Goal: Task Accomplishment & Management: Complete application form

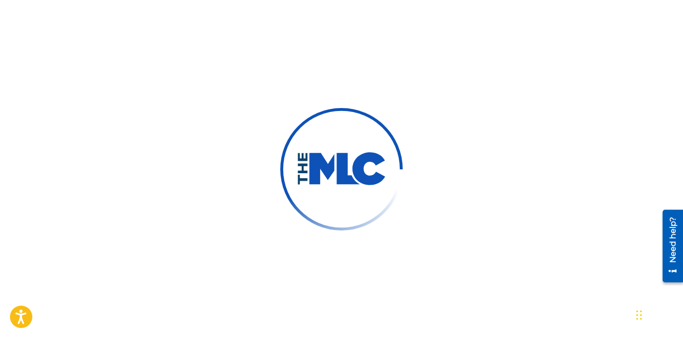
click at [165, 33] on div at bounding box center [341, 169] width 683 height 338
click at [318, 254] on div at bounding box center [341, 169] width 683 height 338
click at [106, 42] on div at bounding box center [341, 169] width 683 height 338
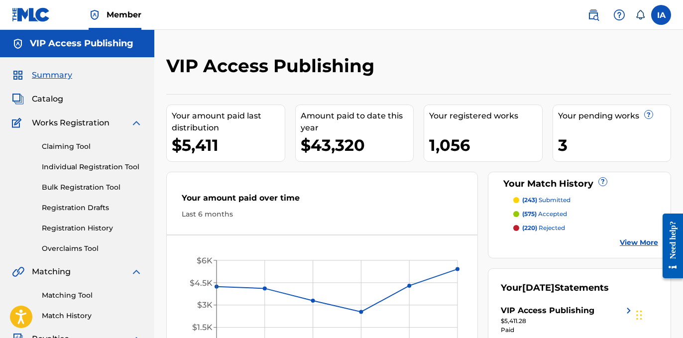
click at [403, 53] on div "VIP Access Publishing Your amount paid last distribution $5,411 Amount paid to …" at bounding box center [418, 299] width 528 height 539
click at [78, 169] on link "Individual Registration Tool" at bounding box center [92, 167] width 101 height 10
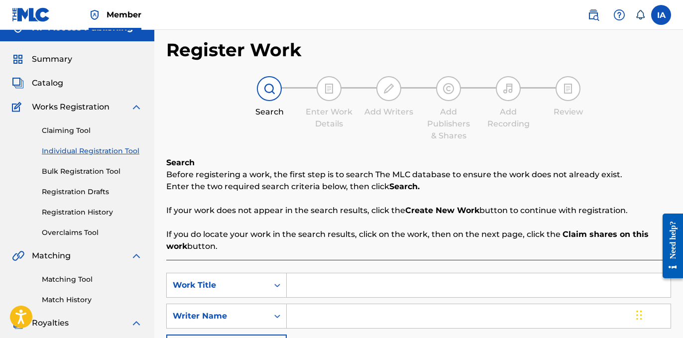
scroll to position [36, 0]
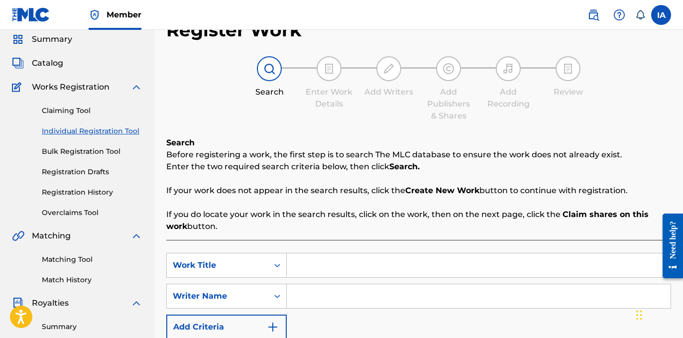
click at [444, 287] on input "Search Form" at bounding box center [479, 296] width 384 height 24
click at [458, 252] on div "SearchWithCriteria4a1102d4-a46e-44ad-8d88-9297f1a2c838 Work Title SearchWithCri…" at bounding box center [418, 321] width 504 height 163
click at [451, 273] on input "Search Form" at bounding box center [479, 265] width 384 height 24
paste input "GET OFF ME"
type input "GET OFF ME"
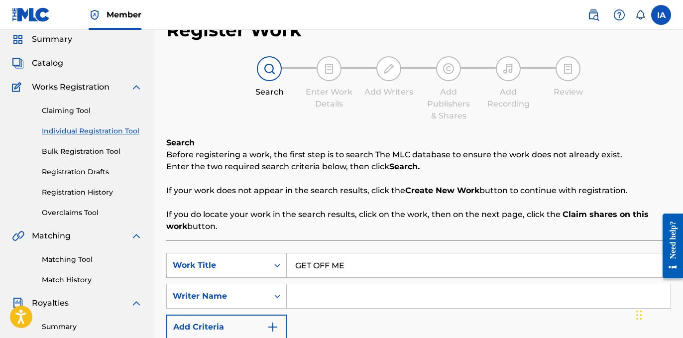
click at [352, 301] on input "Search Form" at bounding box center [479, 296] width 384 height 24
paste input "[PERSON_NAME]"
type input "[PERSON_NAME]"
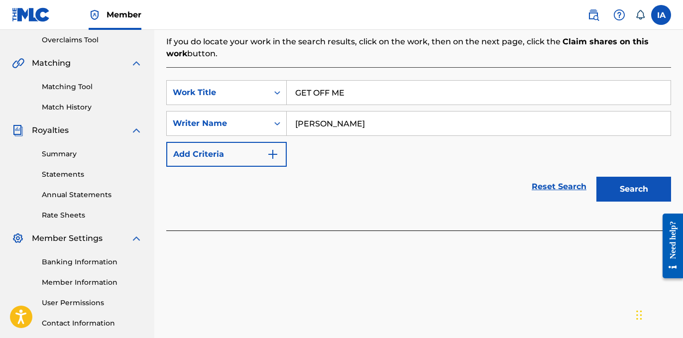
scroll to position [276, 0]
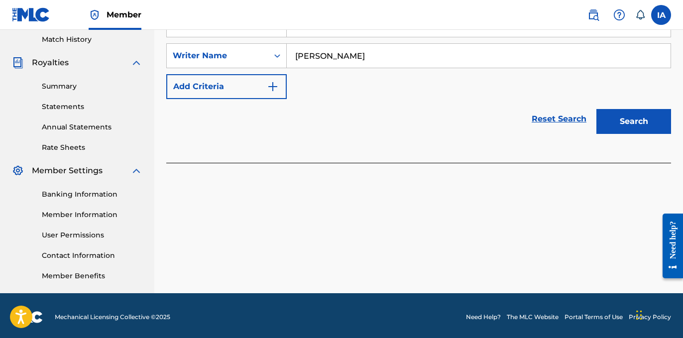
click at [456, 177] on div "Register Work Search Enter Work Details Add Writers Add Publishers & Shares Add…" at bounding box center [418, 36] width 528 height 514
click at [624, 128] on button "Search" at bounding box center [633, 121] width 75 height 25
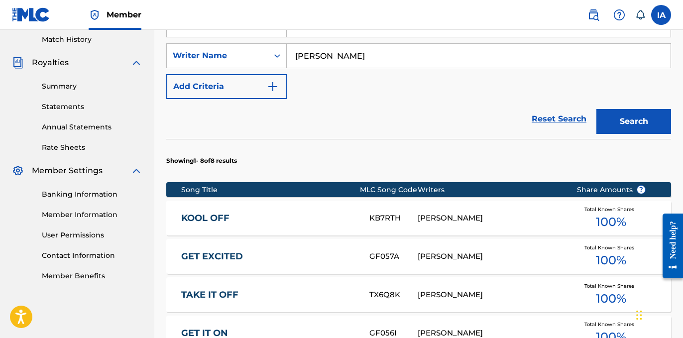
click at [377, 111] on div "Reset Search Search" at bounding box center [418, 119] width 504 height 40
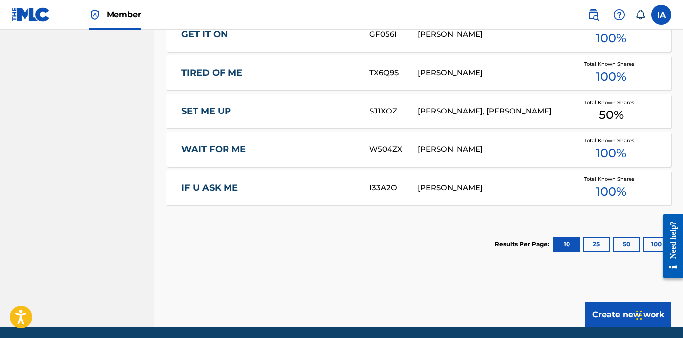
scroll to position [576, 0]
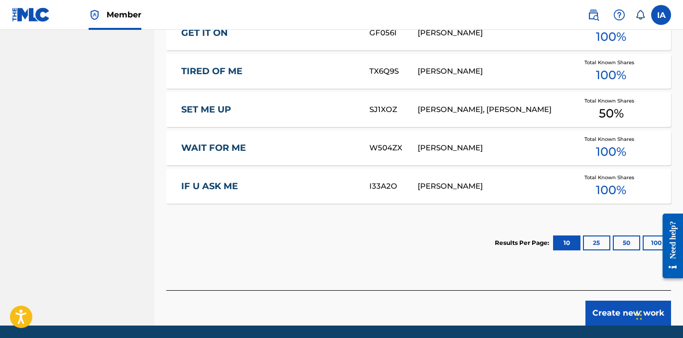
click at [550, 293] on div "Create new work" at bounding box center [418, 307] width 504 height 35
click at [596, 311] on button "Create new work" at bounding box center [628, 313] width 86 height 25
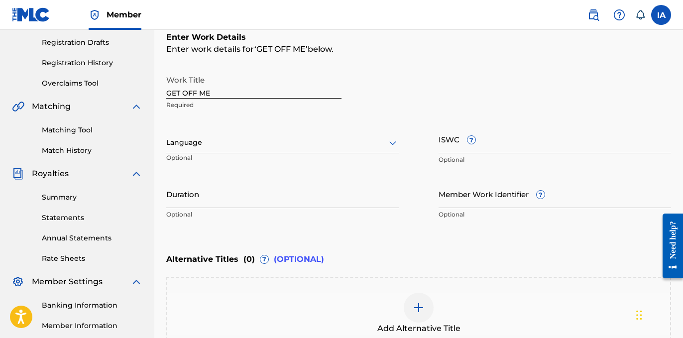
scroll to position [166, 0]
click at [273, 132] on div "Language" at bounding box center [282, 142] width 232 height 21
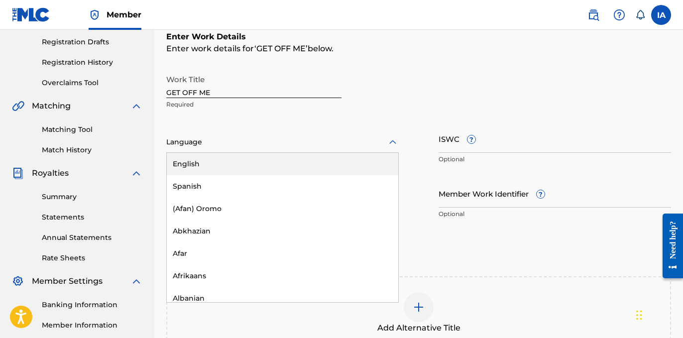
click at [231, 173] on div "English" at bounding box center [282, 164] width 231 height 22
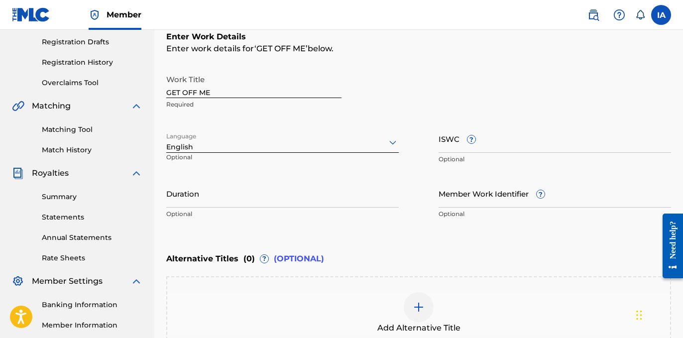
click at [211, 194] on input "Duration" at bounding box center [282, 193] width 232 height 28
paste input "2:46"
type input "02:46"
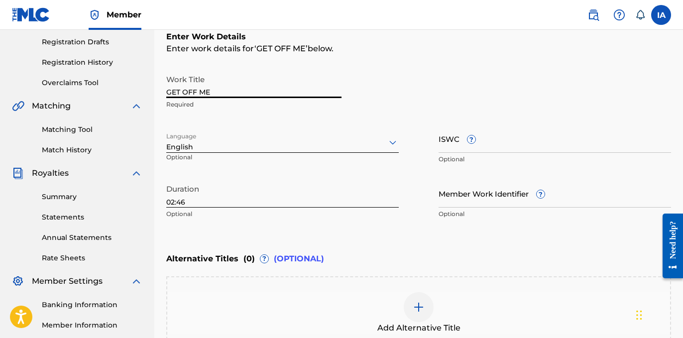
drag, startPoint x: 264, startPoint y: 94, endPoint x: 167, endPoint y: 43, distance: 109.3
click at [174, 49] on div "Enter Work Details Enter work details for ‘ GET OFF ME ’ below. Work Title GET …" at bounding box center [418, 127] width 504 height 241
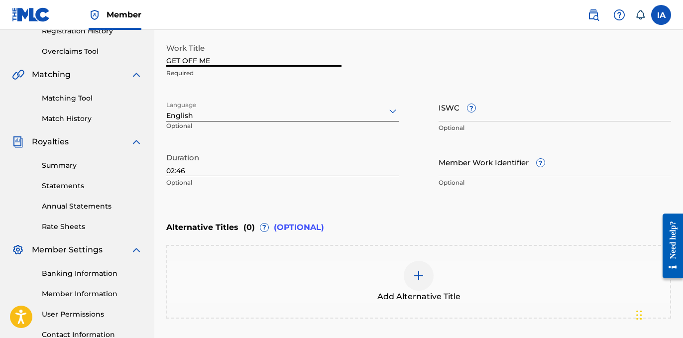
scroll to position [197, 0]
click at [416, 283] on div at bounding box center [418, 276] width 30 height 30
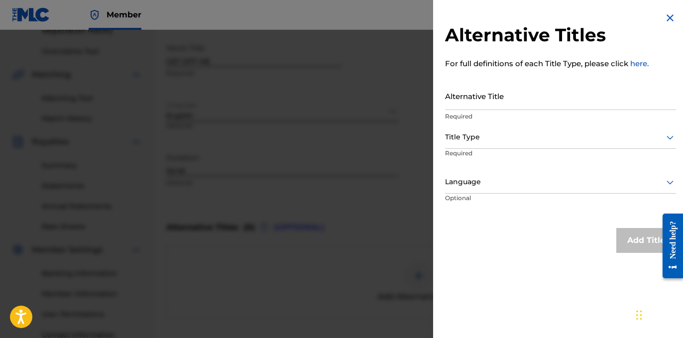
click at [477, 92] on input "Alternative Title" at bounding box center [560, 96] width 231 height 28
paste input "GET OFF ME"
drag, startPoint x: 478, startPoint y: 93, endPoint x: 339, endPoint y: 47, distance: 146.6
click at [425, 76] on div "Alternative Titles For full definitions of each Title Type, please click here. …" at bounding box center [341, 184] width 683 height 308
paste input "FEAT [PERSON_NAME]"
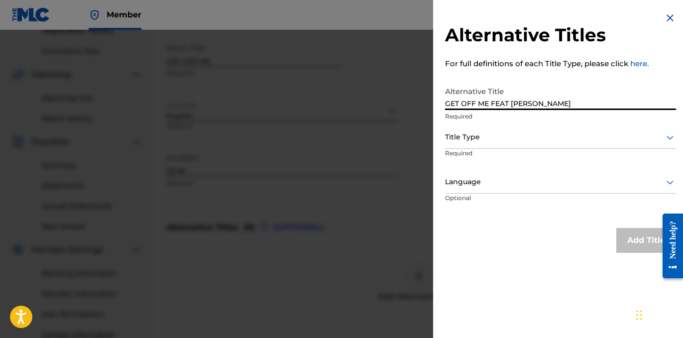
type input "GET OFF ME FEAT [PERSON_NAME]"
click at [497, 137] on div at bounding box center [560, 137] width 231 height 12
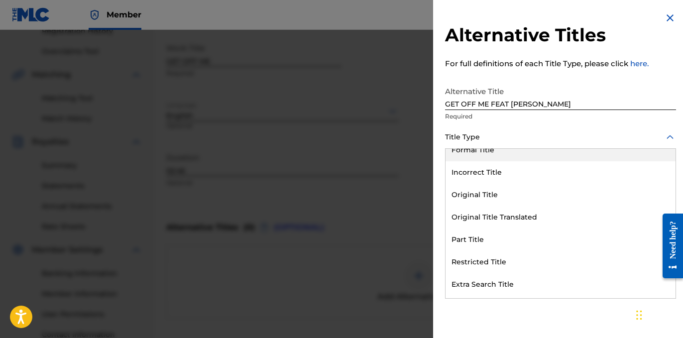
scroll to position [97, 0]
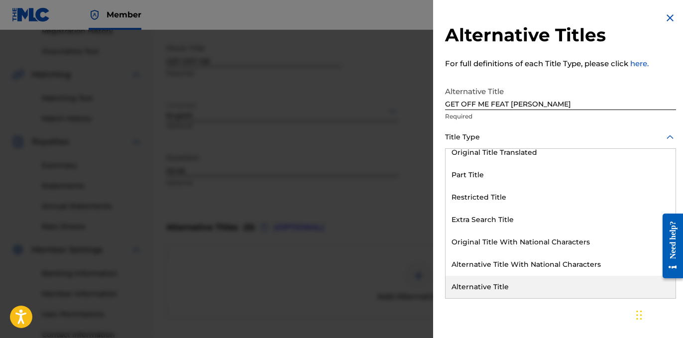
click at [483, 283] on div "Alternative Title" at bounding box center [560, 287] width 230 height 22
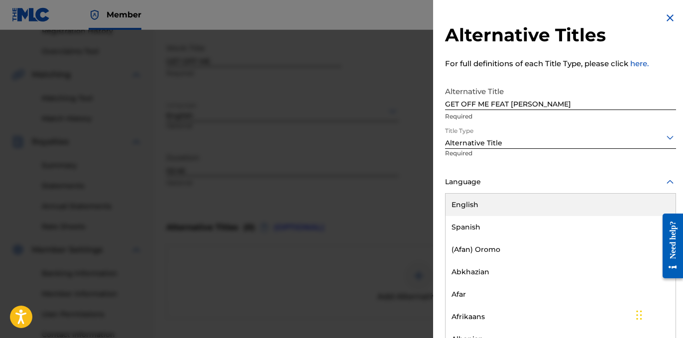
click at [472, 183] on div at bounding box center [560, 182] width 231 height 12
click at [513, 204] on div "English" at bounding box center [560, 204] width 230 height 22
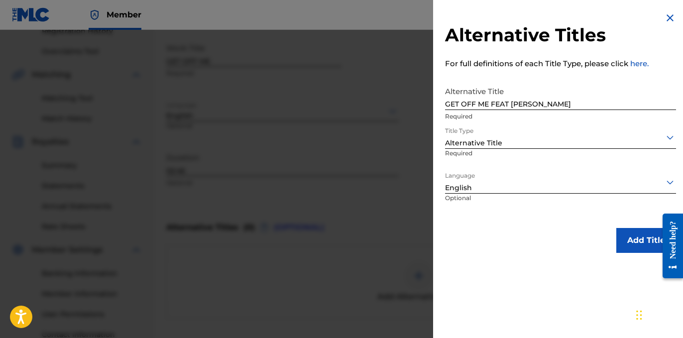
click at [625, 229] on button "Add Title" at bounding box center [646, 240] width 60 height 25
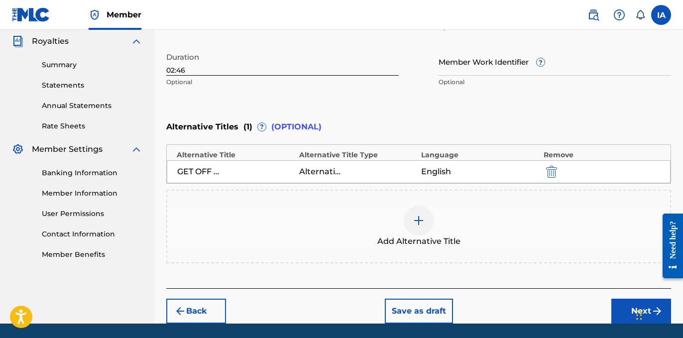
scroll to position [331, 0]
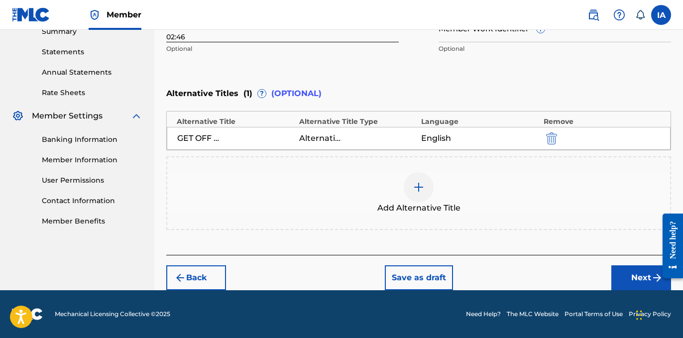
click at [620, 276] on button "Next" at bounding box center [641, 277] width 60 height 25
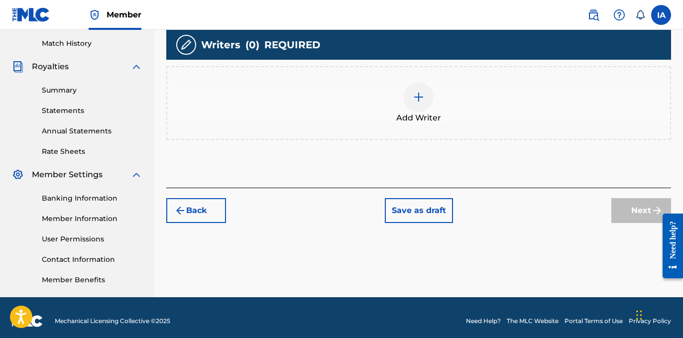
scroll to position [279, 0]
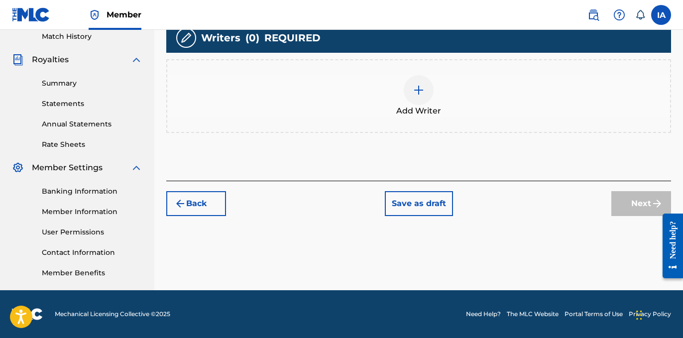
click at [431, 127] on div "Add Writer" at bounding box center [418, 96] width 504 height 74
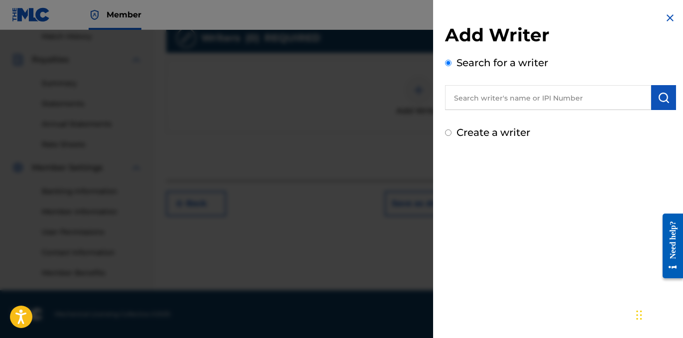
click at [526, 93] on input "text" at bounding box center [548, 97] width 206 height 25
paste input "[PERSON_NAME]"
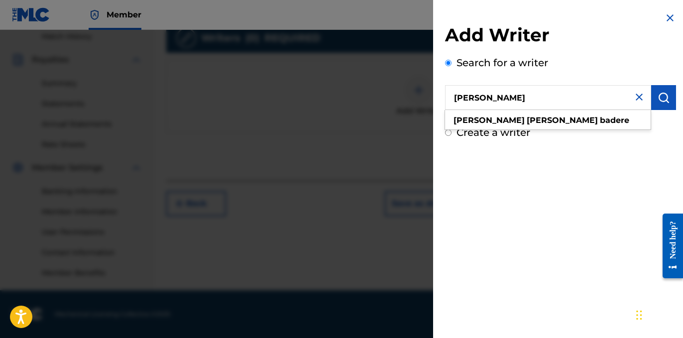
type input "[PERSON_NAME]"
click at [565, 144] on div "Add Writer Search for a writer [PERSON_NAME] [PERSON_NAME] [PERSON_NAME] Create…" at bounding box center [560, 76] width 255 height 152
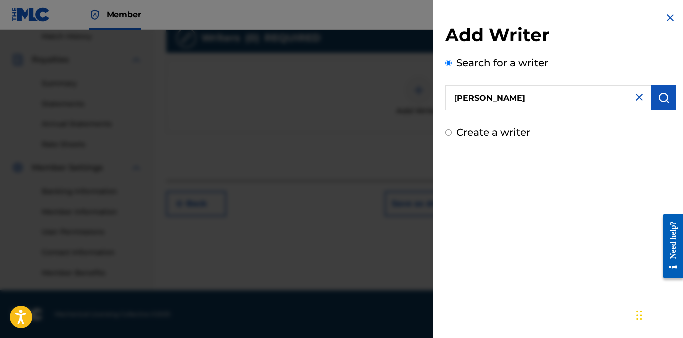
drag, startPoint x: 659, startPoint y: 99, endPoint x: 664, endPoint y: 100, distance: 5.1
click at [660, 99] on img "submit" at bounding box center [663, 98] width 12 height 12
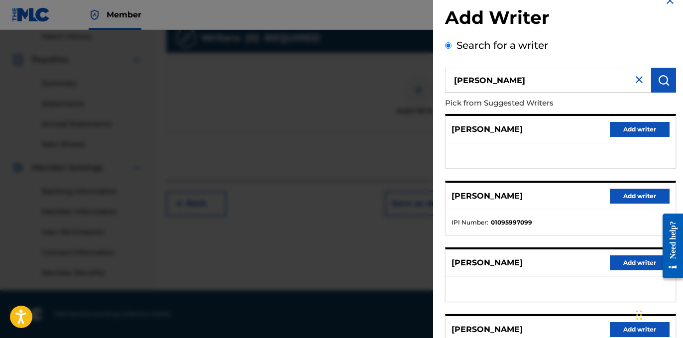
scroll to position [29, 0]
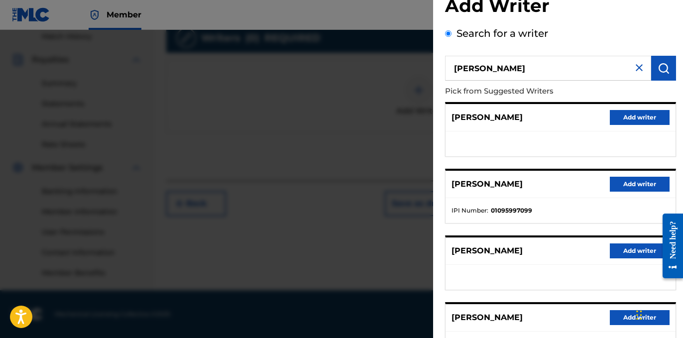
click at [611, 186] on button "Add writer" at bounding box center [639, 184] width 60 height 15
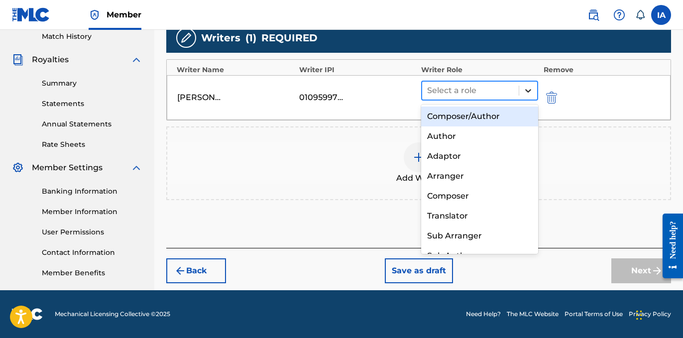
click at [520, 95] on div at bounding box center [528, 91] width 18 height 18
click at [472, 114] on div "Composer/Author" at bounding box center [479, 116] width 117 height 20
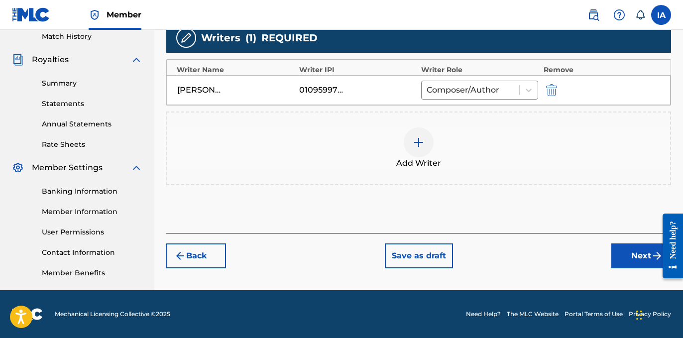
click at [603, 258] on div "Back Save as draft Next" at bounding box center [418, 250] width 504 height 35
click at [623, 262] on button "Next" at bounding box center [641, 255] width 60 height 25
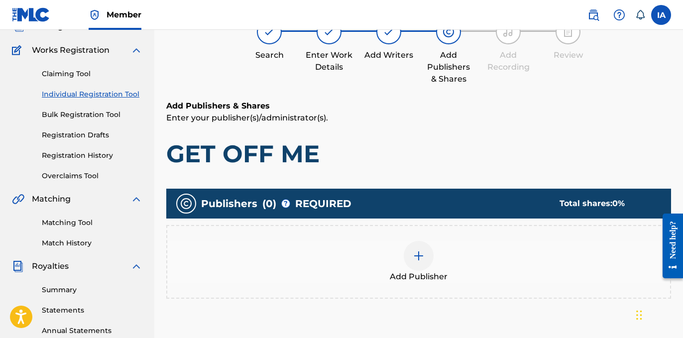
scroll to position [84, 0]
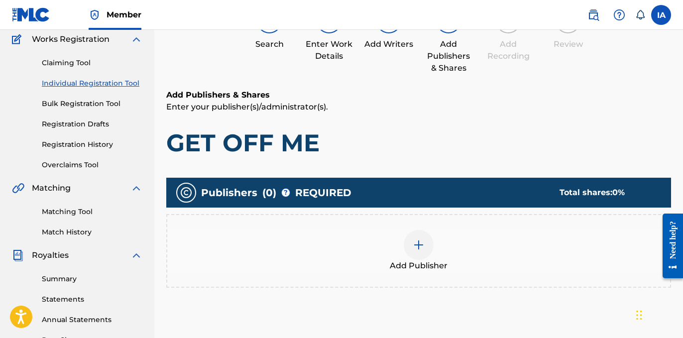
click at [463, 259] on div "Add Publisher" at bounding box center [418, 251] width 503 height 42
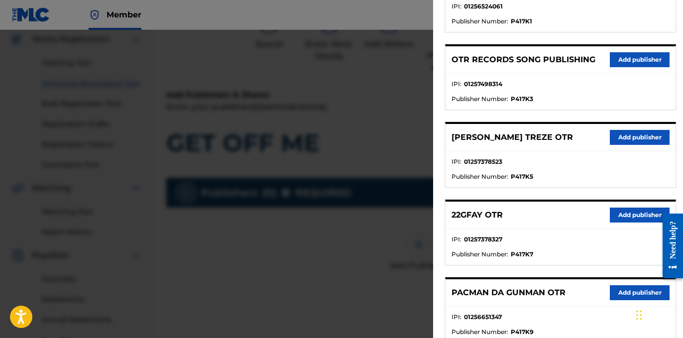
scroll to position [495, 0]
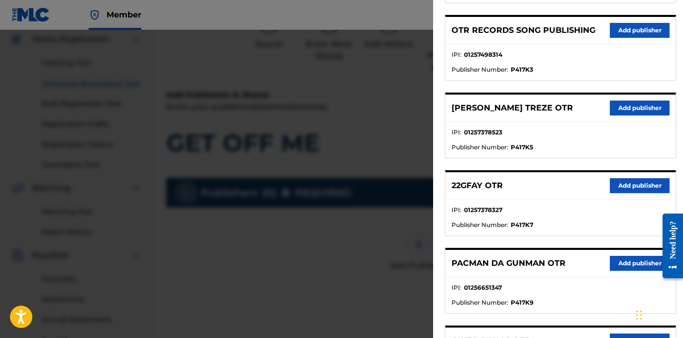
click at [617, 189] on button "Add publisher" at bounding box center [639, 185] width 60 height 15
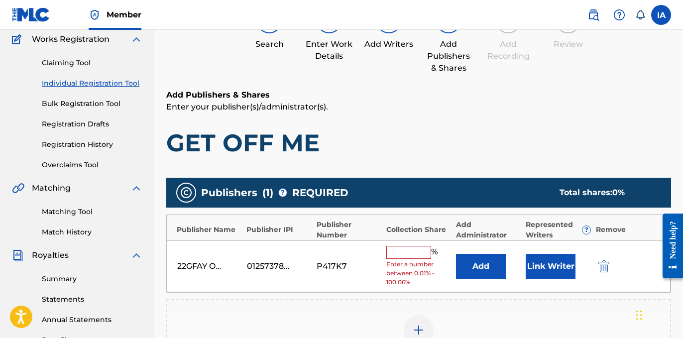
click at [418, 255] on input "text" at bounding box center [408, 252] width 45 height 13
type input "100"
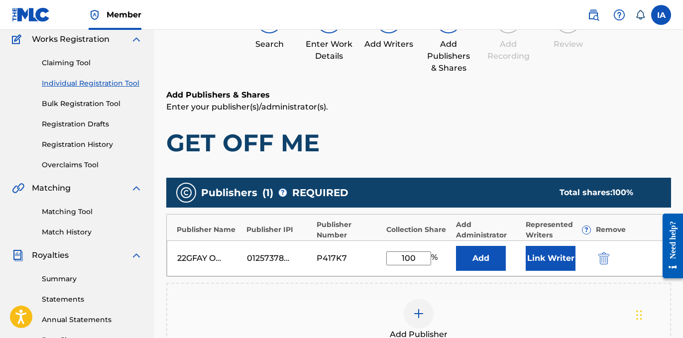
click at [484, 249] on button "Add" at bounding box center [481, 258] width 50 height 25
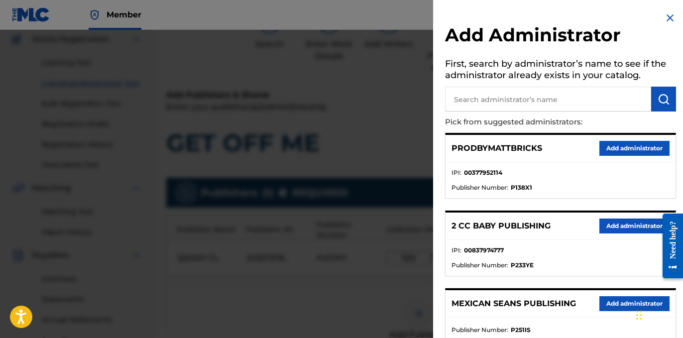
click at [532, 102] on input "text" at bounding box center [548, 99] width 206 height 25
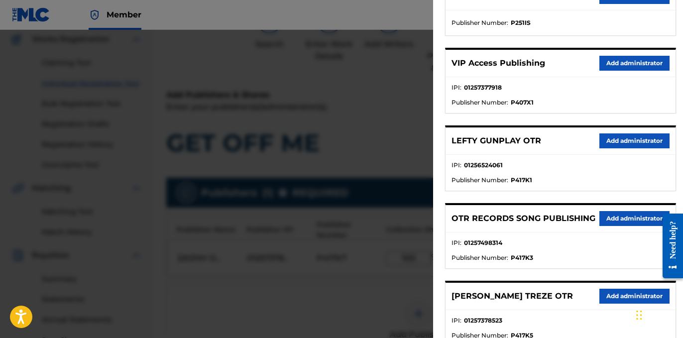
scroll to position [306, 0]
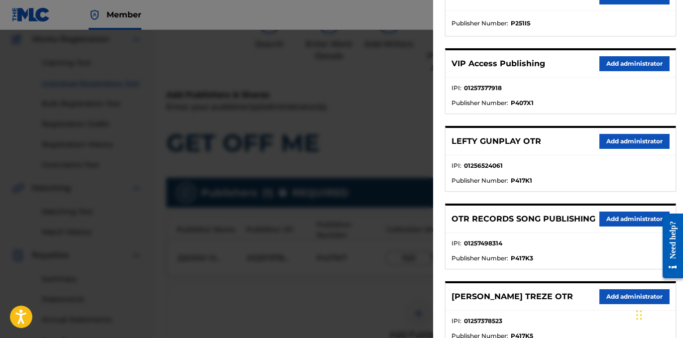
click at [619, 70] on button "Add administrator" at bounding box center [634, 63] width 70 height 15
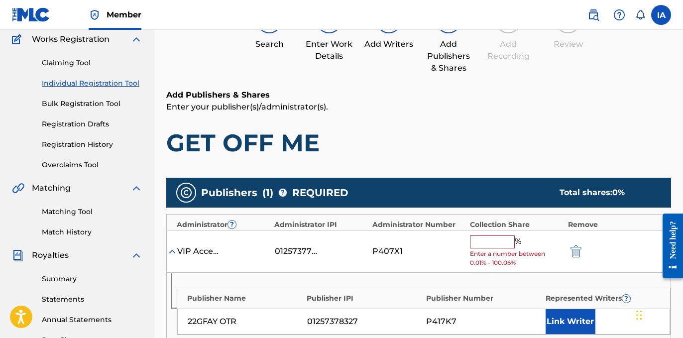
click at [495, 235] on input "text" at bounding box center [492, 241] width 45 height 13
type input "100"
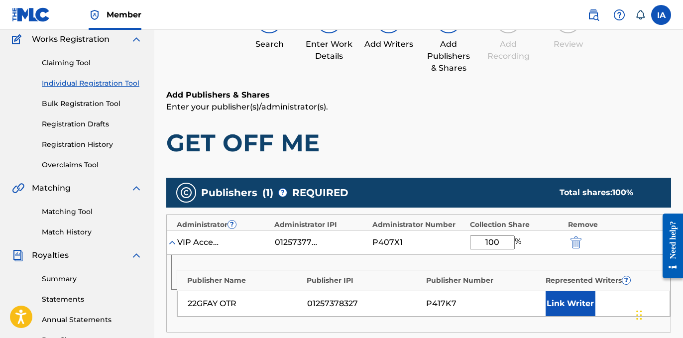
click at [580, 304] on button "Link Writer" at bounding box center [570, 303] width 50 height 25
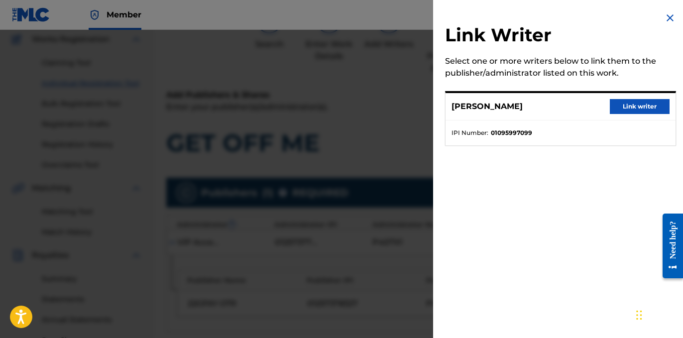
click at [614, 106] on button "Link writer" at bounding box center [639, 106] width 60 height 15
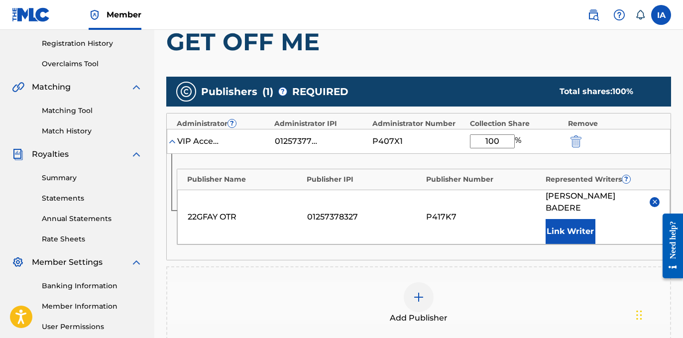
scroll to position [347, 0]
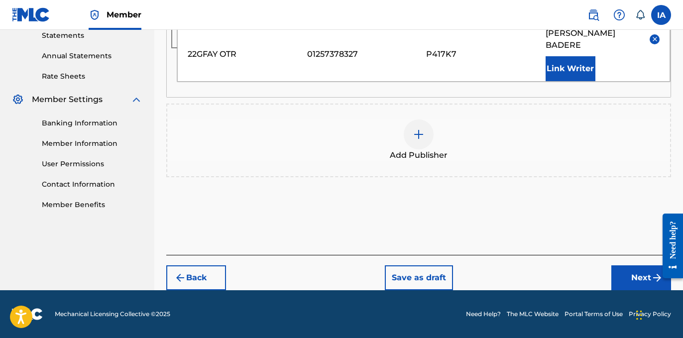
click at [623, 286] on button "Next" at bounding box center [641, 277] width 60 height 25
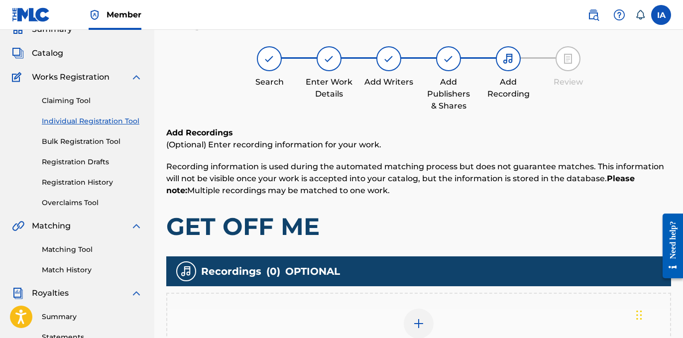
scroll to position [45, 0]
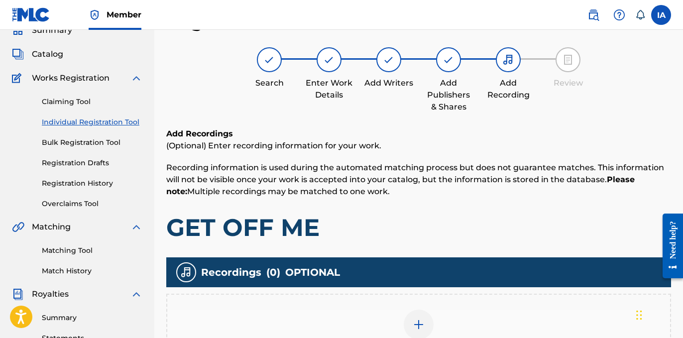
click at [334, 206] on div "Add Recordings (Optional) Enter recording information for your work. Recording …" at bounding box center [418, 185] width 504 height 114
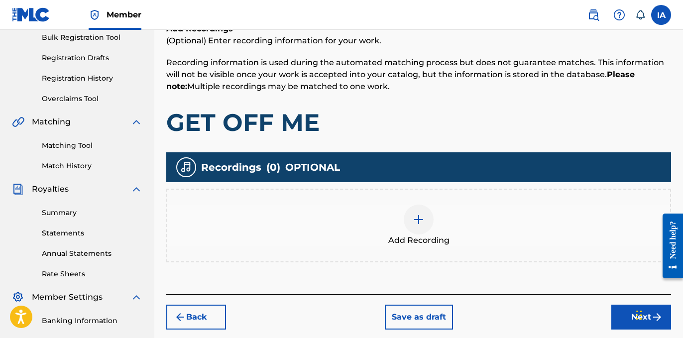
scroll to position [220, 0]
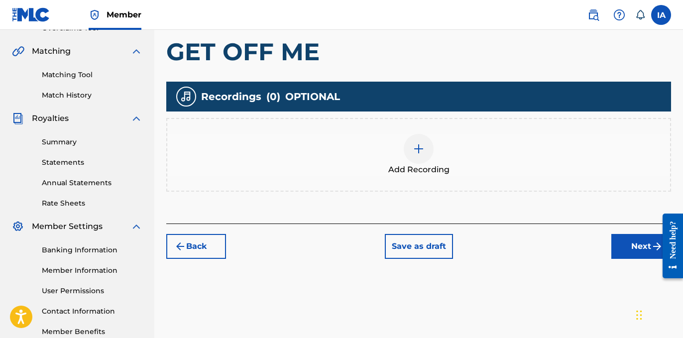
click at [393, 168] on span "Add Recording" at bounding box center [418, 170] width 61 height 12
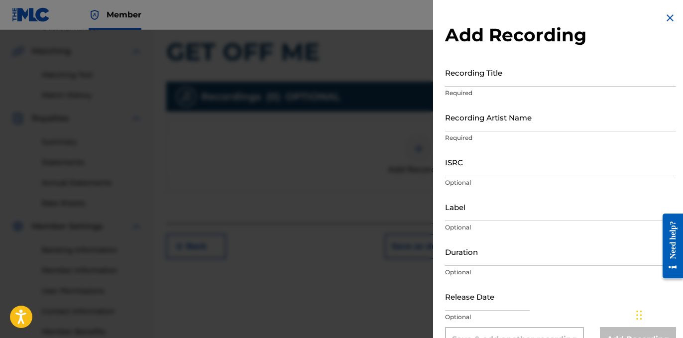
click at [491, 89] on p "Required" at bounding box center [560, 93] width 231 height 9
click at [484, 74] on input "Recording Title" at bounding box center [560, 72] width 231 height 28
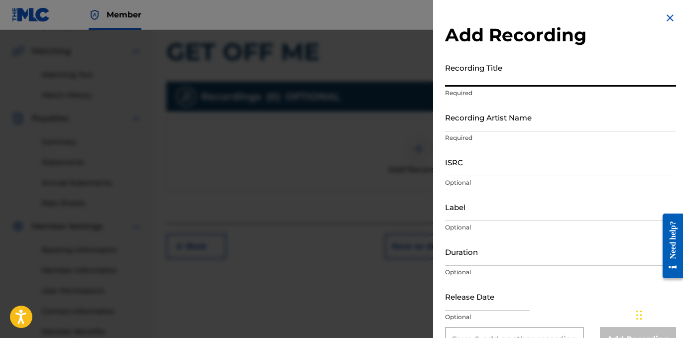
click at [466, 83] on input "Recording Title" at bounding box center [560, 72] width 231 height 28
paste input "GET OFF ME"
type input "GET OFF ME"
click at [486, 121] on input "Recording Artist Name" at bounding box center [560, 117] width 231 height 28
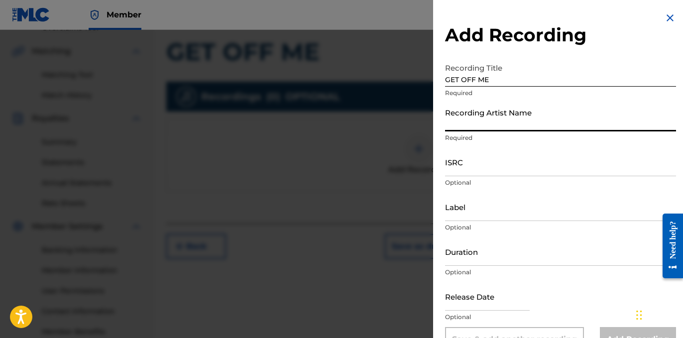
type input "22GFAY"
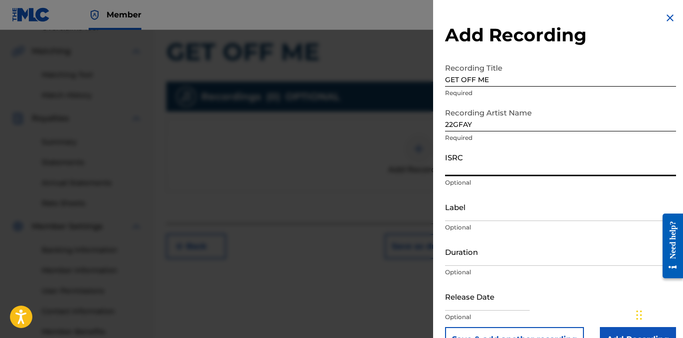
click at [486, 156] on input "ISRC" at bounding box center [560, 162] width 231 height 28
click at [479, 163] on input "ISRC" at bounding box center [560, 162] width 231 height 28
paste input "USLD91752289"
type input "USLD91752289"
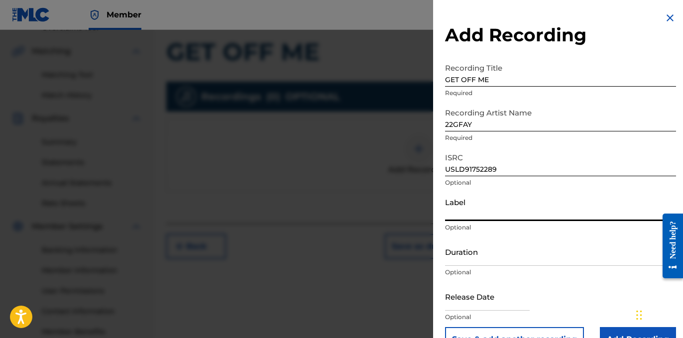
click at [479, 207] on input "Label" at bounding box center [560, 207] width 231 height 28
type input "OTR RECORDS"
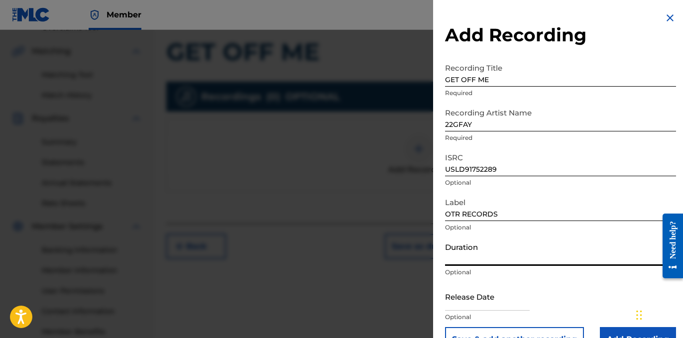
click at [472, 243] on input "Duration" at bounding box center [560, 251] width 231 height 28
click at [515, 256] on input "Duration" at bounding box center [560, 251] width 231 height 28
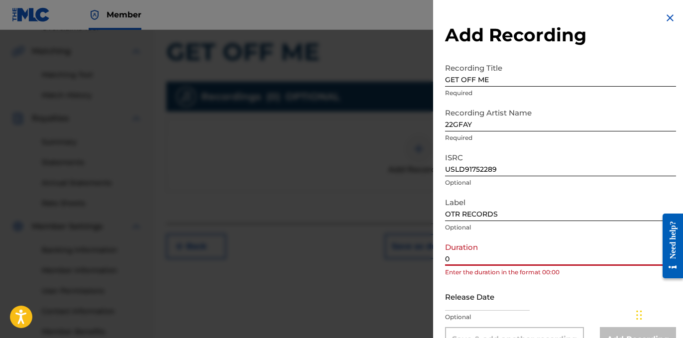
paste input "2:46"
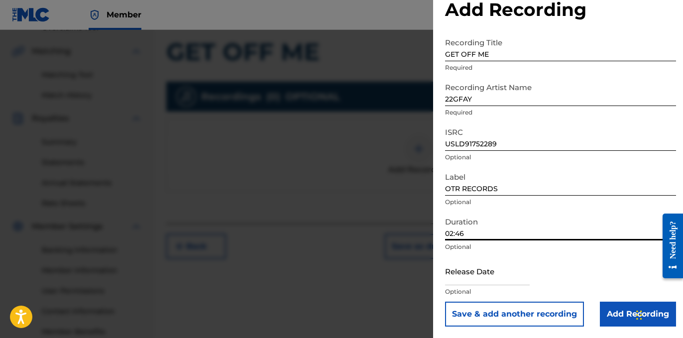
scroll to position [26, 0]
type input "02:46"
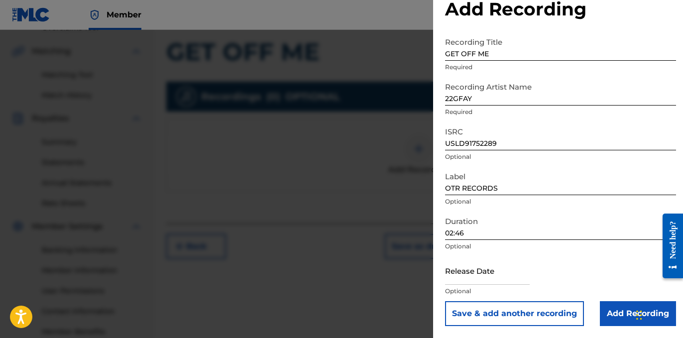
click at [617, 323] on input "Add Recording" at bounding box center [638, 313] width 76 height 25
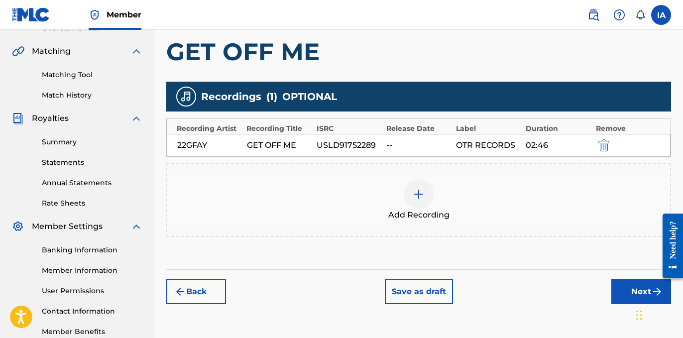
click at [630, 288] on button "Next" at bounding box center [641, 291] width 60 height 25
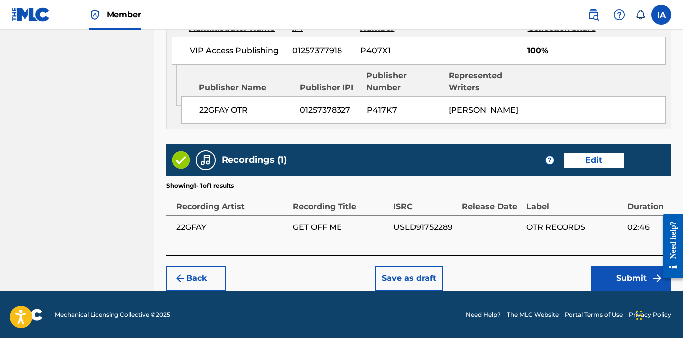
scroll to position [647, 0]
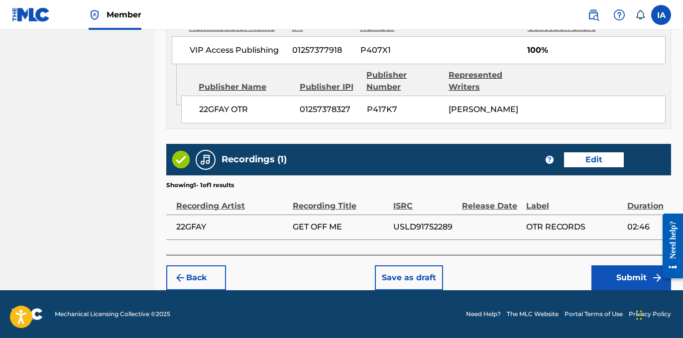
click at [603, 263] on div "Back Save as draft Submit" at bounding box center [418, 272] width 504 height 35
click at [610, 267] on button "Submit" at bounding box center [631, 277] width 80 height 25
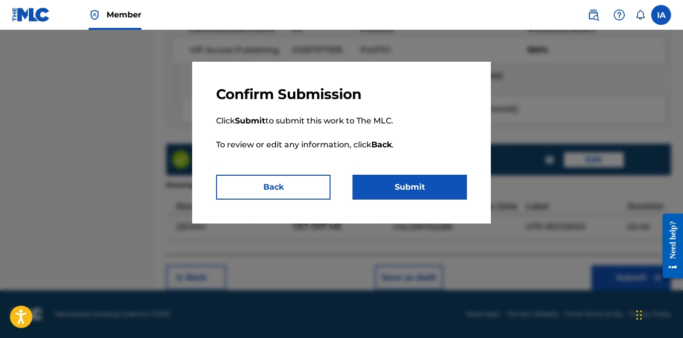
click at [440, 184] on button "Submit" at bounding box center [409, 187] width 114 height 25
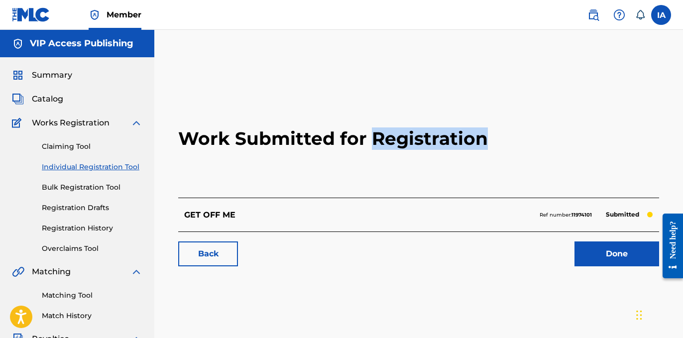
click at [126, 170] on link "Individual Registration Tool" at bounding box center [92, 167] width 101 height 10
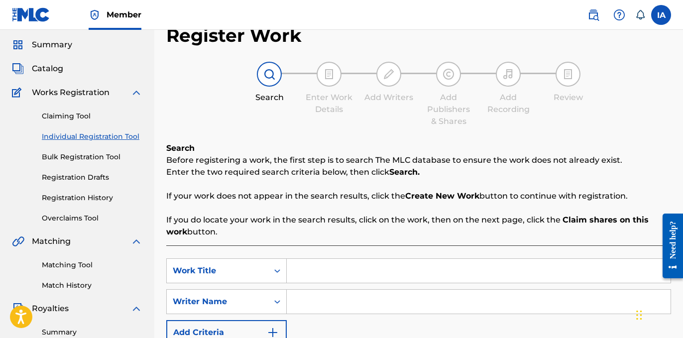
scroll to position [218, 0]
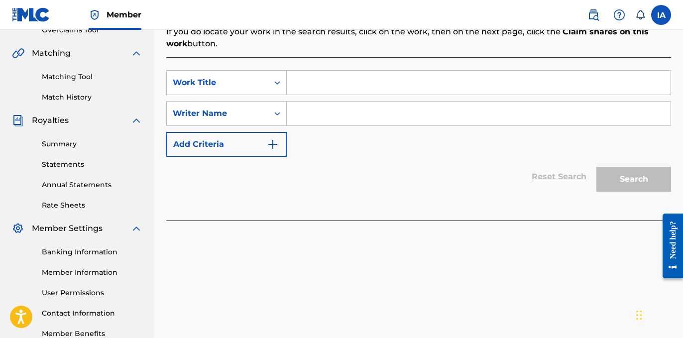
click at [403, 127] on div "SearchWithCriteria4a1102d4-a46e-44ad-8d88-9297f1a2c838 Work Title SearchWithCri…" at bounding box center [418, 113] width 504 height 87
click at [403, 125] on input "Search Form" at bounding box center [479, 113] width 384 height 24
paste input "SIPPIN N SWERVIN"
type input "SIPPIN N SWERVIN"
click at [384, 87] on input "Search Form" at bounding box center [479, 83] width 384 height 24
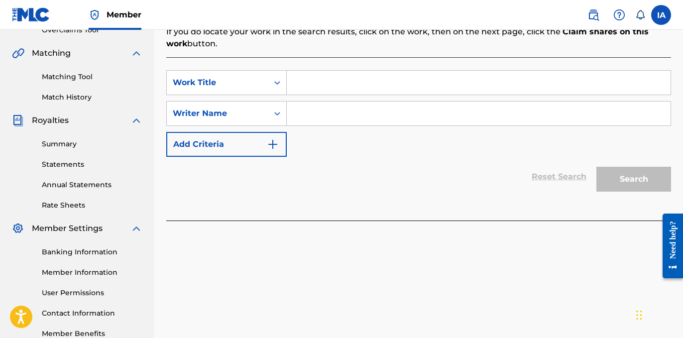
paste input "SIPPIN N SWERVIN"
type input "SIPPIN N SWERVIN"
click at [506, 120] on input "Search Form" at bounding box center [479, 113] width 384 height 24
paste input "[PERSON_NAME]"
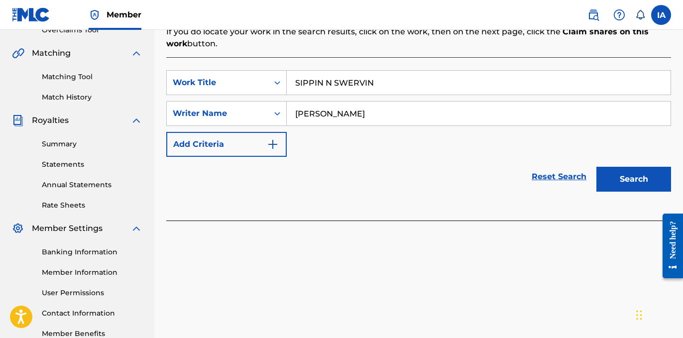
type input "[PERSON_NAME]"
click at [627, 179] on button "Search" at bounding box center [633, 179] width 75 height 25
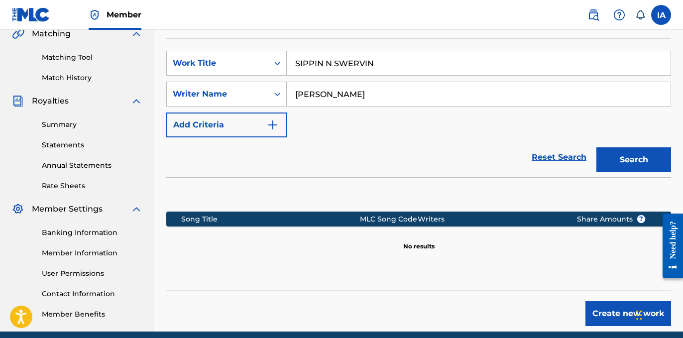
scroll to position [254, 0]
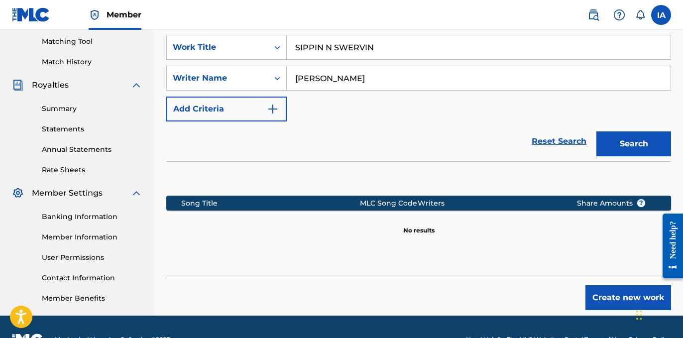
click at [591, 298] on button "Create new work" at bounding box center [628, 297] width 86 height 25
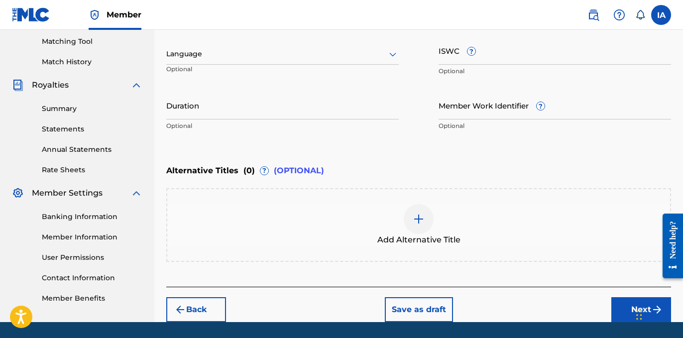
click at [302, 70] on div "Language Optional" at bounding box center [282, 58] width 232 height 45
click at [260, 53] on div at bounding box center [282, 54] width 232 height 12
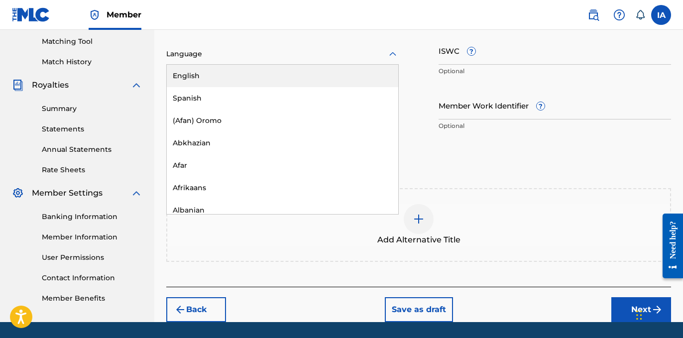
click at [258, 85] on div "English" at bounding box center [282, 76] width 231 height 22
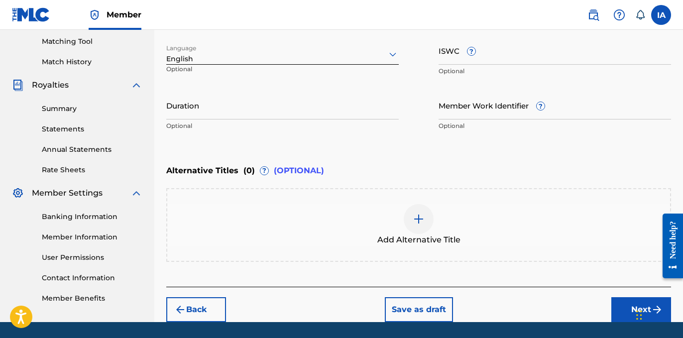
click at [262, 106] on input "Duration" at bounding box center [282, 105] width 232 height 28
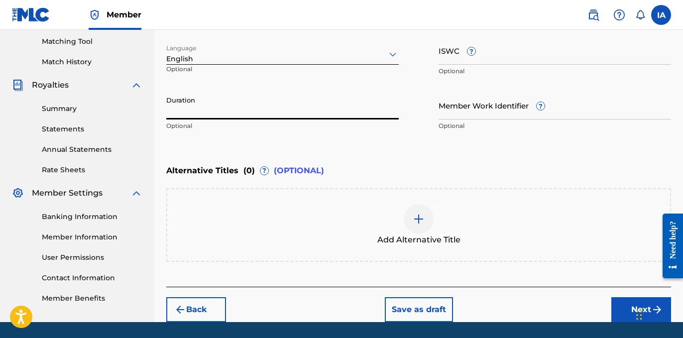
click at [205, 111] on input "Duration" at bounding box center [282, 105] width 232 height 28
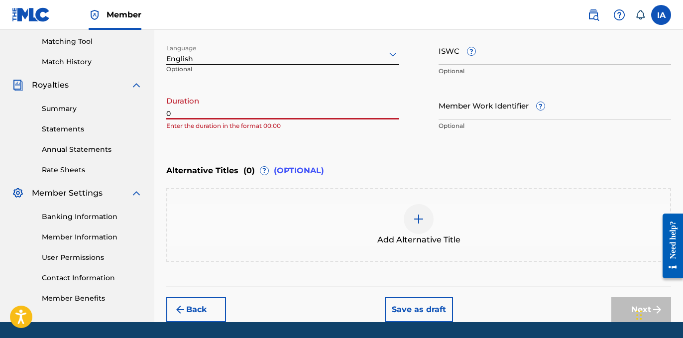
paste input "2:25"
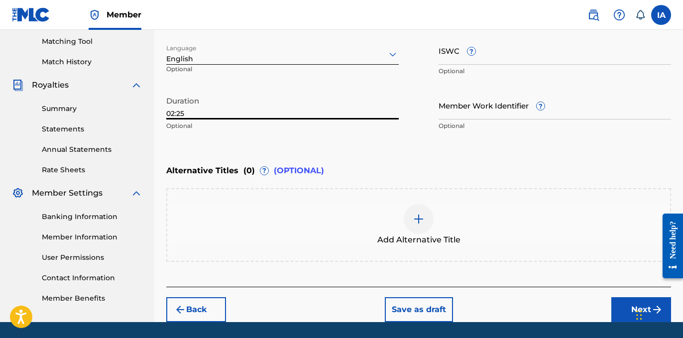
type input "02:25"
click at [375, 200] on div "Add Alternative Title" at bounding box center [418, 225] width 504 height 74
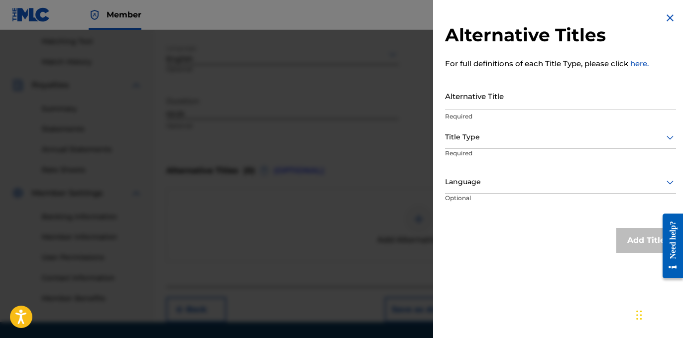
click at [505, 107] on input "Alternative Title" at bounding box center [560, 96] width 231 height 28
click at [499, 105] on input "Alternative Title" at bounding box center [560, 96] width 231 height 28
paste input "SIPPIN N SWERVIN FEAT BRAVO BAGCHASER"
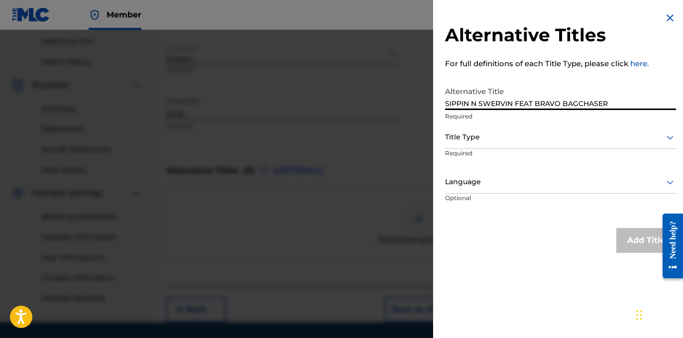
type input "SIPPIN N SWERVIN FEAT BRAVO BAGCHASER"
click at [486, 140] on div at bounding box center [560, 137] width 231 height 12
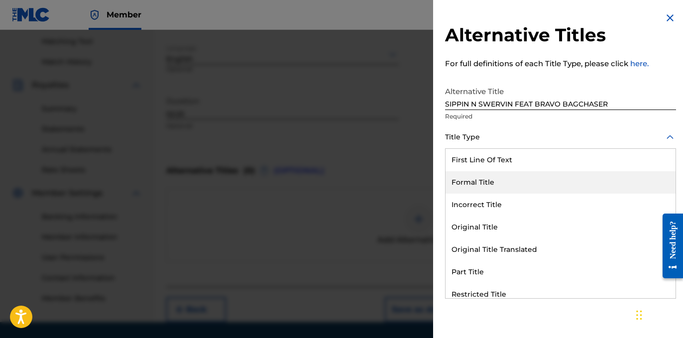
scroll to position [97, 0]
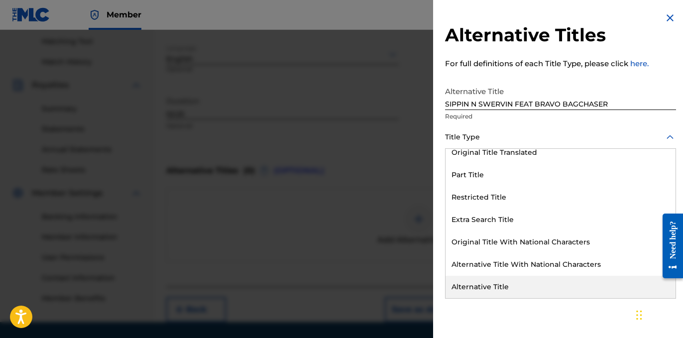
click at [492, 294] on div "Alternative Title" at bounding box center [560, 287] width 230 height 22
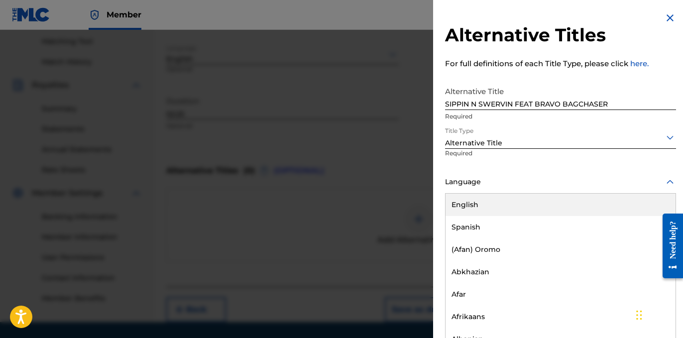
scroll to position [0, 0]
click at [467, 176] on div at bounding box center [560, 181] width 231 height 12
click at [530, 203] on div "English" at bounding box center [560, 204] width 230 height 22
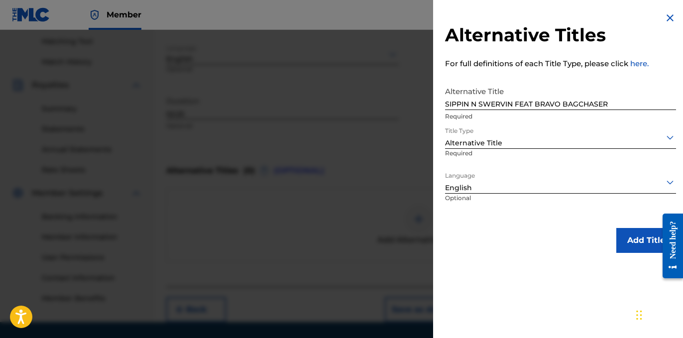
click at [630, 240] on button "Add Title" at bounding box center [646, 240] width 60 height 25
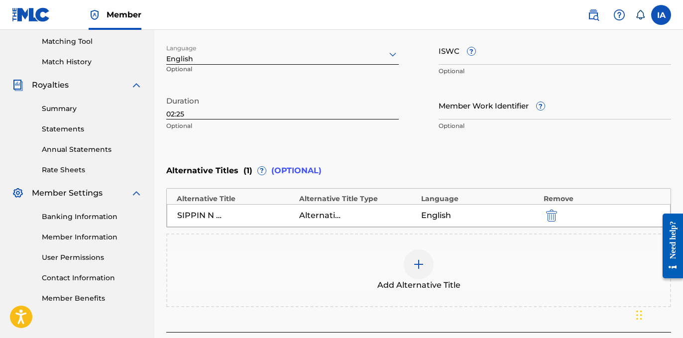
click at [498, 139] on div "Enter Work Details Enter work details for ‘ SIPPIN N SWERVIN ’ below. Work Titl…" at bounding box center [418, 39] width 504 height 241
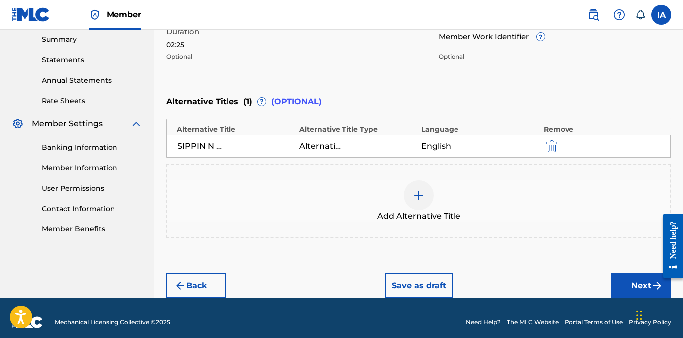
scroll to position [331, 0]
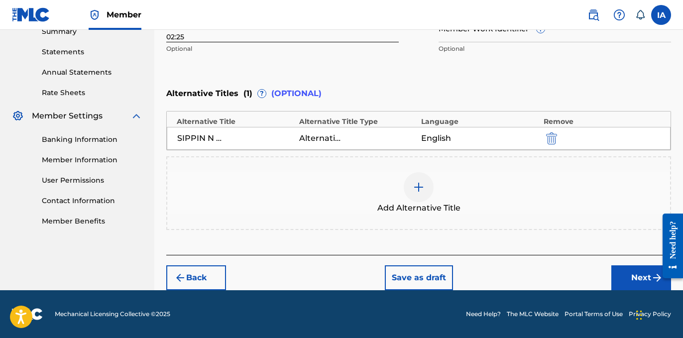
click at [621, 278] on button "Next" at bounding box center [641, 277] width 60 height 25
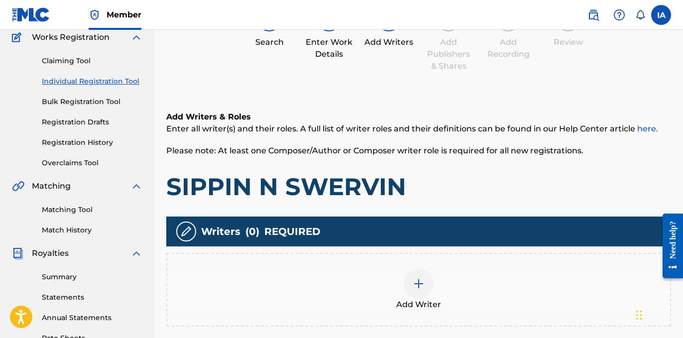
scroll to position [122, 0]
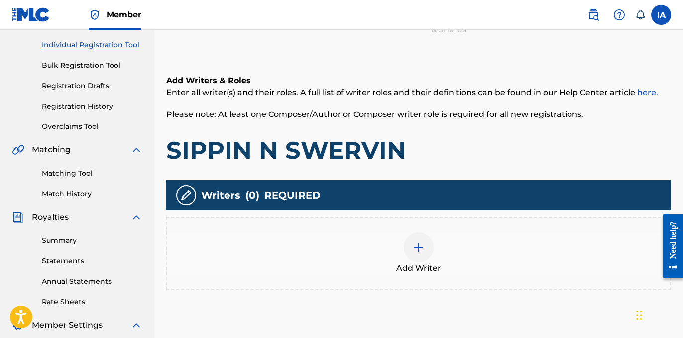
click at [460, 229] on div "Add Writer" at bounding box center [418, 253] width 504 height 74
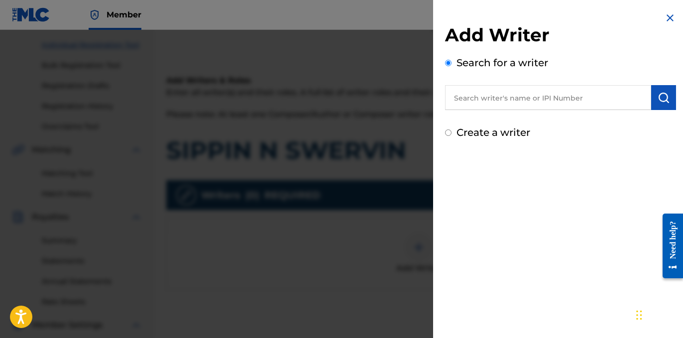
click at [572, 97] on input "text" at bounding box center [548, 97] width 206 height 25
paste input "[PERSON_NAME]"
type input "[PERSON_NAME]"
click at [657, 100] on img "submit" at bounding box center [663, 98] width 12 height 12
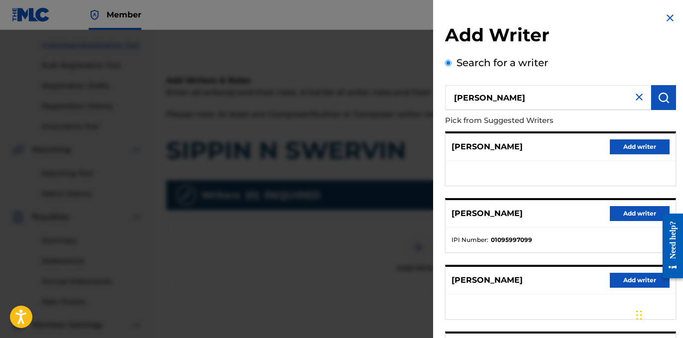
click at [526, 168] on ul at bounding box center [560, 173] width 230 height 25
click at [630, 207] on button "Add writer" at bounding box center [639, 213] width 60 height 15
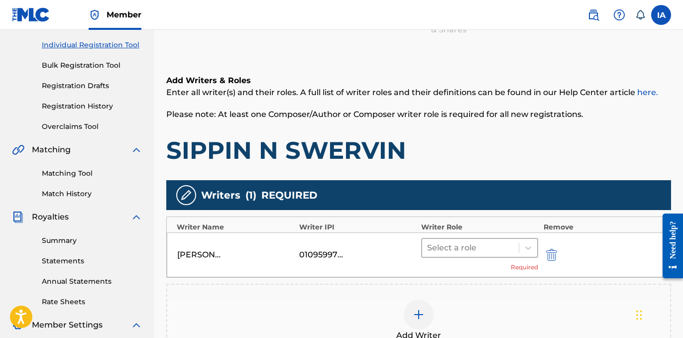
click at [504, 242] on div at bounding box center [470, 248] width 87 height 14
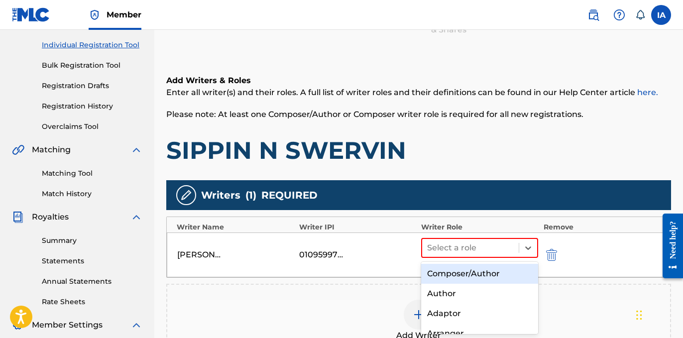
click at [482, 272] on div "Composer/Author" at bounding box center [479, 274] width 117 height 20
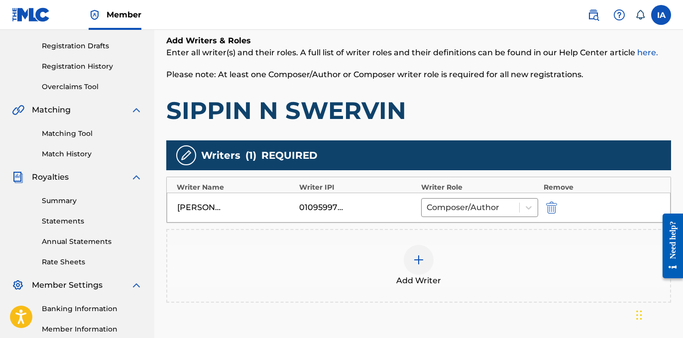
scroll to position [279, 0]
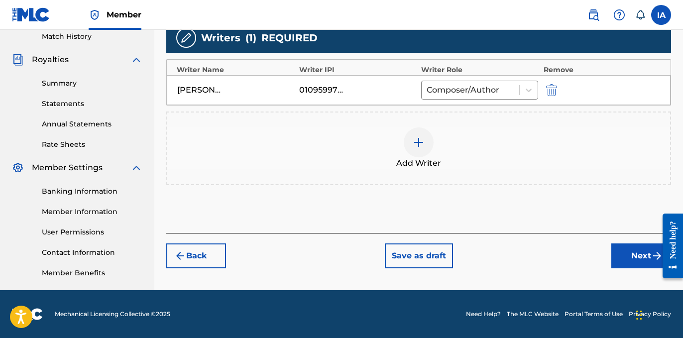
click at [619, 256] on button "Next" at bounding box center [641, 255] width 60 height 25
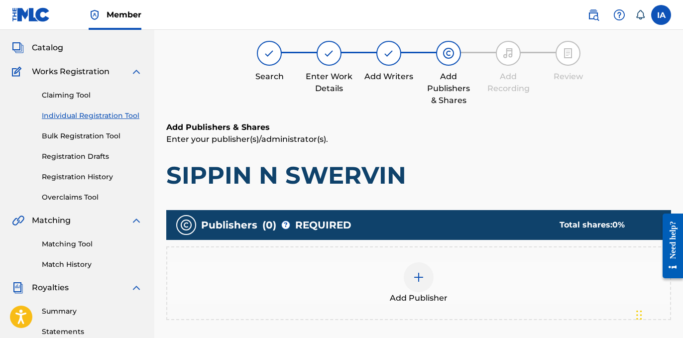
scroll to position [45, 0]
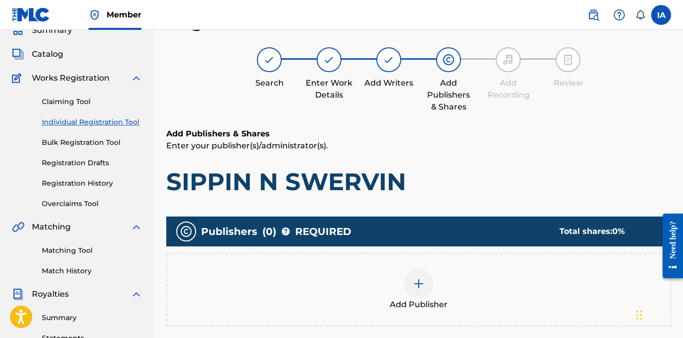
click at [487, 274] on div "Add Publisher" at bounding box center [418, 290] width 503 height 42
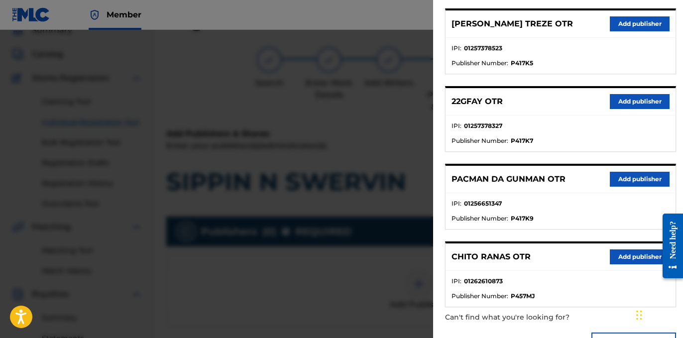
scroll to position [543, 0]
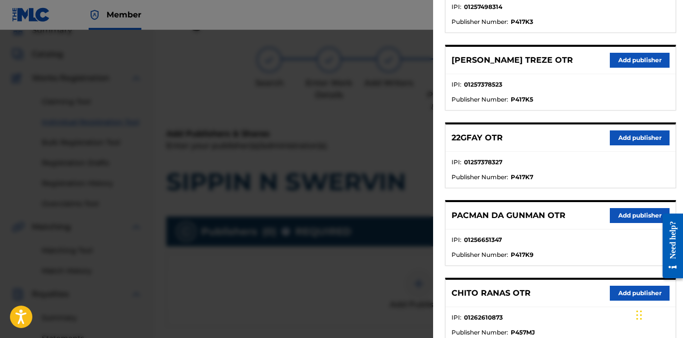
click at [627, 139] on button "Add publisher" at bounding box center [639, 137] width 60 height 15
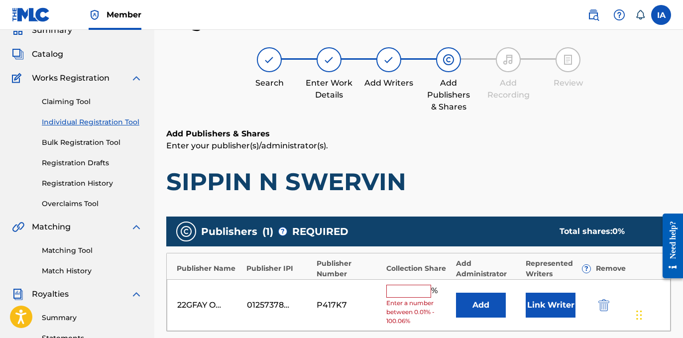
click at [424, 286] on input "text" at bounding box center [408, 291] width 45 height 13
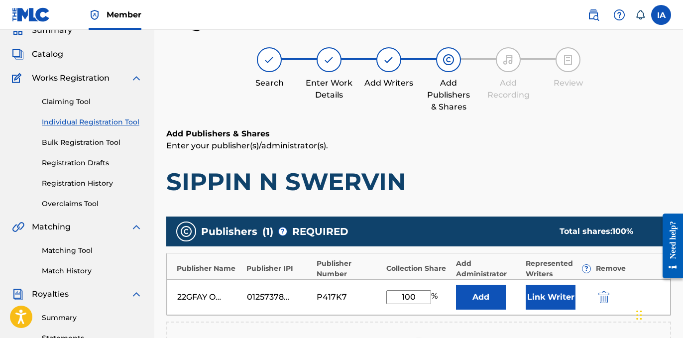
drag, startPoint x: 421, startPoint y: 297, endPoint x: 362, endPoint y: 276, distance: 62.3
click at [365, 278] on div "Publisher Name Publisher IPI Publisher Number Collection Share Add Administrato…" at bounding box center [418, 284] width 504 height 63
type input "100"
click at [465, 295] on button "Add" at bounding box center [481, 297] width 50 height 25
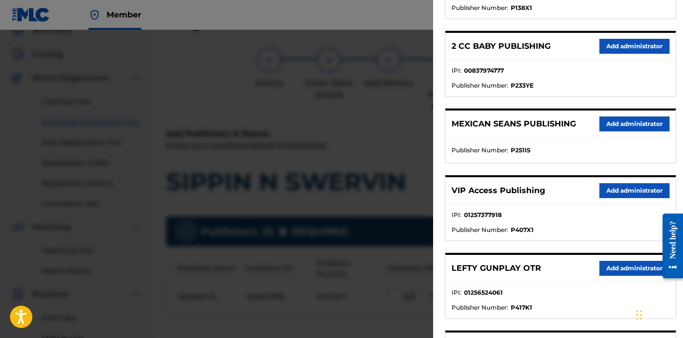
scroll to position [192, 0]
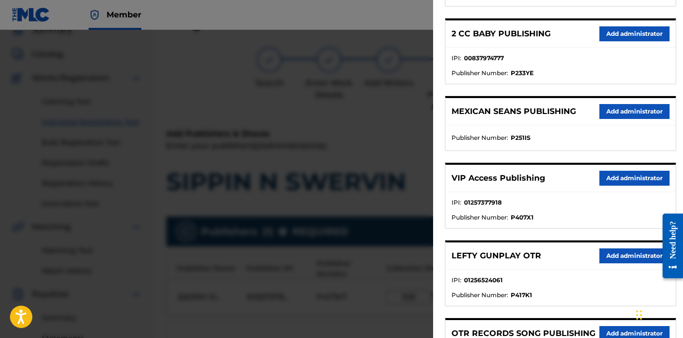
click at [630, 175] on button "Add administrator" at bounding box center [634, 178] width 70 height 15
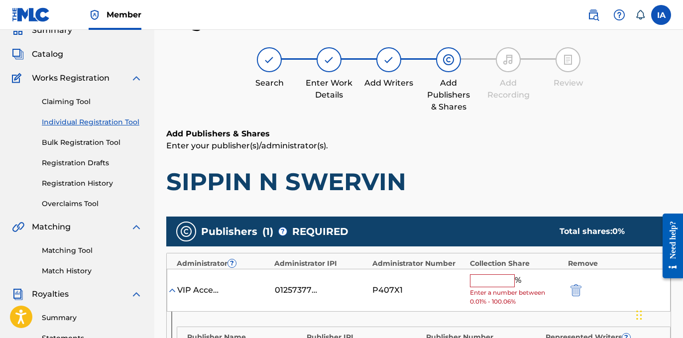
click at [500, 281] on input "text" at bounding box center [492, 280] width 45 height 13
paste input "100"
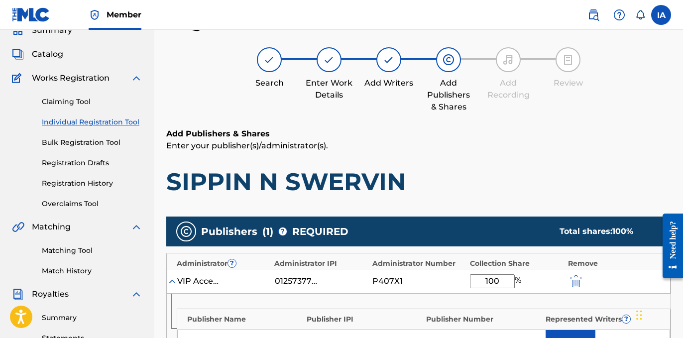
type input "100"
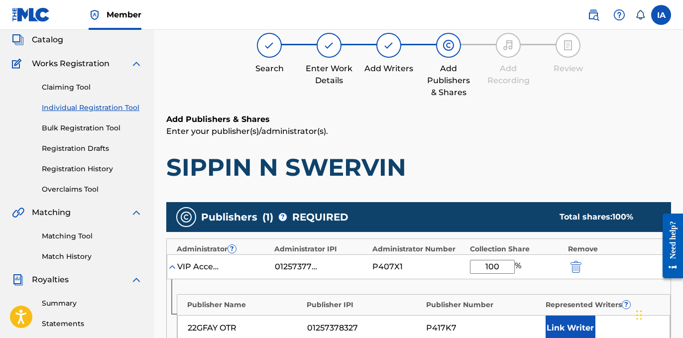
scroll to position [77, 0]
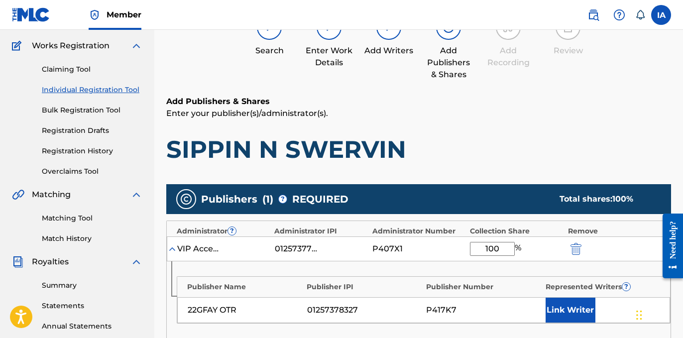
click at [579, 317] on button "Link Writer" at bounding box center [570, 310] width 50 height 25
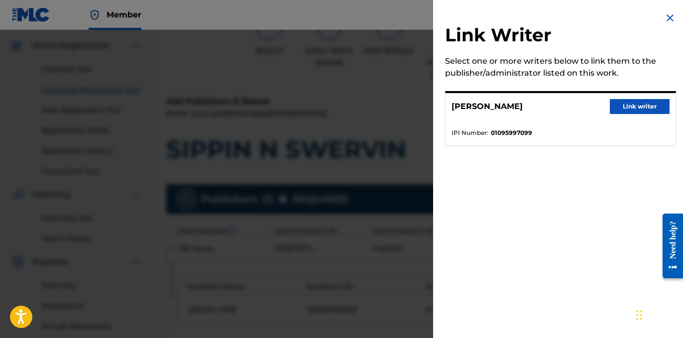
click at [623, 106] on button "Link writer" at bounding box center [639, 106] width 60 height 15
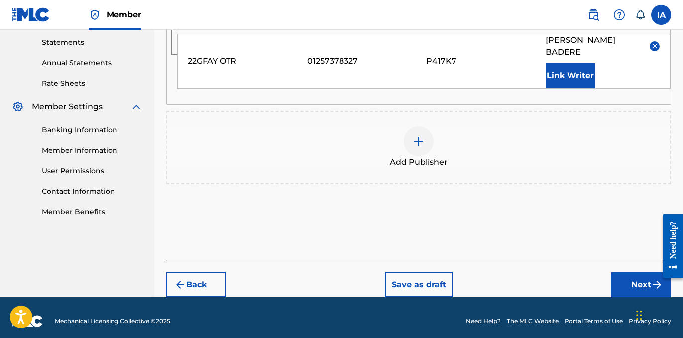
scroll to position [347, 0]
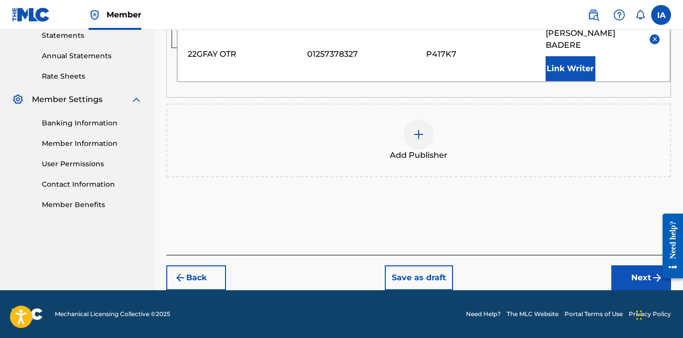
click at [632, 265] on div "Back Save as draft Next" at bounding box center [418, 272] width 504 height 35
click at [633, 270] on button "Next" at bounding box center [641, 277] width 60 height 25
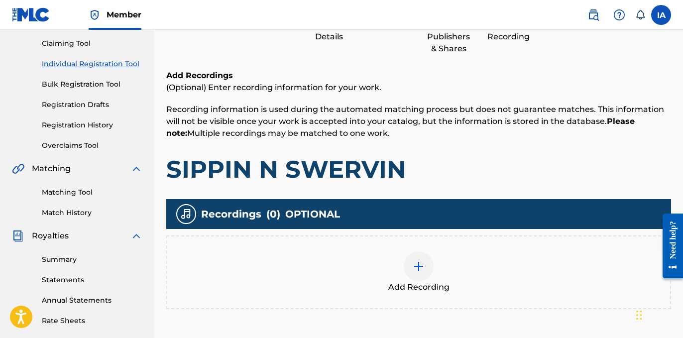
scroll to position [178, 0]
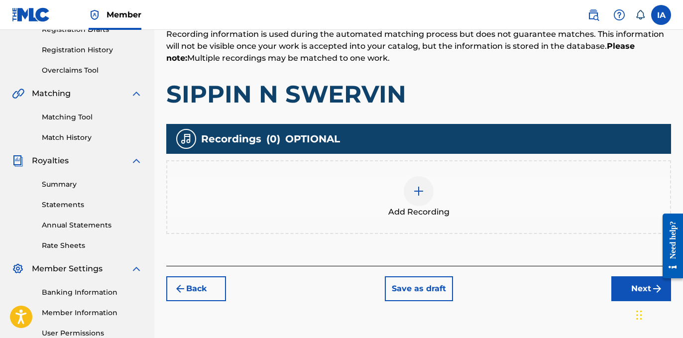
click at [452, 185] on div "Add Recording" at bounding box center [418, 197] width 503 height 42
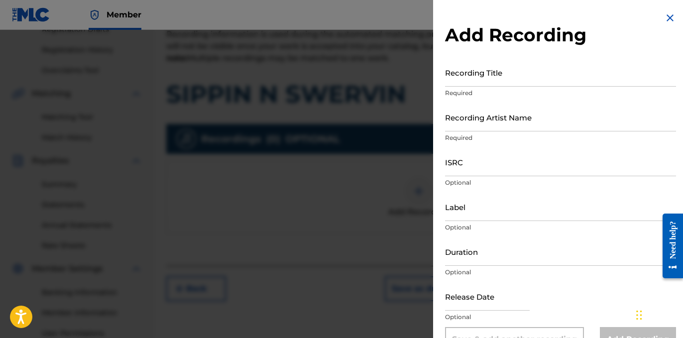
click at [499, 89] on p "Required" at bounding box center [560, 93] width 231 height 9
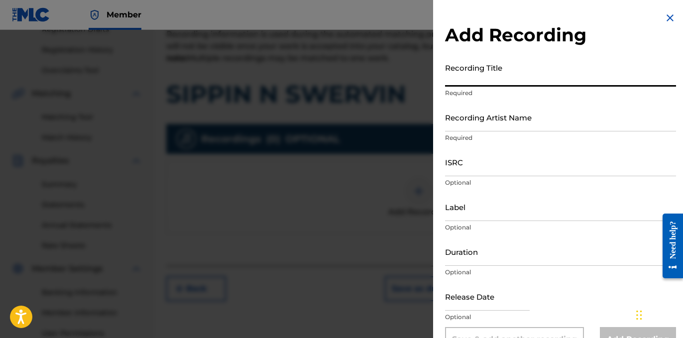
drag, startPoint x: 497, startPoint y: 73, endPoint x: 531, endPoint y: 97, distance: 41.1
click at [497, 74] on input "Recording Title" at bounding box center [560, 72] width 231 height 28
click at [465, 81] on input "Recording Title" at bounding box center [560, 72] width 231 height 28
paste input "SIPPIN N SWERVIN"
type input "SIPPIN N SWERVIN"
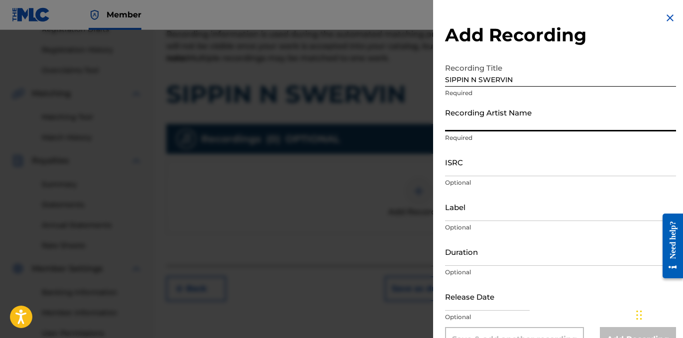
click at [481, 123] on input "Recording Artist Name" at bounding box center [560, 117] width 231 height 28
type input "22GFAY"
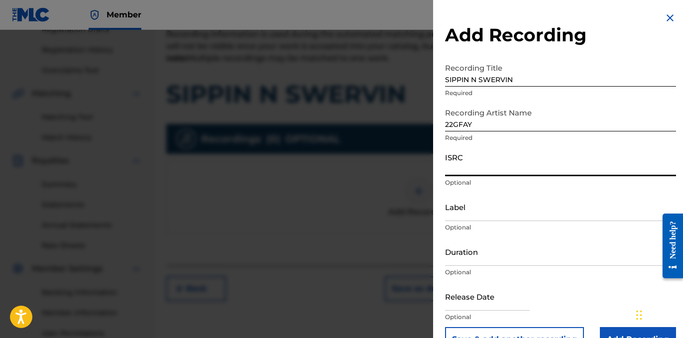
click at [490, 166] on input "ISRC" at bounding box center [560, 162] width 231 height 28
click at [470, 157] on input "ISRC" at bounding box center [560, 162] width 231 height 28
paste input "USLD91741036"
type input "USLD91741036"
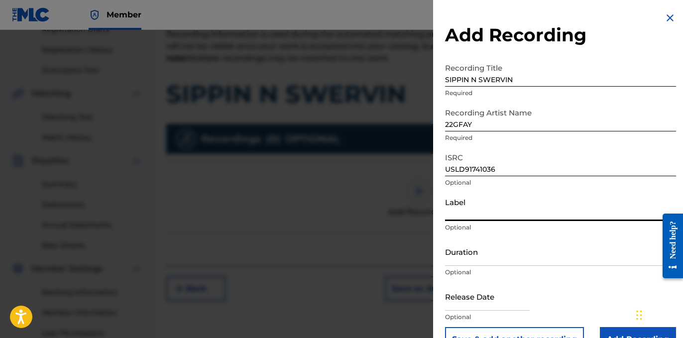
click at [469, 211] on input "Label" at bounding box center [560, 207] width 231 height 28
type input "OTR RECORDS"
click at [479, 255] on input "Duration" at bounding box center [560, 251] width 231 height 28
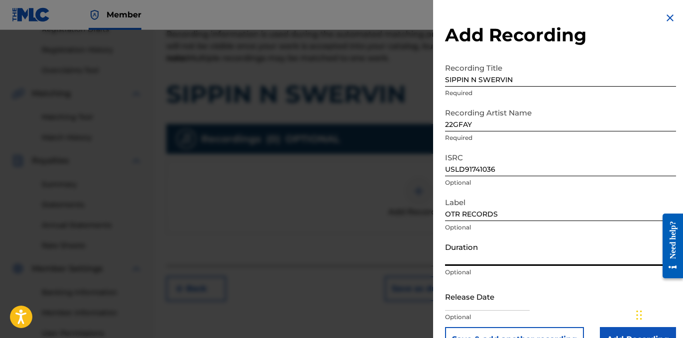
click at [450, 247] on input "Duration" at bounding box center [560, 251] width 231 height 28
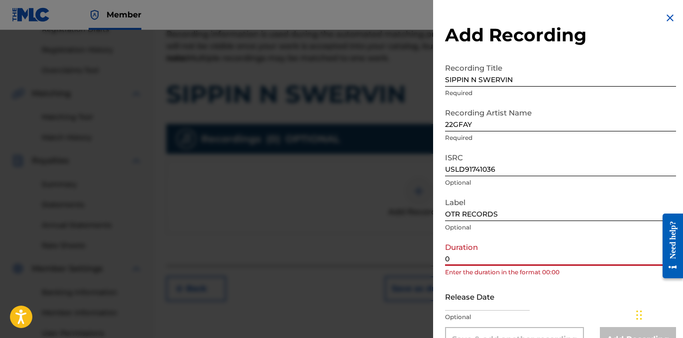
paste input "2:25"
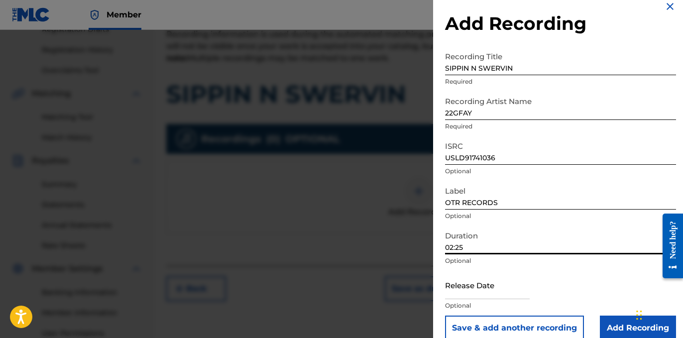
scroll to position [26, 0]
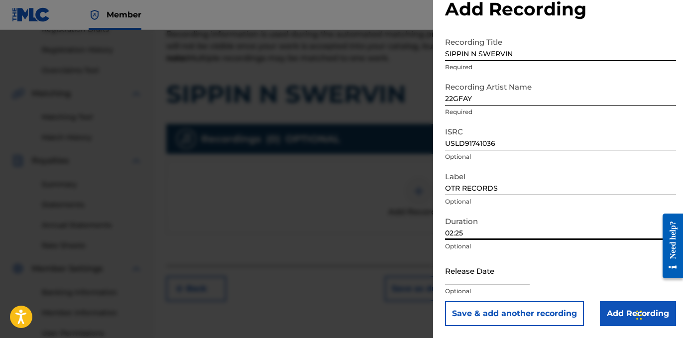
type input "02:25"
click at [606, 313] on input "Add Recording" at bounding box center [638, 313] width 76 height 25
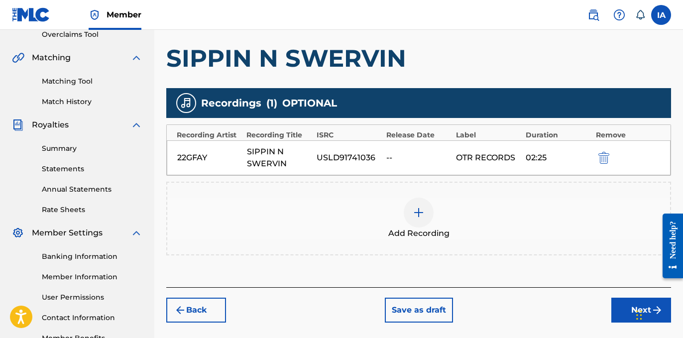
click at [611, 306] on button "Next" at bounding box center [641, 310] width 60 height 25
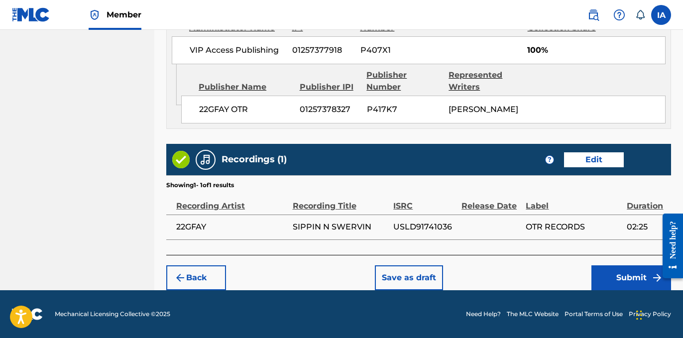
scroll to position [659, 0]
click at [603, 275] on button "Submit" at bounding box center [631, 277] width 80 height 25
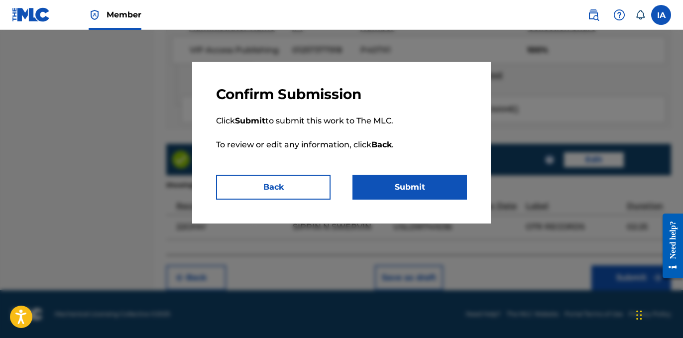
click at [442, 194] on button "Submit" at bounding box center [409, 187] width 114 height 25
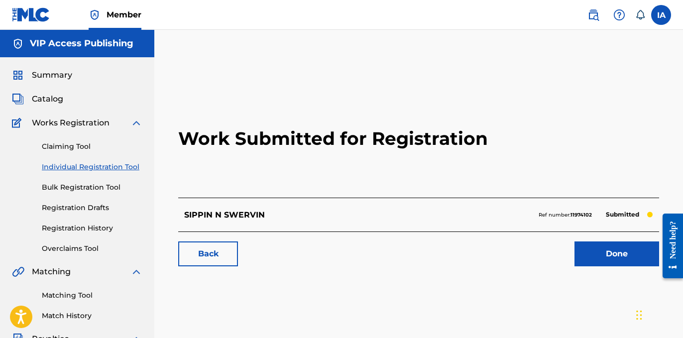
drag, startPoint x: 184, startPoint y: 186, endPoint x: 137, endPoint y: 165, distance: 51.0
click at [164, 172] on div "Work Submitted for Registration SIPPIN N SWERVIN Ref number: 11974102 Submitted…" at bounding box center [418, 312] width 528 height 514
click at [127, 166] on link "Individual Registration Tool" at bounding box center [92, 167] width 101 height 10
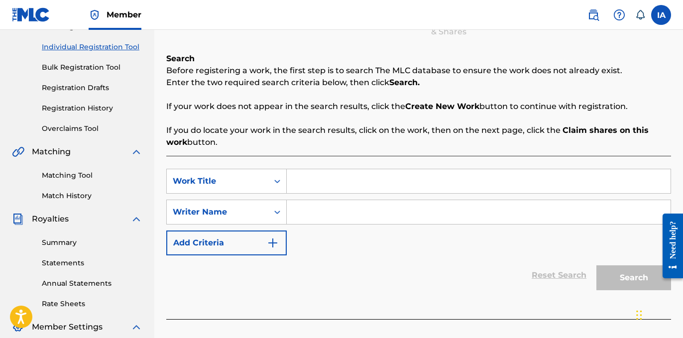
scroll to position [179, 0]
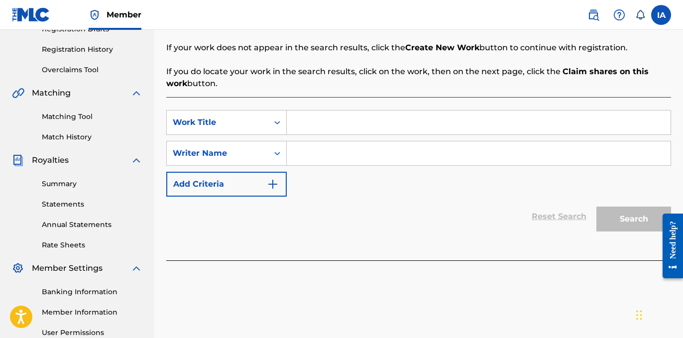
click at [567, 124] on input "Search Form" at bounding box center [479, 122] width 384 height 24
paste input "STEPPIN IT"
type input "STEPPIN IT"
click at [465, 155] on input "Search Form" at bounding box center [479, 153] width 384 height 24
click at [457, 158] on input "Search Form" at bounding box center [479, 153] width 384 height 24
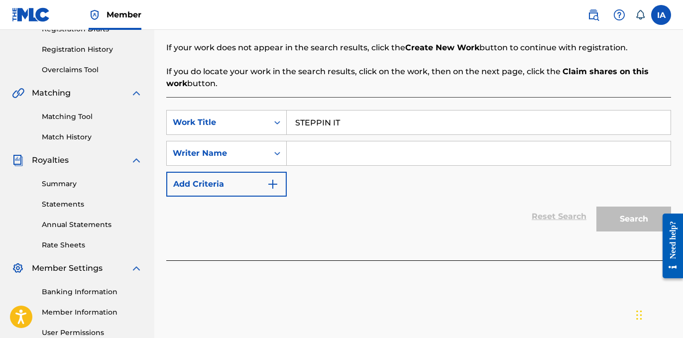
paste input "[PERSON_NAME]"
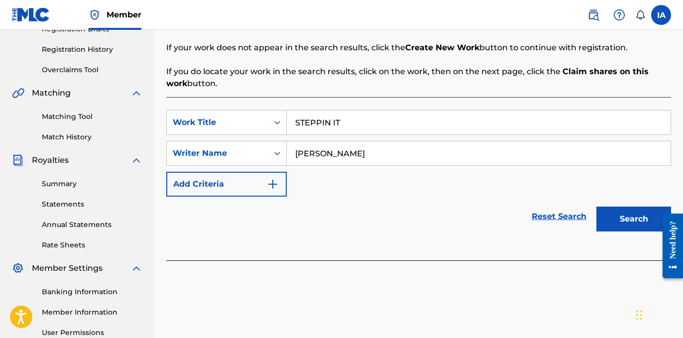
type input "[PERSON_NAME]"
click at [623, 224] on button "Search" at bounding box center [633, 218] width 75 height 25
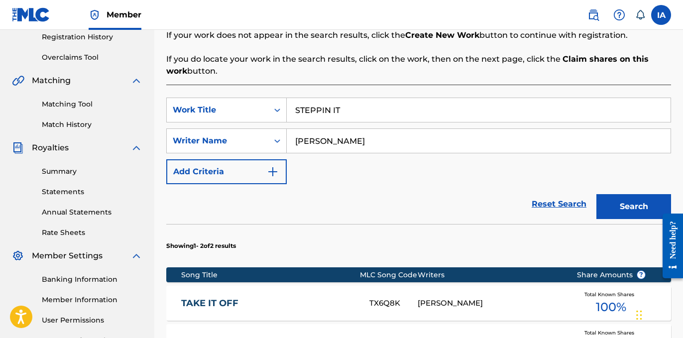
scroll to position [382, 0]
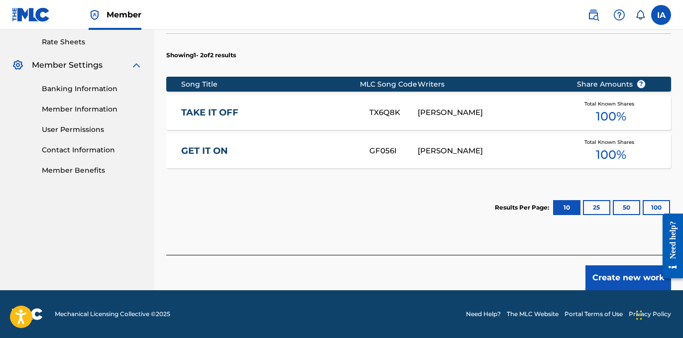
click at [604, 264] on div "Create new work" at bounding box center [418, 272] width 504 height 35
click at [387, 210] on section "Results Per Page: 10 25 50 100" at bounding box center [418, 207] width 504 height 47
click at [615, 270] on button "Create new work" at bounding box center [628, 277] width 86 height 25
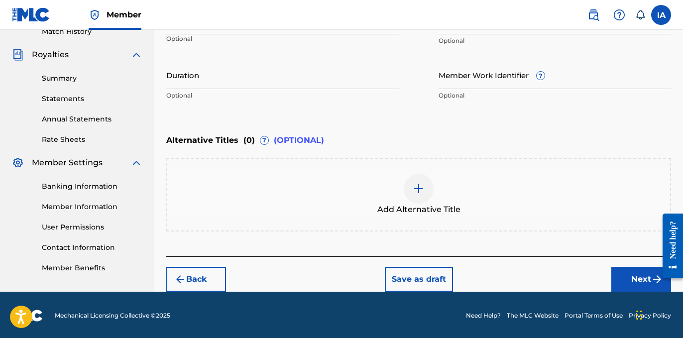
scroll to position [116, 0]
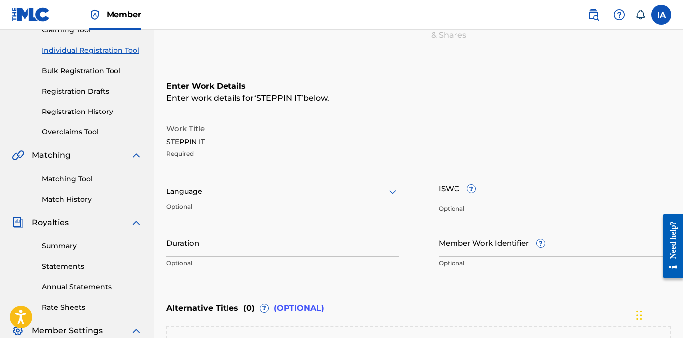
click at [251, 245] on input "Duration" at bounding box center [282, 242] width 232 height 28
paste input "[PERSON_NAME]"
type input "0BADERE [PERSON_NAME]"
click at [236, 237] on input "Duration" at bounding box center [282, 242] width 232 height 28
paste input "2:36"
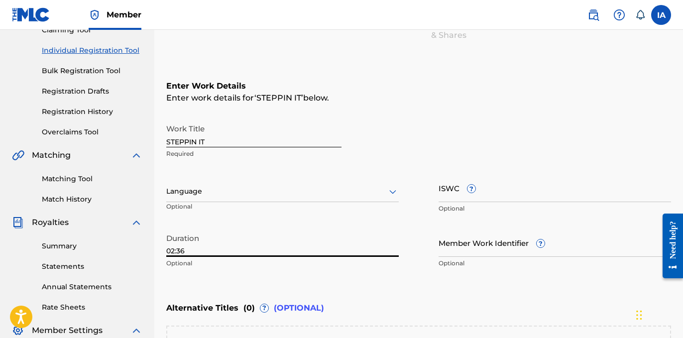
type input "02:36"
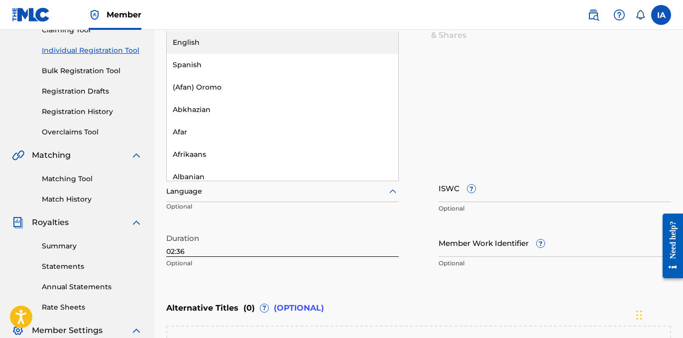
click at [232, 190] on div at bounding box center [282, 191] width 232 height 12
click at [252, 36] on div "English" at bounding box center [282, 42] width 231 height 22
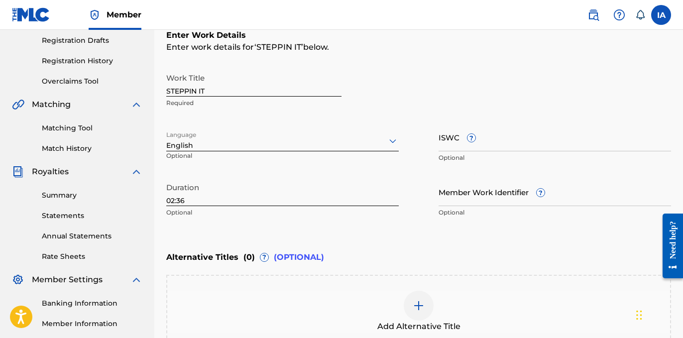
scroll to position [253, 0]
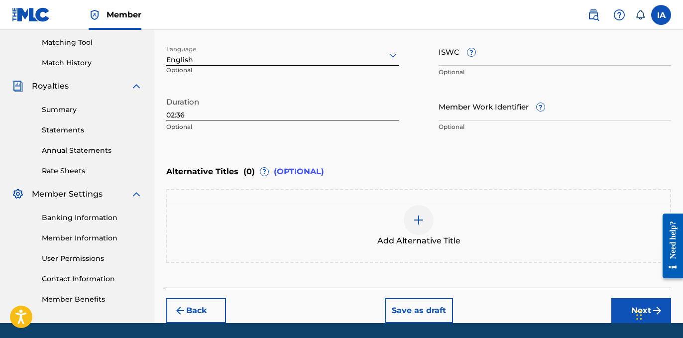
click at [412, 228] on div at bounding box center [418, 220] width 30 height 30
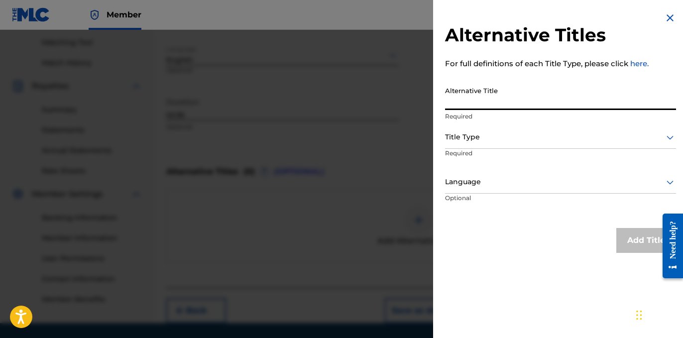
click at [506, 103] on input "Alternative Title" at bounding box center [560, 96] width 231 height 28
paste input "STEPPIN IT (FEAT. GFEENI)"
click at [508, 103] on input "STEPPIN IT (FEAT. GFEENI" at bounding box center [560, 96] width 231 height 28
click at [488, 102] on input "STEPPIN IT (FEAT GFEENI" at bounding box center [560, 96] width 231 height 28
type input "STEPPIN IT FEAT GFEENI"
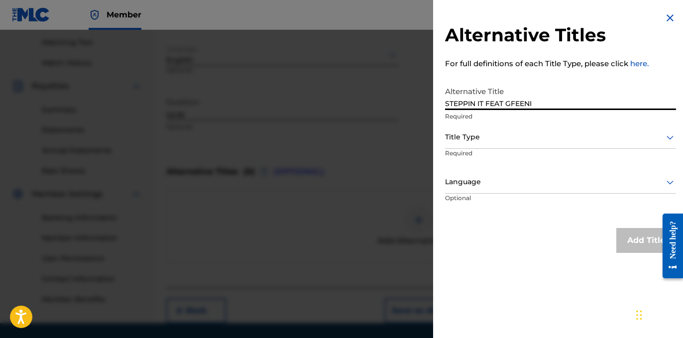
click at [498, 137] on div at bounding box center [560, 137] width 231 height 12
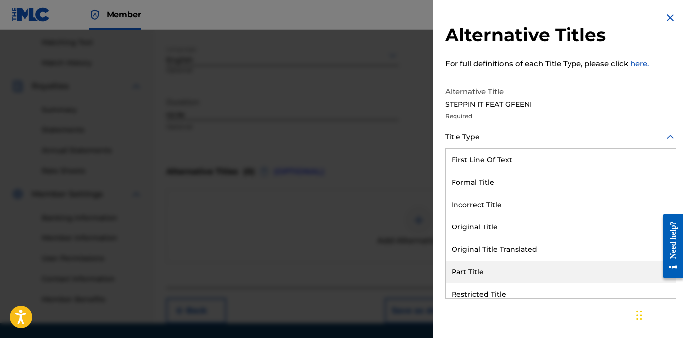
scroll to position [97, 0]
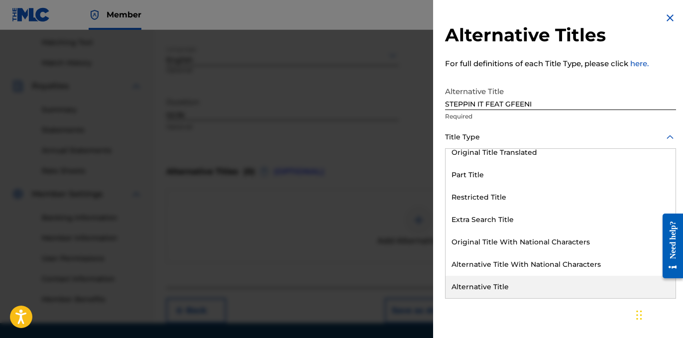
click at [532, 278] on div "Alternative Title" at bounding box center [560, 287] width 230 height 22
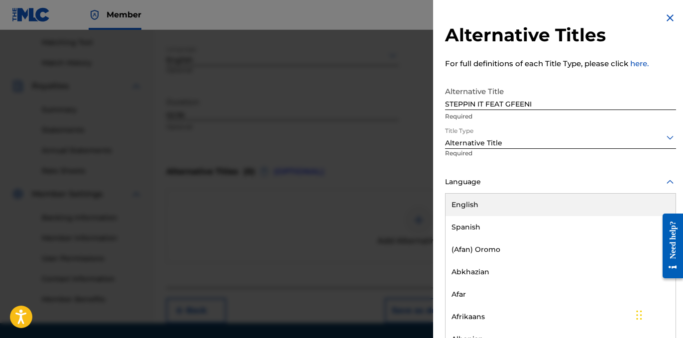
click at [542, 177] on div at bounding box center [560, 182] width 231 height 12
click at [533, 198] on div "English" at bounding box center [560, 204] width 230 height 22
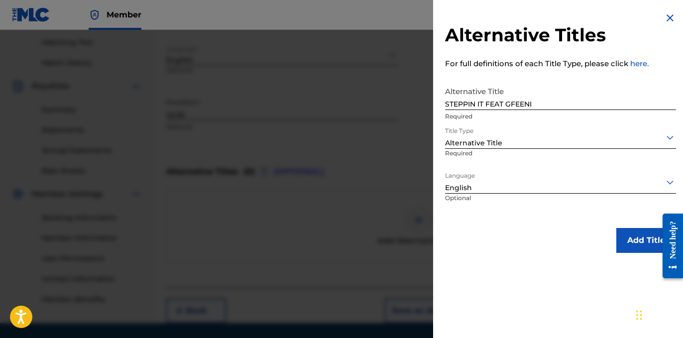
click at [631, 232] on button "Add Title" at bounding box center [646, 240] width 60 height 25
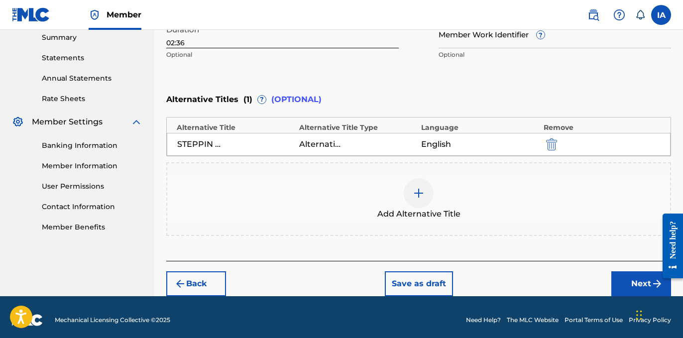
scroll to position [331, 0]
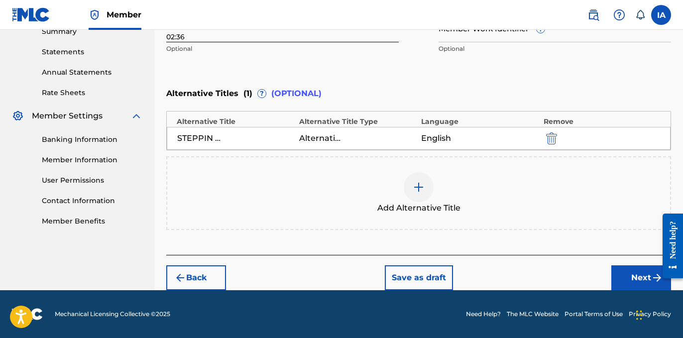
click at [620, 276] on button "Next" at bounding box center [641, 277] width 60 height 25
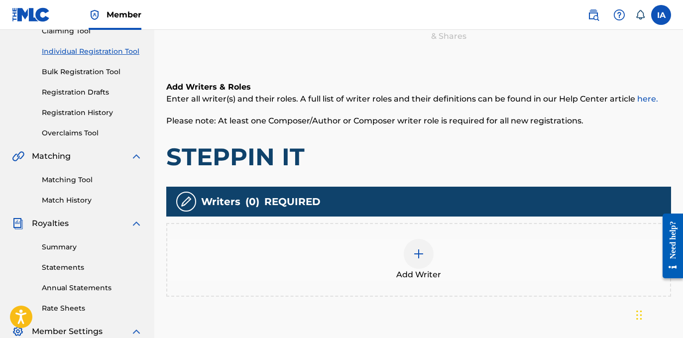
scroll to position [223, 0]
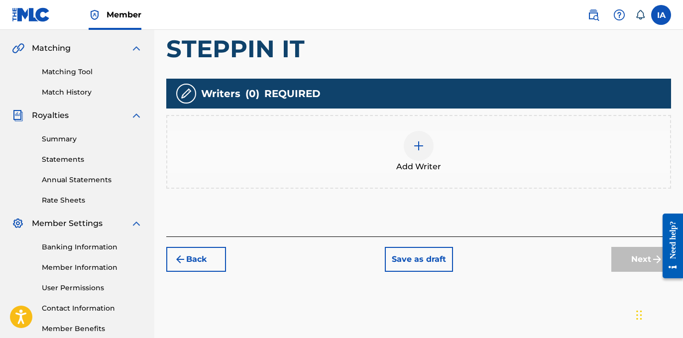
click at [455, 183] on div "Add Writer" at bounding box center [418, 152] width 504 height 74
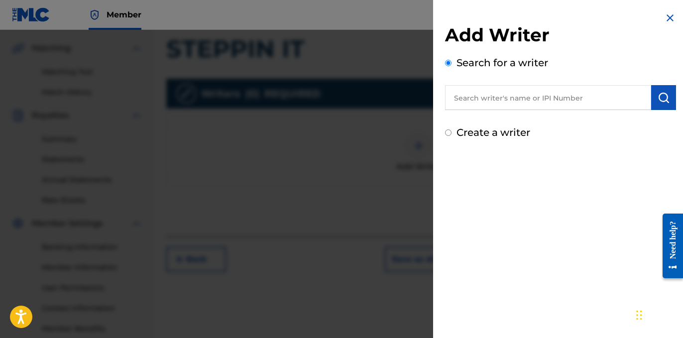
click at [531, 109] on input "text" at bounding box center [548, 97] width 206 height 25
paste input "[PERSON_NAME]"
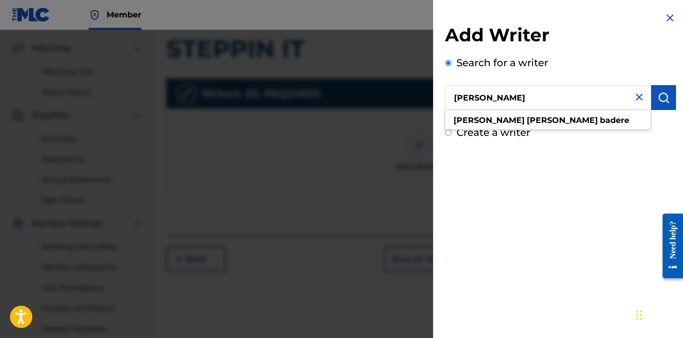
type input "[PERSON_NAME]"
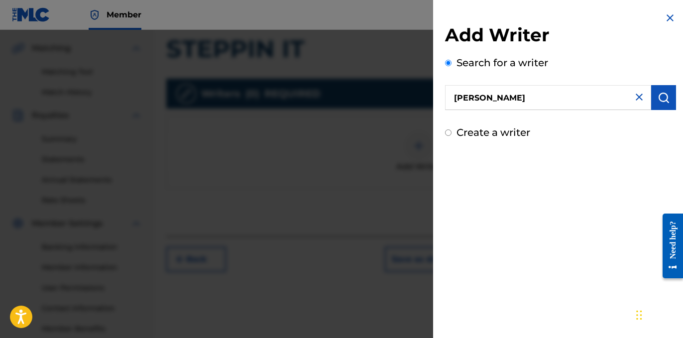
click at [664, 99] on img "submit" at bounding box center [663, 98] width 12 height 12
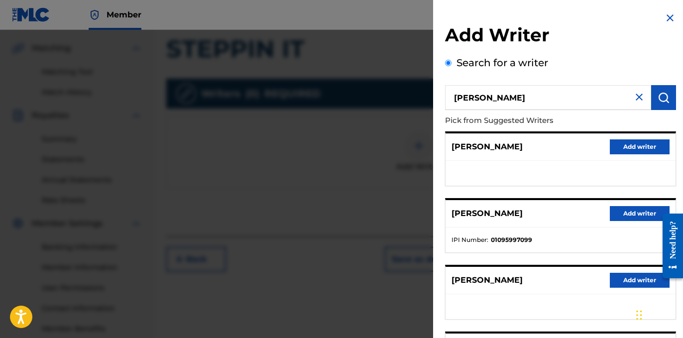
scroll to position [29, 0]
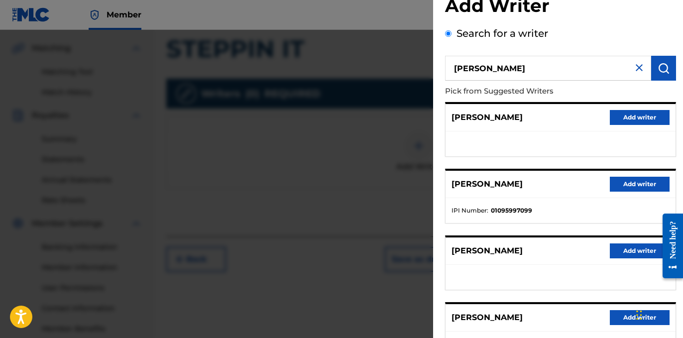
click at [626, 185] on button "Add writer" at bounding box center [639, 184] width 60 height 15
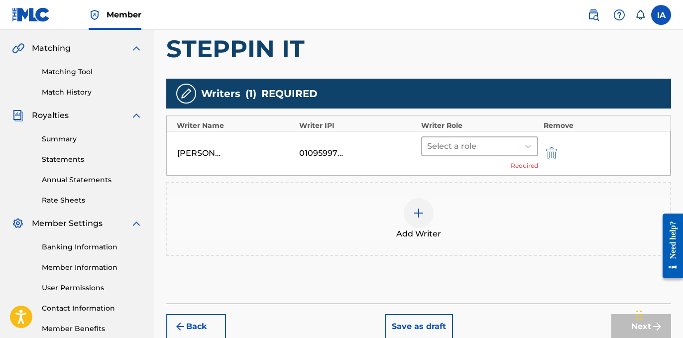
click at [494, 135] on div "[PERSON_NAME] BADERE 01095997099 Select a role Required" at bounding box center [418, 153] width 503 height 45
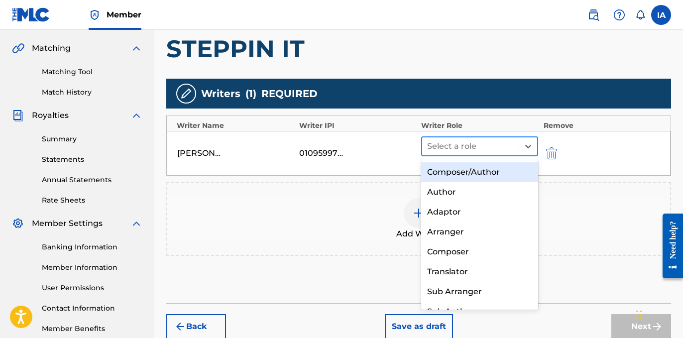
click at [496, 144] on div at bounding box center [470, 146] width 87 height 14
click at [507, 174] on div "Composer/Author" at bounding box center [479, 172] width 117 height 20
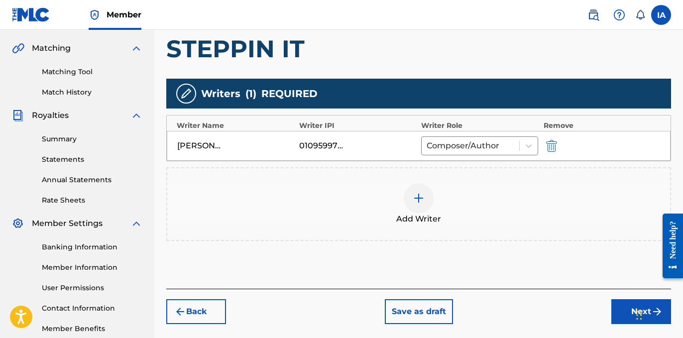
click at [628, 315] on button "Next" at bounding box center [641, 311] width 60 height 25
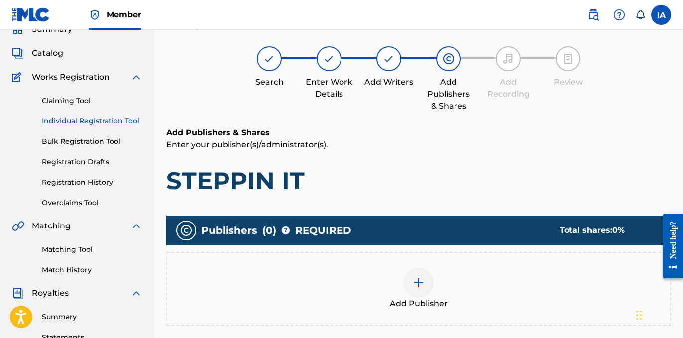
scroll to position [45, 0]
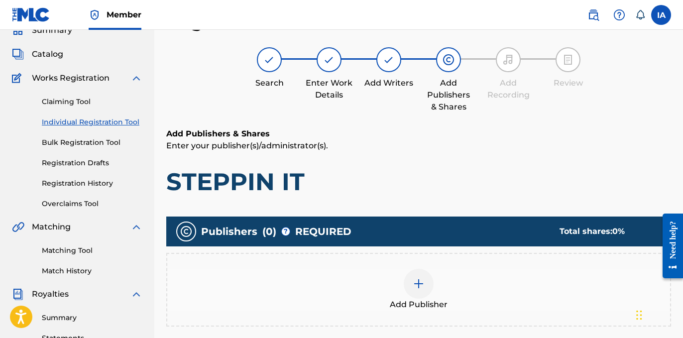
click at [504, 304] on div "Add Publisher" at bounding box center [418, 290] width 503 height 42
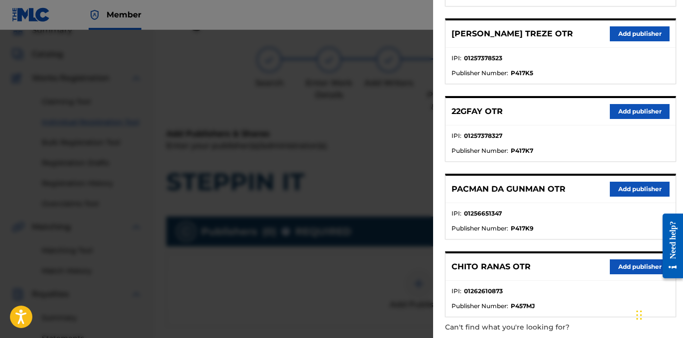
scroll to position [615, 0]
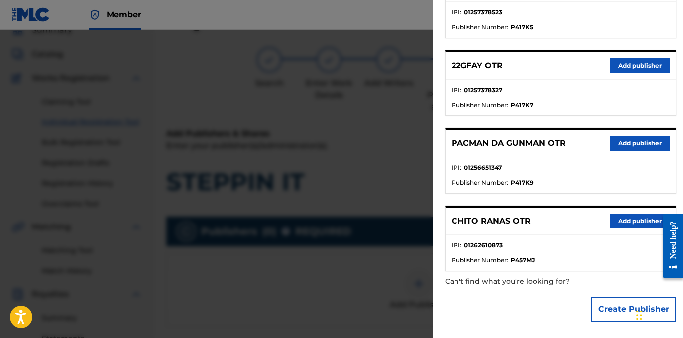
click at [627, 64] on button "Add publisher" at bounding box center [639, 65] width 60 height 15
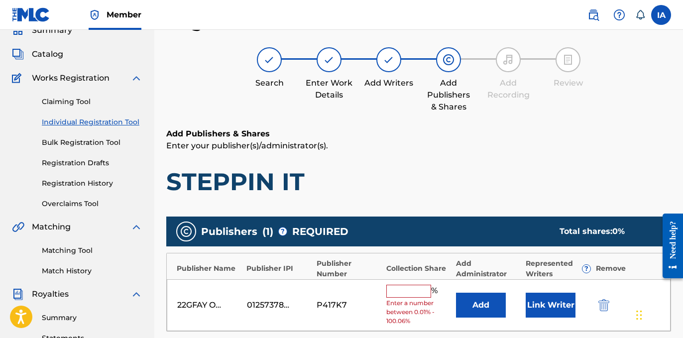
scroll to position [271, 0]
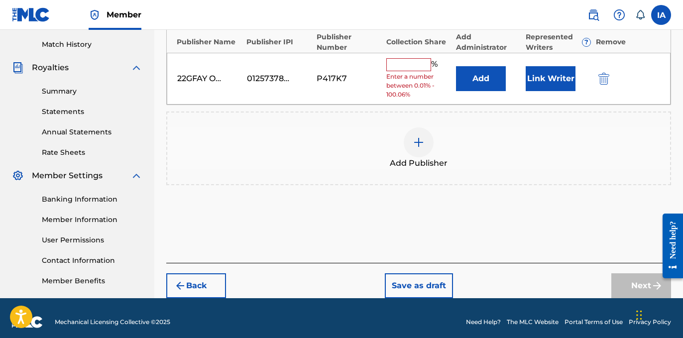
click at [413, 62] on input "text" at bounding box center [408, 64] width 45 height 13
type input "100"
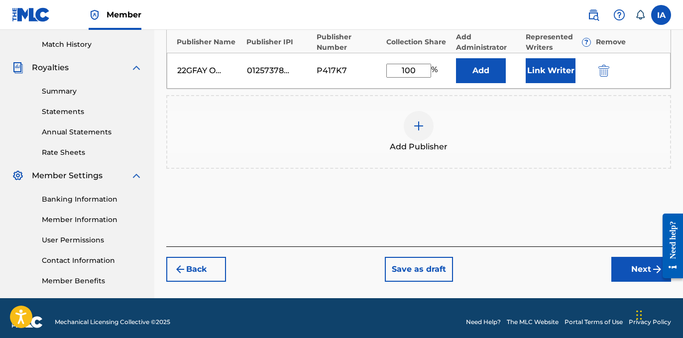
drag, startPoint x: 421, startPoint y: 72, endPoint x: 342, endPoint y: 32, distance: 87.9
click at [354, 42] on div "Publisher Name Publisher IPI Publisher Number Collection Share Add Administrato…" at bounding box center [418, 57] width 504 height 63
click at [486, 62] on button "Add" at bounding box center [481, 70] width 50 height 25
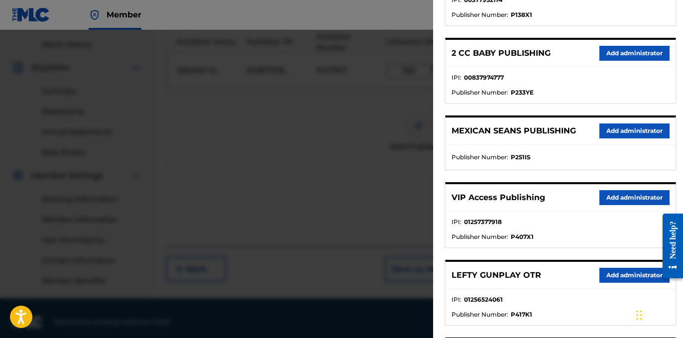
scroll to position [173, 0]
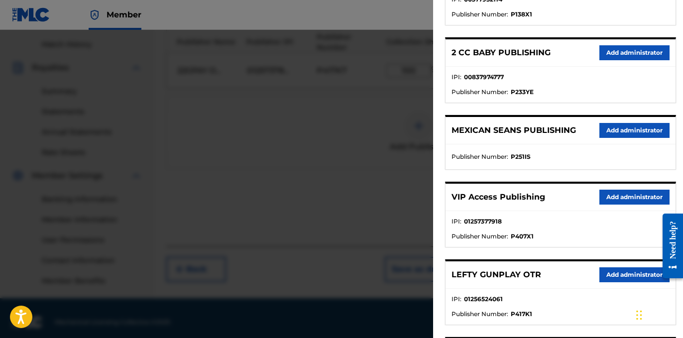
click at [605, 199] on button "Add administrator" at bounding box center [634, 197] width 70 height 15
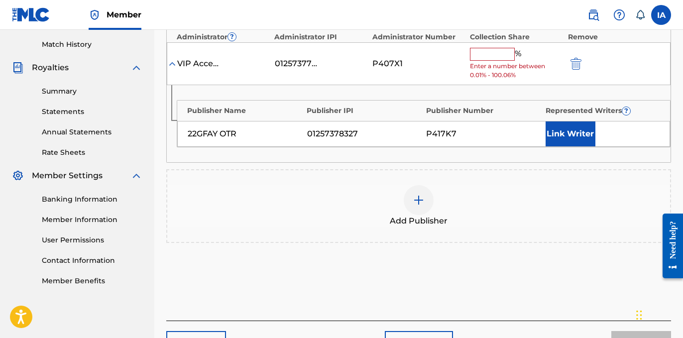
click at [496, 49] on input "text" at bounding box center [492, 54] width 45 height 13
paste input "100"
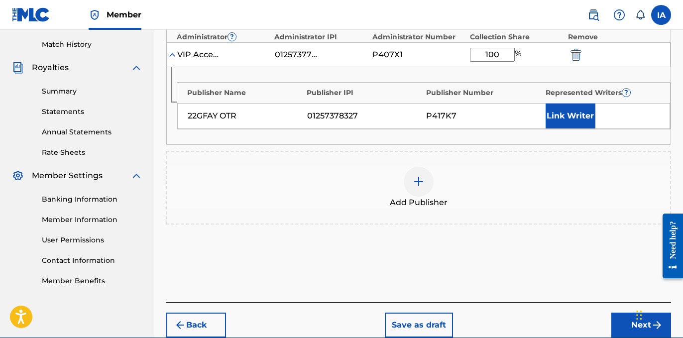
type input "100"
click at [576, 116] on button "Link Writer" at bounding box center [570, 115] width 50 height 25
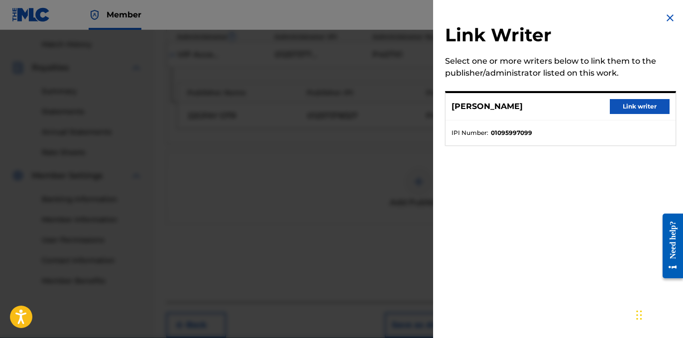
click at [627, 114] on div "[PERSON_NAME] Link writer" at bounding box center [560, 106] width 230 height 27
click at [620, 108] on button "Link writer" at bounding box center [639, 106] width 60 height 15
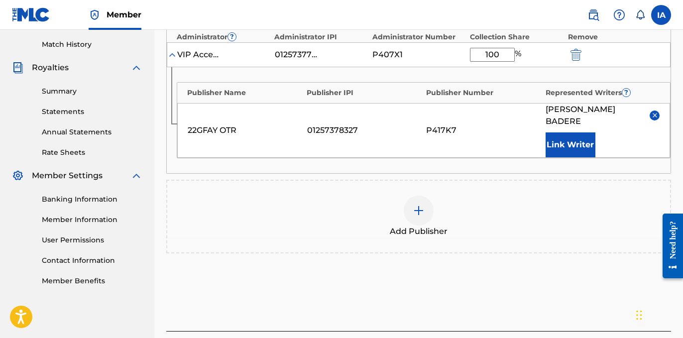
click at [578, 142] on button "Link Writer" at bounding box center [570, 144] width 50 height 25
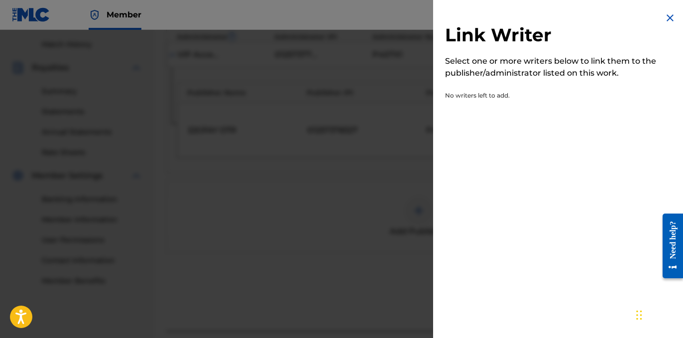
click at [664, 21] on img at bounding box center [670, 18] width 12 height 12
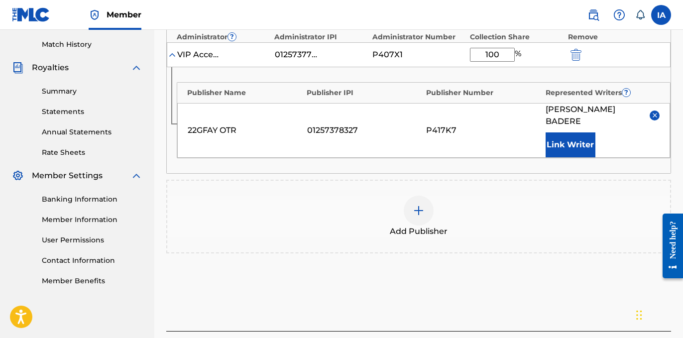
click at [604, 198] on div "Add Publisher" at bounding box center [418, 217] width 503 height 42
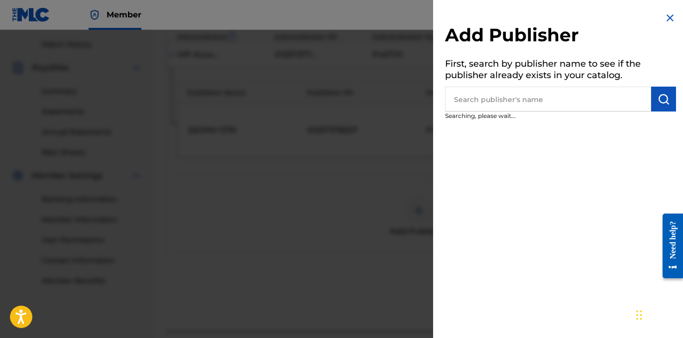
click at [582, 172] on div "Add Publisher First, search by publisher name to see if the publisher already e…" at bounding box center [560, 169] width 255 height 338
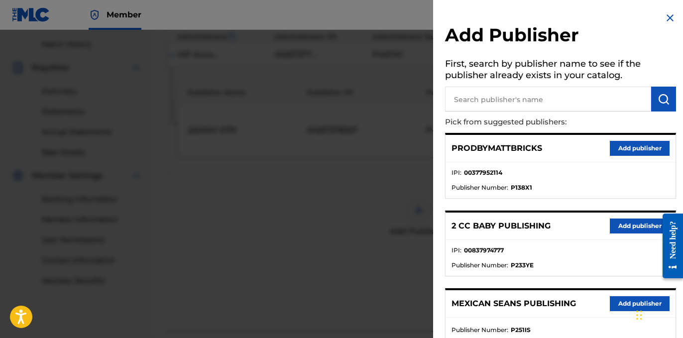
click at [670, 20] on img at bounding box center [670, 18] width 12 height 12
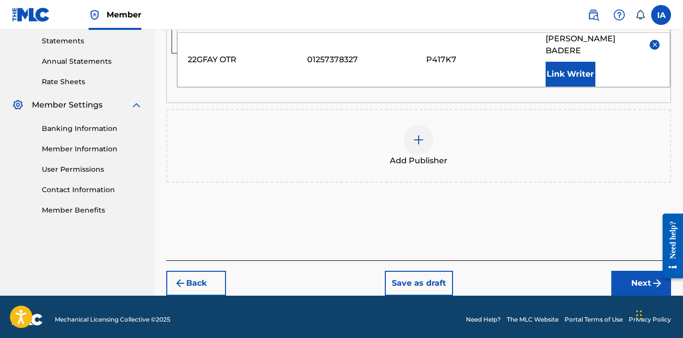
scroll to position [347, 0]
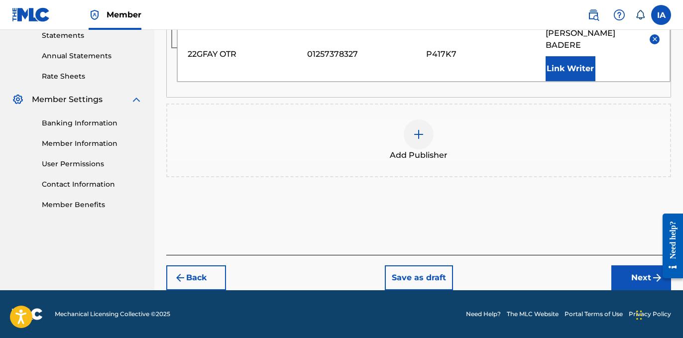
click at [620, 272] on button "Next" at bounding box center [641, 277] width 60 height 25
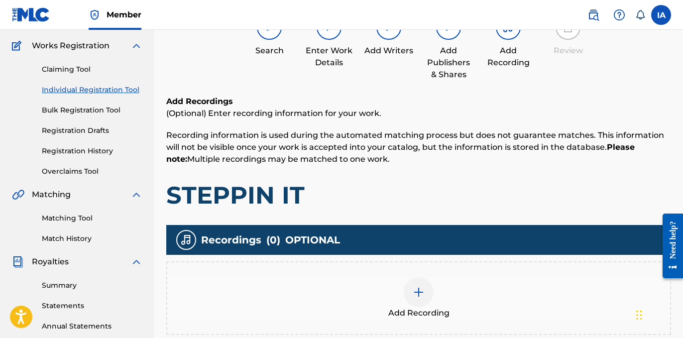
scroll to position [243, 0]
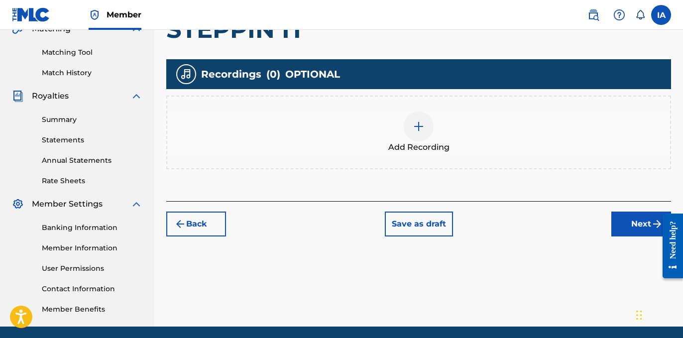
click at [462, 170] on div "Add Recordings (Optional) Enter recording information for your work. Recording …" at bounding box center [418, 65] width 504 height 271
click at [453, 150] on div "Add Recording" at bounding box center [418, 132] width 503 height 42
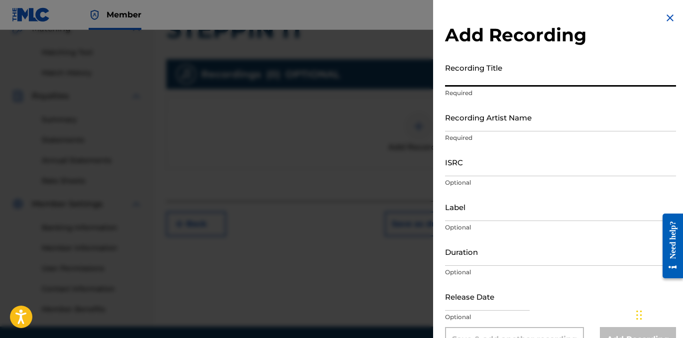
click at [500, 70] on input "Recording Title" at bounding box center [560, 72] width 231 height 28
click at [484, 85] on input "Recording Title" at bounding box center [560, 72] width 231 height 28
paste input "STEPPIN IT STEPPIN IT (FEAT. GFEENI)"
type input "STEPPIN IT STEPPIN IT (FEAT. GFEENI)"
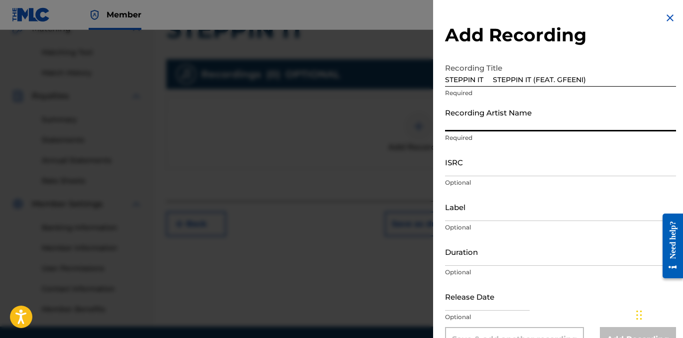
drag, startPoint x: 503, startPoint y: 123, endPoint x: 504, endPoint y: 129, distance: 6.5
click at [504, 123] on input "Recording Artist Name" at bounding box center [560, 117] width 231 height 28
type input "22GFAY"
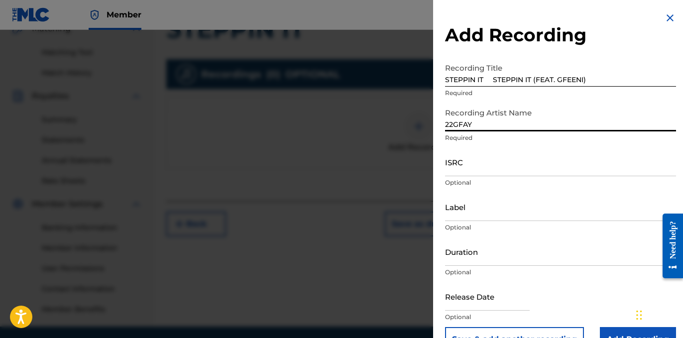
drag, startPoint x: 492, startPoint y: 164, endPoint x: 685, endPoint y: 191, distance: 194.4
click at [523, 164] on input "ISRC" at bounding box center [560, 162] width 231 height 28
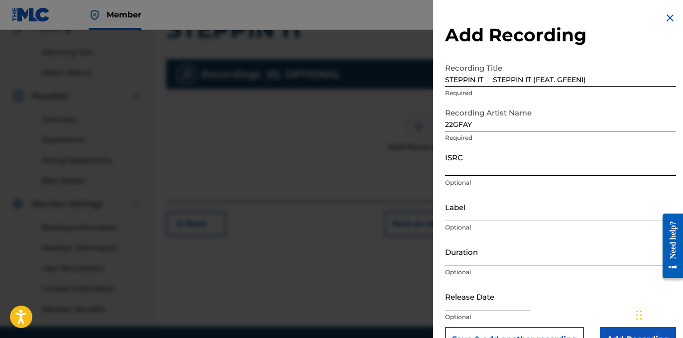
click at [485, 173] on input "ISRC" at bounding box center [560, 162] width 231 height 28
paste input "USLD91741038"
type input "USLD91741038"
click at [473, 214] on input "Label" at bounding box center [560, 207] width 231 height 28
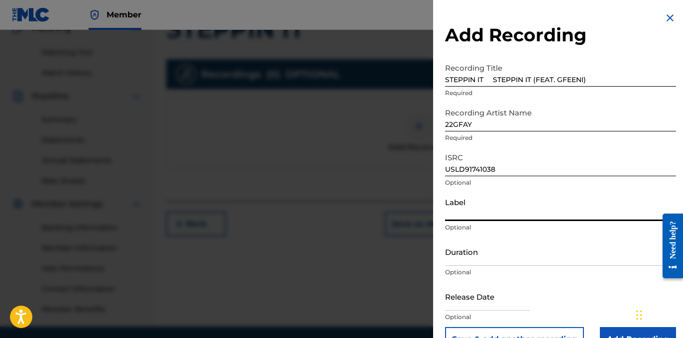
type input "OTR RECORDS"
click at [457, 274] on p "Optional" at bounding box center [560, 272] width 231 height 9
click at [475, 250] on input "Duration" at bounding box center [560, 251] width 231 height 28
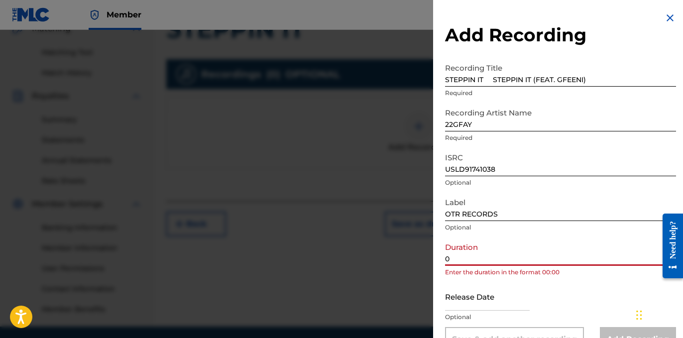
paste input "2:36"
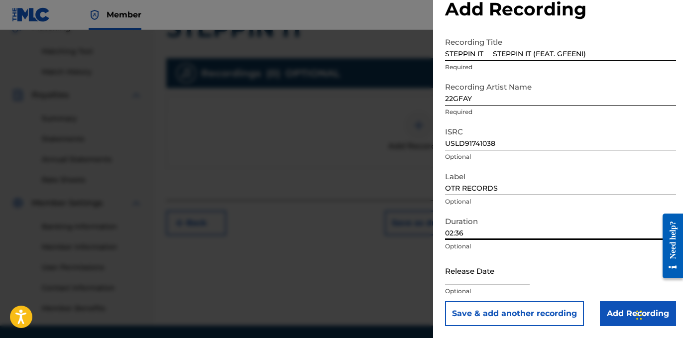
scroll to position [245, 0]
type input "02:36"
click at [619, 319] on input "Add Recording" at bounding box center [638, 313] width 76 height 25
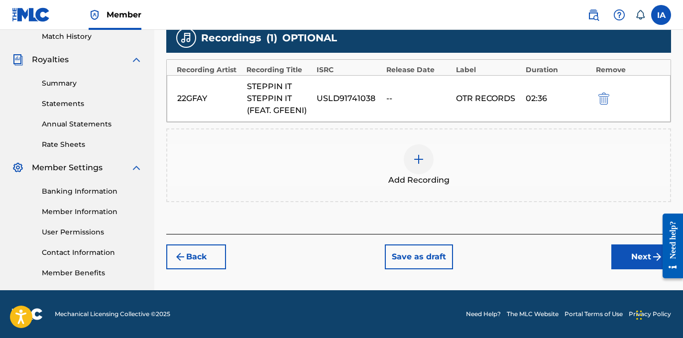
click at [616, 248] on button "Next" at bounding box center [641, 256] width 60 height 25
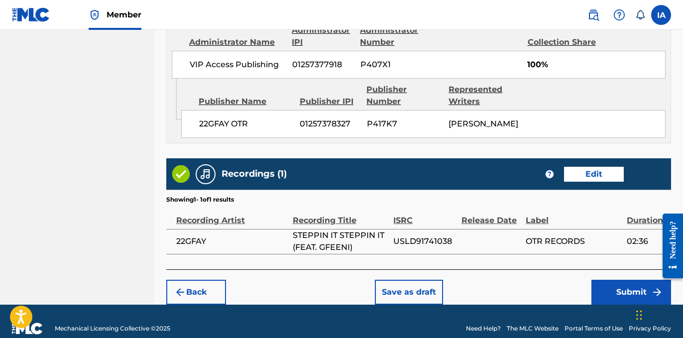
scroll to position [647, 0]
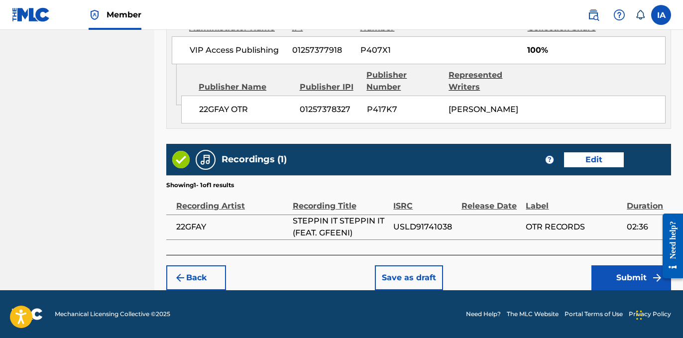
click at [607, 274] on button "Submit" at bounding box center [631, 277] width 80 height 25
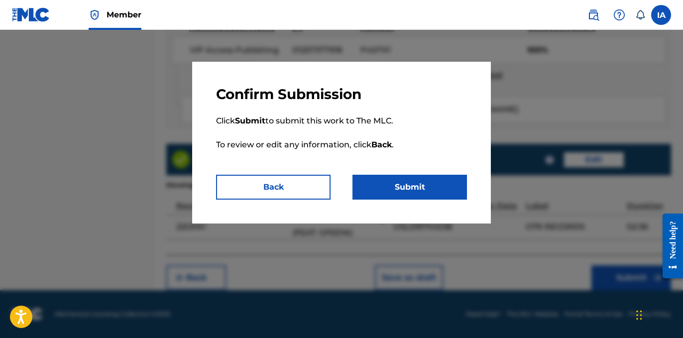
click at [429, 187] on button "Submit" at bounding box center [409, 187] width 114 height 25
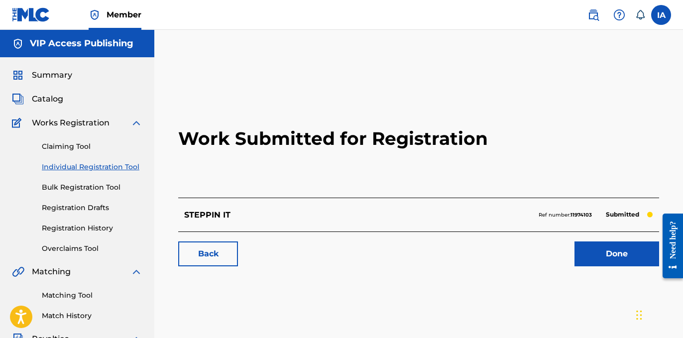
click at [56, 98] on span "Catalog" at bounding box center [47, 99] width 31 height 12
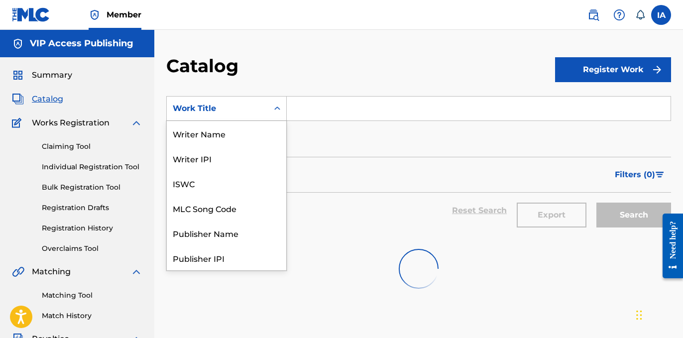
click at [230, 116] on div "Work Title" at bounding box center [217, 108] width 101 height 19
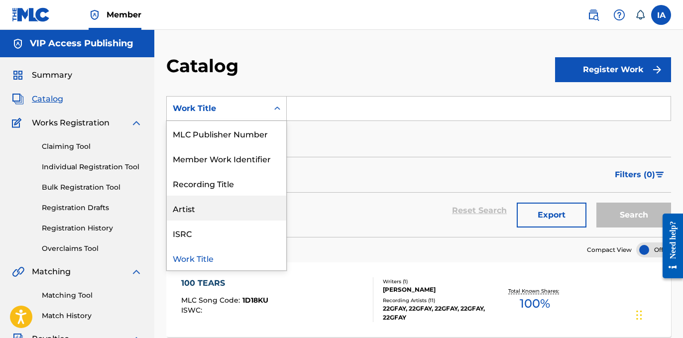
drag, startPoint x: 231, startPoint y: 204, endPoint x: 298, endPoint y: 167, distance: 76.6
click at [231, 204] on div "Artist" at bounding box center [226, 208] width 119 height 25
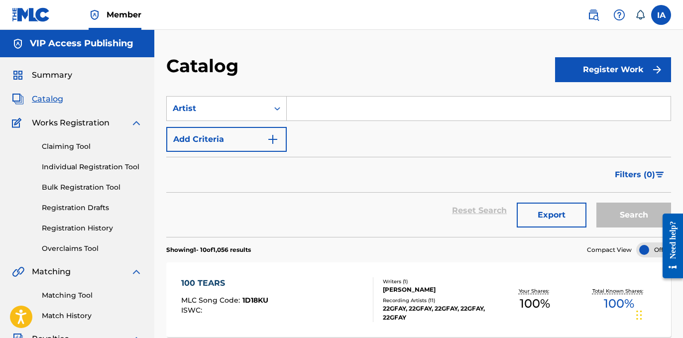
click at [354, 118] on input "Search Form" at bounding box center [479, 109] width 384 height 24
paste input "P THRIZZLE"
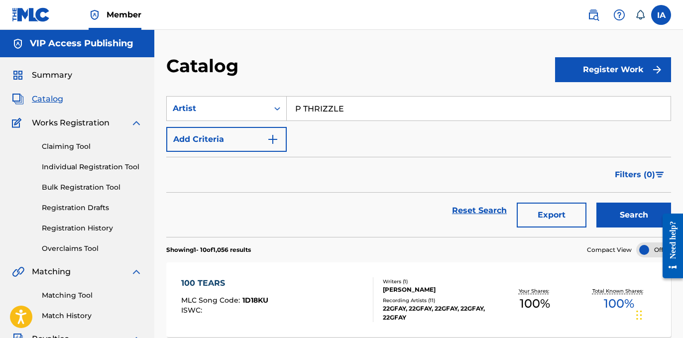
type input "P THRIZZLE"
click at [604, 206] on button "Search" at bounding box center [633, 214] width 75 height 25
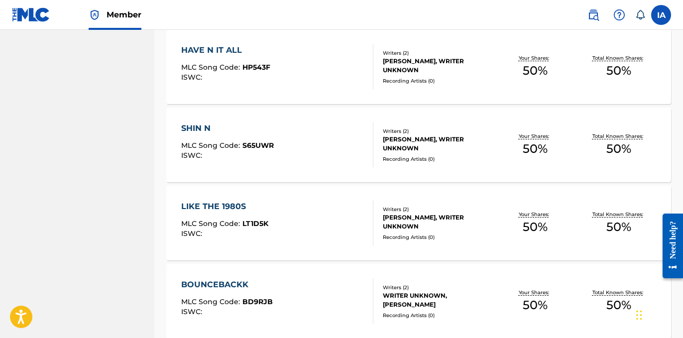
scroll to position [702, 0]
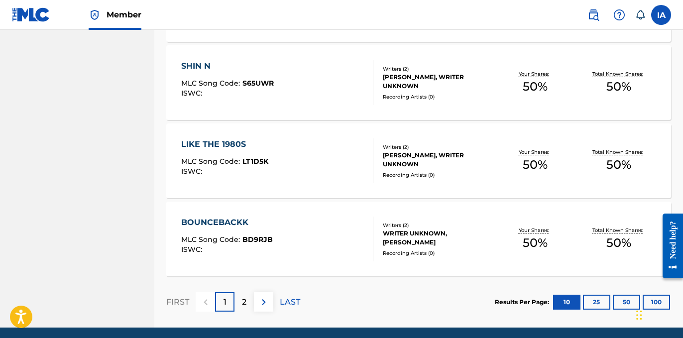
scroll to position [785, 0]
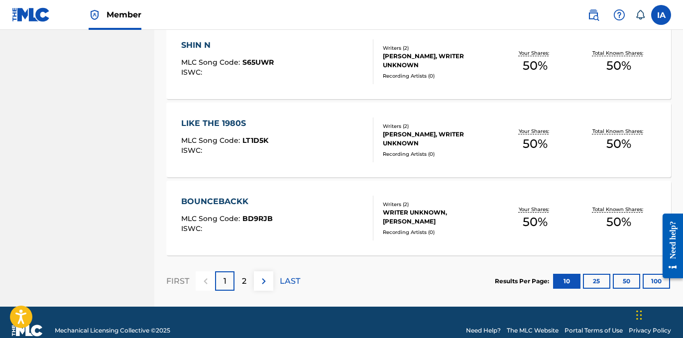
click at [242, 279] on p "2" at bounding box center [244, 281] width 4 height 12
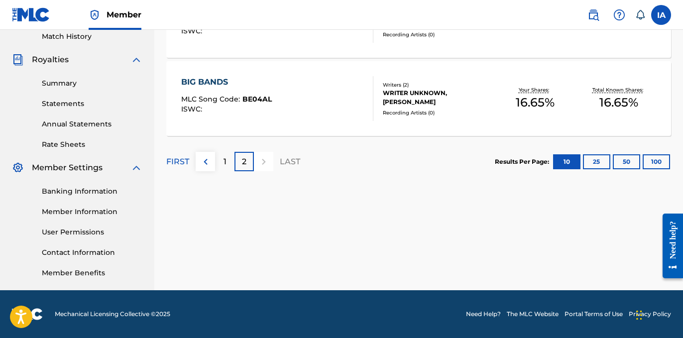
click at [245, 161] on p "2" at bounding box center [244, 162] width 4 height 12
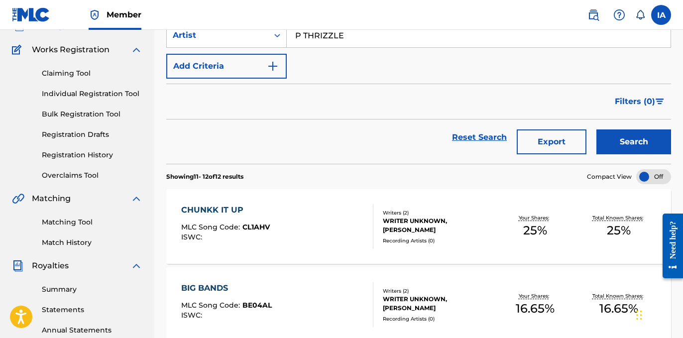
scroll to position [134, 0]
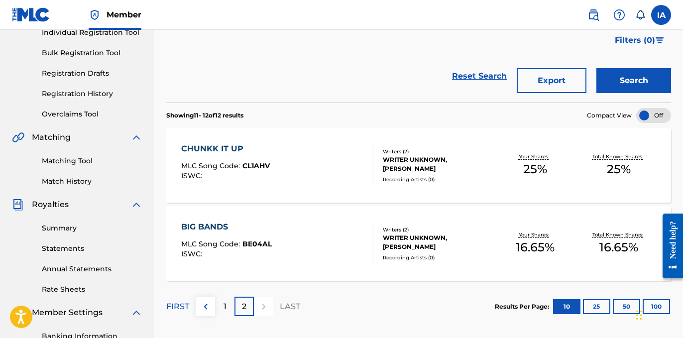
click at [362, 95] on div "Reset Search Export Search" at bounding box center [418, 80] width 504 height 44
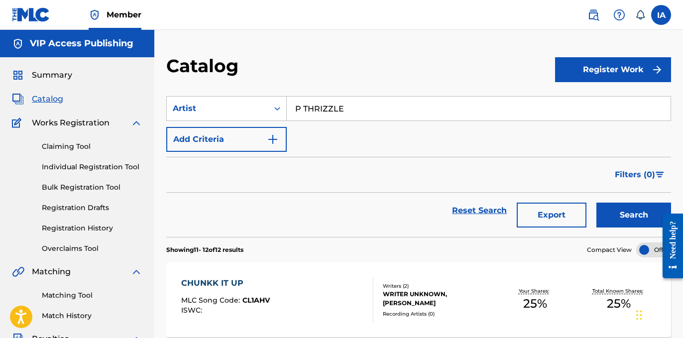
click at [129, 171] on link "Individual Registration Tool" at bounding box center [92, 167] width 101 height 10
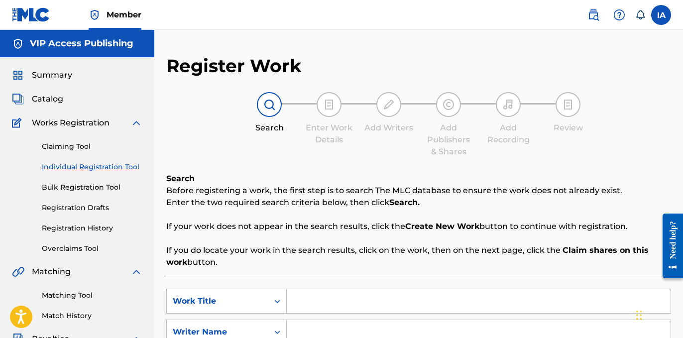
scroll to position [35, 0]
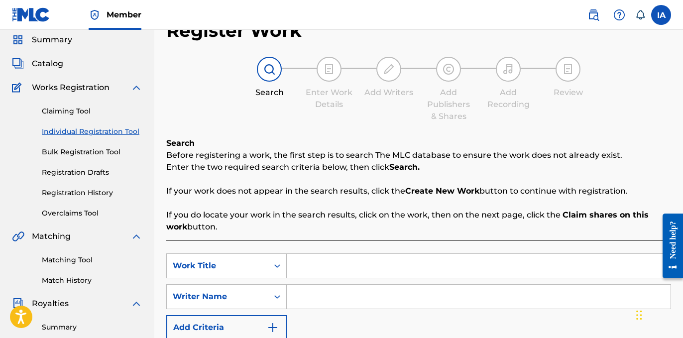
click at [420, 263] on input "Search Form" at bounding box center [479, 266] width 384 height 24
paste input "Baby [DEMOGRAPHIC_DATA]"
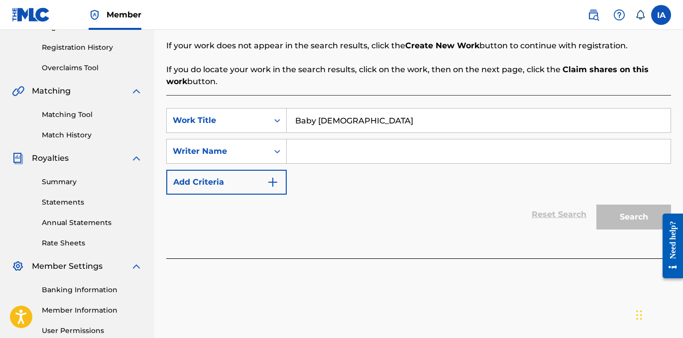
scroll to position [224, 0]
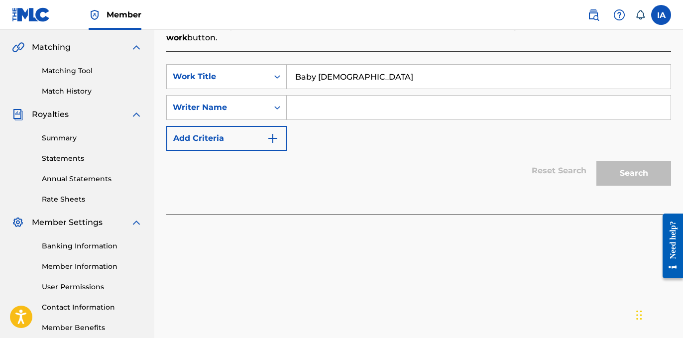
type input "Baby [DEMOGRAPHIC_DATA]"
click at [400, 102] on input "Search Form" at bounding box center [479, 108] width 384 height 24
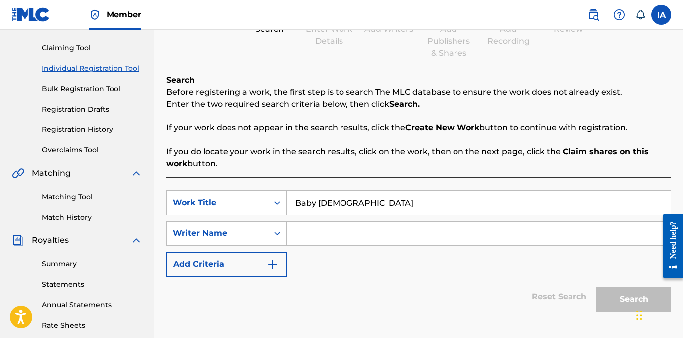
scroll to position [98, 0]
click at [459, 229] on input "Search Form" at bounding box center [479, 234] width 384 height 24
paste input "[PERSON_NAME]"
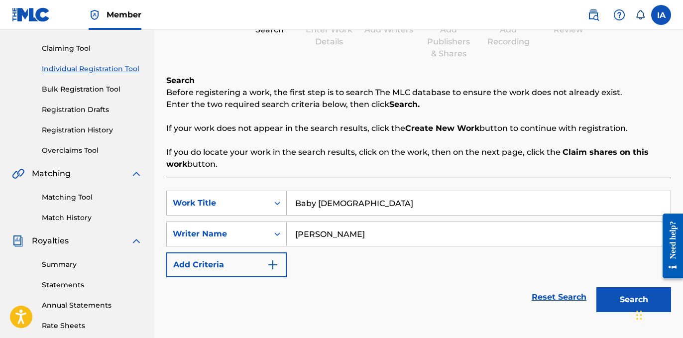
type input "[PERSON_NAME]"
click at [441, 207] on input "Baby [DEMOGRAPHIC_DATA]" at bounding box center [479, 203] width 384 height 24
type input "BABY [DEMOGRAPHIC_DATA]"
click at [606, 296] on button "Search" at bounding box center [633, 299] width 75 height 25
click at [604, 294] on button "Search" at bounding box center [633, 299] width 75 height 25
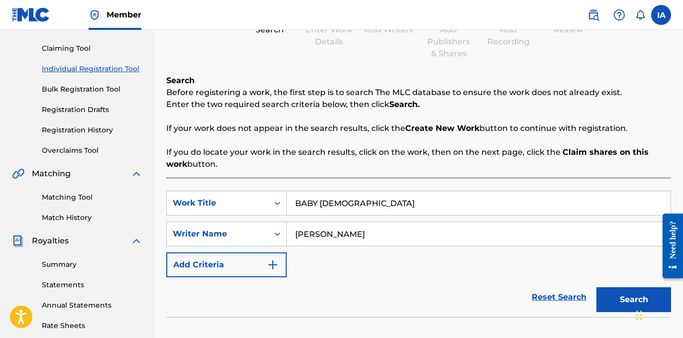
click at [371, 272] on div "SearchWithCriteria4a1102d4-a46e-44ad-8d88-9297f1a2c838 Work Title BABY [DEMOGRA…" at bounding box center [418, 234] width 504 height 87
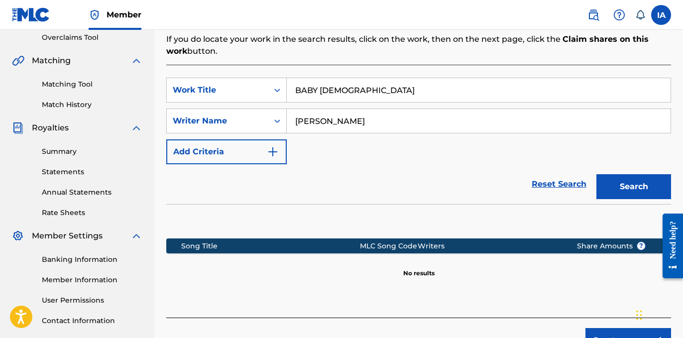
scroll to position [279, 0]
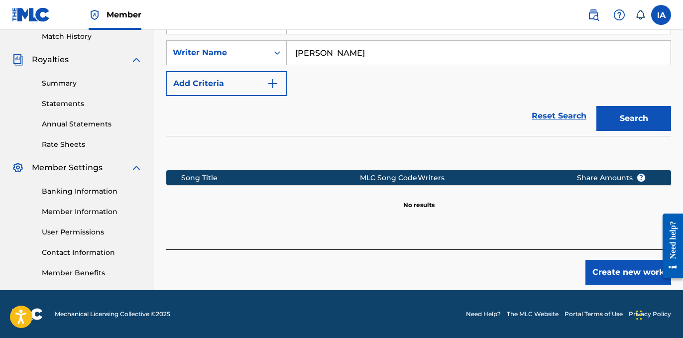
click at [381, 261] on div "Create new work" at bounding box center [418, 266] width 504 height 35
click at [597, 277] on button "Create new work" at bounding box center [628, 272] width 86 height 25
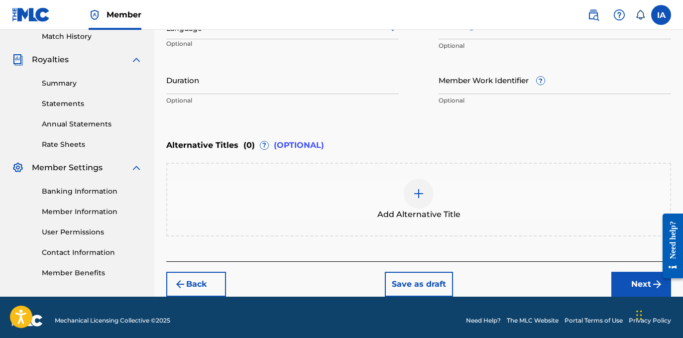
click at [442, 140] on div "Alternative Titles ( 0 ) ? (OPTIONAL)" at bounding box center [418, 145] width 504 height 22
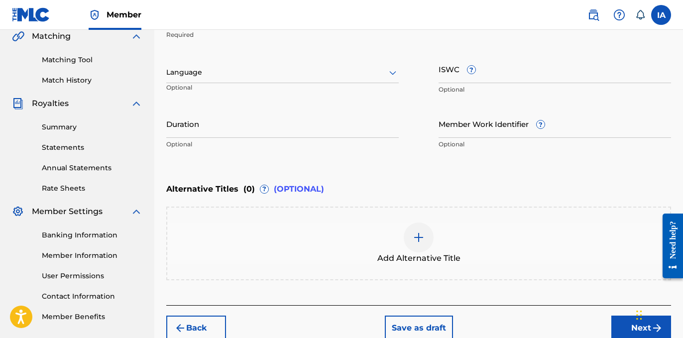
scroll to position [113, 0]
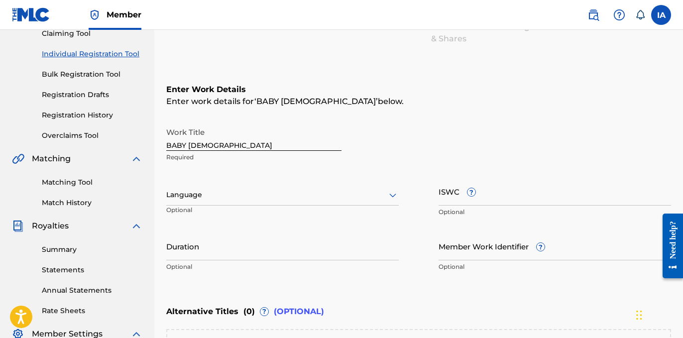
click at [265, 198] on div at bounding box center [282, 195] width 232 height 12
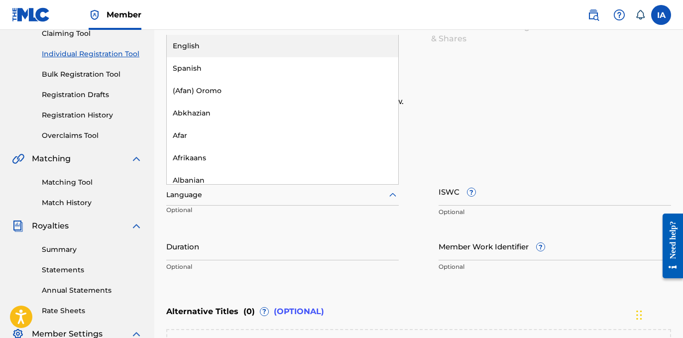
click at [313, 44] on div "English" at bounding box center [282, 46] width 231 height 22
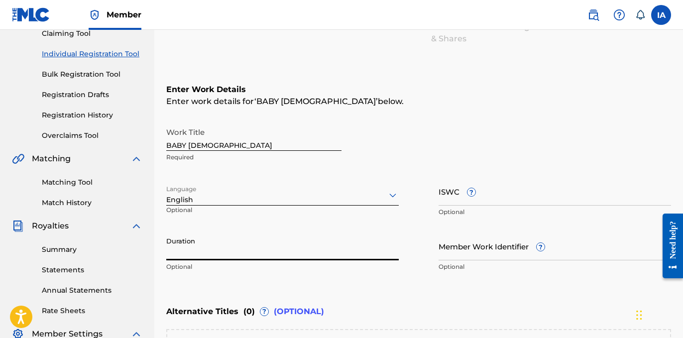
drag, startPoint x: 271, startPoint y: 243, endPoint x: 254, endPoint y: 250, distance: 18.8
click at [267, 244] on input "Duration" at bounding box center [282, 246] width 232 height 28
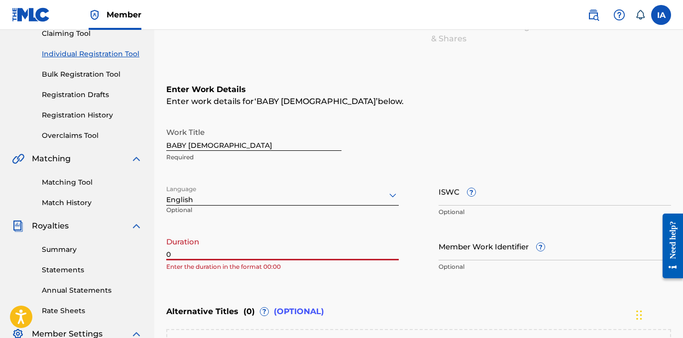
paste input "2:35"
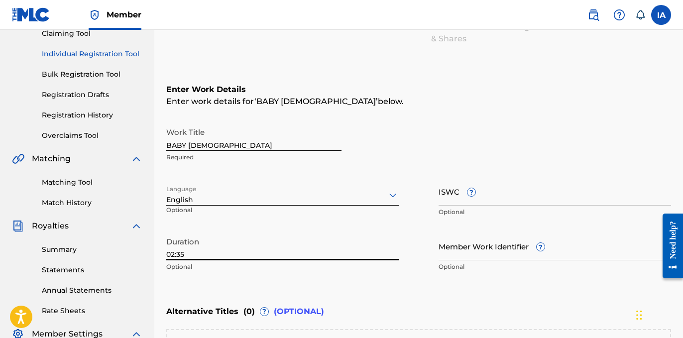
type input "02:35"
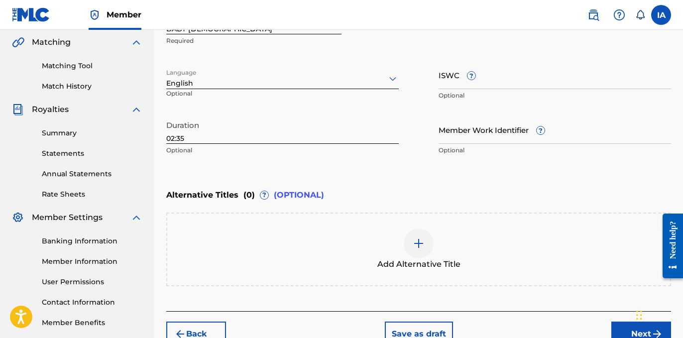
scroll to position [285, 0]
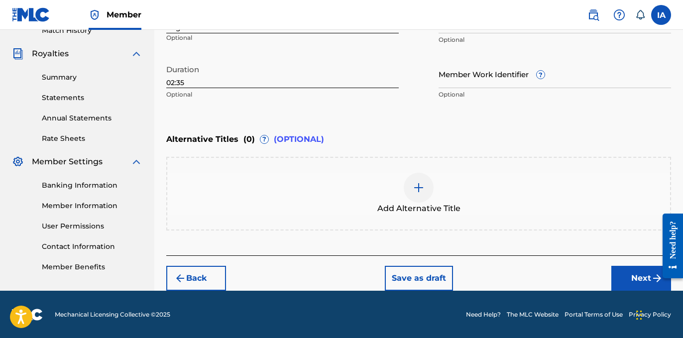
click at [632, 270] on button "Next" at bounding box center [641, 278] width 60 height 25
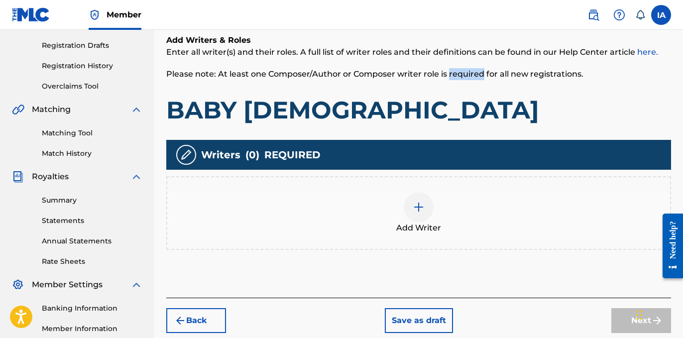
scroll to position [223, 0]
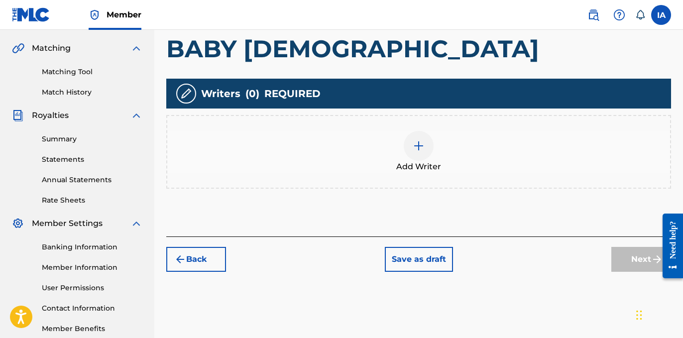
click at [436, 168] on span "Add Writer" at bounding box center [418, 167] width 45 height 12
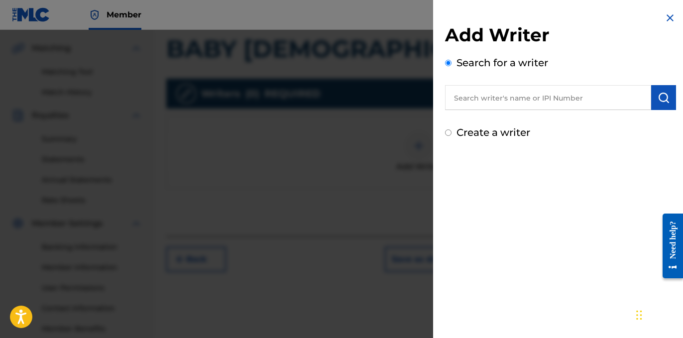
click at [570, 99] on input "text" at bounding box center [548, 97] width 206 height 25
paste input "[PERSON_NAME]"
type input "[PERSON_NAME]"
click at [651, 97] on button "submit" at bounding box center [663, 97] width 25 height 25
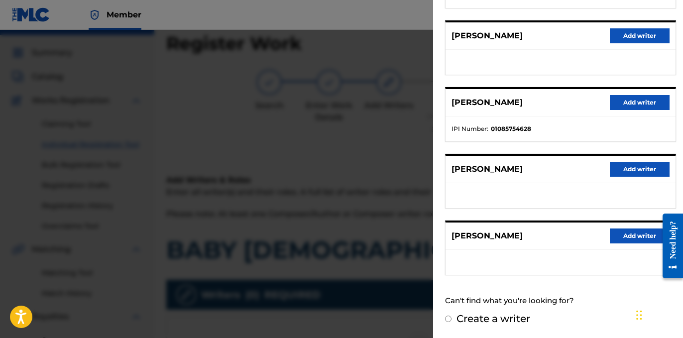
scroll to position [0, 0]
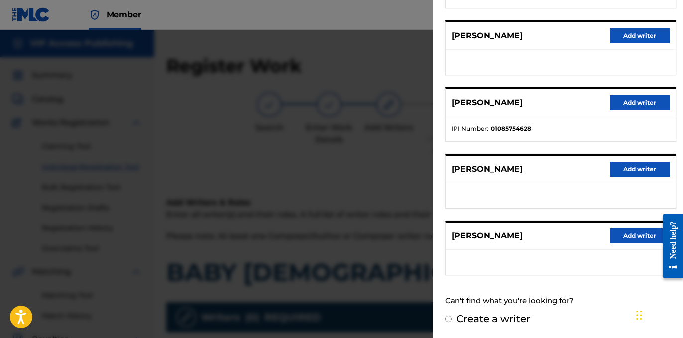
click at [647, 92] on div "[PERSON_NAME] Add writer" at bounding box center [560, 102] width 230 height 27
click at [637, 101] on button "Add writer" at bounding box center [639, 102] width 60 height 15
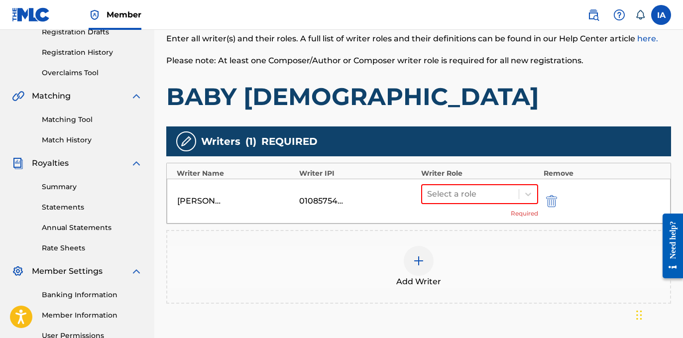
scroll to position [182, 0]
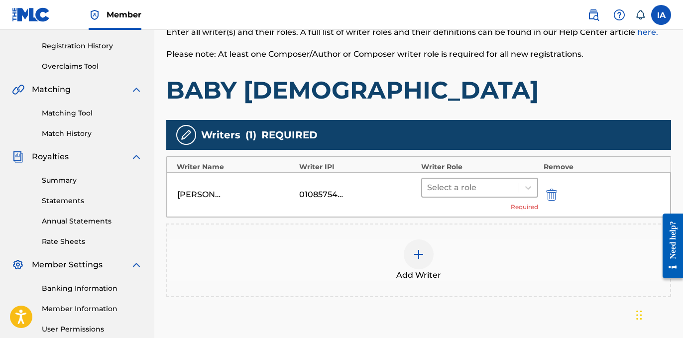
click at [491, 189] on div at bounding box center [470, 188] width 87 height 14
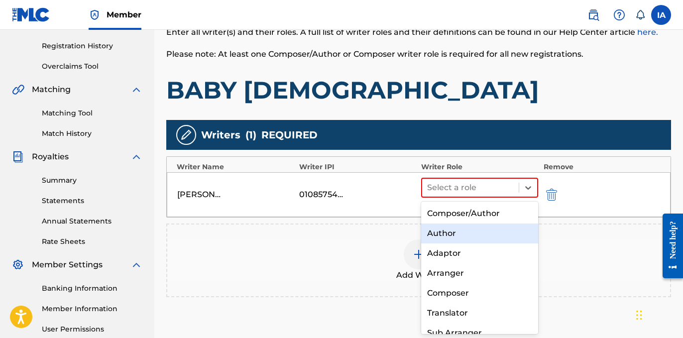
click at [466, 238] on div "Author" at bounding box center [479, 233] width 117 height 20
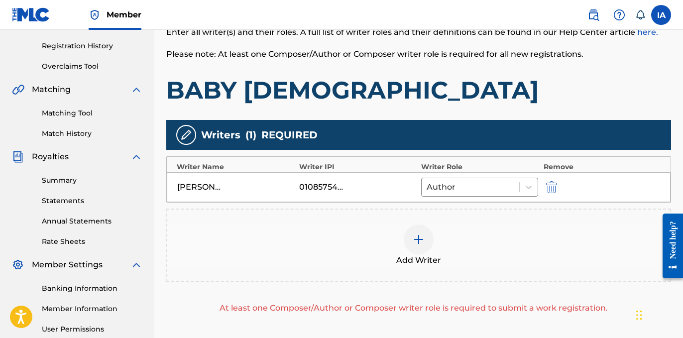
scroll to position [289, 0]
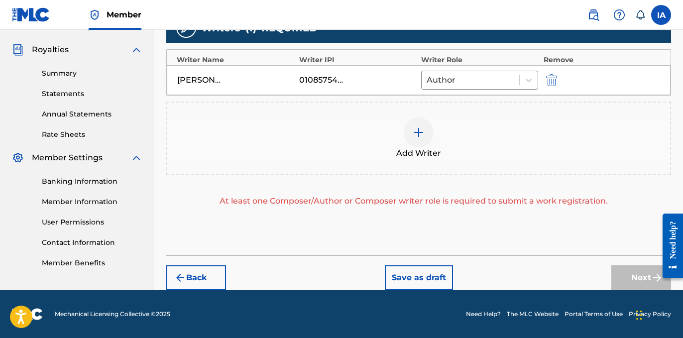
click at [398, 155] on span "Add Writer" at bounding box center [418, 153] width 45 height 12
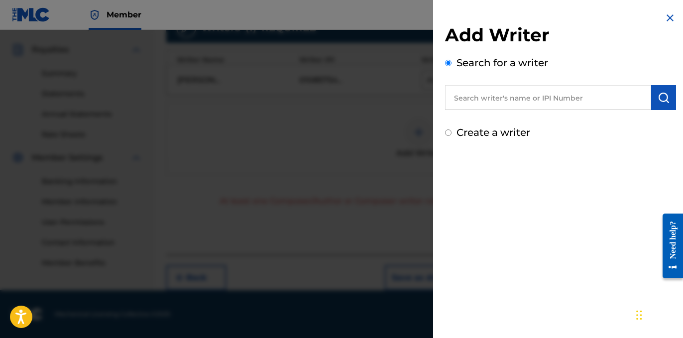
click at [406, 141] on div at bounding box center [341, 199] width 683 height 338
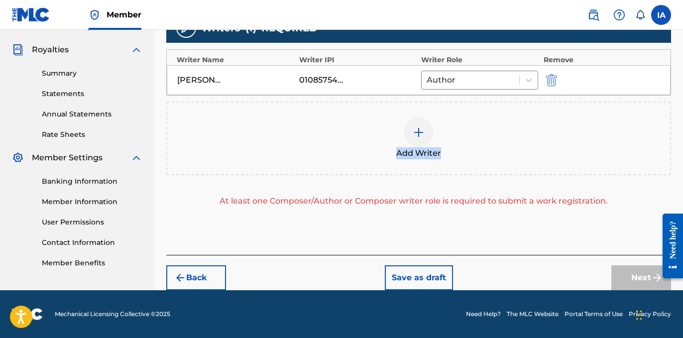
drag, startPoint x: 497, startPoint y: 152, endPoint x: 493, endPoint y: 145, distance: 7.8
click at [493, 145] on div "Add Writer" at bounding box center [418, 138] width 503 height 42
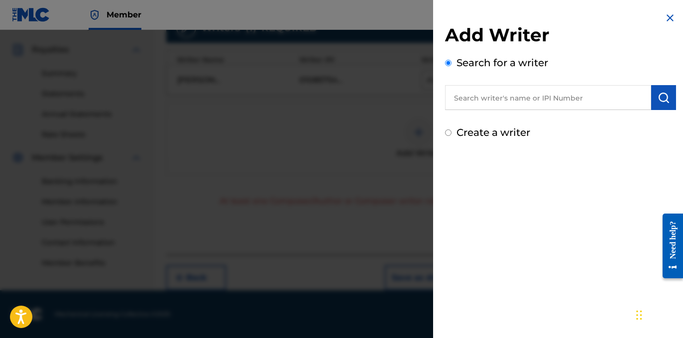
click at [499, 137] on label "Create a writer" at bounding box center [493, 132] width 74 height 12
radio input "true"
click at [451, 136] on input "Create a writer" at bounding box center [448, 132] width 6 height 6
radio input "false"
radio input "true"
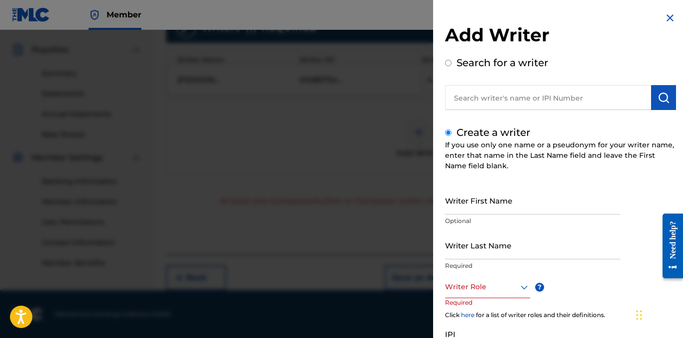
drag, startPoint x: 581, startPoint y: 184, endPoint x: 509, endPoint y: 180, distance: 71.3
click at [576, 184] on div "Create a writer If you use only one name or a pseudonym for your writer name, e…" at bounding box center [560, 264] width 231 height 279
click at [493, 183] on div "Create a writer If you use only one name or a pseudonym for your writer name, e…" at bounding box center [560, 264] width 231 height 279
click at [485, 224] on p "Optional" at bounding box center [532, 220] width 175 height 9
click at [483, 210] on input "Writer First Name" at bounding box center [532, 200] width 175 height 28
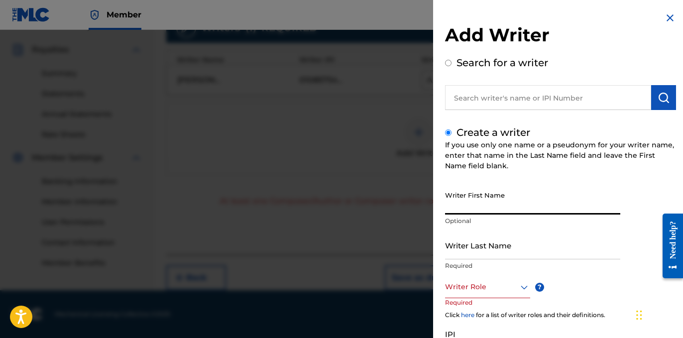
click at [504, 245] on input "Writer Last Name" at bounding box center [532, 245] width 175 height 28
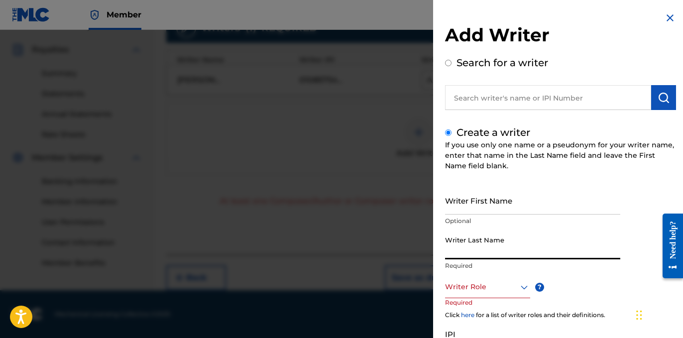
paste input "UNKNOWN WRITER"
click at [508, 254] on input "UNKNOWN WRITER" at bounding box center [532, 245] width 175 height 28
type input "UNKNOWN"
click at [462, 208] on input "Writer First Name" at bounding box center [532, 200] width 175 height 28
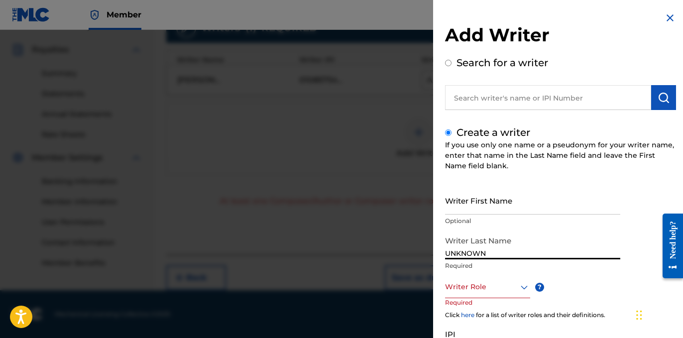
paste input "WRITER"
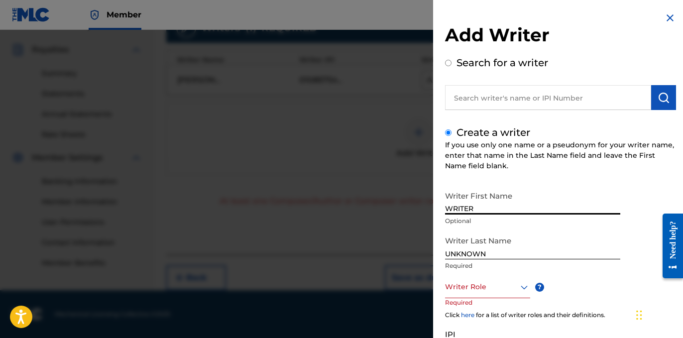
type input "WRITER"
click at [511, 286] on div at bounding box center [487, 287] width 85 height 12
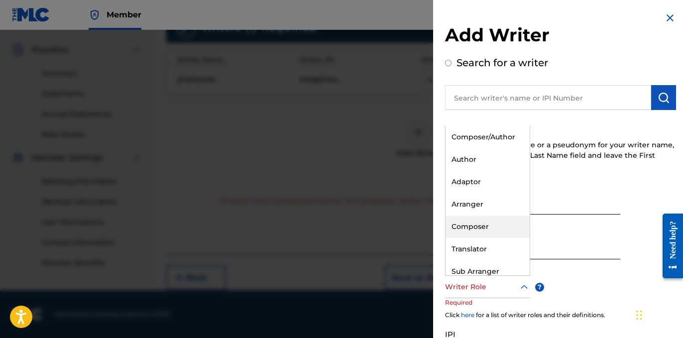
click at [490, 219] on div "Composer" at bounding box center [487, 226] width 84 height 22
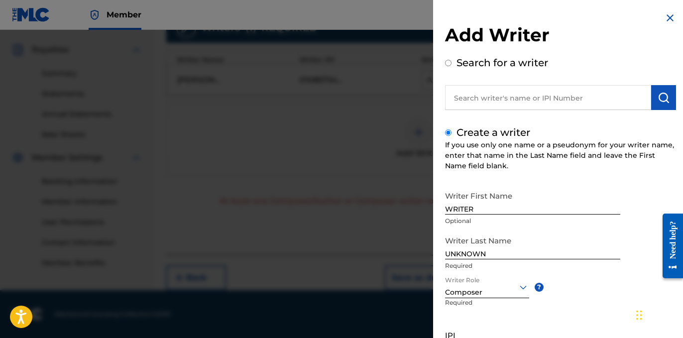
scroll to position [94, 0]
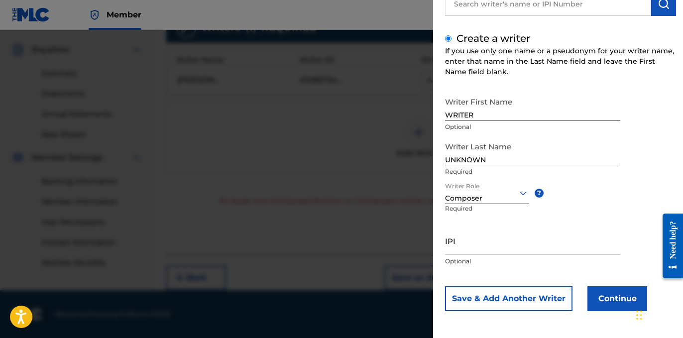
click at [610, 303] on button "Continue" at bounding box center [617, 298] width 60 height 25
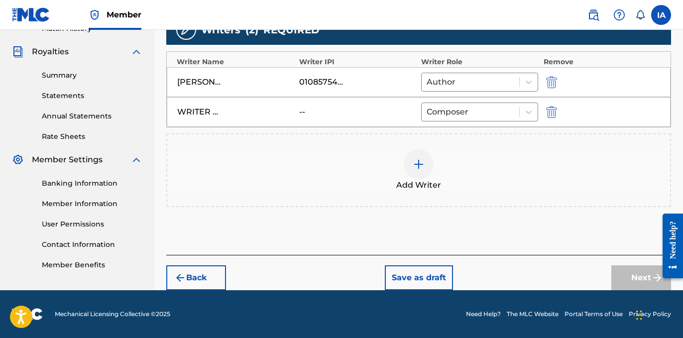
scroll to position [287, 0]
click at [536, 251] on div "Add Writers & Roles Enter all writer(s) and their roles. A full list of writer …" at bounding box center [418, 70] width 504 height 369
click at [623, 279] on button "Next" at bounding box center [641, 277] width 60 height 25
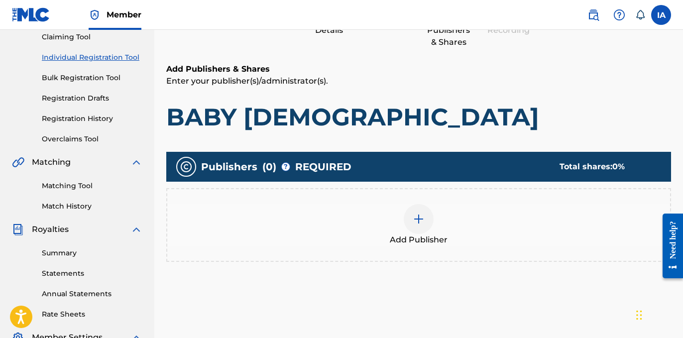
scroll to position [185, 0]
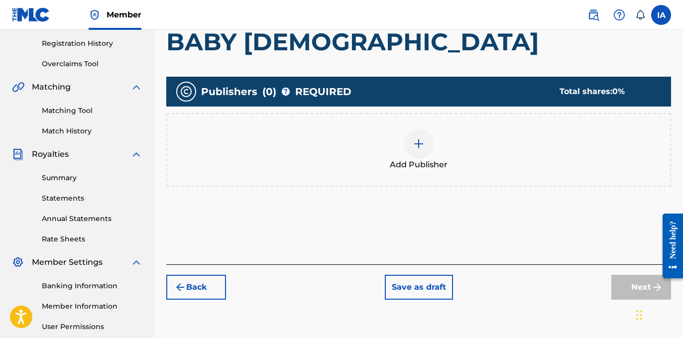
click at [364, 158] on div "Add Publisher" at bounding box center [418, 150] width 503 height 42
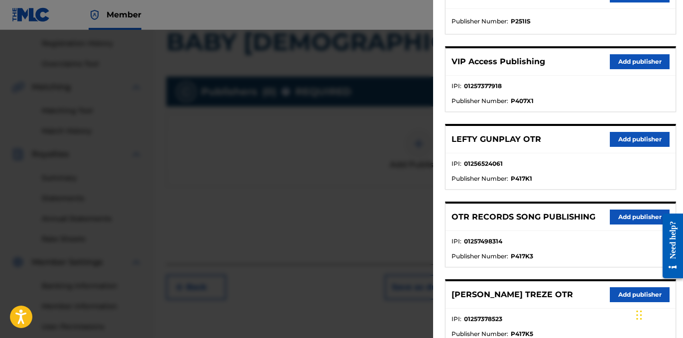
scroll to position [309, 0]
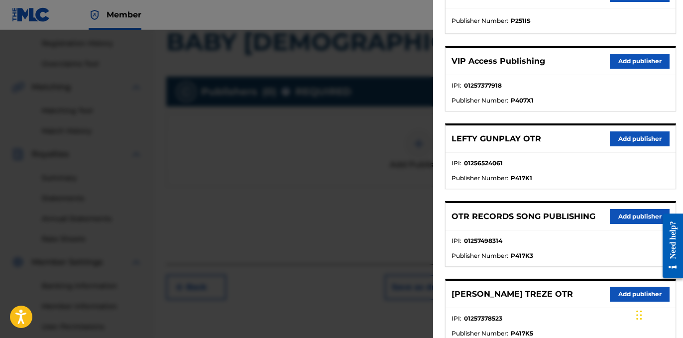
click at [626, 213] on button "Add publisher" at bounding box center [639, 216] width 60 height 15
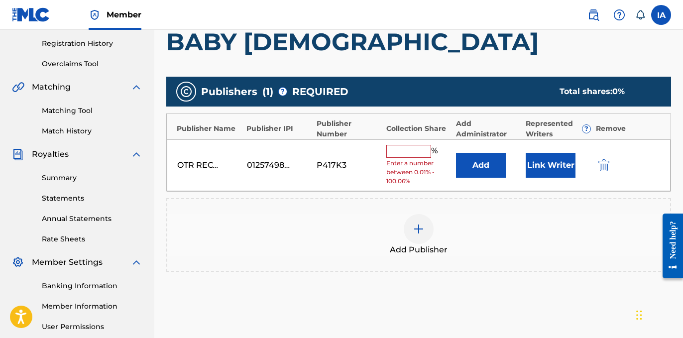
drag, startPoint x: 403, startPoint y: 153, endPoint x: 409, endPoint y: 151, distance: 6.3
click at [405, 152] on input "text" at bounding box center [408, 151] width 45 height 13
type input "50"
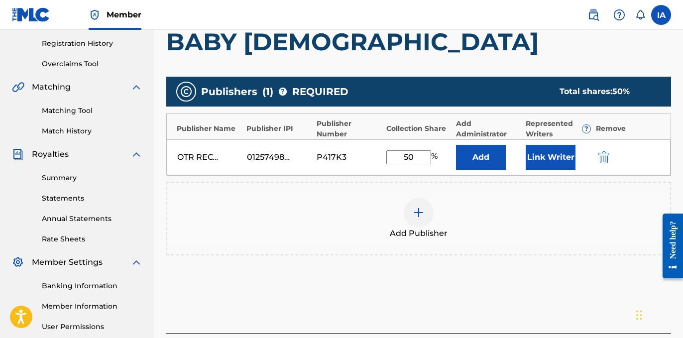
drag, startPoint x: 421, startPoint y: 158, endPoint x: 369, endPoint y: 144, distance: 53.6
click at [372, 147] on div "OTR RECORDS SONG PUBLISHING 01257498314 P417K3 50 % Add Link Writer" at bounding box center [418, 157] width 503 height 36
click at [387, 139] on div "OTR RECORDS SONG PUBLISHING 01257498314 P417K3 50 % Add Link Writer" at bounding box center [418, 157] width 503 height 36
click at [474, 149] on button "Add" at bounding box center [481, 157] width 50 height 25
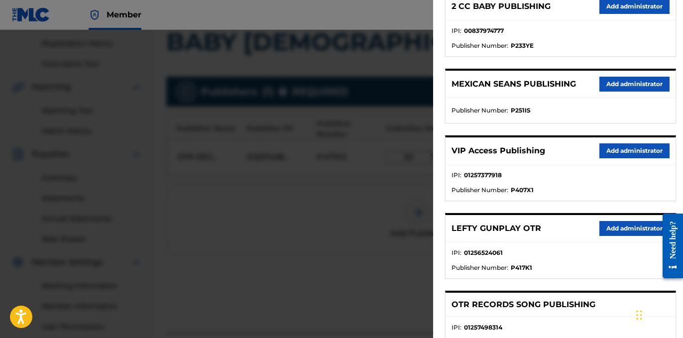
scroll to position [219, 0]
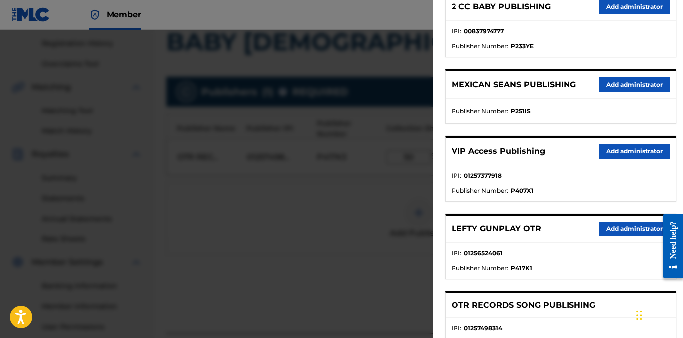
drag, startPoint x: 625, startPoint y: 143, endPoint x: 619, endPoint y: 143, distance: 5.5
click at [624, 143] on div "VIP Access Publishing Add administrator" at bounding box center [560, 151] width 230 height 27
click at [611, 147] on button "Add administrator" at bounding box center [634, 151] width 70 height 15
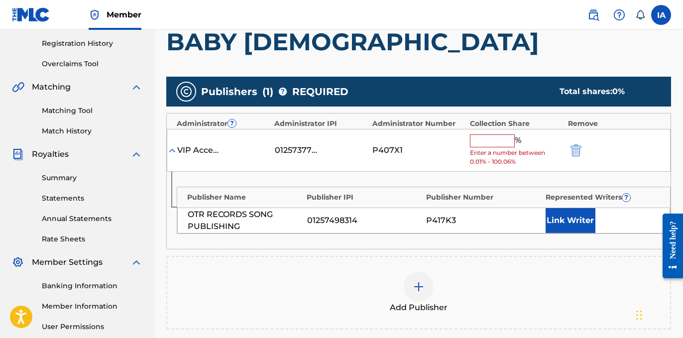
click at [512, 137] on input "text" at bounding box center [492, 140] width 45 height 13
paste input "50"
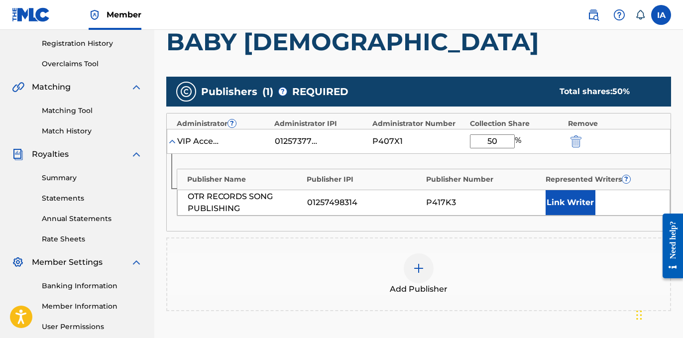
type input "50"
click at [583, 215] on div "Publisher Name Publisher IPI Publisher Number Represented Writers ? OTR RECORDS…" at bounding box center [418, 192] width 503 height 77
click at [572, 193] on button "Link Writer" at bounding box center [570, 202] width 50 height 25
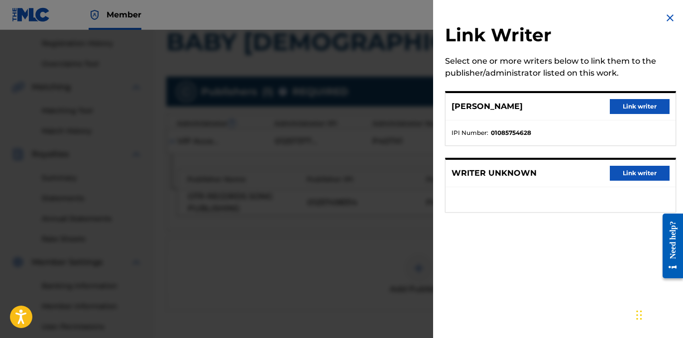
click at [597, 131] on li "IPI Number : 01085754628" at bounding box center [560, 132] width 218 height 9
click at [620, 99] on button "Link writer" at bounding box center [639, 106] width 60 height 15
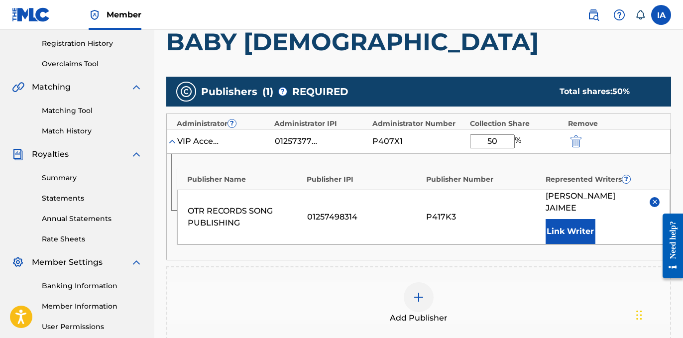
click at [523, 94] on div "Publishers ( 1 ) ? REQUIRED Total shares: 50 %" at bounding box center [418, 92] width 504 height 30
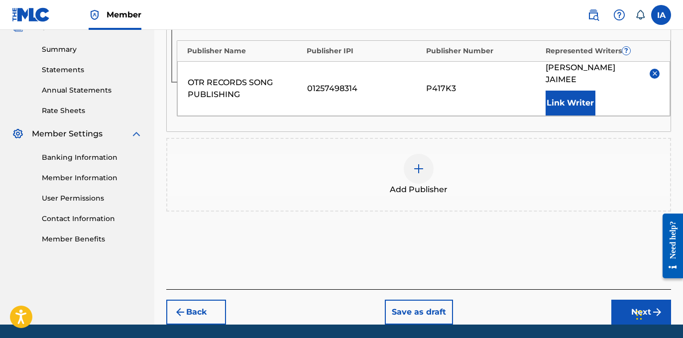
scroll to position [335, 0]
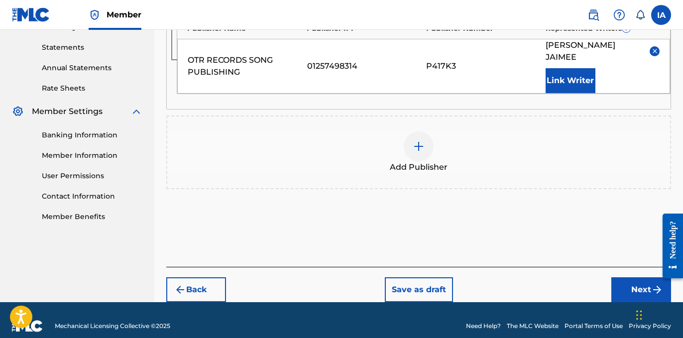
click at [625, 277] on button "Next" at bounding box center [641, 289] width 60 height 25
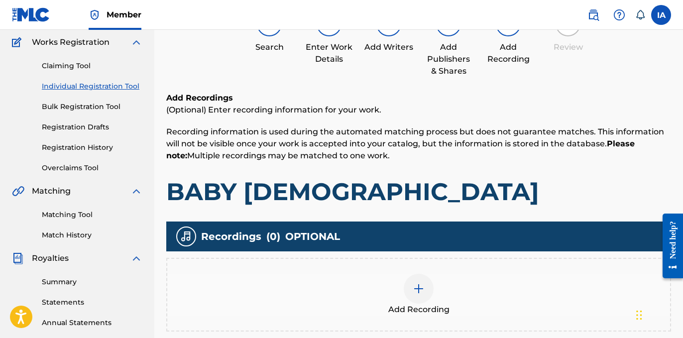
scroll to position [191, 0]
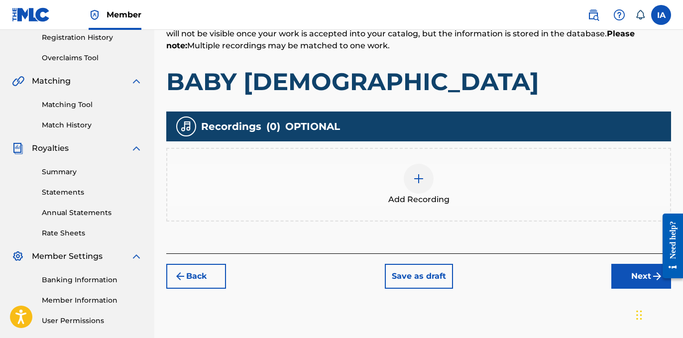
click at [452, 193] on div "Add Recording" at bounding box center [418, 185] width 503 height 42
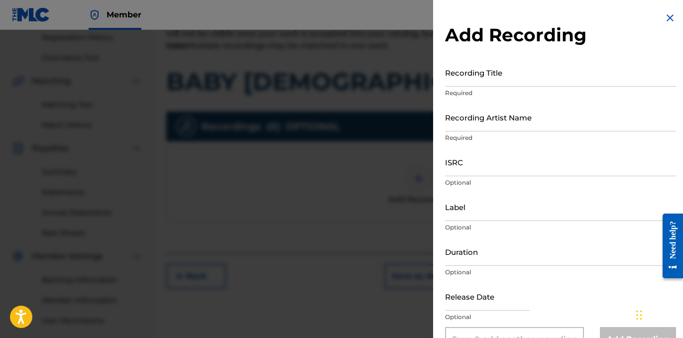
click at [512, 92] on p "Required" at bounding box center [560, 93] width 231 height 9
click at [512, 85] on input "Recording Title" at bounding box center [560, 72] width 231 height 28
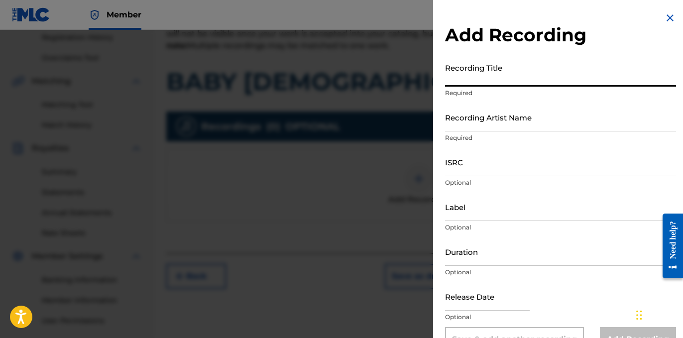
paste input "Baby [DEMOGRAPHIC_DATA]"
type input "BABY [DEMOGRAPHIC_DATA]"
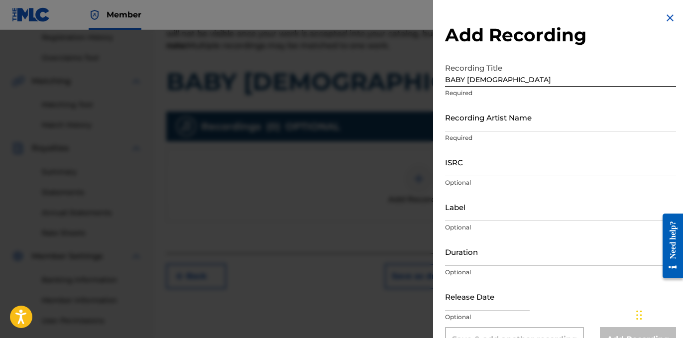
click at [187, 92] on div at bounding box center [341, 199] width 683 height 338
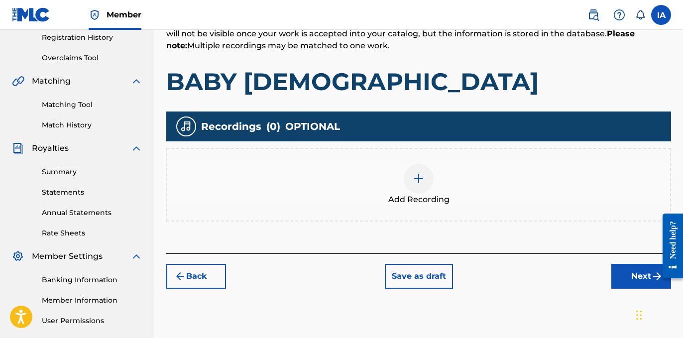
click at [386, 179] on div "Add Recording" at bounding box center [418, 185] width 503 height 42
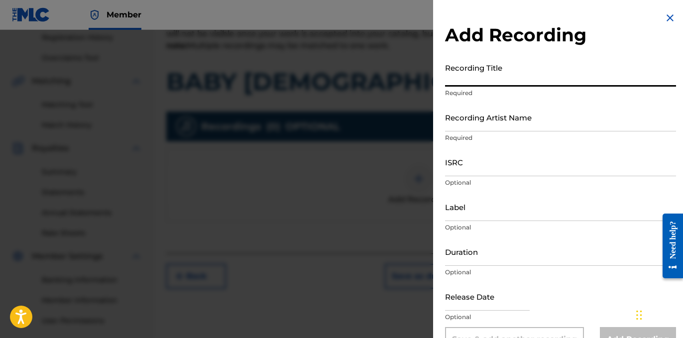
click at [560, 73] on input "Recording Title" at bounding box center [560, 72] width 231 height 28
paste input "Baby [DEMOGRAPHIC_DATA]"
type input "BABY [DEMOGRAPHIC_DATA]"
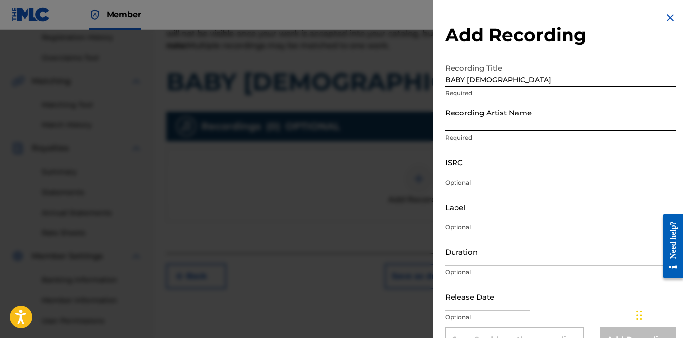
click at [460, 121] on input "Recording Artist Name" at bounding box center [560, 117] width 231 height 28
click at [526, 130] on input "Recording Artist Name" at bounding box center [560, 117] width 231 height 28
paste input "P THRIZZLE"
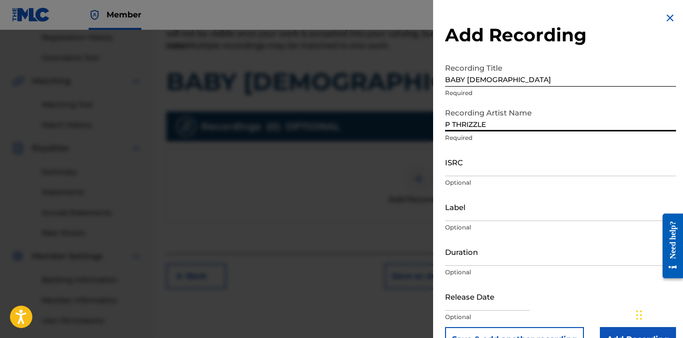
type input "P THRIZZLE"
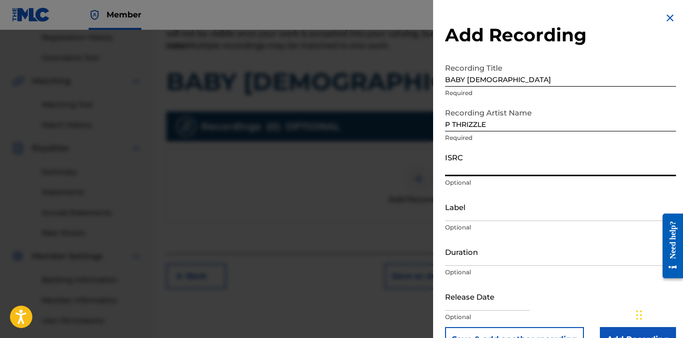
click at [490, 159] on input "ISRC" at bounding box center [560, 162] width 231 height 28
paste input "USLD91778362"
type input "USLD91778362"
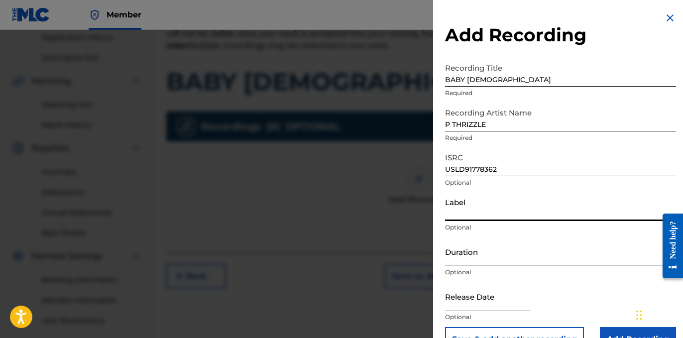
click at [484, 206] on input "Label" at bounding box center [560, 207] width 231 height 28
type input "OTR RECORDS"
click at [467, 221] on div "Label OTR RECORDS Optional" at bounding box center [560, 215] width 231 height 45
click at [472, 256] on input "Duration" at bounding box center [560, 251] width 231 height 28
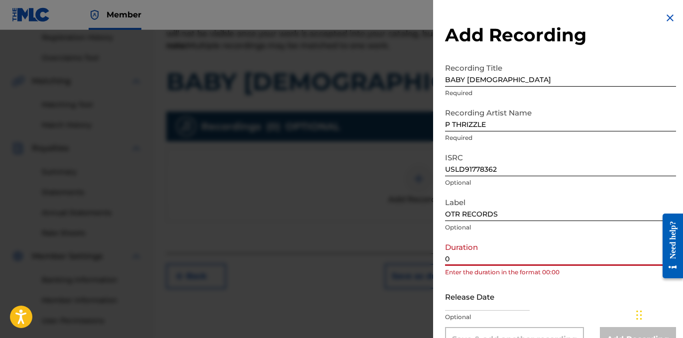
paste input "2:35"
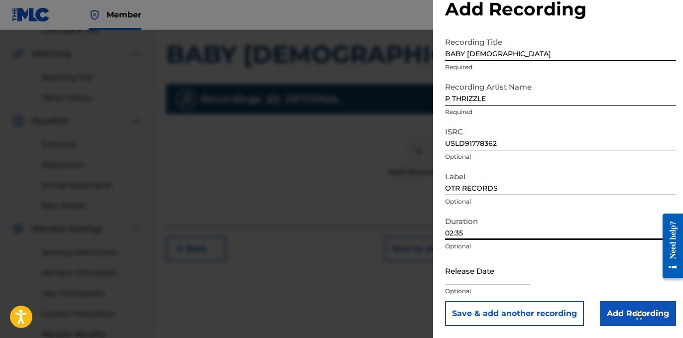
scroll to position [220, 0]
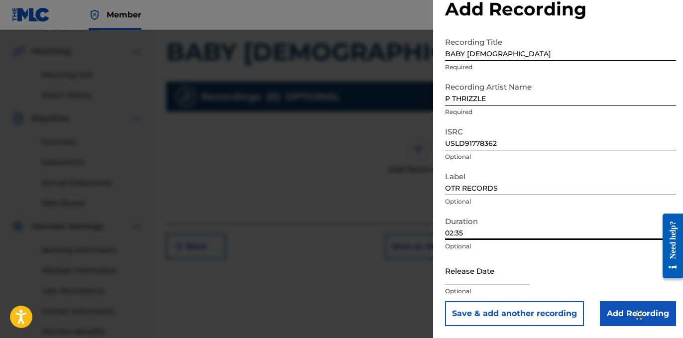
type input "02:35"
click at [620, 310] on input "Add Recording" at bounding box center [638, 313] width 76 height 25
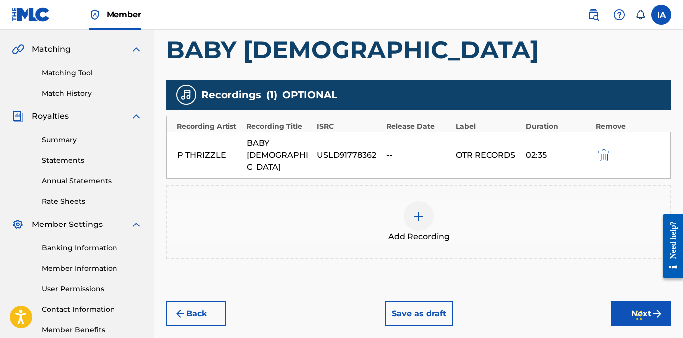
click at [620, 301] on button "Next" at bounding box center [641, 313] width 60 height 25
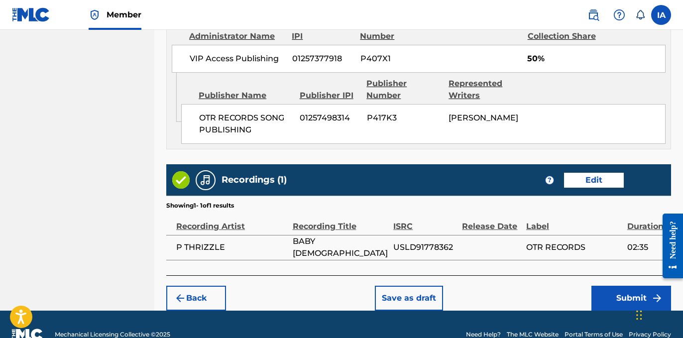
scroll to position [587, 0]
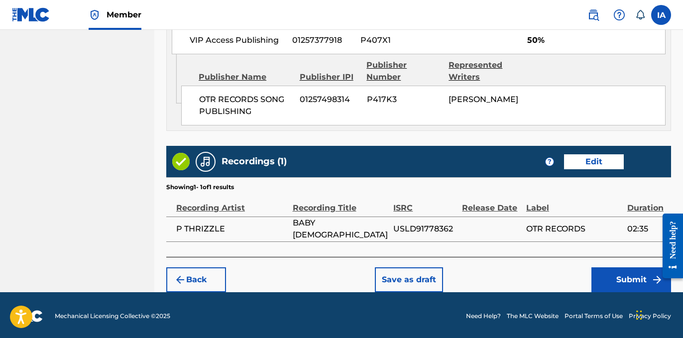
click at [605, 281] on button "Submit" at bounding box center [631, 279] width 80 height 25
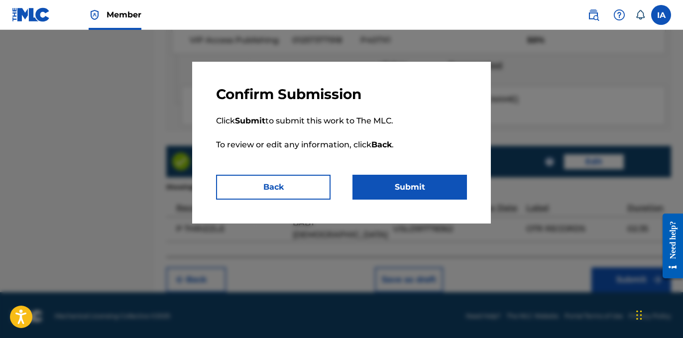
click at [405, 178] on button "Submit" at bounding box center [409, 187] width 114 height 25
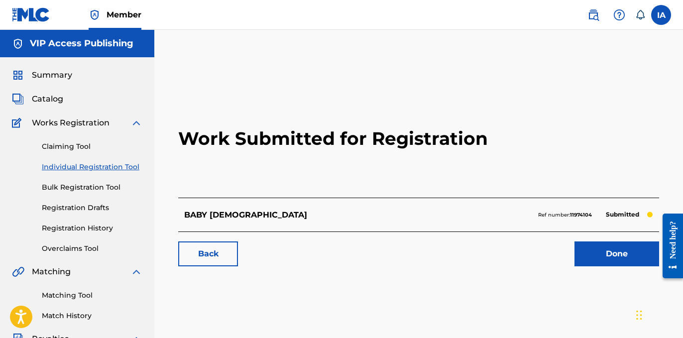
click at [114, 167] on link "Individual Registration Tool" at bounding box center [92, 167] width 101 height 10
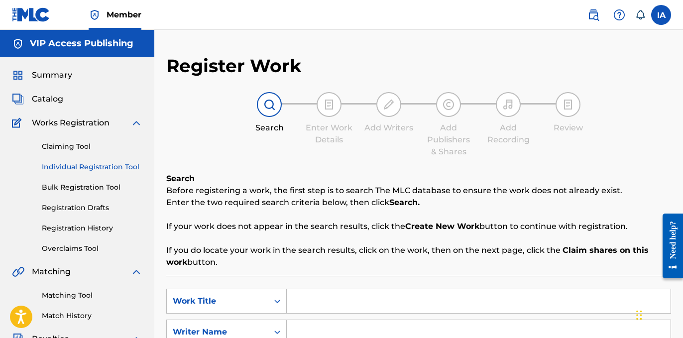
scroll to position [192, 0]
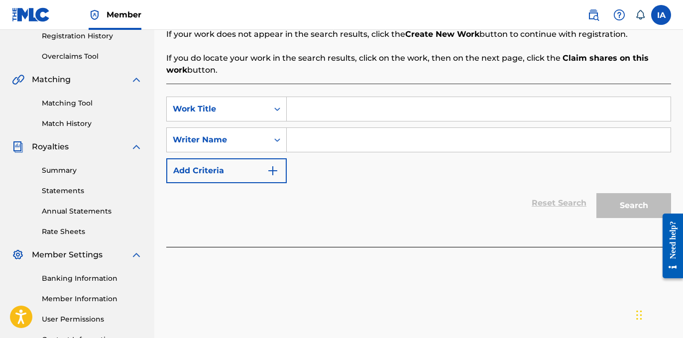
click at [492, 114] on input "Search Form" at bounding box center [479, 109] width 384 height 24
paste input "Shin'N"
click at [310, 101] on input "SHIN'N" at bounding box center [479, 109] width 384 height 24
click at [318, 102] on input "SHIN'N" at bounding box center [479, 109] width 384 height 24
drag, startPoint x: 317, startPoint y: 106, endPoint x: 344, endPoint y: 134, distance: 38.3
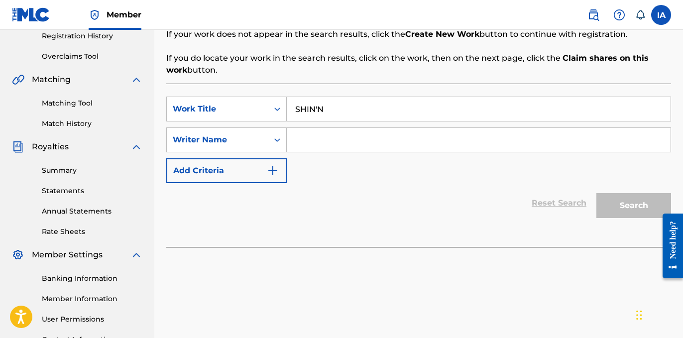
click at [317, 106] on input "SHIN'N" at bounding box center [479, 109] width 384 height 24
type input "SHIN N"
click at [363, 81] on div "Search Before registering a work, the first step is to search The MLC database …" at bounding box center [418, 114] width 504 height 266
click at [364, 144] on input "Search Form" at bounding box center [479, 140] width 384 height 24
click at [437, 125] on div "SearchWithCriteria4a1102d4-a46e-44ad-8d88-9297f1a2c838 Work Title SHIN N Search…" at bounding box center [418, 140] width 504 height 87
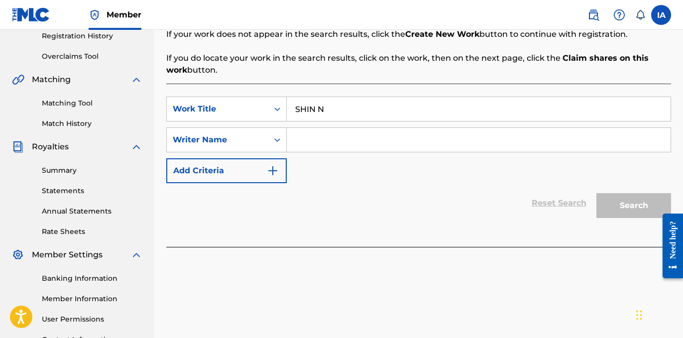
click at [550, 136] on input "Search Form" at bounding box center [479, 140] width 384 height 24
paste input "[PERSON_NAME]"
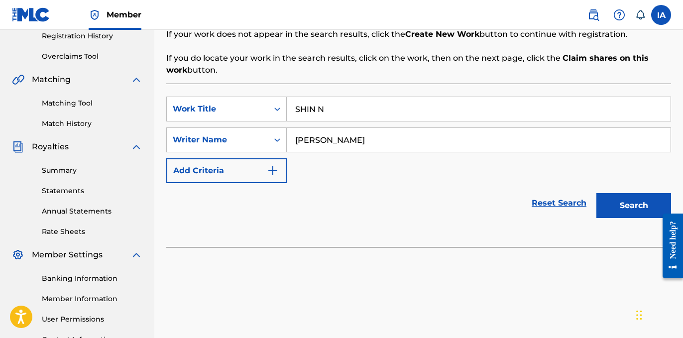
type input "[PERSON_NAME]"
click at [620, 196] on button "Search" at bounding box center [633, 205] width 75 height 25
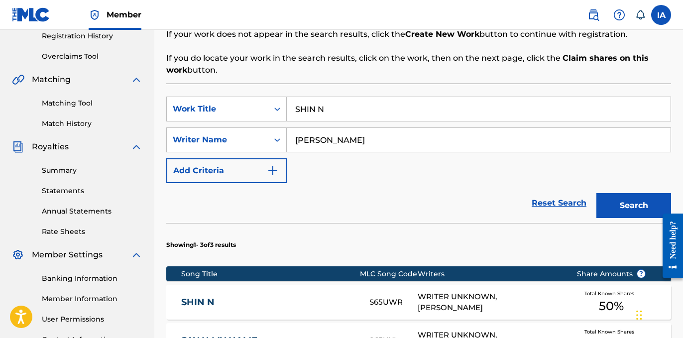
click at [428, 181] on div "SearchWithCriteria4a1102d4-a46e-44ad-8d88-9297f1a2c838 Work Title SHIN N Search…" at bounding box center [418, 140] width 504 height 87
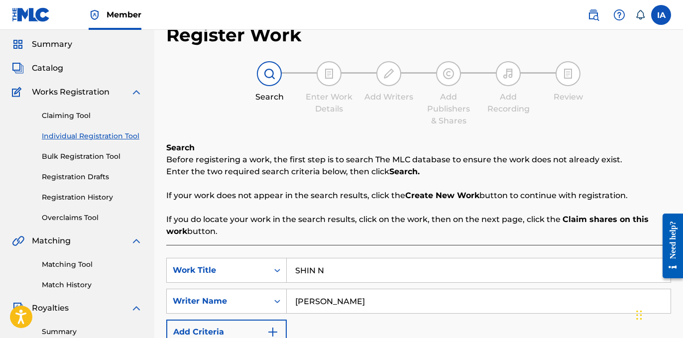
scroll to position [32, 0]
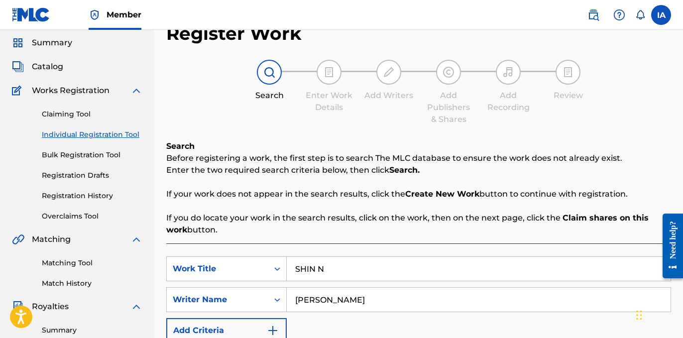
drag, startPoint x: 469, startPoint y: 264, endPoint x: 328, endPoint y: 212, distance: 149.8
drag, startPoint x: 498, startPoint y: 268, endPoint x: 340, endPoint y: 220, distance: 165.3
paste input "PFunk"
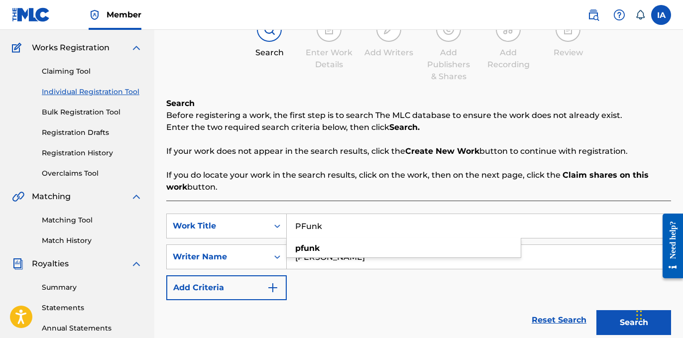
scroll to position [92, 0]
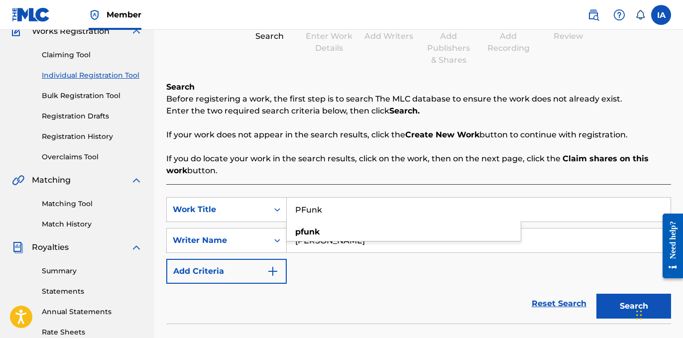
click at [611, 316] on button "Search" at bounding box center [633, 306] width 75 height 25
click at [387, 174] on p "If you do locate your work in the search results, click on the work, then on th…" at bounding box center [418, 165] width 504 height 24
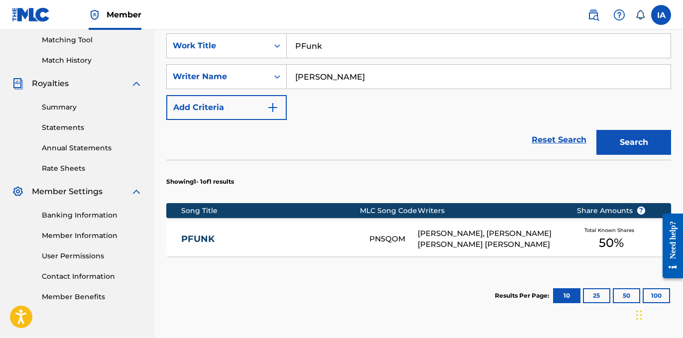
scroll to position [217, 0]
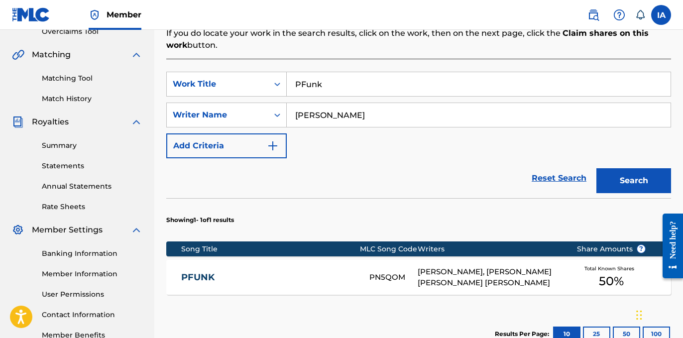
drag, startPoint x: 463, startPoint y: 83, endPoint x: 312, endPoint y: 35, distance: 157.7
click at [411, 69] on div "SearchWithCriteria4a1102d4-a46e-44ad-8d88-9297f1a2c838 Work Title PFunk SearchW…" at bounding box center [418, 220] width 504 height 322
drag, startPoint x: 560, startPoint y: 91, endPoint x: 429, endPoint y: 26, distance: 146.2
click at [480, 52] on div "Search Before registering a work, the first step is to search The MLC database …" at bounding box center [418, 168] width 504 height 425
paste input "Fall Guy"
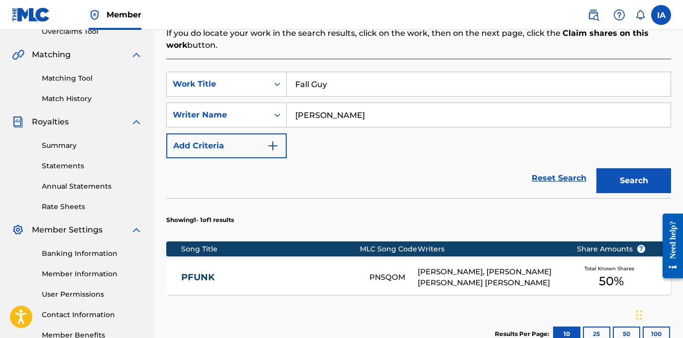
click at [621, 185] on button "Search" at bounding box center [633, 180] width 75 height 25
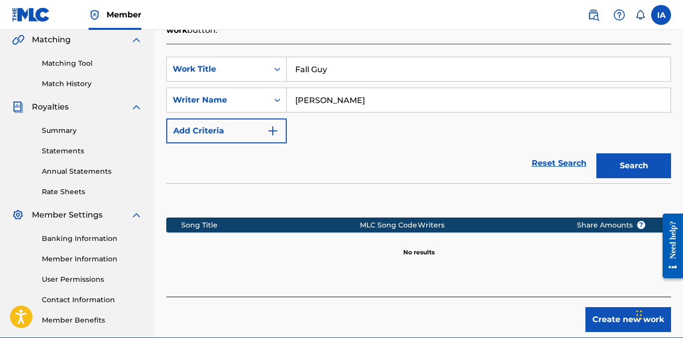
scroll to position [246, 0]
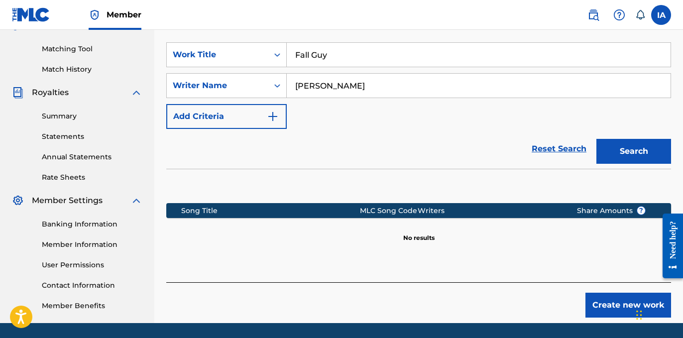
drag, startPoint x: 350, startPoint y: 56, endPoint x: 279, endPoint y: 12, distance: 84.0
click at [289, 20] on div "Member IA [GEOGRAPHIC_DATA] [PERSON_NAME] [EMAIL_ADDRESS][DOMAIN_NAME] Notifica…" at bounding box center [341, 62] width 683 height 617
type input "FALL GUY"
click at [598, 310] on button "Create new work" at bounding box center [628, 305] width 86 height 25
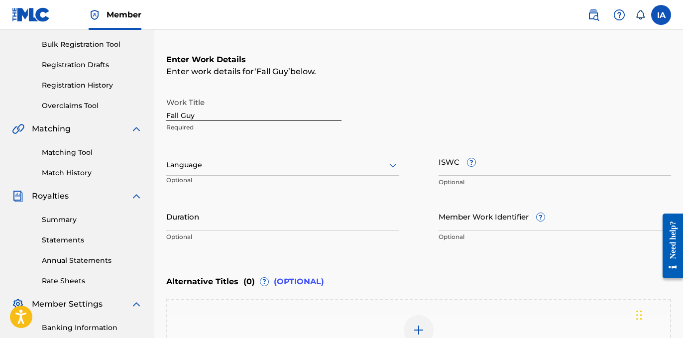
scroll to position [142, 0]
click at [279, 120] on input "Fall Guy" at bounding box center [253, 107] width 175 height 28
type input "FALL GUY"
click at [406, 92] on div "Enter Work Details Enter work details for ‘ FALL GUY ’ below. Work Title FALL G…" at bounding box center [418, 150] width 504 height 241
click at [259, 171] on div at bounding box center [282, 165] width 232 height 12
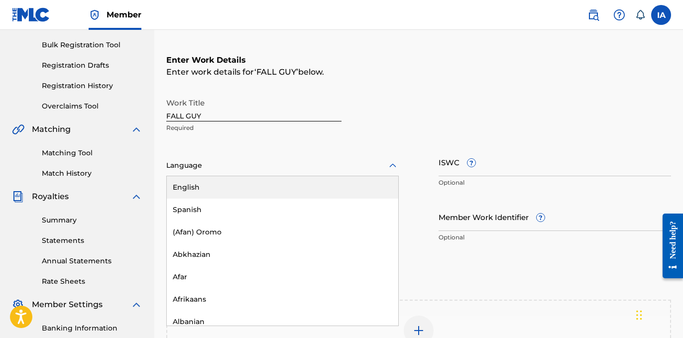
drag, startPoint x: 278, startPoint y: 183, endPoint x: 300, endPoint y: 188, distance: 22.1
click at [278, 183] on div "English" at bounding box center [282, 187] width 231 height 22
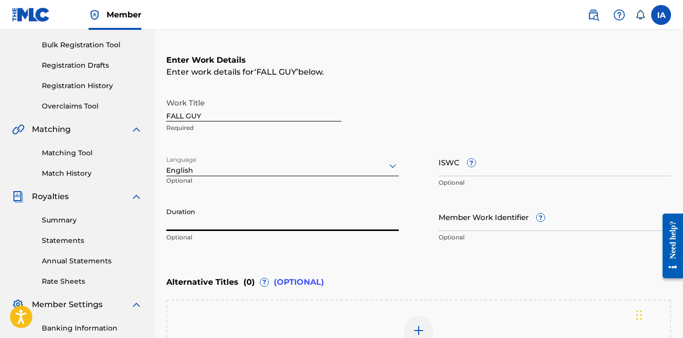
click at [242, 214] on input "Duration" at bounding box center [282, 216] width 232 height 28
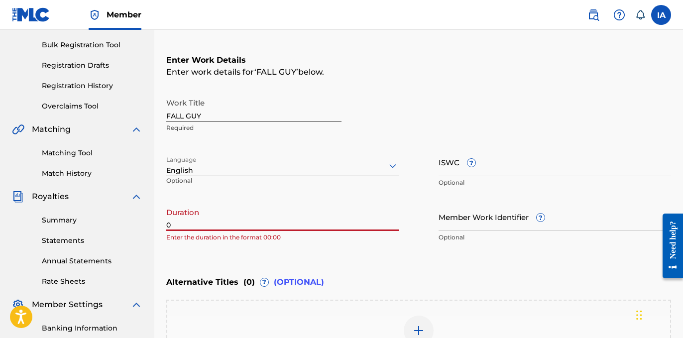
paste input "3:00"
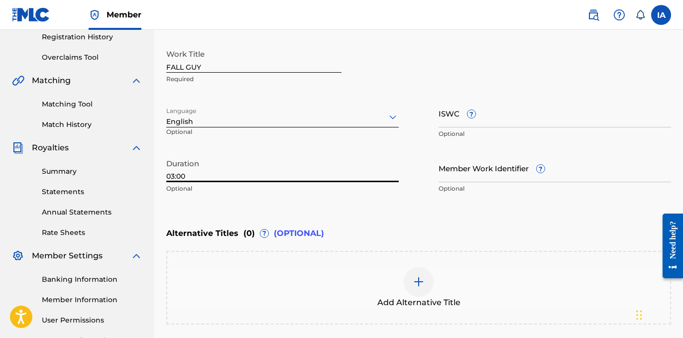
scroll to position [285, 0]
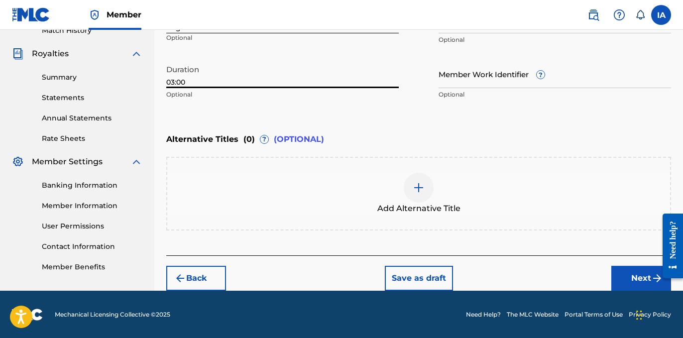
type input "03:00"
click at [628, 272] on button "Next" at bounding box center [641, 278] width 60 height 25
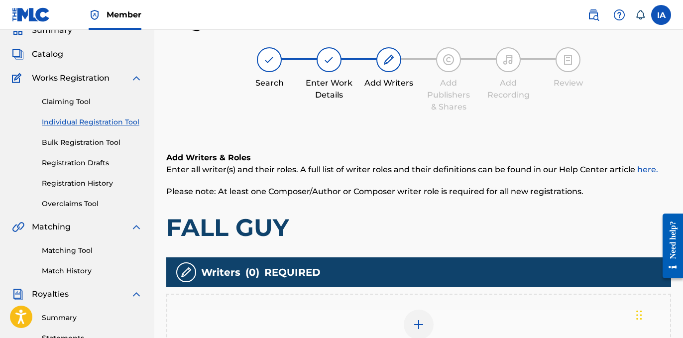
click at [402, 212] on h1 "FALL GUY" at bounding box center [418, 227] width 504 height 30
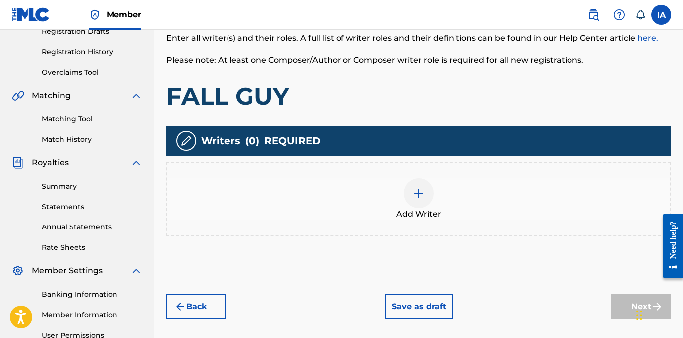
scroll to position [234, 0]
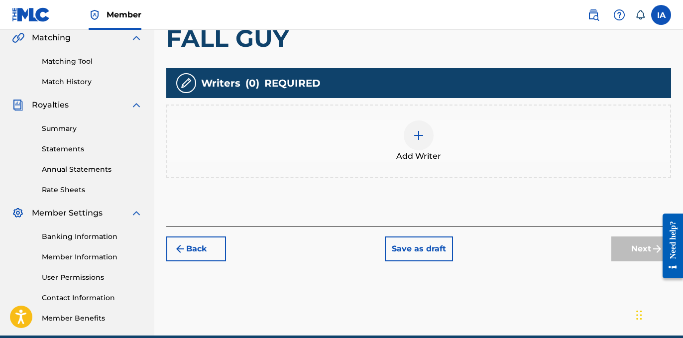
click at [413, 172] on div "Add Writer" at bounding box center [418, 141] width 504 height 74
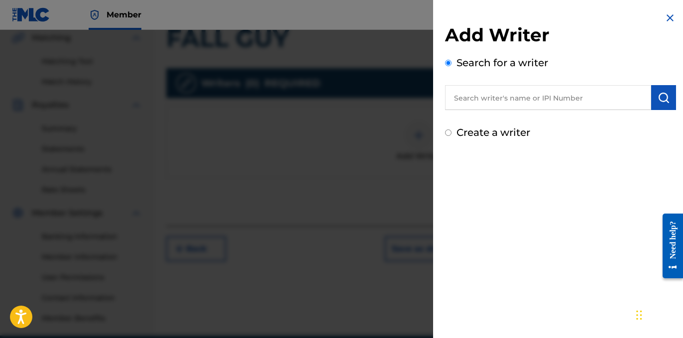
click at [575, 98] on input "text" at bounding box center [548, 97] width 206 height 25
click at [586, 101] on input "text" at bounding box center [548, 97] width 206 height 25
paste input "[PERSON_NAME]"
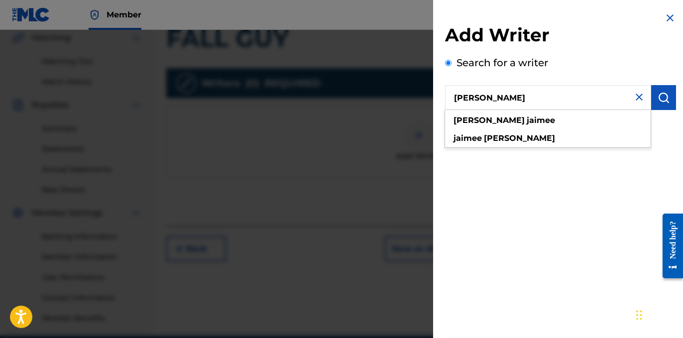
type input "[PERSON_NAME]"
click at [665, 99] on img "submit" at bounding box center [663, 98] width 12 height 12
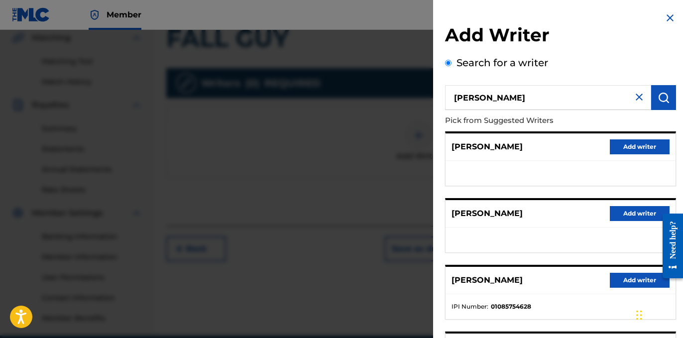
click at [520, 169] on ul at bounding box center [560, 173] width 230 height 25
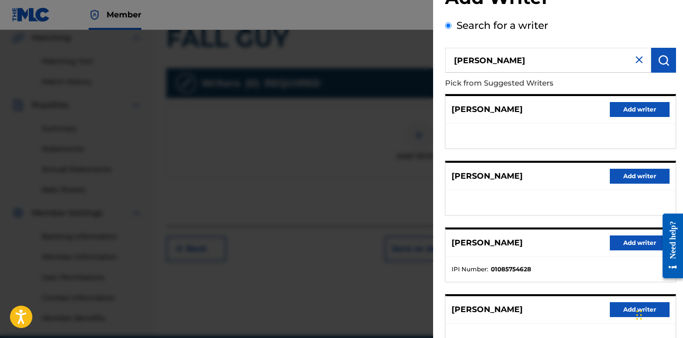
scroll to position [56, 0]
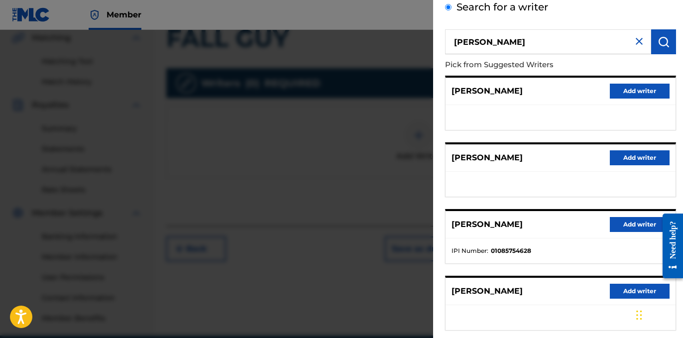
click at [631, 226] on button "Add writer" at bounding box center [639, 224] width 60 height 15
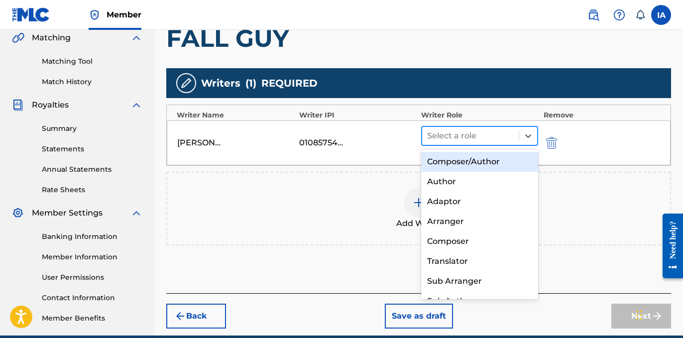
click at [511, 136] on div at bounding box center [470, 136] width 87 height 14
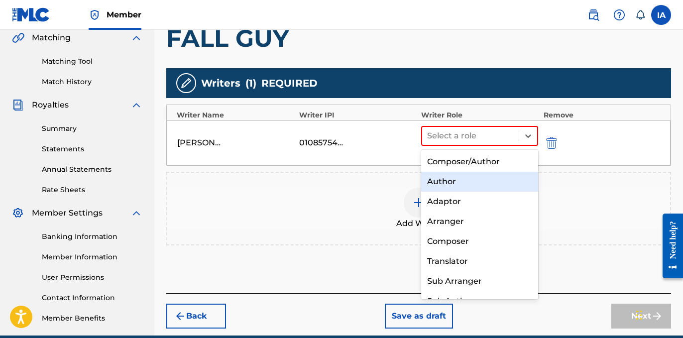
click at [480, 176] on div "Author" at bounding box center [479, 182] width 117 height 20
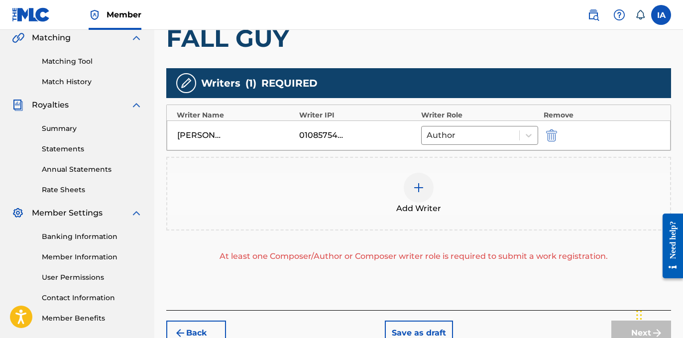
click at [423, 181] on div at bounding box center [418, 188] width 30 height 30
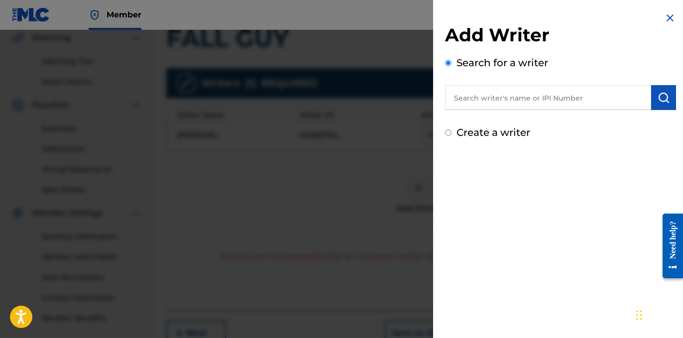
click at [472, 131] on label "Create a writer" at bounding box center [493, 132] width 74 height 12
radio input "true"
click at [451, 131] on input "Create a writer" at bounding box center [448, 132] width 6 height 6
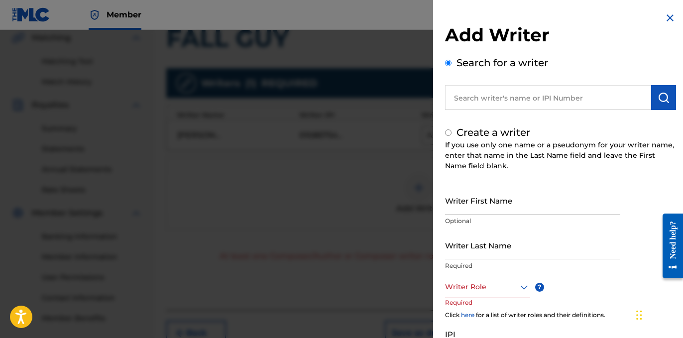
radio input "false"
radio input "true"
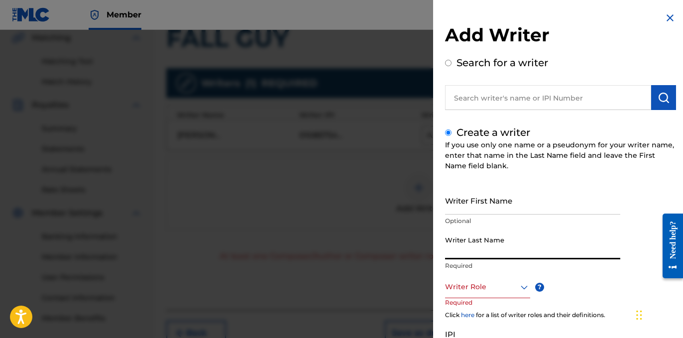
click at [524, 236] on input "Writer Last Name" at bounding box center [532, 245] width 175 height 28
paste input "UNKNOWN WRITER"
click at [504, 253] on input "UNKNOWN WRITER" at bounding box center [532, 245] width 175 height 28
type input "UNKNOWN"
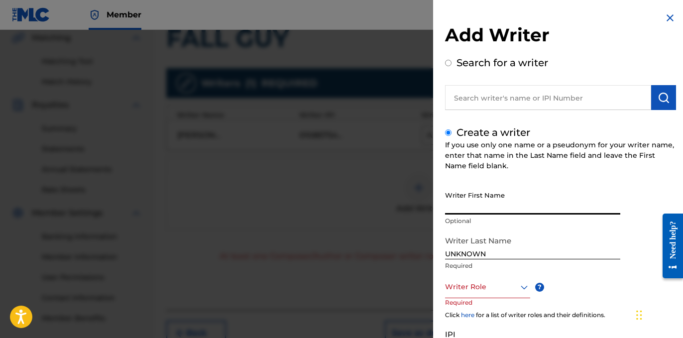
click at [491, 207] on input "Writer First Name" at bounding box center [532, 200] width 175 height 28
paste input "WRITER"
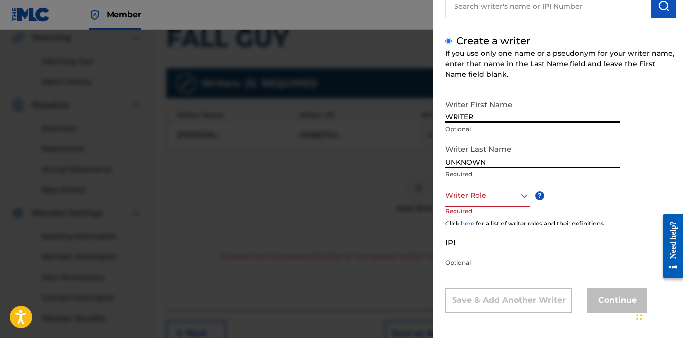
scroll to position [93, 0]
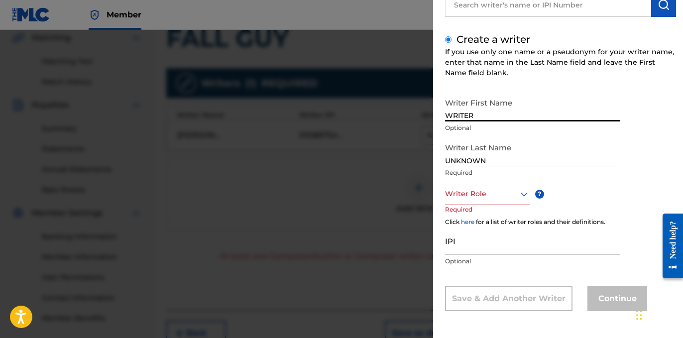
type input "WRITER"
click at [487, 189] on div at bounding box center [487, 194] width 85 height 12
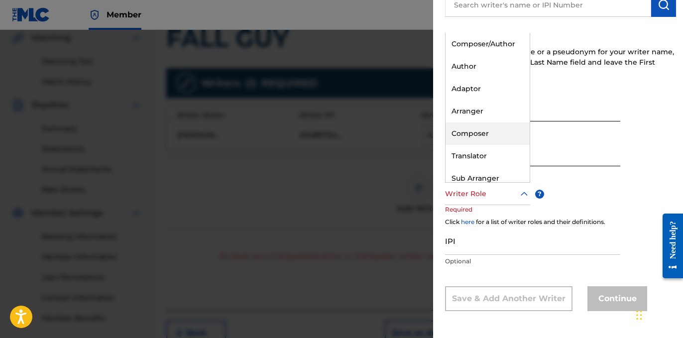
click at [489, 141] on div "Composer" at bounding box center [487, 133] width 84 height 22
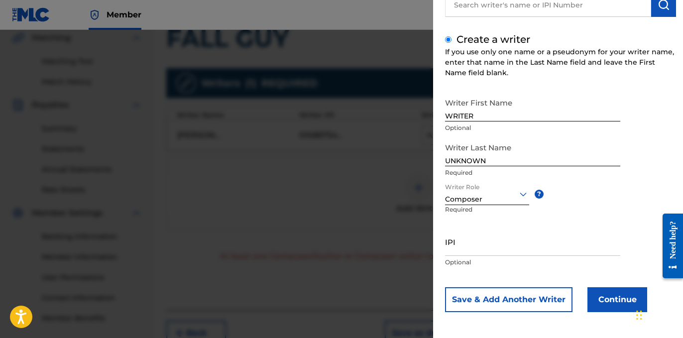
click at [613, 298] on button "Continue" at bounding box center [617, 299] width 60 height 25
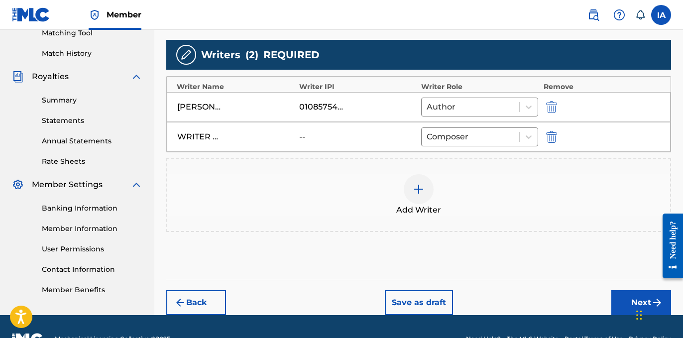
scroll to position [287, 0]
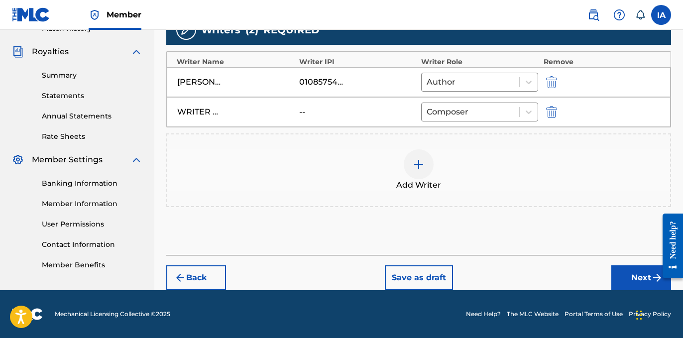
click at [626, 279] on button "Next" at bounding box center [641, 277] width 60 height 25
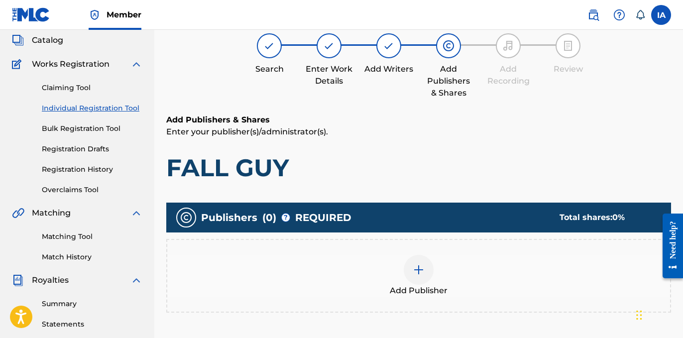
scroll to position [77, 0]
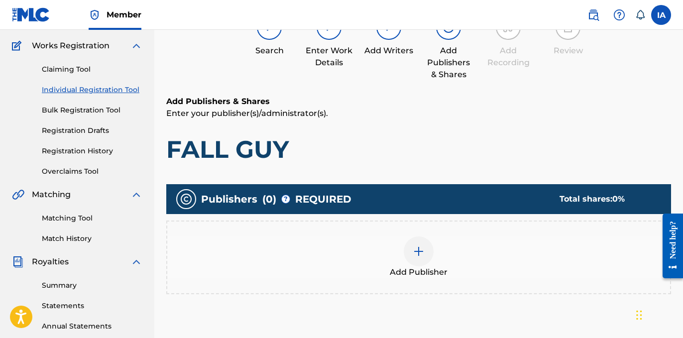
click at [483, 230] on div "Add Publisher" at bounding box center [418, 257] width 504 height 74
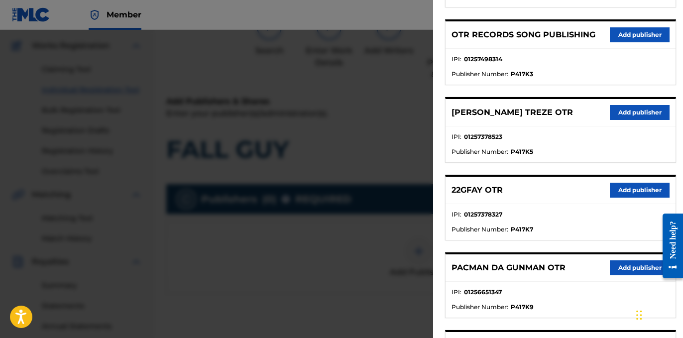
scroll to position [344, 0]
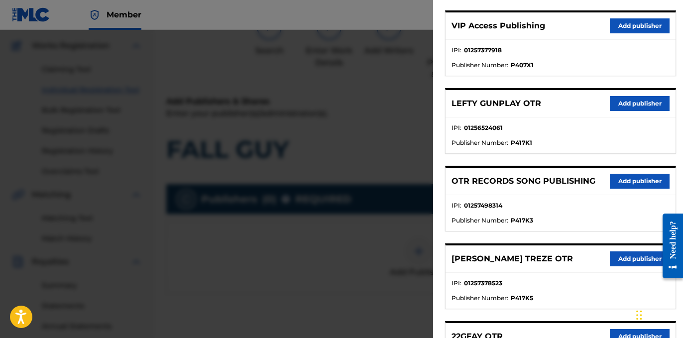
click at [568, 164] on div "PRODBYMATTBRICKS Add publisher IPI : 00377952114 Publisher Number : P138X1 2 CC…" at bounding box center [560, 165] width 231 height 753
click at [632, 187] on button "Add publisher" at bounding box center [639, 181] width 60 height 15
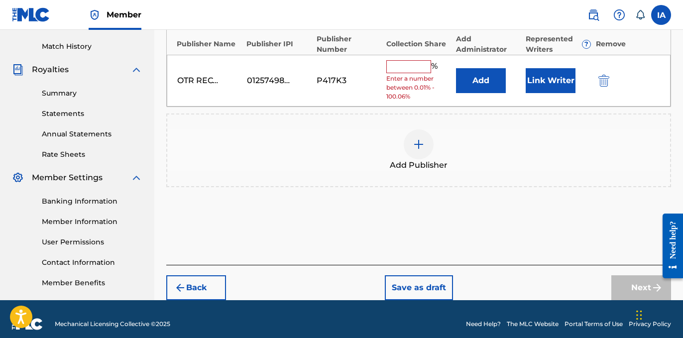
scroll to position [279, 0]
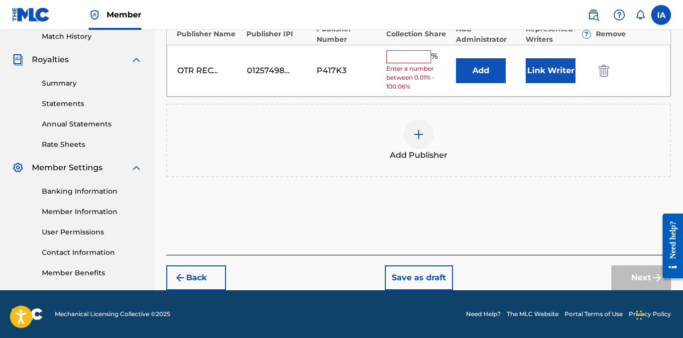
click at [420, 62] on input "text" at bounding box center [408, 56] width 45 height 13
type input "50"
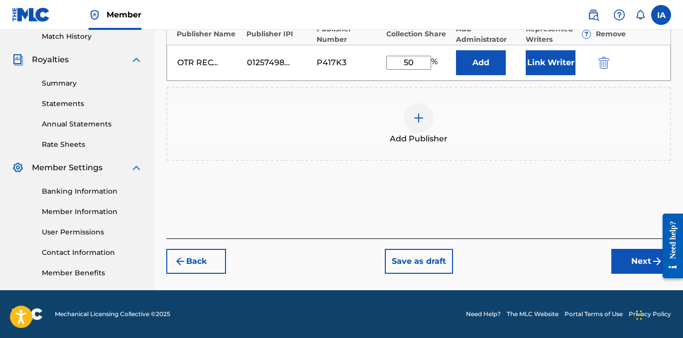
drag, startPoint x: 418, startPoint y: 69, endPoint x: 311, endPoint y: 13, distance: 120.4
click at [331, 23] on div "Member IA [GEOGRAPHIC_DATA] [PERSON_NAME] [EMAIL_ADDRESS][DOMAIN_NAME] Notifica…" at bounding box center [341, 29] width 683 height 617
click at [482, 66] on button "Add" at bounding box center [481, 62] width 50 height 25
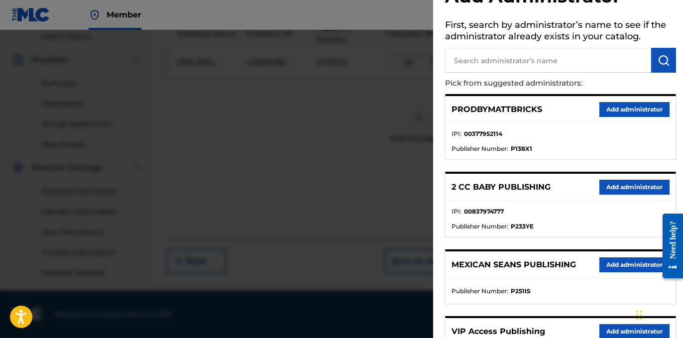
scroll to position [201, 0]
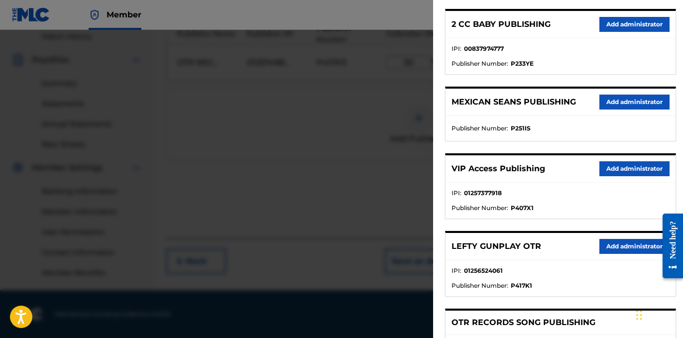
click at [634, 172] on button "Add administrator" at bounding box center [634, 168] width 70 height 15
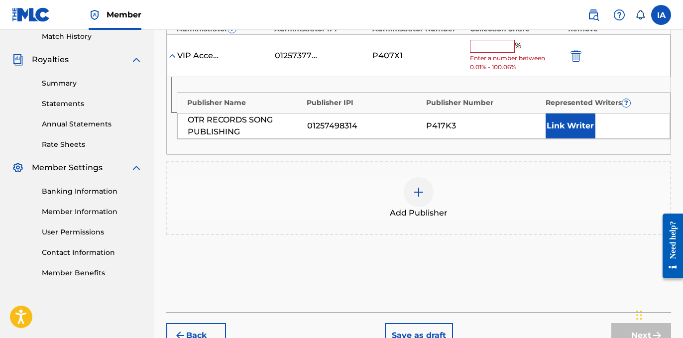
click at [499, 41] on input "text" at bounding box center [492, 46] width 45 height 13
paste input "50"
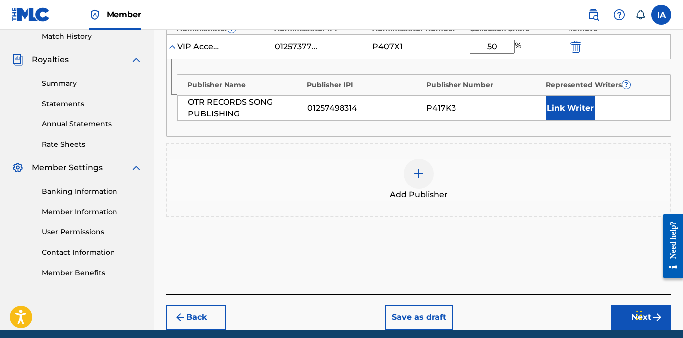
type input "50"
click at [577, 110] on button "Link Writer" at bounding box center [570, 108] width 50 height 25
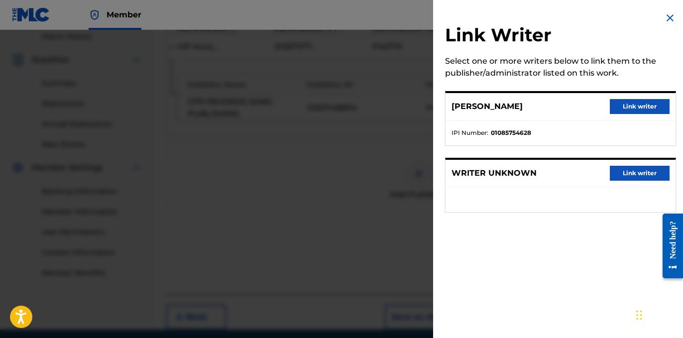
click at [616, 111] on button "Link writer" at bounding box center [639, 106] width 60 height 15
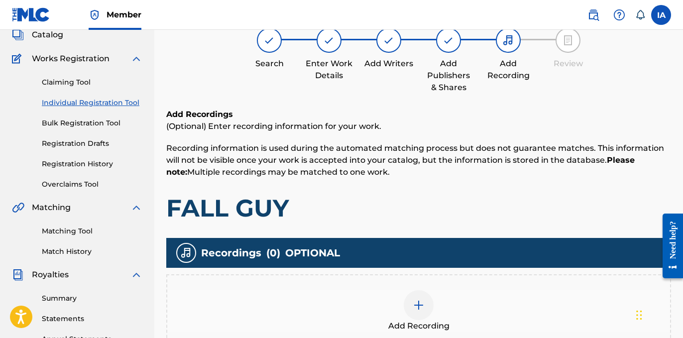
scroll to position [71, 0]
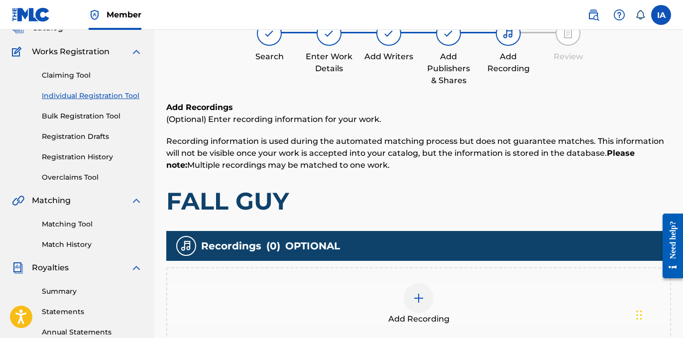
click at [449, 272] on div "Add Recording" at bounding box center [418, 304] width 504 height 74
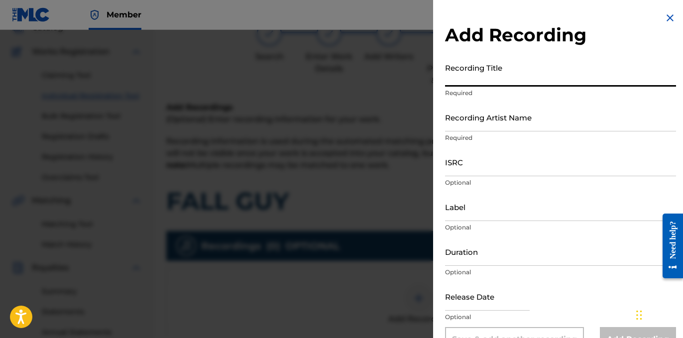
drag, startPoint x: 522, startPoint y: 81, endPoint x: 671, endPoint y: 120, distance: 153.3
click at [523, 82] on input "Recording Title" at bounding box center [560, 72] width 231 height 28
click at [497, 77] on input "Recording Title" at bounding box center [560, 72] width 231 height 28
paste input "Fall Guy"
type input "FALL GUY"
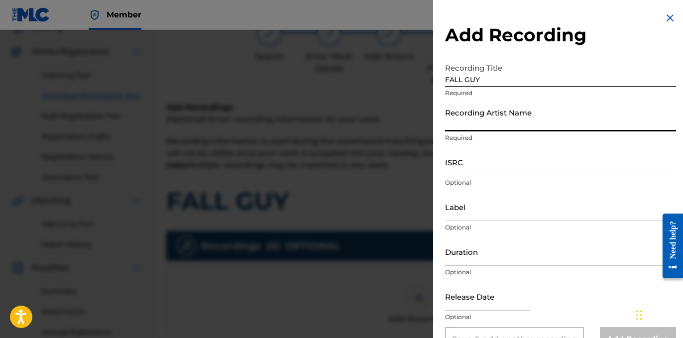
click at [482, 115] on input "Recording Artist Name" at bounding box center [560, 117] width 231 height 28
type input "22GFAY"
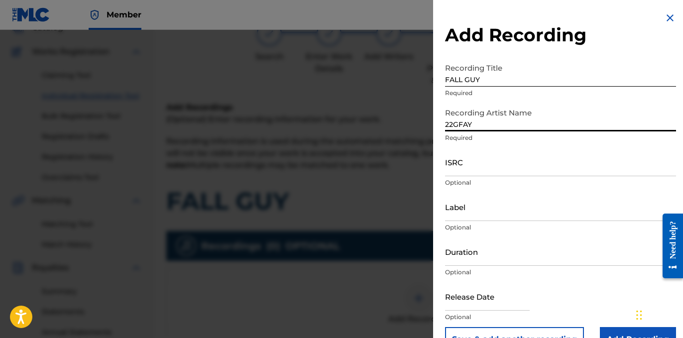
drag, startPoint x: 478, startPoint y: 166, endPoint x: 646, endPoint y: 164, distance: 168.2
click at [510, 164] on input "ISRC" at bounding box center [560, 162] width 231 height 28
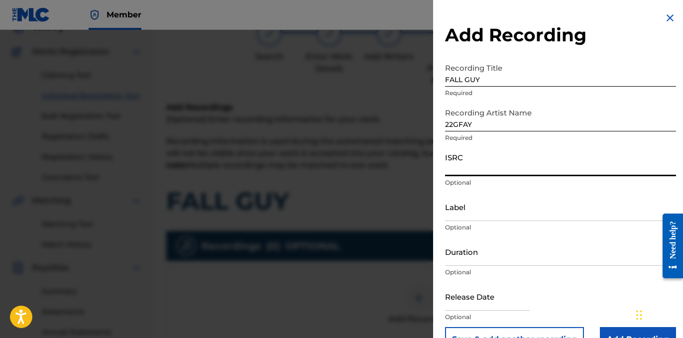
click at [500, 171] on input "ISRC" at bounding box center [560, 162] width 231 height 28
paste input "USLD91774682"
type input "USLD91774682"
drag, startPoint x: 528, startPoint y: 169, endPoint x: 403, endPoint y: 129, distance: 131.1
click at [441, 143] on div "Add Recording Recording Title FALL GUY Required Recording Artist Name 22GFAY Re…" at bounding box center [560, 182] width 255 height 364
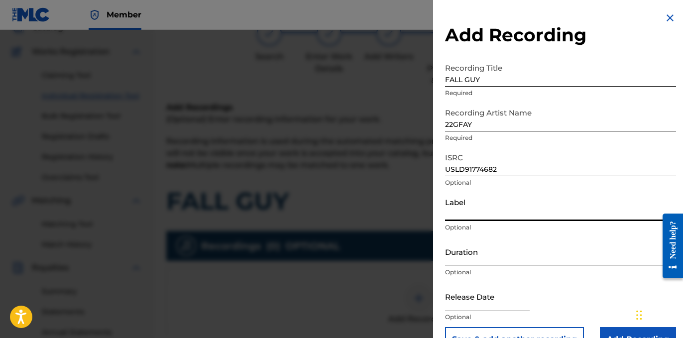
click at [486, 207] on input "Label" at bounding box center [560, 207] width 231 height 28
type input "OTR RECORDS"
drag, startPoint x: 463, startPoint y: 259, endPoint x: 523, endPoint y: 263, distance: 60.4
click at [463, 258] on input "Duration" at bounding box center [560, 251] width 231 height 28
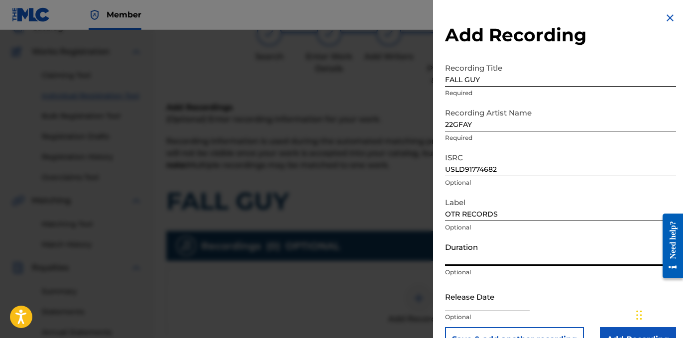
click at [481, 245] on input "Duration" at bounding box center [560, 251] width 231 height 28
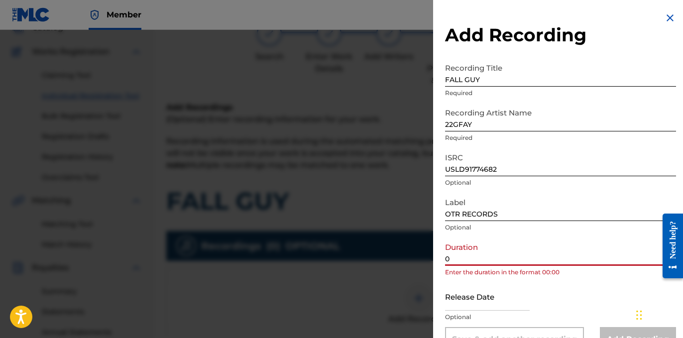
paste input "3:00"
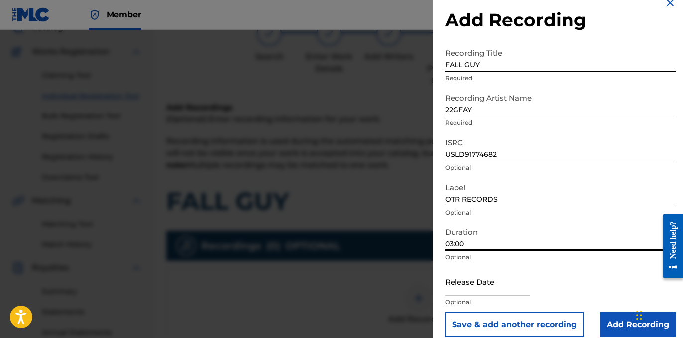
scroll to position [26, 0]
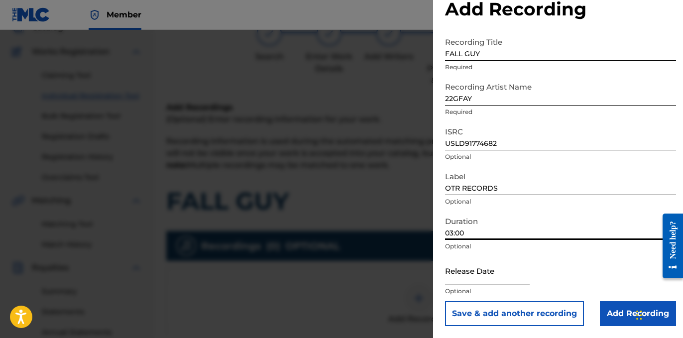
type input "03:00"
click at [611, 316] on input "Add Recording" at bounding box center [638, 313] width 76 height 25
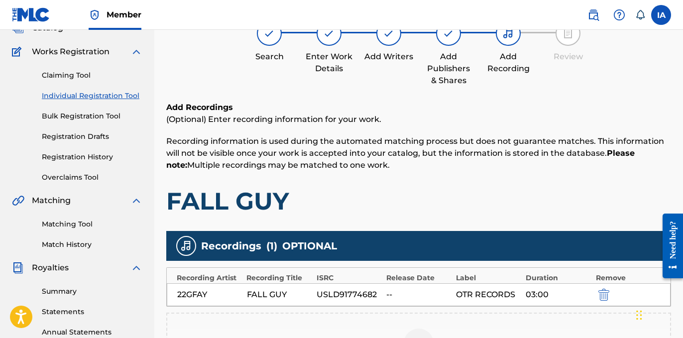
click at [372, 205] on h1 "FALL GUY" at bounding box center [418, 201] width 504 height 30
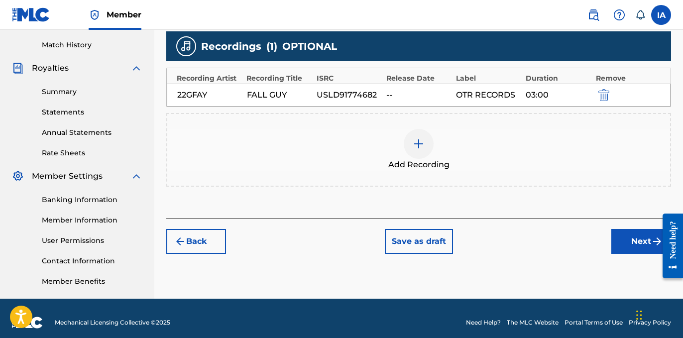
scroll to position [279, 0]
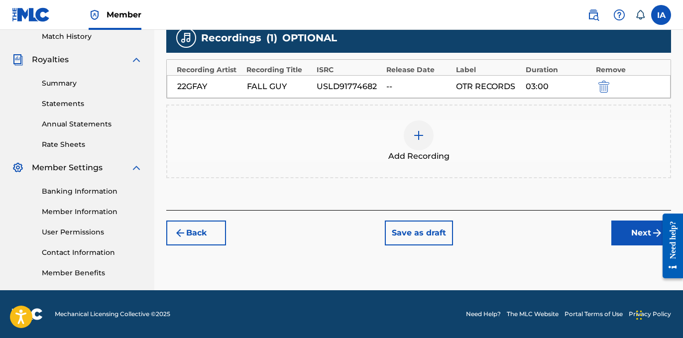
drag, startPoint x: 577, startPoint y: 236, endPoint x: 603, endPoint y: 240, distance: 26.1
click at [581, 239] on div "Back Save as draft Next" at bounding box center [418, 227] width 504 height 35
click at [631, 236] on button "Next" at bounding box center [641, 232] width 60 height 25
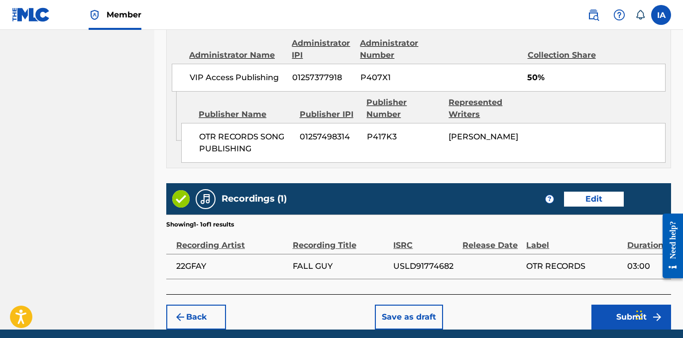
scroll to position [566, 0]
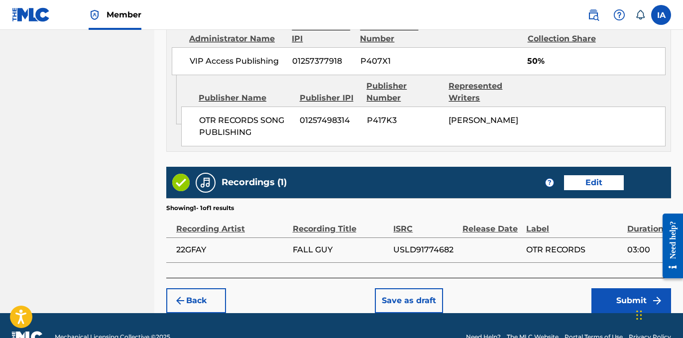
click at [603, 292] on button "Submit" at bounding box center [631, 300] width 80 height 25
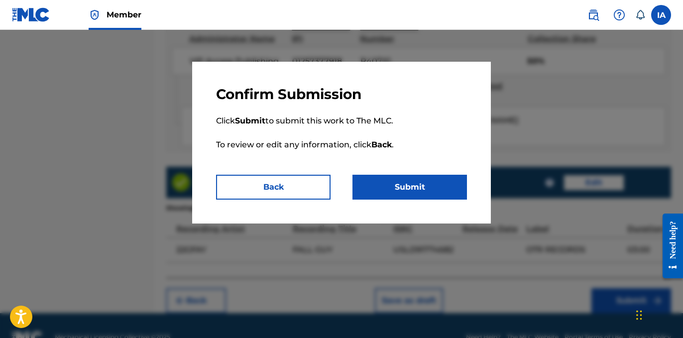
click at [427, 198] on button "Submit" at bounding box center [409, 187] width 114 height 25
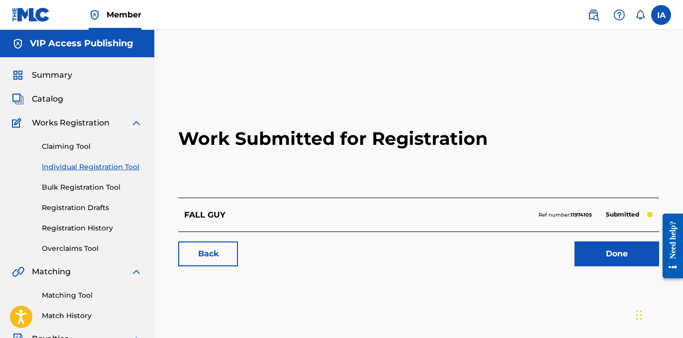
click at [128, 167] on link "Individual Registration Tool" at bounding box center [92, 167] width 101 height 10
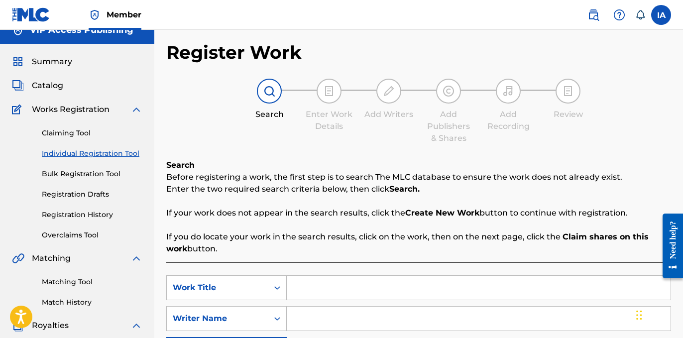
scroll to position [36, 0]
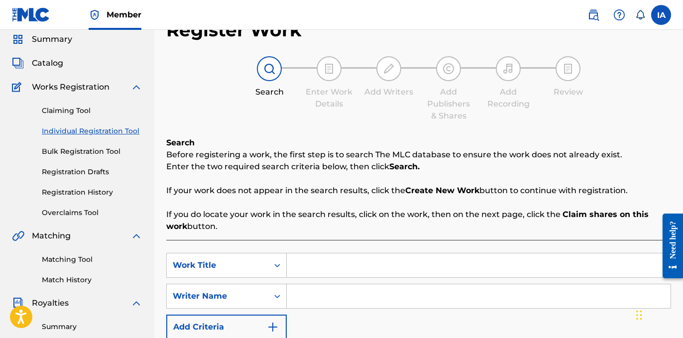
click at [428, 256] on input "Search Form" at bounding box center [479, 265] width 384 height 24
paste input "Fraud K"
type input "Fraud K"
click at [390, 305] on input "Search Form" at bounding box center [479, 296] width 384 height 24
paste input "[PERSON_NAME]"
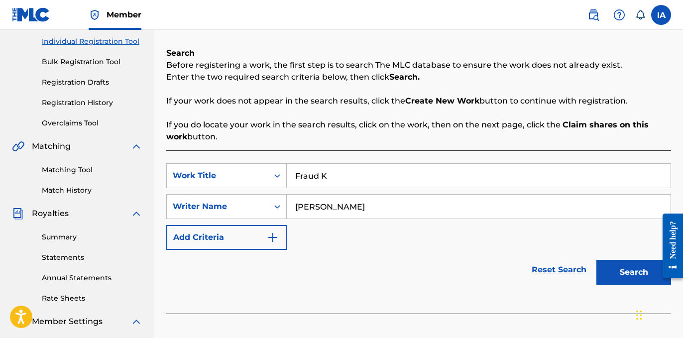
scroll to position [136, 0]
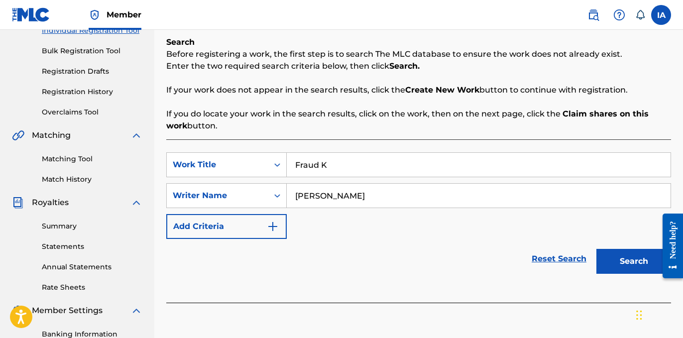
type input "[PERSON_NAME]"
click at [626, 266] on button "Search" at bounding box center [633, 261] width 75 height 25
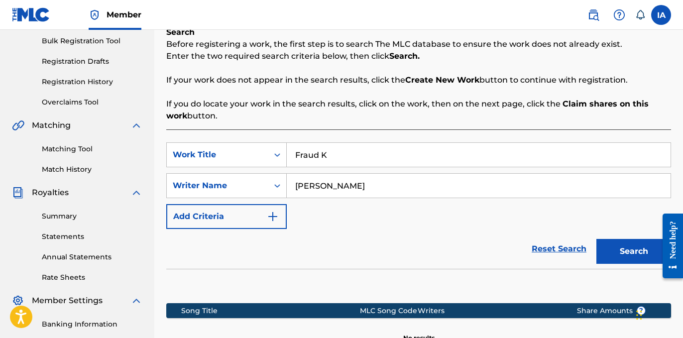
scroll to position [145, 0]
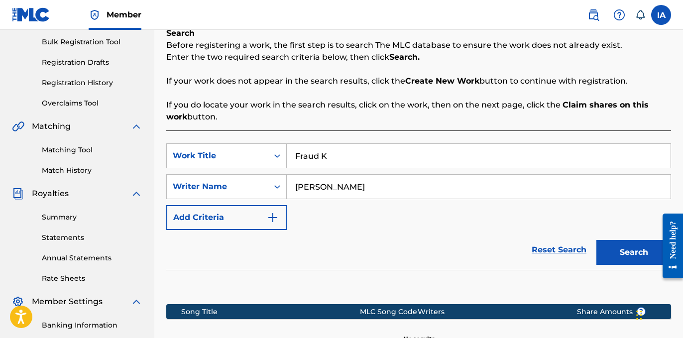
drag, startPoint x: 430, startPoint y: 134, endPoint x: 371, endPoint y: 112, distance: 63.0
click at [396, 123] on div "Search Before registering a work, the first step is to search The MLC database …" at bounding box center [418, 205] width 504 height 356
click at [426, 165] on input "Fraud K" at bounding box center [479, 156] width 384 height 24
type input "FRAUD K"
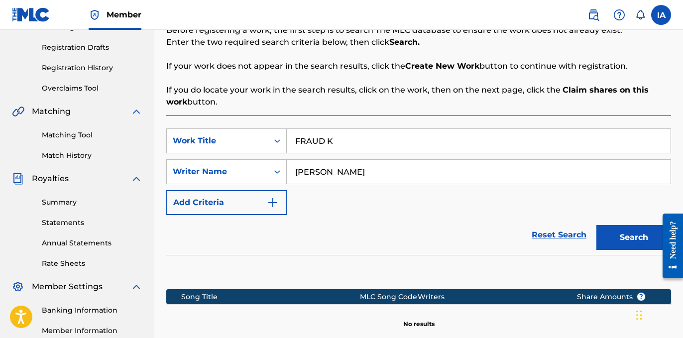
scroll to position [279, 0]
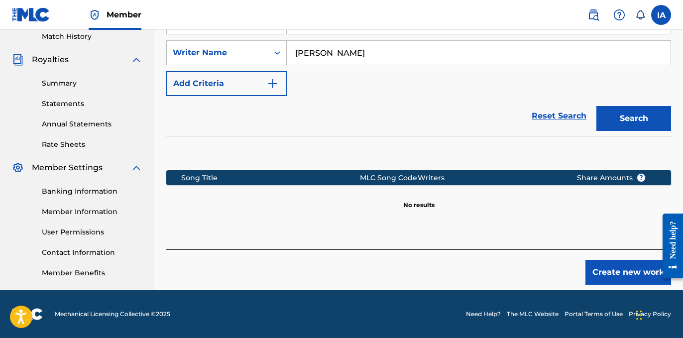
click at [612, 272] on button "Create new work" at bounding box center [628, 272] width 86 height 25
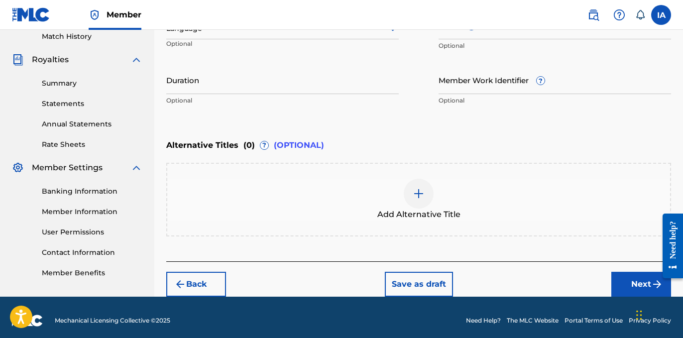
click at [399, 110] on div "Enter Work Details Enter work details for ‘ Fraud K ’ below. Work Title Fraud K…" at bounding box center [418, 14] width 504 height 241
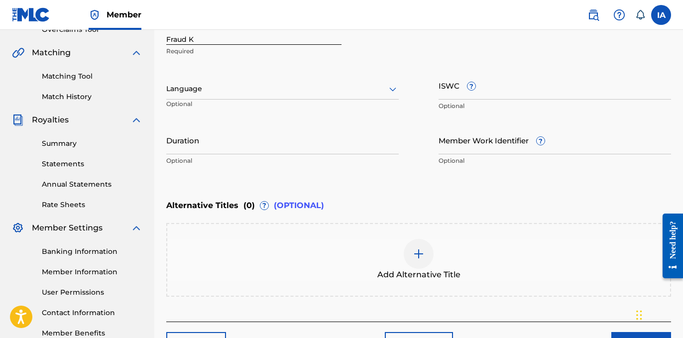
scroll to position [110, 0]
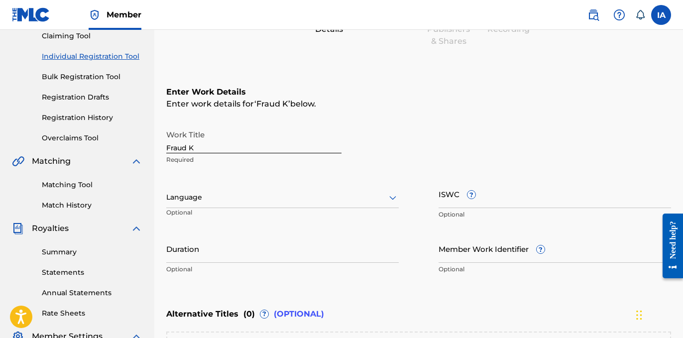
click at [245, 210] on div "Language Optional" at bounding box center [282, 202] width 232 height 45
click at [248, 146] on input "Fraud K" at bounding box center [253, 139] width 175 height 28
type input "FRAUD K"
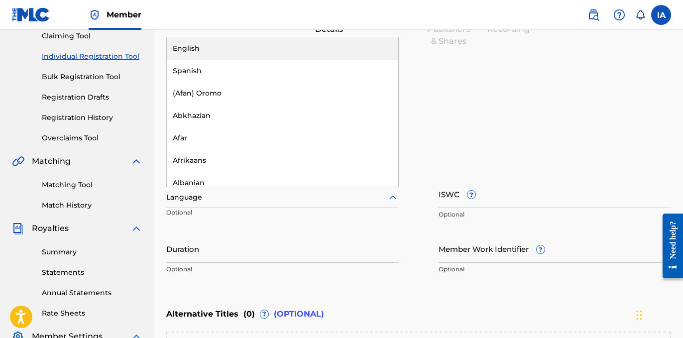
click at [257, 198] on div at bounding box center [282, 197] width 232 height 12
click at [272, 58] on div "English" at bounding box center [282, 48] width 231 height 22
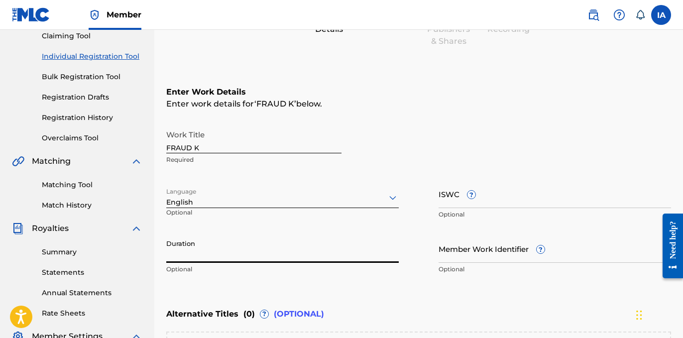
click at [224, 257] on input "Duration" at bounding box center [282, 248] width 232 height 28
paste input "3:07"
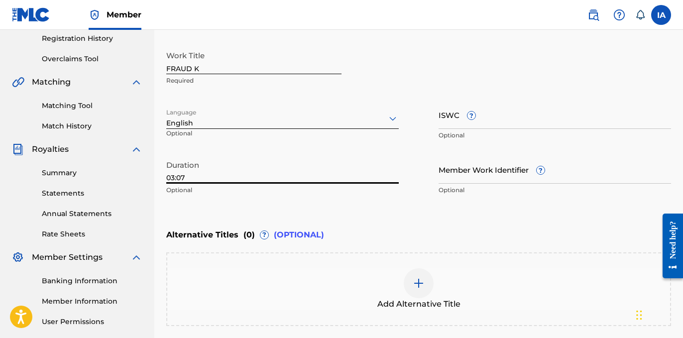
scroll to position [285, 0]
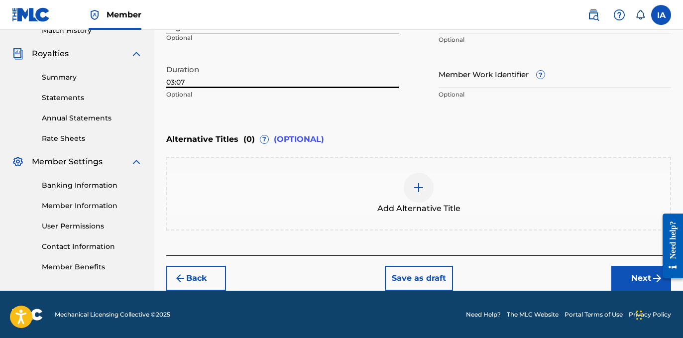
type input "03:07"
drag, startPoint x: 625, startPoint y: 275, endPoint x: 619, endPoint y: 274, distance: 5.6
click at [624, 275] on button "Next" at bounding box center [641, 278] width 60 height 25
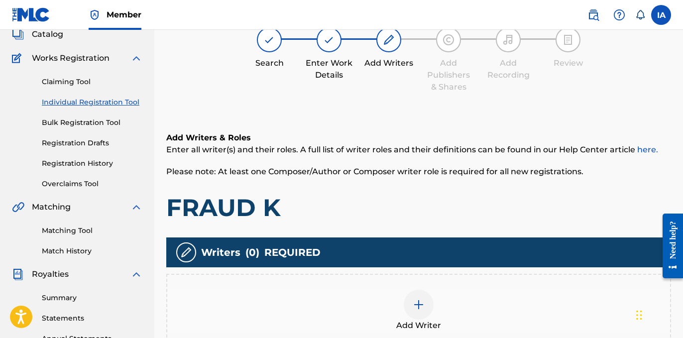
scroll to position [45, 0]
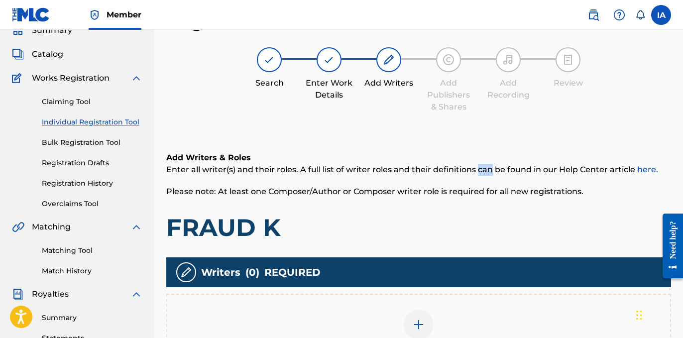
click at [428, 143] on div "Add Writers & Roles Enter all writer(s) and their roles. A full list of writer …" at bounding box center [418, 271] width 504 height 287
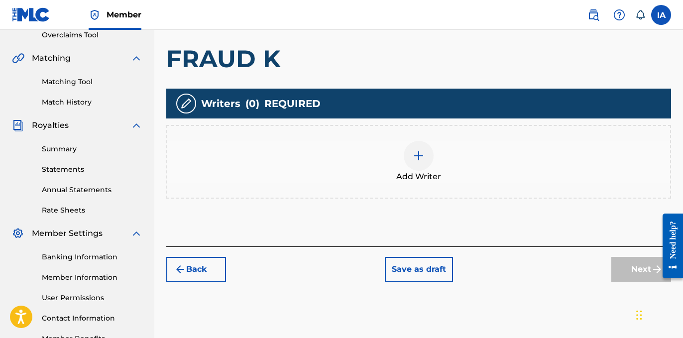
scroll to position [213, 0]
click at [431, 159] on div at bounding box center [418, 156] width 30 height 30
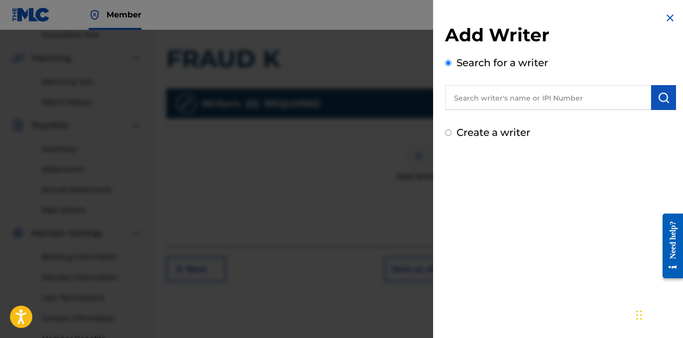
drag, startPoint x: 516, startPoint y: 83, endPoint x: 522, endPoint y: 87, distance: 7.2
click at [517, 85] on div "Search for a writer" at bounding box center [560, 82] width 231 height 55
click at [539, 94] on input "text" at bounding box center [548, 97] width 206 height 25
paste input "[PERSON_NAME]"
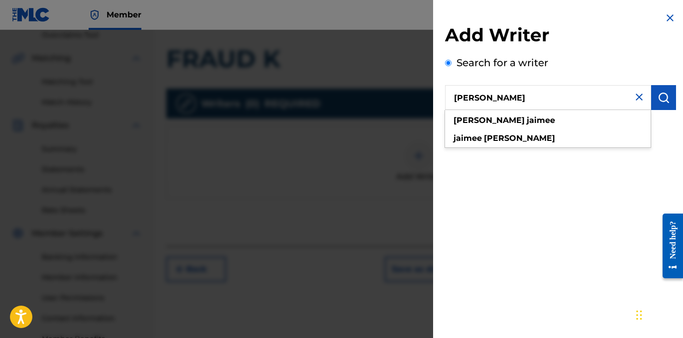
type input "[PERSON_NAME]"
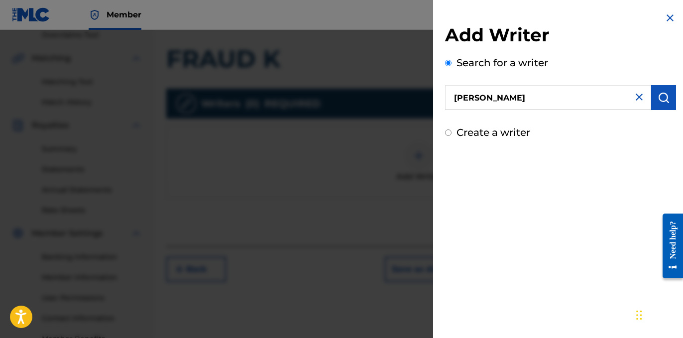
drag, startPoint x: 598, startPoint y: 65, endPoint x: 611, endPoint y: 76, distance: 17.0
click at [597, 66] on div "Search for a writer [PERSON_NAME]" at bounding box center [560, 82] width 231 height 55
click at [664, 96] on img "submit" at bounding box center [663, 98] width 12 height 12
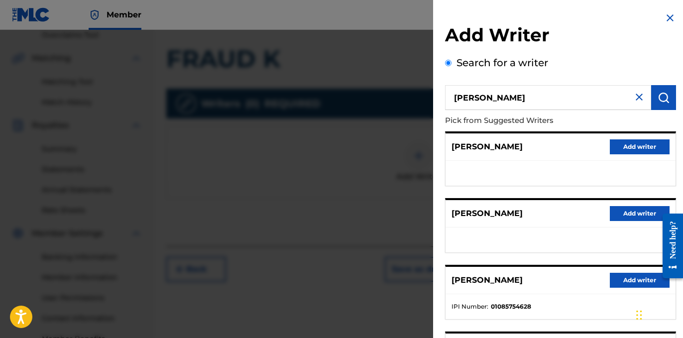
click at [615, 289] on div "[PERSON_NAME] Add writer" at bounding box center [560, 280] width 230 height 27
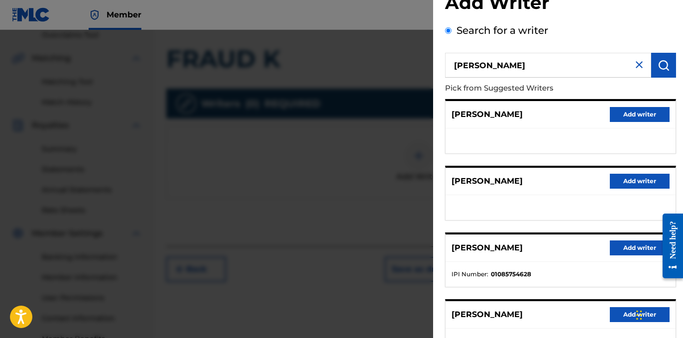
scroll to position [178, 0]
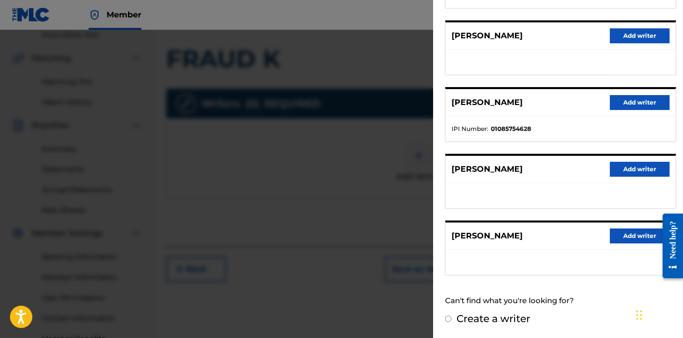
click at [620, 106] on button "Add writer" at bounding box center [639, 102] width 60 height 15
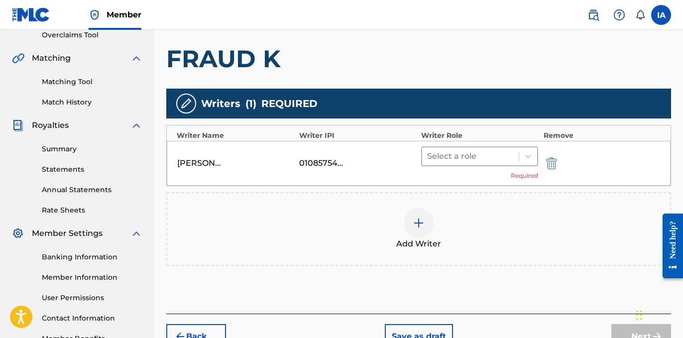
click at [473, 155] on div at bounding box center [470, 156] width 87 height 14
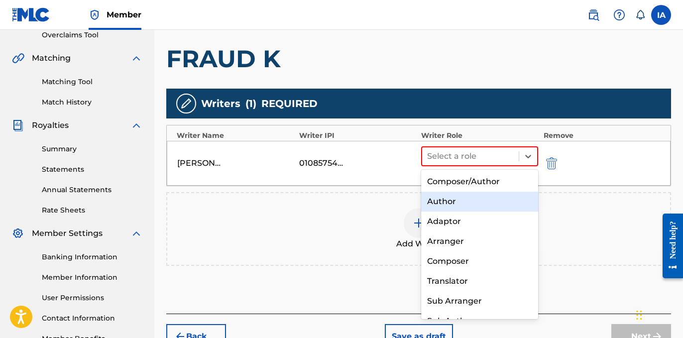
click at [476, 200] on div "Author" at bounding box center [479, 202] width 117 height 20
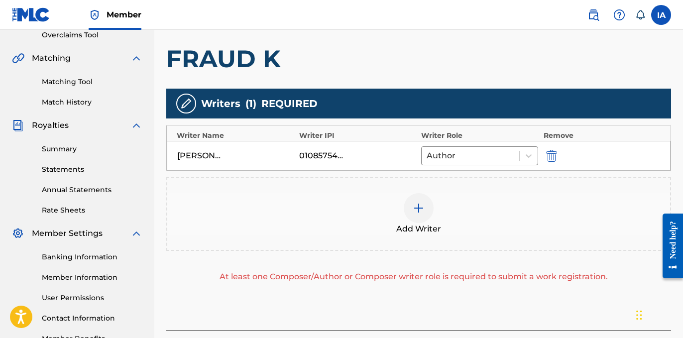
click at [472, 199] on div "Add Writer" at bounding box center [418, 214] width 503 height 42
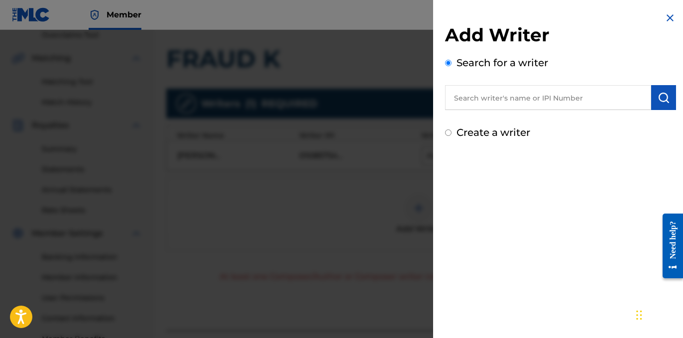
click at [483, 136] on label "Create a writer" at bounding box center [493, 132] width 74 height 12
radio input "true"
click at [451, 136] on input "Create a writer" at bounding box center [448, 132] width 6 height 6
radio input "false"
radio input "true"
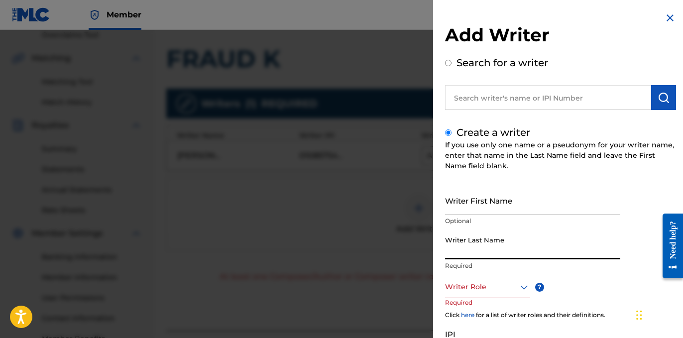
click at [494, 247] on input "Writer Last Name" at bounding box center [532, 245] width 175 height 28
paste input "UNKNOWN WRITER"
click at [506, 247] on input "UNKNOWN WRITER" at bounding box center [532, 245] width 175 height 28
click at [505, 249] on input "UNKNOWN WRITER" at bounding box center [532, 245] width 175 height 28
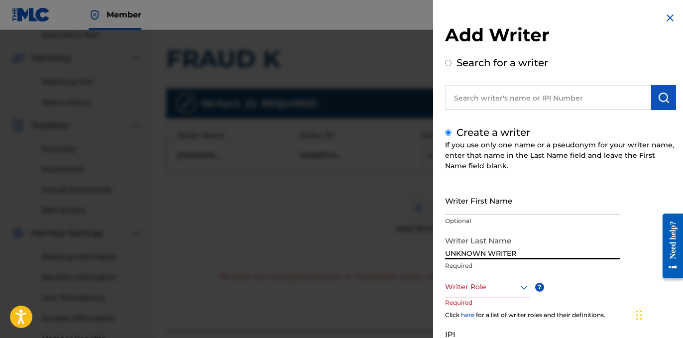
click at [505, 249] on input "UNKNOWN WRITER" at bounding box center [532, 245] width 175 height 28
type input "UNKNOWN"
click at [503, 203] on input "Writer First Name" at bounding box center [532, 200] width 175 height 28
paste input "WRITER"
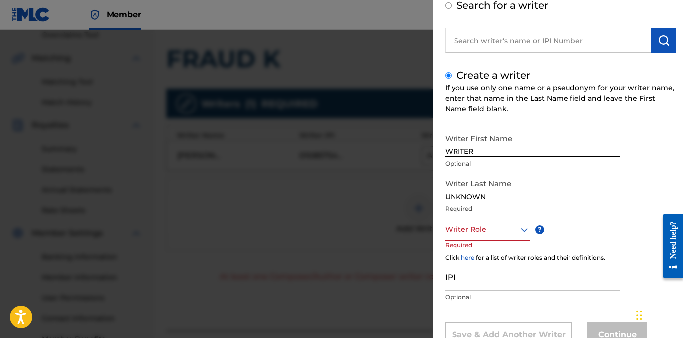
scroll to position [93, 0]
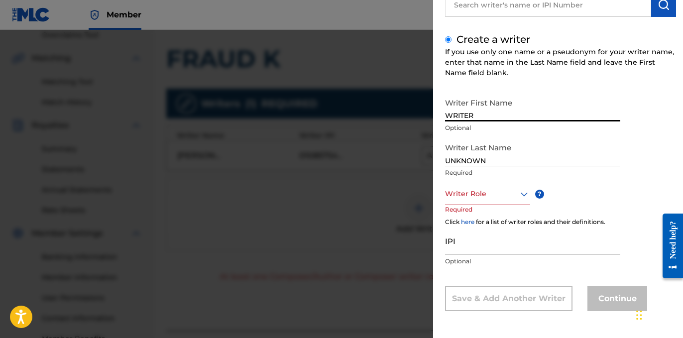
type input "WRITER"
click at [503, 203] on div "Writer Role" at bounding box center [487, 194] width 85 height 22
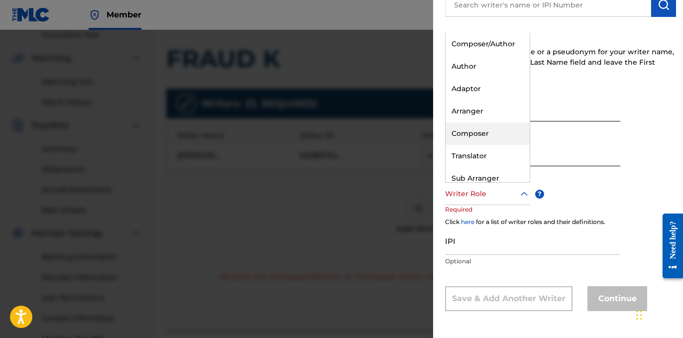
click at [503, 134] on div "Composer" at bounding box center [487, 133] width 84 height 22
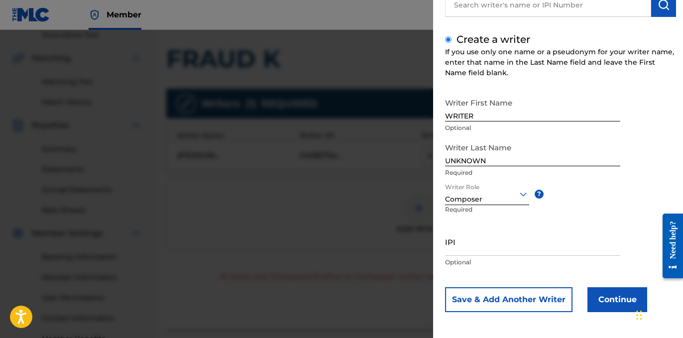
click at [597, 293] on button "Continue" at bounding box center [617, 299] width 60 height 25
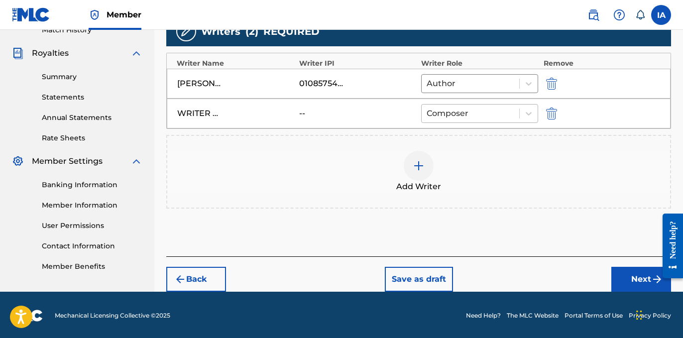
scroll to position [287, 0]
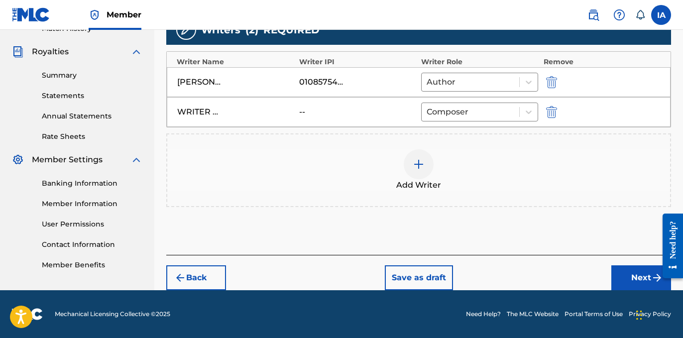
click at [584, 213] on div "Add Writers & Roles Enter all writer(s) and their roles. A full list of writer …" at bounding box center [418, 70] width 504 height 369
click at [638, 281] on button "Next" at bounding box center [641, 277] width 60 height 25
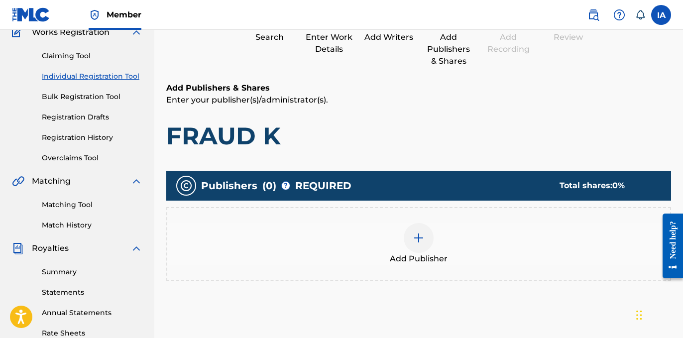
scroll to position [45, 0]
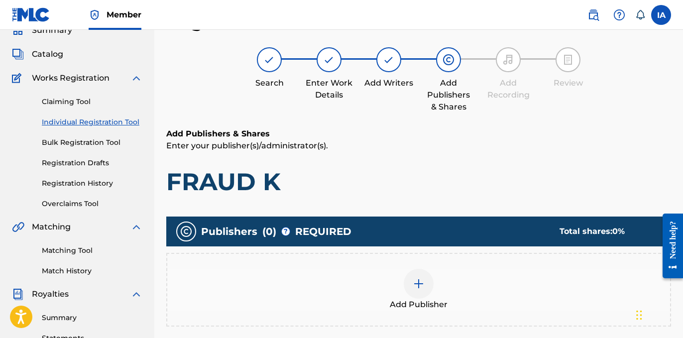
click at [419, 186] on h1 "FRAUD K" at bounding box center [418, 182] width 504 height 30
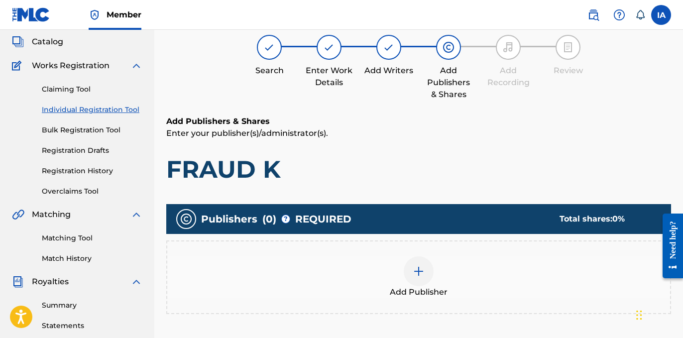
scroll to position [74, 0]
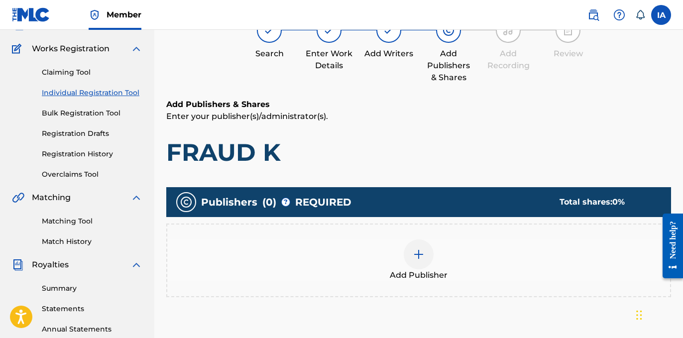
click at [461, 240] on div "Add Publisher" at bounding box center [418, 260] width 503 height 42
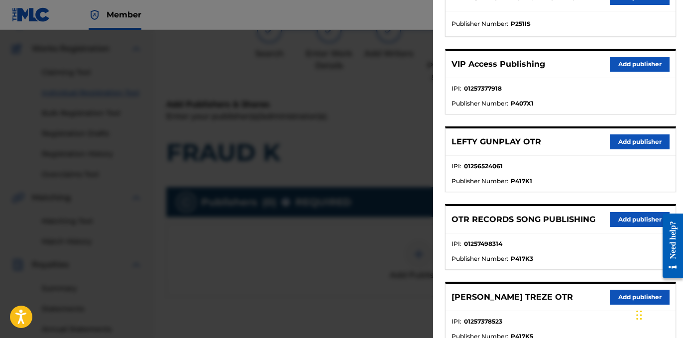
scroll to position [313, 0]
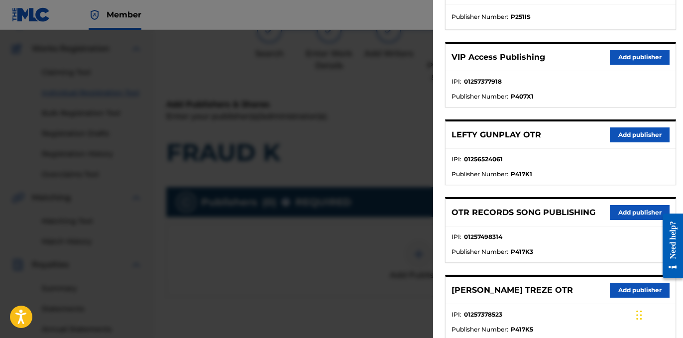
click at [619, 213] on button "Add publisher" at bounding box center [639, 212] width 60 height 15
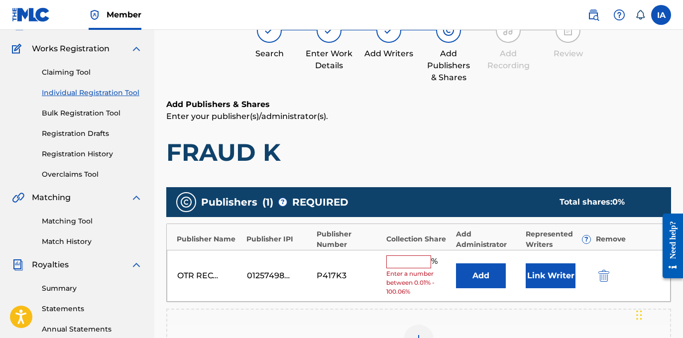
click at [419, 261] on input "text" at bounding box center [408, 261] width 45 height 13
type input "50"
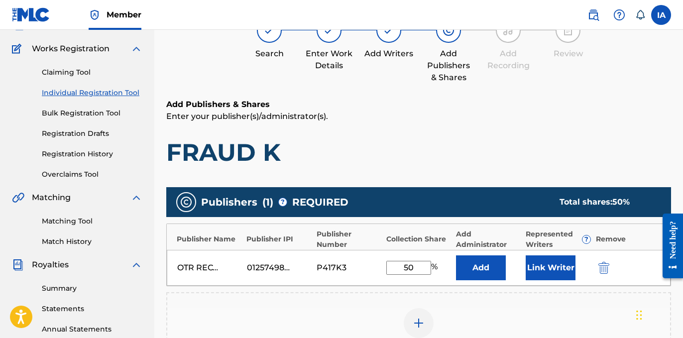
drag, startPoint x: 424, startPoint y: 267, endPoint x: 309, endPoint y: 201, distance: 132.4
click at [351, 233] on div "Publisher Name Publisher IPI Publisher Number Collection Share Add Administrato…" at bounding box center [418, 254] width 504 height 63
click at [470, 266] on button "Add" at bounding box center [481, 267] width 50 height 25
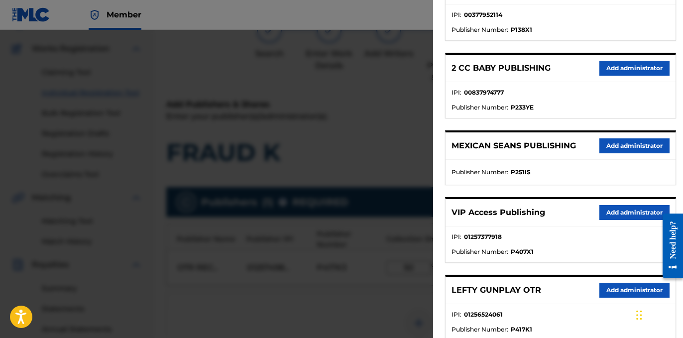
scroll to position [158, 0]
click at [615, 208] on button "Add administrator" at bounding box center [634, 212] width 70 height 15
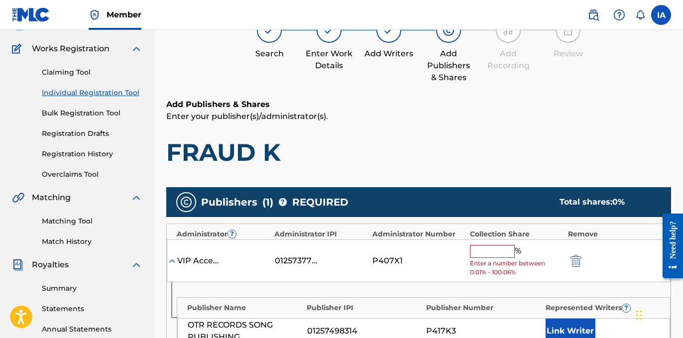
click at [504, 250] on input "text" at bounding box center [492, 251] width 45 height 13
paste input "50"
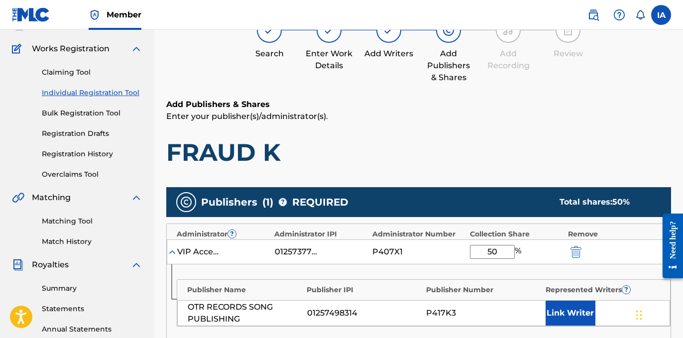
type input "50"
click at [566, 309] on button "Link Writer" at bounding box center [570, 313] width 50 height 25
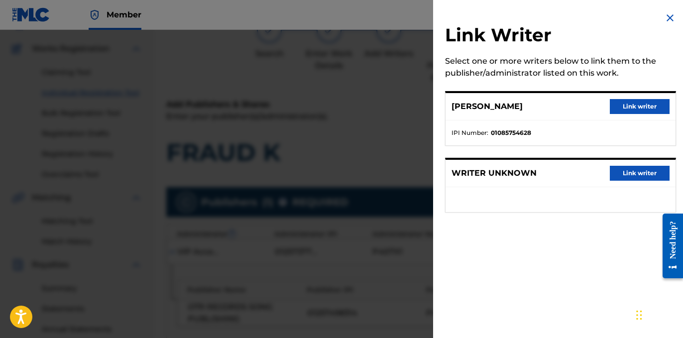
click at [624, 111] on button "Link writer" at bounding box center [639, 106] width 60 height 15
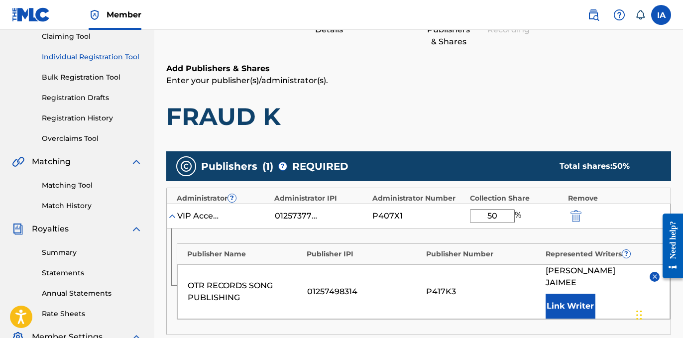
scroll to position [335, 0]
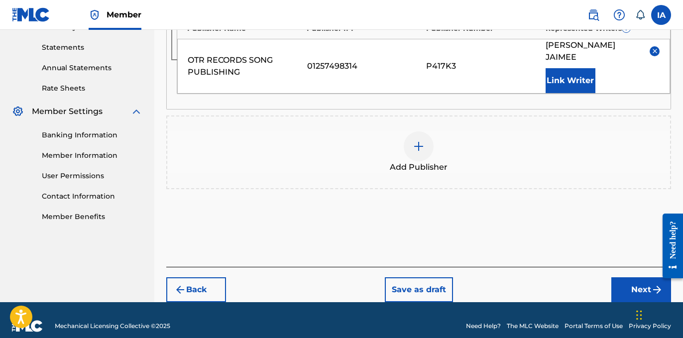
click at [608, 273] on div "Back Save as draft Next" at bounding box center [418, 284] width 504 height 35
click at [616, 277] on button "Next" at bounding box center [641, 289] width 60 height 25
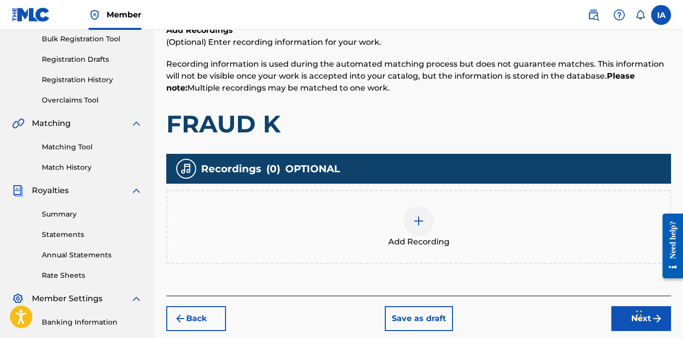
scroll to position [223, 0]
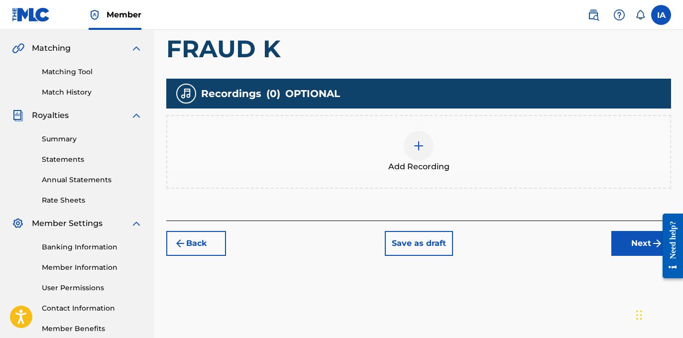
click at [446, 133] on div "Add Recording" at bounding box center [418, 152] width 503 height 42
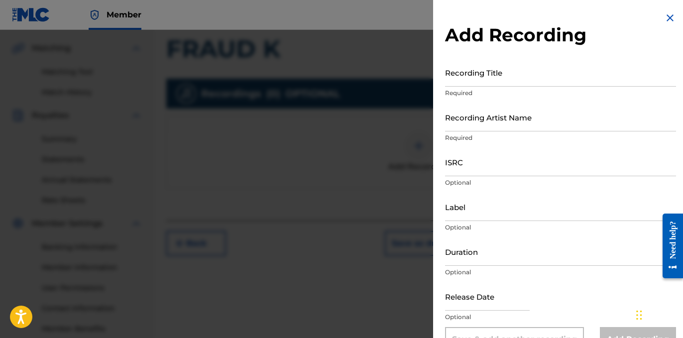
click at [477, 79] on input "Recording Title" at bounding box center [560, 72] width 231 height 28
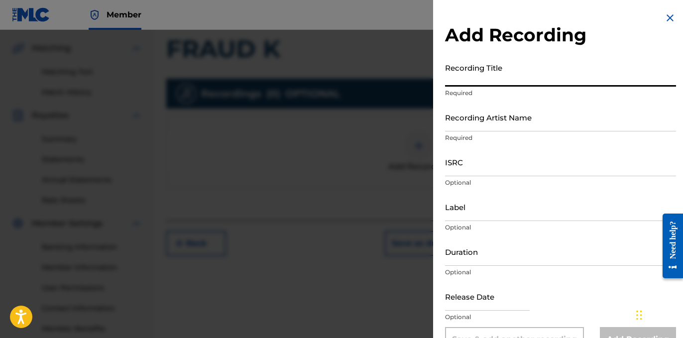
paste input "Fraud K"
type input "FRAUD K"
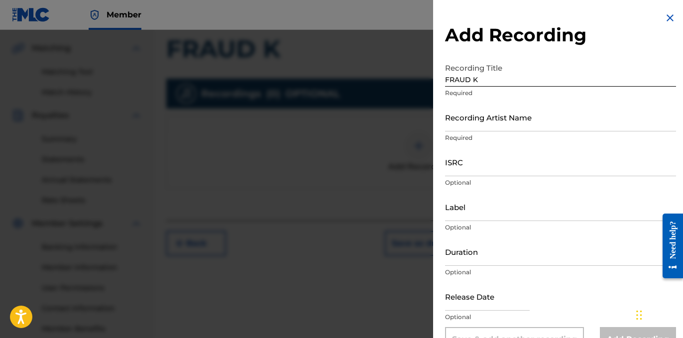
click at [526, 146] on div "Recording Artist Name Required" at bounding box center [560, 125] width 231 height 45
click at [520, 123] on input "Recording Artist Name" at bounding box center [560, 117] width 231 height 28
click at [472, 131] on div "Recording Artist Name Required" at bounding box center [560, 125] width 231 height 45
click at [468, 122] on input "Recording Artist Name" at bounding box center [560, 117] width 231 height 28
paste input "P THRIZZLE"
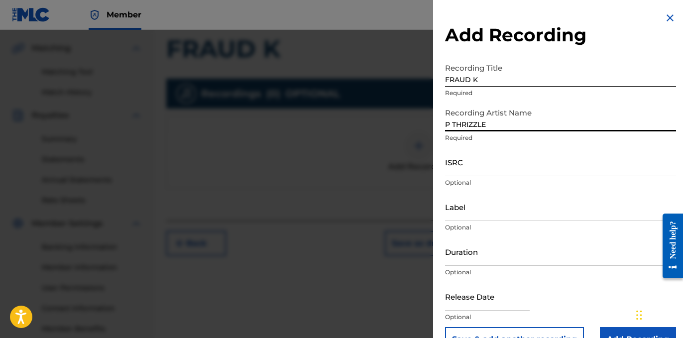
type input "P THRIZZLE"
click at [477, 160] on input "ISRC" at bounding box center [560, 162] width 231 height 28
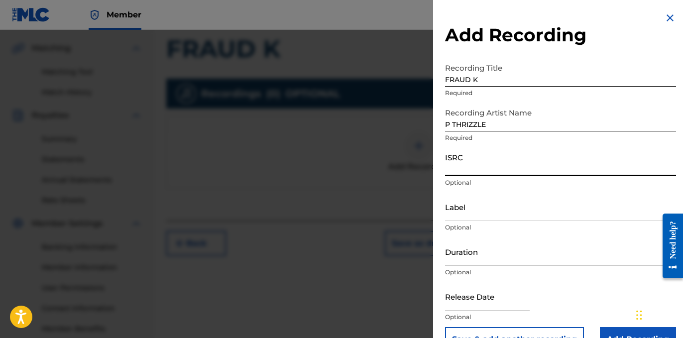
click at [458, 180] on p "Optional" at bounding box center [560, 182] width 231 height 9
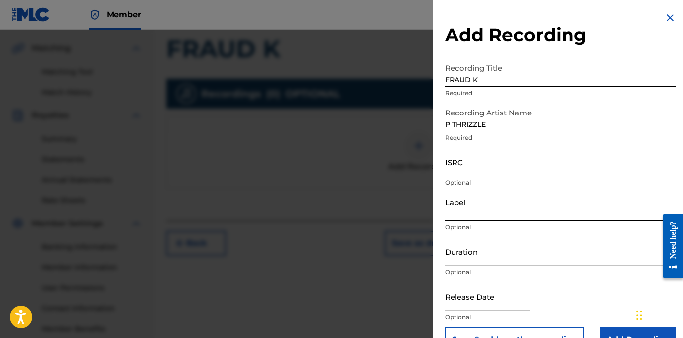
click at [470, 201] on input "Label" at bounding box center [560, 207] width 231 height 28
type input "OTR RECORDS"
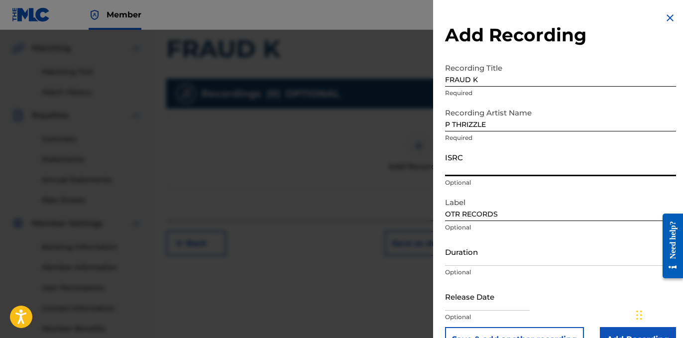
click at [477, 168] on input "ISRC" at bounding box center [560, 162] width 231 height 28
paste input "USLD91778360"
type input "USLD91778360"
click at [479, 244] on input "Duration" at bounding box center [560, 251] width 231 height 28
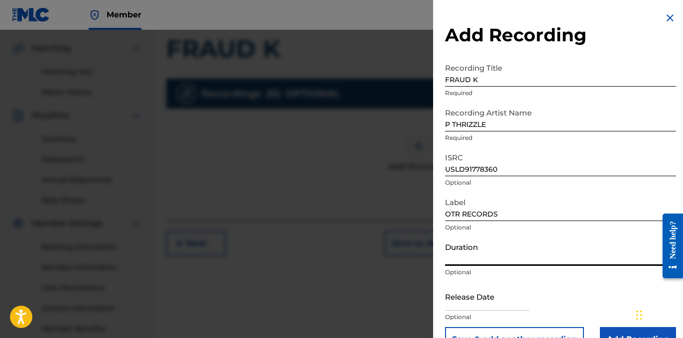
click at [495, 254] on input "Duration" at bounding box center [560, 251] width 231 height 28
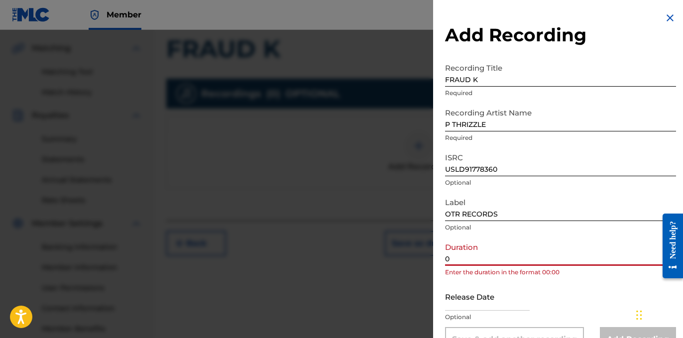
paste input "3:07"
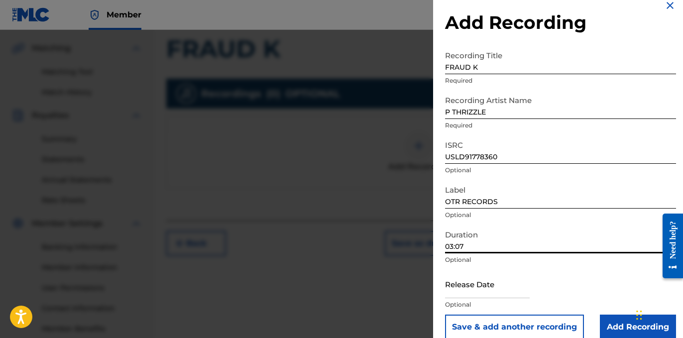
scroll to position [26, 0]
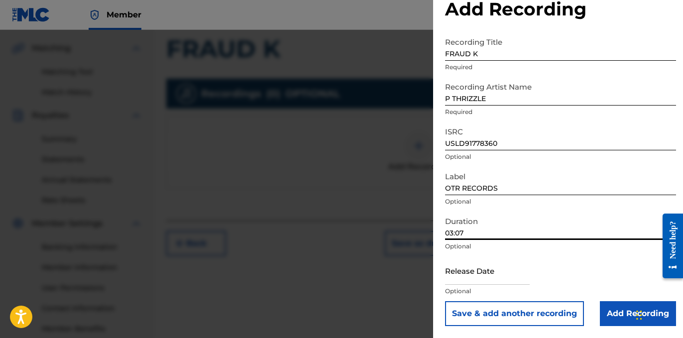
type input "03:07"
click at [624, 314] on input "Add Recording" at bounding box center [638, 313] width 76 height 25
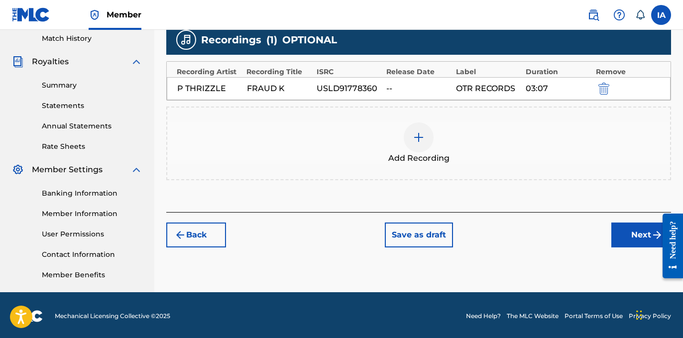
scroll to position [279, 0]
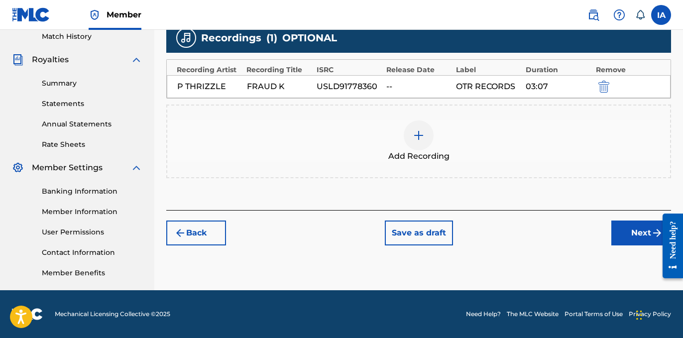
click at [496, 165] on div "Add Recording" at bounding box center [418, 141] width 504 height 74
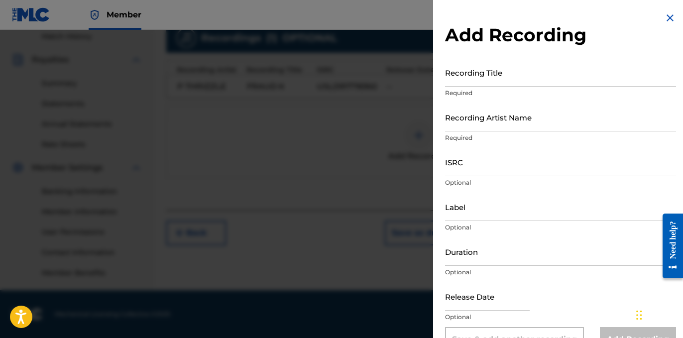
click at [659, 15] on div "Add Recording Recording Title Required Recording Artist Name Required ISRC Opti…" at bounding box center [560, 182] width 255 height 364
click at [664, 16] on img at bounding box center [670, 18] width 12 height 12
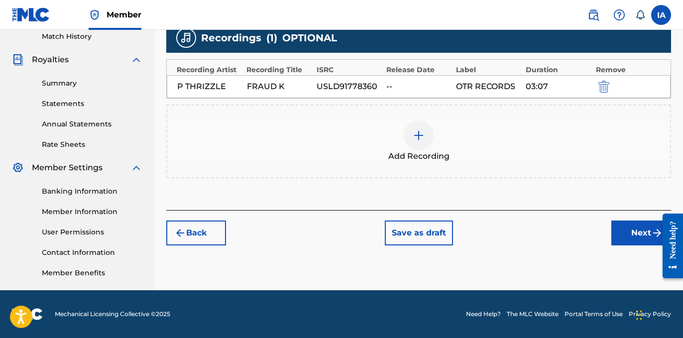
click at [637, 243] on button "Next" at bounding box center [641, 232] width 60 height 25
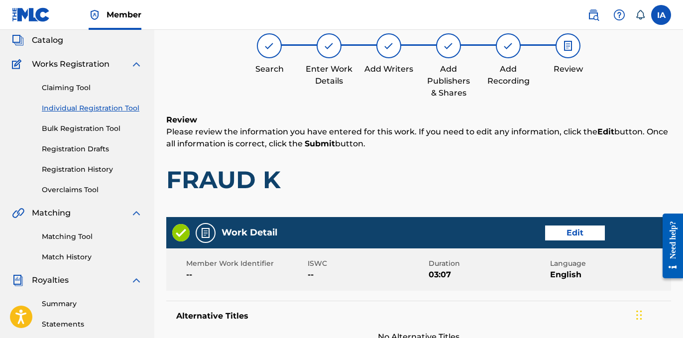
scroll to position [45, 0]
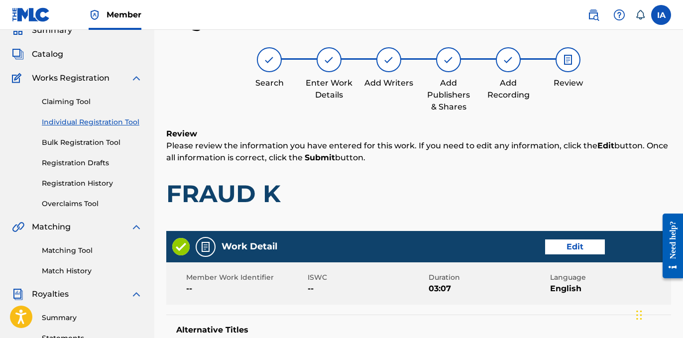
click at [566, 169] on div "Review Please review the information you have entered for this work. If you nee…" at bounding box center [418, 176] width 504 height 96
click at [402, 184] on h1 "FRAUD K" at bounding box center [418, 194] width 504 height 30
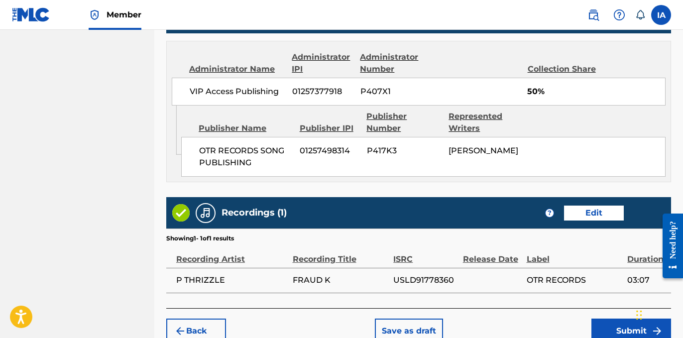
scroll to position [587, 0]
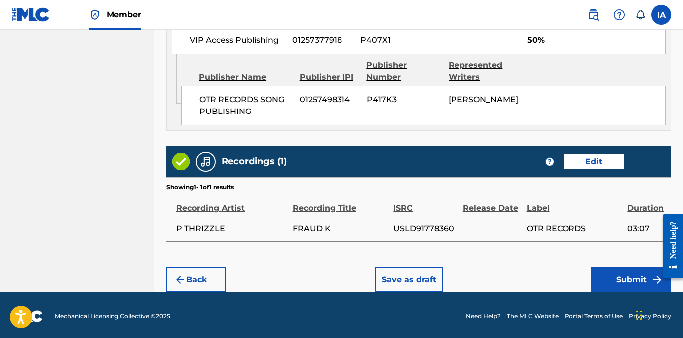
click at [637, 278] on button "Submit" at bounding box center [631, 279] width 80 height 25
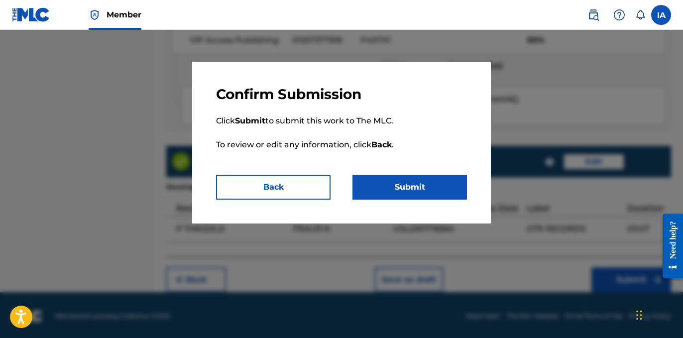
click at [435, 185] on button "Submit" at bounding box center [409, 187] width 114 height 25
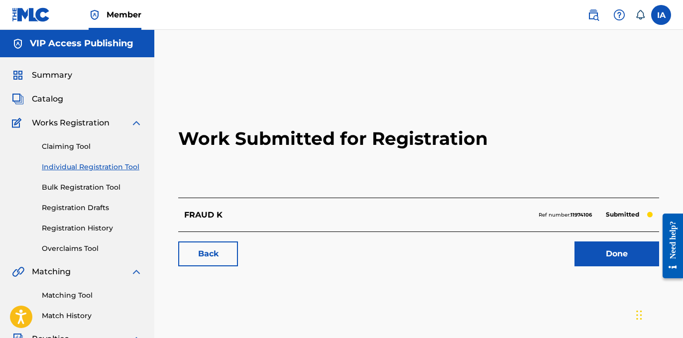
click at [113, 167] on link "Individual Registration Tool" at bounding box center [92, 167] width 101 height 10
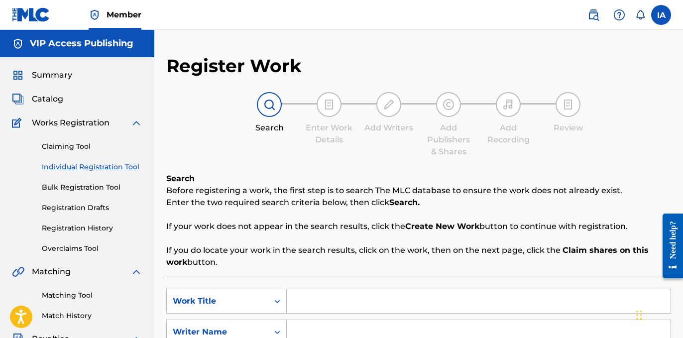
click at [274, 153] on div "Search Enter Work Details Add Writers Add Publishers & Shares Add Recording Rev…" at bounding box center [418, 125] width 504 height 66
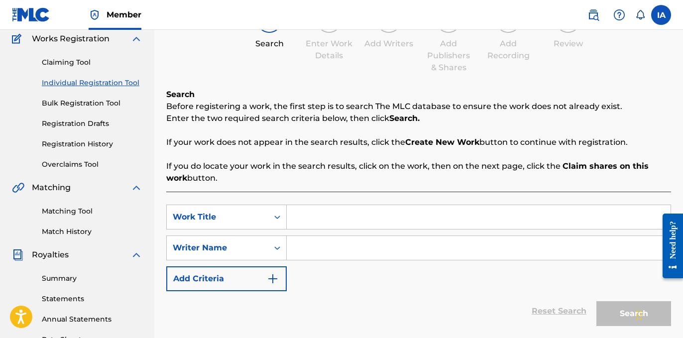
scroll to position [143, 0]
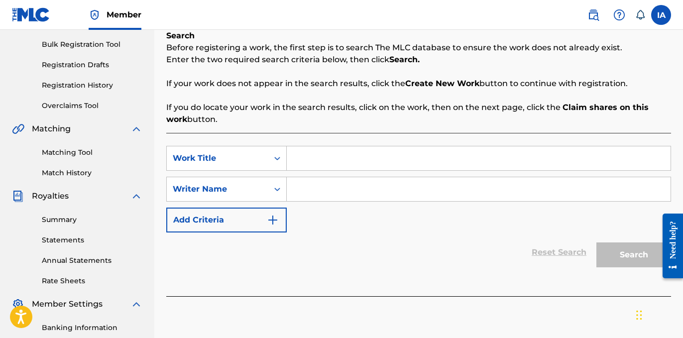
click at [440, 154] on input "Search Form" at bounding box center [479, 158] width 384 height 24
paste input "Life I Chose"
type input "Life I Chose"
drag, startPoint x: 242, startPoint y: 215, endPoint x: 311, endPoint y: 199, distance: 71.1
click at [352, 216] on div "SearchWithCriteria4a1102d4-a46e-44ad-8d88-9297f1a2c838 Work Title Life I Chose …" at bounding box center [418, 189] width 504 height 87
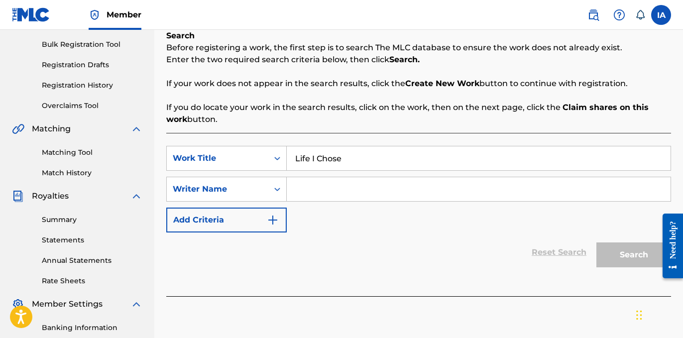
click at [312, 199] on input "Search Form" at bounding box center [479, 189] width 384 height 24
click at [500, 187] on input "Search Form" at bounding box center [479, 189] width 384 height 24
paste input "[PERSON_NAME]"
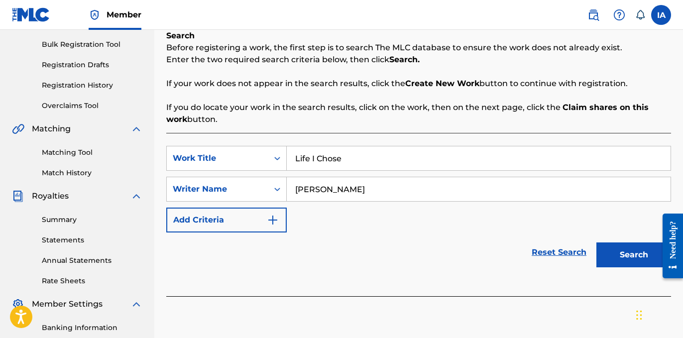
type input "[PERSON_NAME]"
click at [601, 245] on button "Search" at bounding box center [633, 254] width 75 height 25
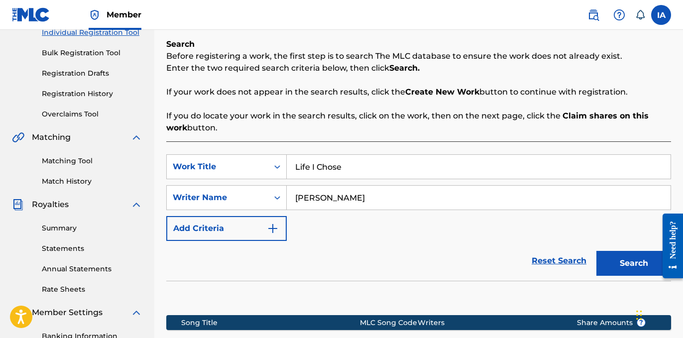
scroll to position [110, 0]
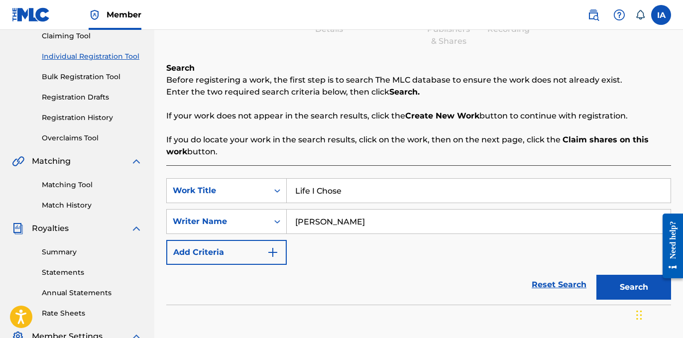
drag, startPoint x: 402, startPoint y: 193, endPoint x: 238, endPoint y: 145, distance: 170.5
click at [266, 162] on div "Search Before registering a work, the first step is to search The MLC database …" at bounding box center [418, 240] width 504 height 356
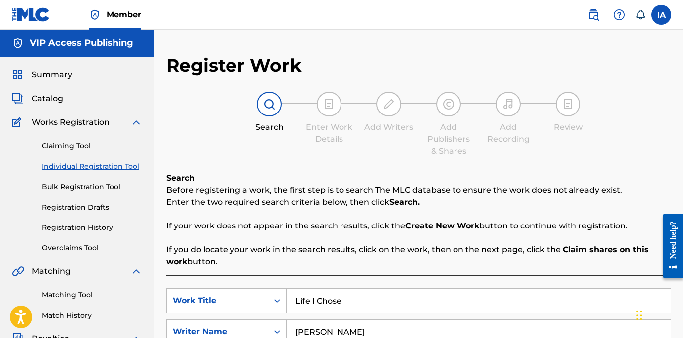
scroll to position [0, 0]
click at [63, 104] on div "Catalog" at bounding box center [77, 99] width 130 height 12
click at [53, 101] on span "Catalog" at bounding box center [47, 99] width 31 height 12
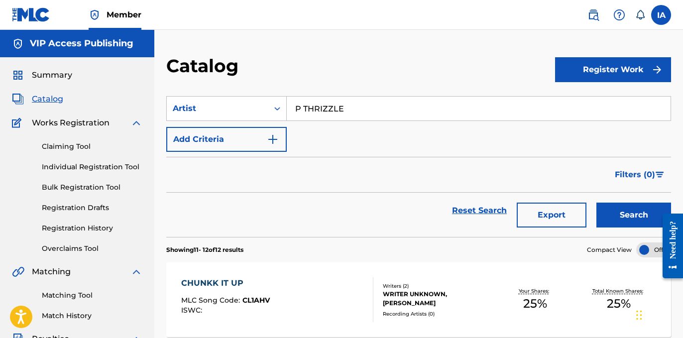
drag, startPoint x: 395, startPoint y: 113, endPoint x: 399, endPoint y: 138, distance: 25.1
click at [394, 114] on input "P THRIZZLE" at bounding box center [479, 109] width 384 height 24
click at [273, 108] on icon "Search Form" at bounding box center [277, 108] width 10 height 10
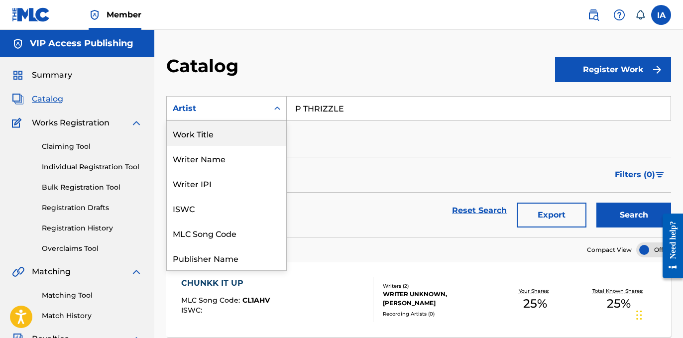
click at [239, 139] on div "Work Title" at bounding box center [226, 133] width 119 height 25
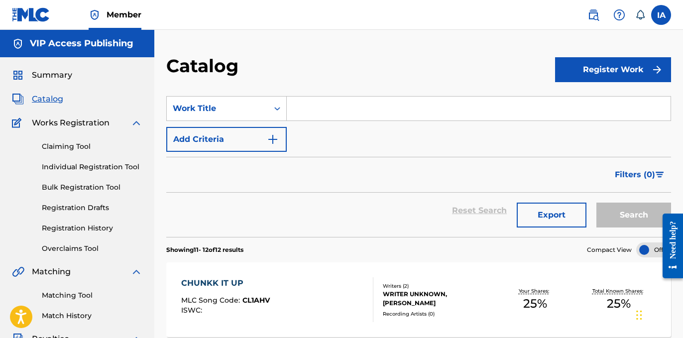
click at [344, 122] on div "SearchWithCriteria45d16612-fd1b-4fb3-accc-0aeb952ae00e Work Title Add Criteria" at bounding box center [418, 124] width 504 height 56
click at [347, 117] on input "Search Form" at bounding box center [479, 109] width 384 height 24
paste input "[PERSON_NAME]"
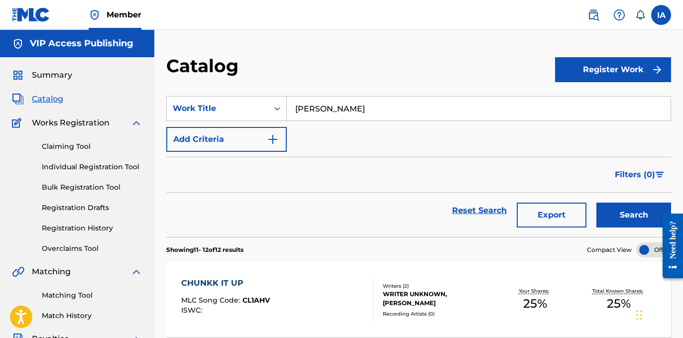
drag, startPoint x: 430, startPoint y: 104, endPoint x: 337, endPoint y: 89, distance: 93.9
click at [390, 102] on input "[PERSON_NAME]" at bounding box center [479, 109] width 384 height 24
paste input "Life I Chose"
type input "Life I Chose"
click at [613, 222] on button "Search" at bounding box center [633, 214] width 75 height 25
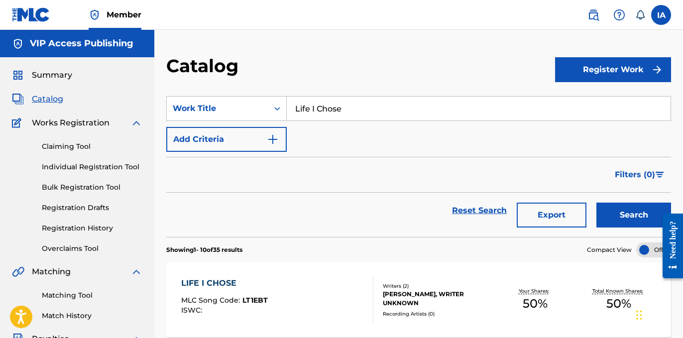
click at [143, 168] on div "Summary Catalog Works Registration Claiming Tool Individual Registration Tool B…" at bounding box center [77, 313] width 154 height 512
click at [134, 166] on link "Individual Registration Tool" at bounding box center [92, 167] width 101 height 10
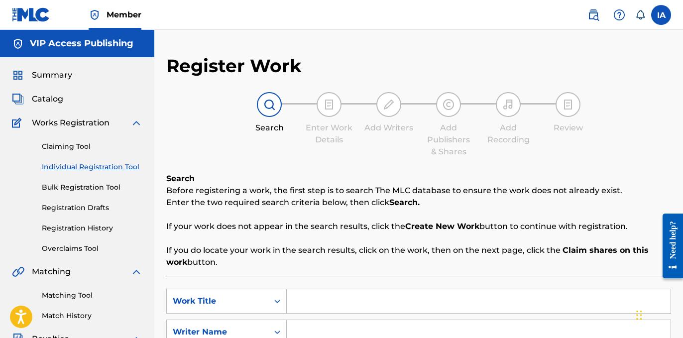
click at [388, 153] on div "Search Enter Work Details Add Writers Add Publishers & Shares Add Recording Rev…" at bounding box center [418, 125] width 504 height 66
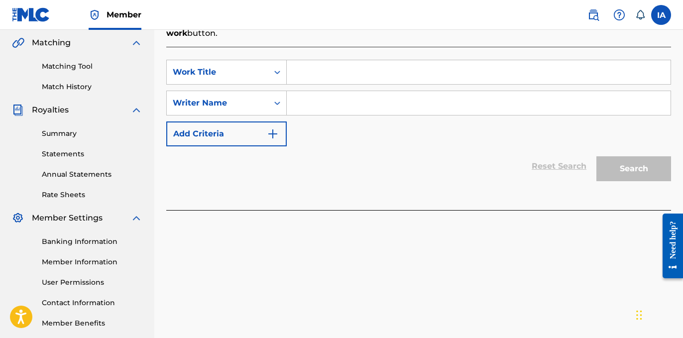
scroll to position [226, 0]
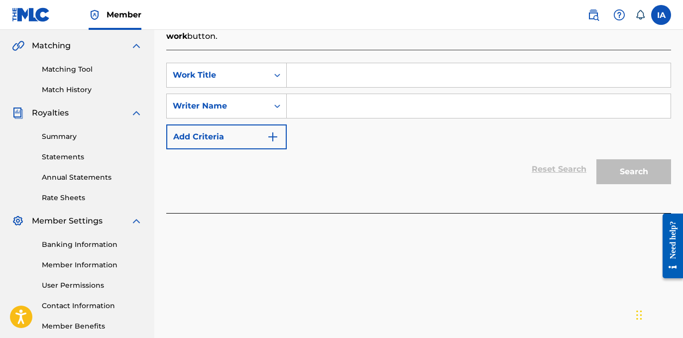
click at [424, 78] on input "Search Form" at bounding box center [479, 75] width 384 height 24
paste input "Life I Chose"
type input "Life I Chose"
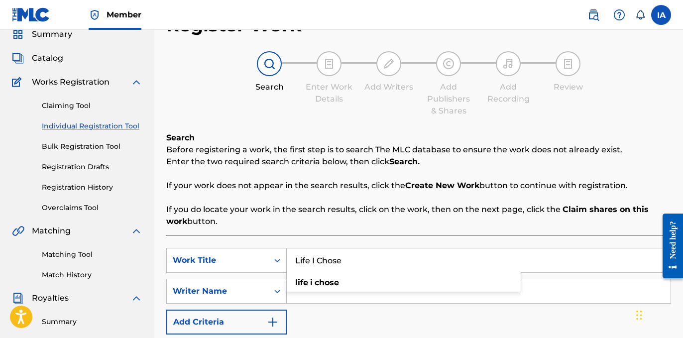
scroll to position [34, 0]
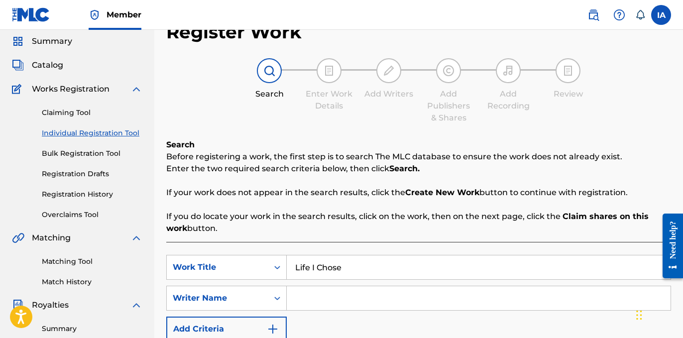
drag, startPoint x: 386, startPoint y: 103, endPoint x: 411, endPoint y: 141, distance: 46.0
click at [386, 103] on div "Search Enter Work Details Add Writers Add Publishers & Shares Add Recording Rev…" at bounding box center [418, 91] width 504 height 66
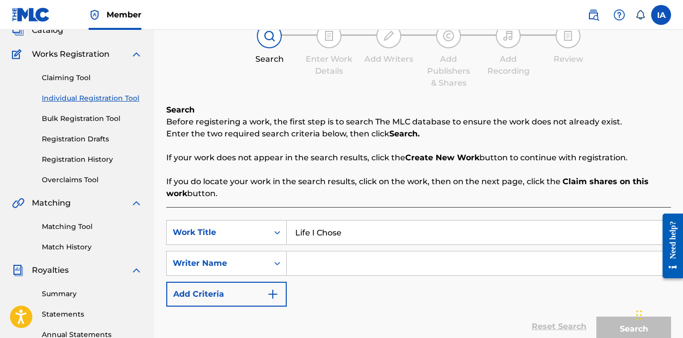
scroll to position [279, 0]
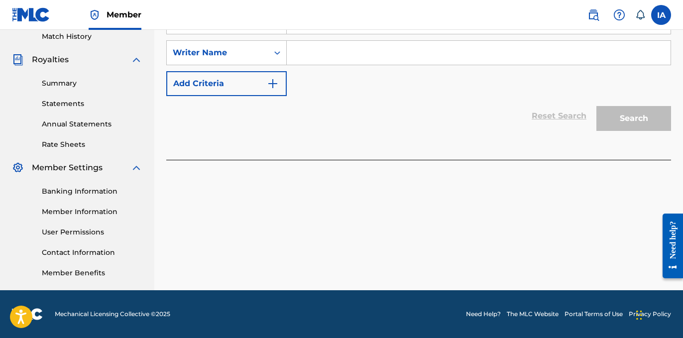
click at [543, 192] on div "Register Work Search Enter Work Details Add Writers Add Publishers & Shares Add…" at bounding box center [418, 33] width 528 height 514
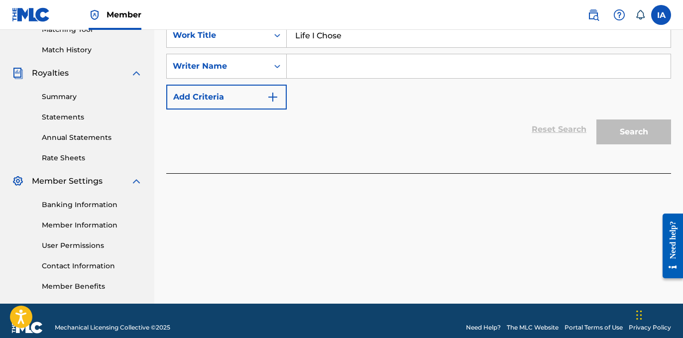
scroll to position [246, 0]
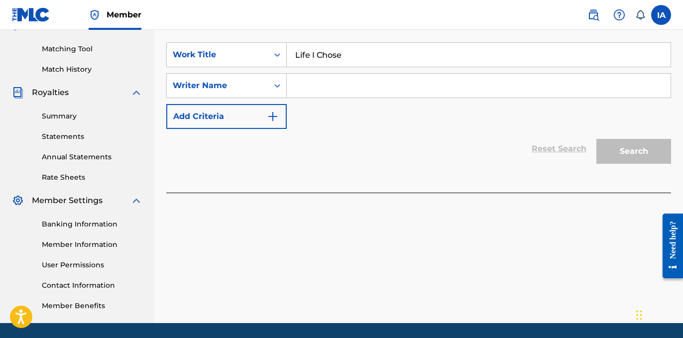
click at [521, 97] on input "Search Form" at bounding box center [479, 86] width 384 height 24
click at [401, 82] on input "Search Form" at bounding box center [479, 86] width 384 height 24
paste input "[PERSON_NAME]"
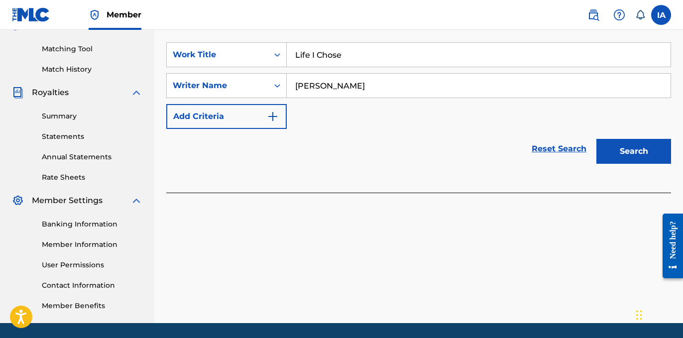
type input "[PERSON_NAME]"
drag, startPoint x: 433, startPoint y: 61, endPoint x: 301, endPoint y: 0, distance: 145.1
click at [310, 5] on div "Member IA [GEOGRAPHIC_DATA] [PERSON_NAME] [EMAIL_ADDRESS][DOMAIN_NAME] Notifica…" at bounding box center [341, 62] width 683 height 617
type input "LIFE I CHOSE"
click at [617, 150] on button "Search" at bounding box center [633, 151] width 75 height 25
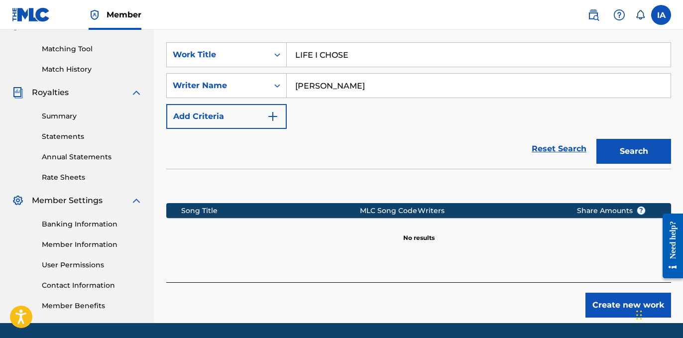
click at [461, 118] on div "SearchWithCriteria4a1102d4-a46e-44ad-8d88-9297f1a2c838 Work Title LIFE I CHOSE …" at bounding box center [418, 85] width 504 height 87
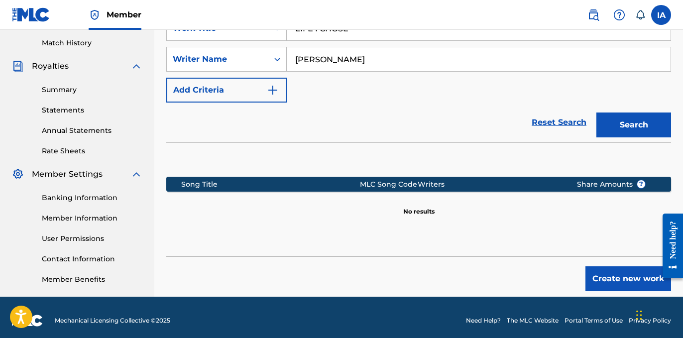
scroll to position [273, 0]
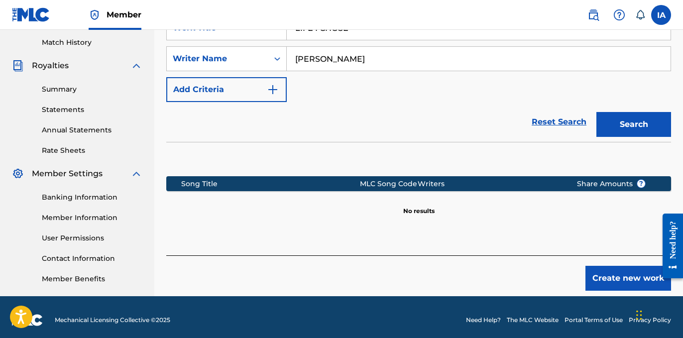
click at [596, 274] on button "Create new work" at bounding box center [628, 278] width 86 height 25
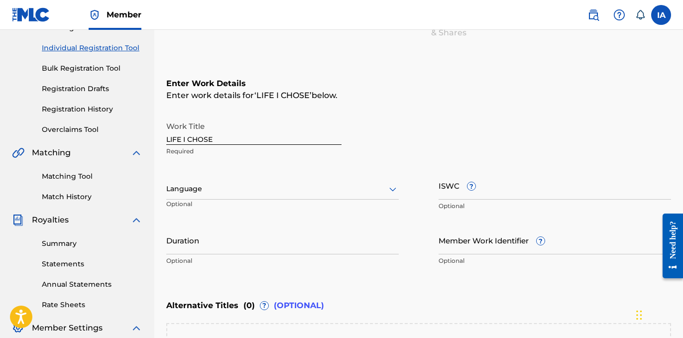
scroll to position [117, 0]
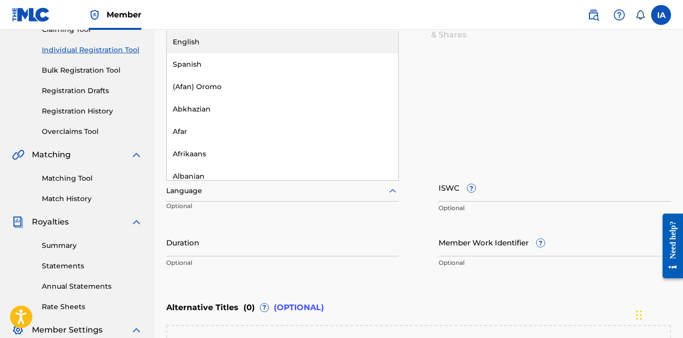
click at [222, 189] on div at bounding box center [282, 191] width 232 height 12
click at [273, 43] on div "English" at bounding box center [282, 42] width 231 height 22
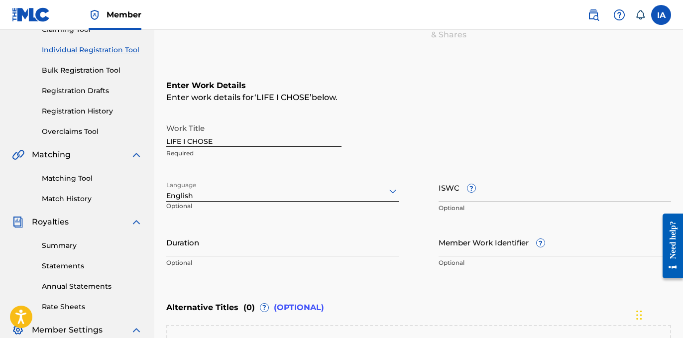
click at [264, 240] on input "Duration" at bounding box center [282, 242] width 232 height 28
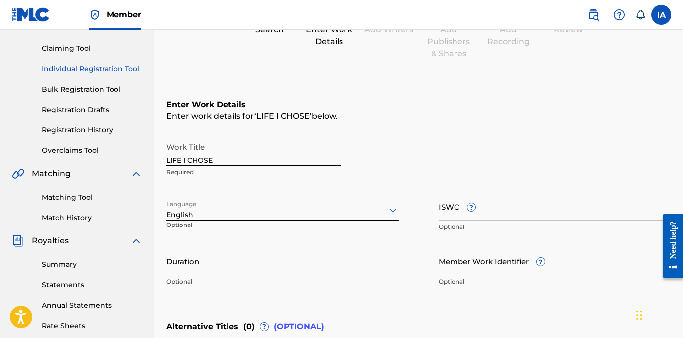
scroll to position [82, 0]
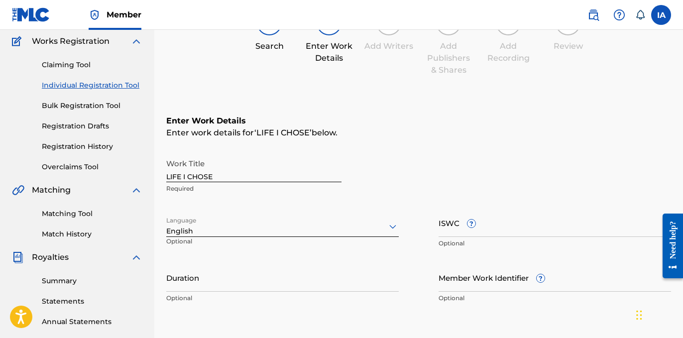
click at [108, 90] on link "Individual Registration Tool" at bounding box center [92, 85] width 101 height 10
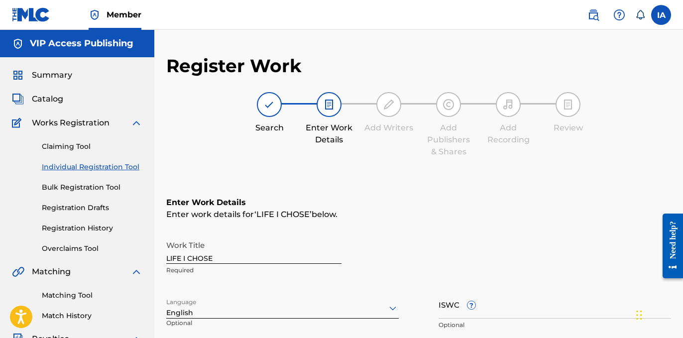
click at [78, 174] on div "Claiming Tool Individual Registration Tool Bulk Registration Tool Registration …" at bounding box center [77, 191] width 130 height 125
click at [81, 171] on link "Individual Registration Tool" at bounding box center [92, 167] width 101 height 10
click at [125, 170] on link "Individual Registration Tool" at bounding box center [92, 167] width 101 height 10
click at [169, 149] on div "Search Enter Work Details Add Writers Add Publishers & Shares Add Recording Rev…" at bounding box center [418, 125] width 504 height 66
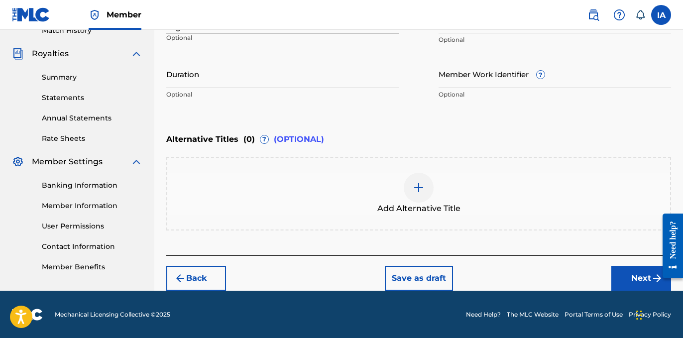
click at [211, 272] on button "Back" at bounding box center [196, 278] width 60 height 25
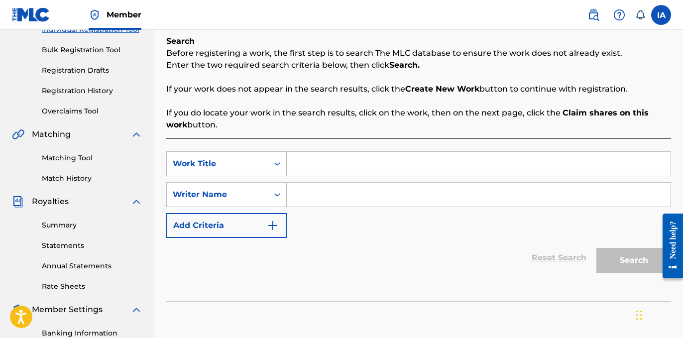
scroll to position [192, 0]
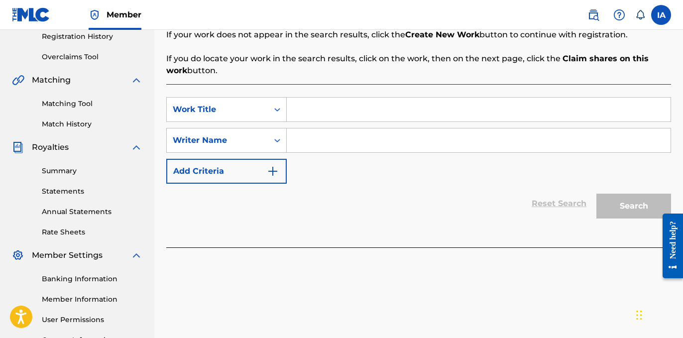
click at [405, 109] on input "Search Form" at bounding box center [479, 110] width 384 height 24
paste input "Dead Opps"
type input "Dead Opps"
click at [461, 148] on input "Search Form" at bounding box center [479, 140] width 384 height 24
paste input "CIBER ANER"
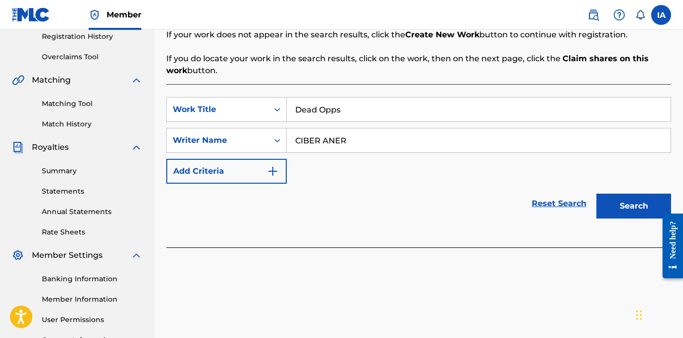
type input "CIBER ANER"
click at [626, 215] on button "Search" at bounding box center [633, 206] width 75 height 25
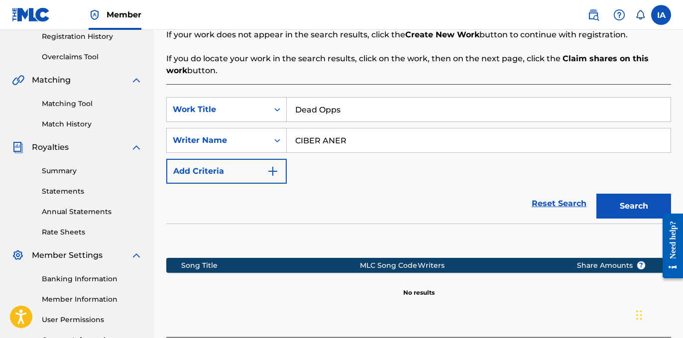
click at [396, 189] on div "Reset Search Search" at bounding box center [418, 204] width 504 height 40
click at [366, 182] on div "SearchWithCriteria4a1102d4-a46e-44ad-8d88-9297f1a2c838 Work Title Dead Opps Sea…" at bounding box center [418, 140] width 504 height 87
click at [408, 191] on div "Reset Search Search" at bounding box center [418, 204] width 504 height 40
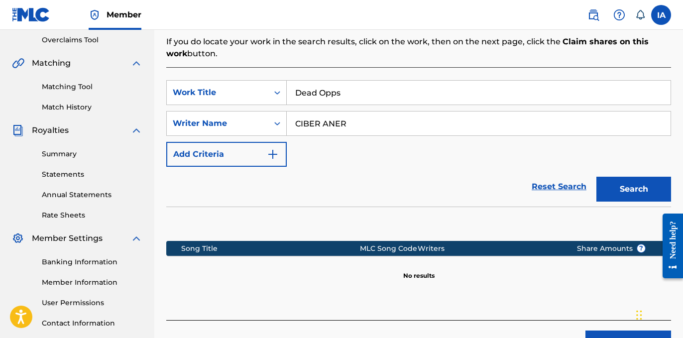
scroll to position [279, 0]
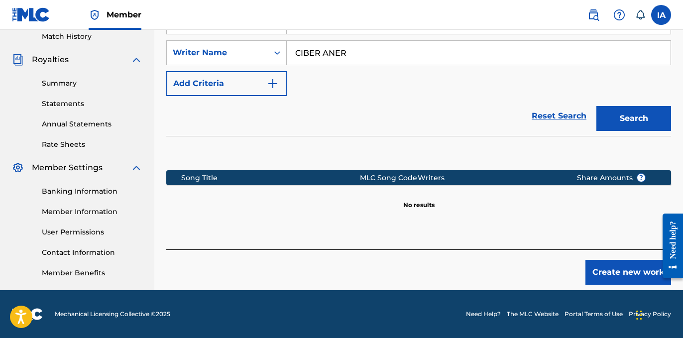
click at [622, 275] on button "Create new work" at bounding box center [628, 272] width 86 height 25
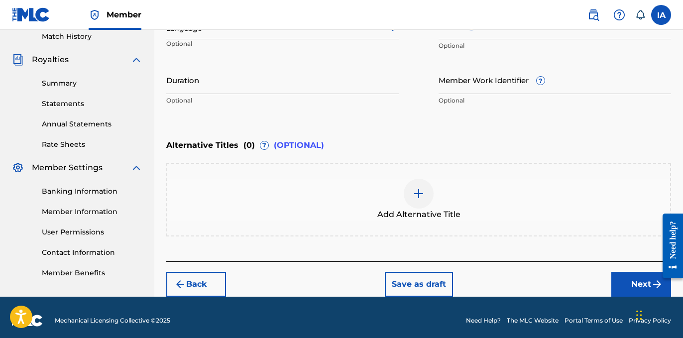
click at [431, 141] on div "Alternative Titles ( 0 ) ? (OPTIONAL)" at bounding box center [418, 145] width 504 height 22
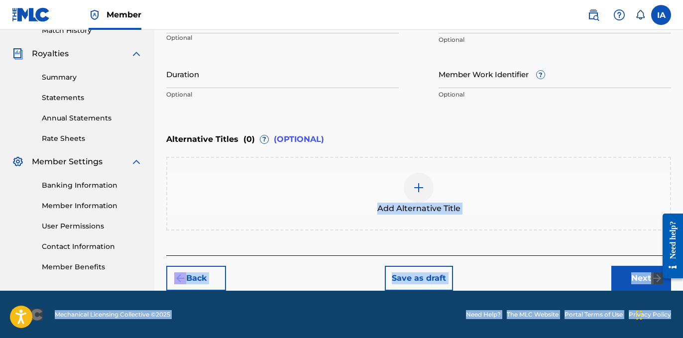
drag, startPoint x: 1249, startPoint y: 332, endPoint x: 1363, endPoint y: 349, distance: 114.8
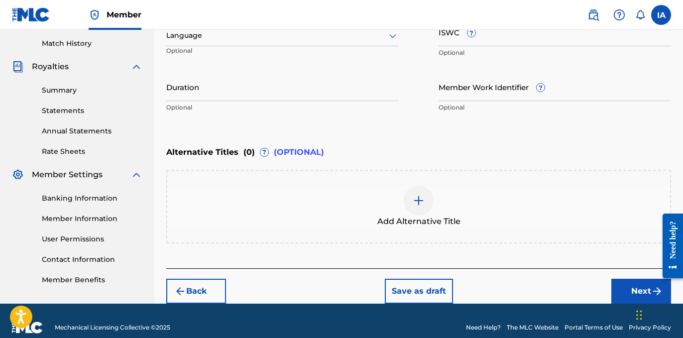
scroll to position [167, 0]
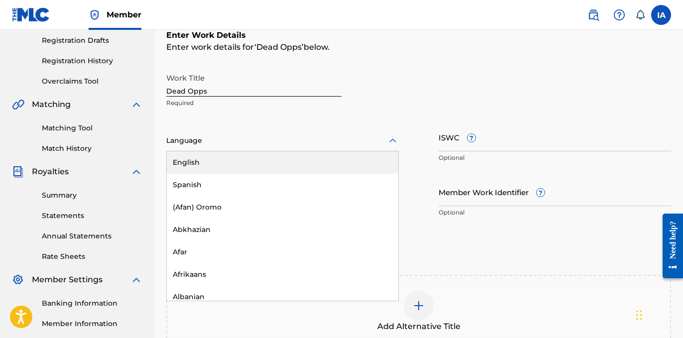
click at [265, 133] on div "Language" at bounding box center [282, 140] width 232 height 21
click at [331, 166] on div "English" at bounding box center [282, 162] width 231 height 22
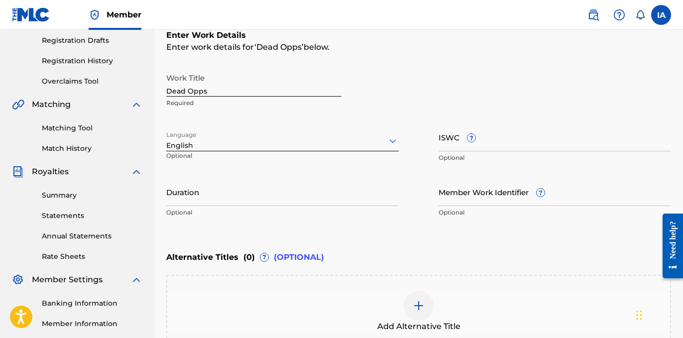
click at [280, 93] on input "Dead Opps" at bounding box center [253, 82] width 175 height 28
type input "DEAD OPPS"
click at [407, 88] on div "Work Title DEAD OPPS Required" at bounding box center [418, 90] width 504 height 45
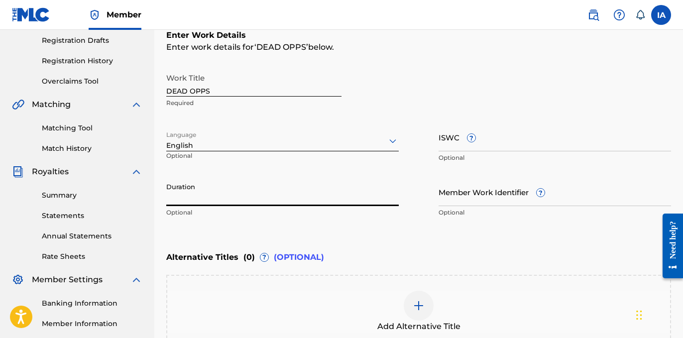
click at [287, 201] on input "Duration" at bounding box center [282, 192] width 232 height 28
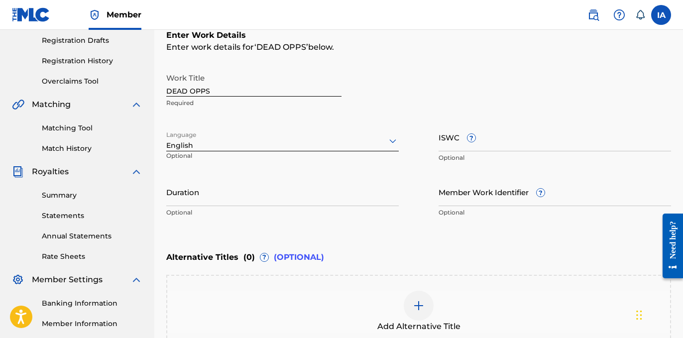
click at [240, 202] on input "Duration" at bounding box center [282, 192] width 232 height 28
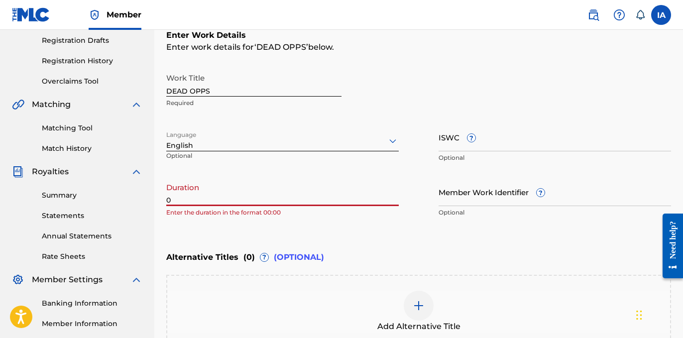
paste input "1:47"
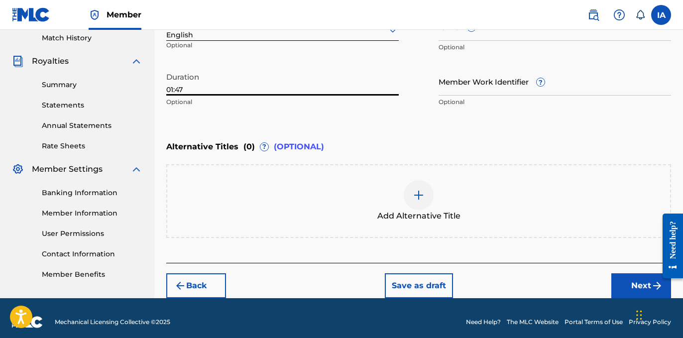
scroll to position [285, 0]
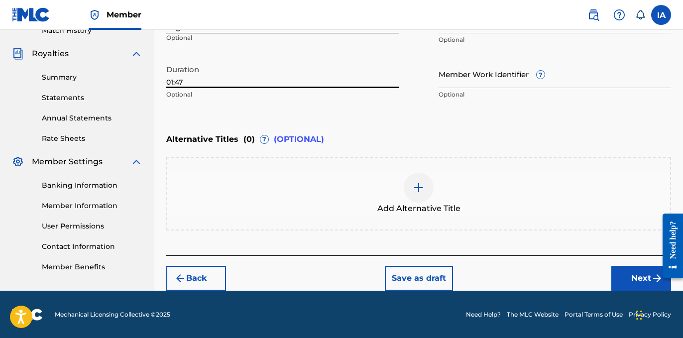
type input "01:47"
click at [629, 273] on button "Next" at bounding box center [641, 278] width 60 height 25
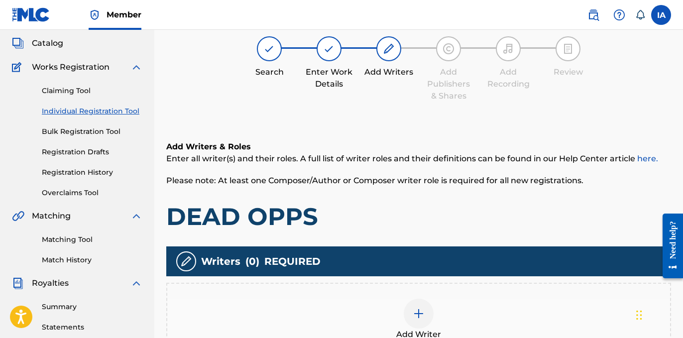
scroll to position [45, 0]
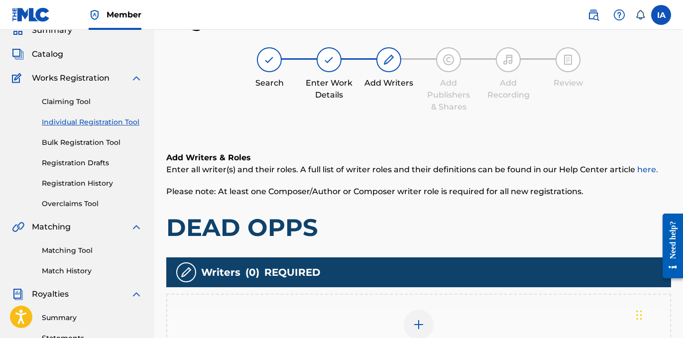
click at [422, 286] on div "Writers ( 0 ) REQUIRED" at bounding box center [418, 272] width 504 height 30
click at [425, 300] on div "Add Writer" at bounding box center [418, 331] width 504 height 74
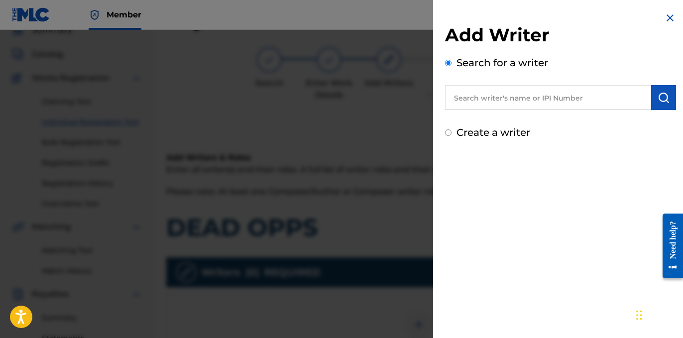
click at [503, 107] on input "text" at bounding box center [548, 97] width 206 height 25
paste input "CIBER ANER"
type input "CIBER ANER"
click at [611, 151] on div "Add Writer Search for a writer CIBER ANER Create a writer" at bounding box center [560, 76] width 255 height 152
click at [657, 98] on img "submit" at bounding box center [663, 98] width 12 height 12
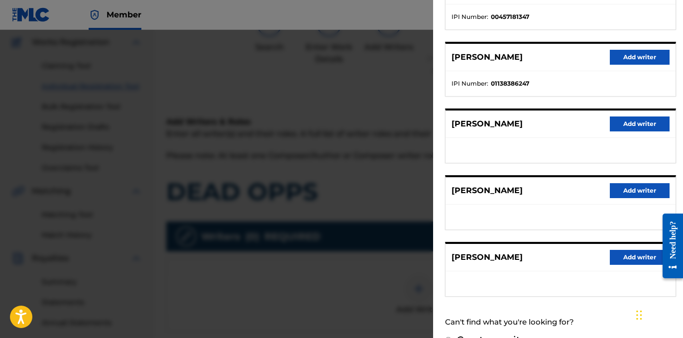
scroll to position [178, 0]
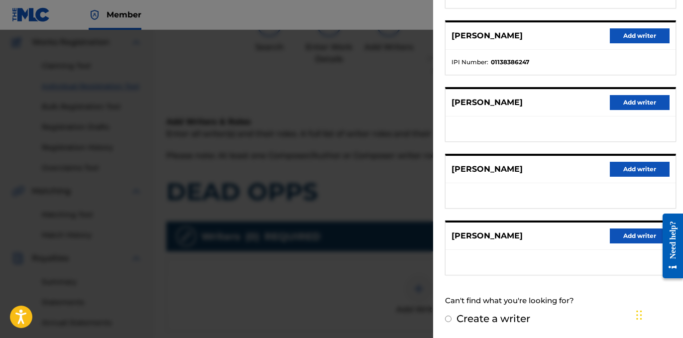
click at [506, 318] on label "Create a writer" at bounding box center [493, 318] width 74 height 12
radio input "true"
click at [451, 318] on input "Create a writer" at bounding box center [448, 318] width 6 height 6
radio input "false"
radio input "true"
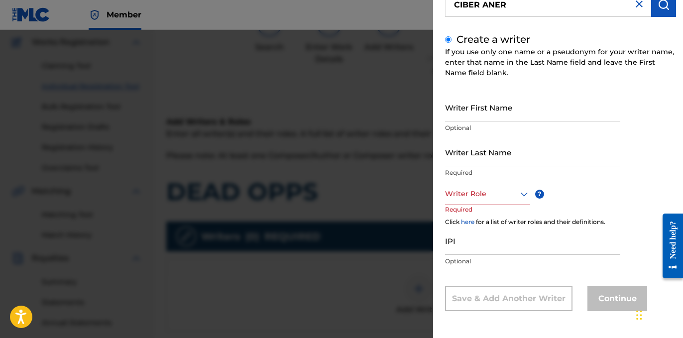
scroll to position [62, 0]
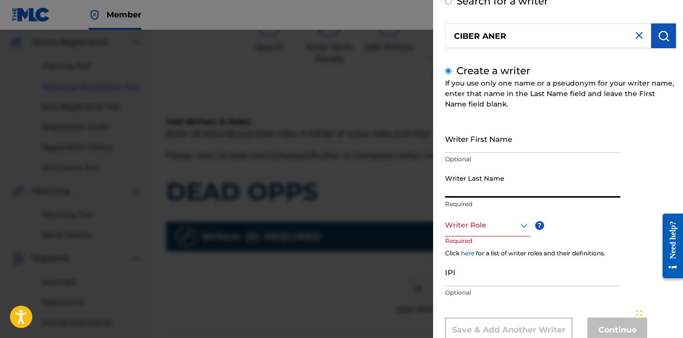
click at [501, 187] on input "Writer Last Name" at bounding box center [532, 183] width 175 height 28
paste input "CIBER ANER"
click at [487, 192] on input "CIBER ANER" at bounding box center [532, 183] width 175 height 28
type input "CIBER"
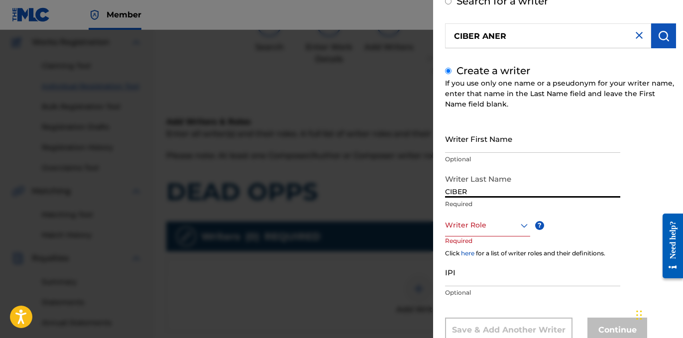
click at [494, 143] on input "Writer First Name" at bounding box center [532, 138] width 175 height 28
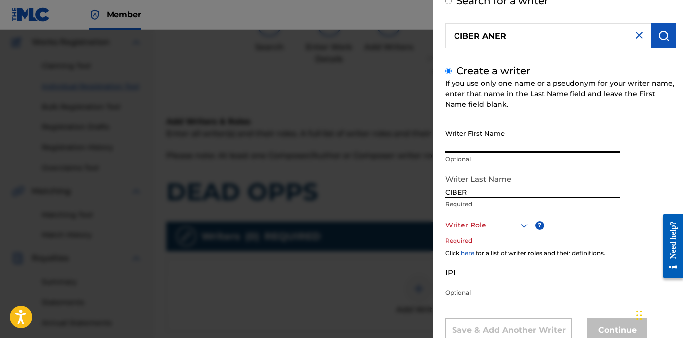
paste input "ANER"
type input "ANER"
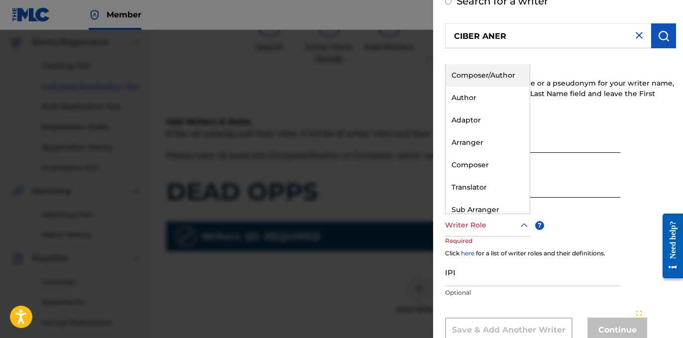
click at [473, 225] on div at bounding box center [487, 225] width 85 height 12
click at [464, 102] on div "Author" at bounding box center [487, 98] width 84 height 22
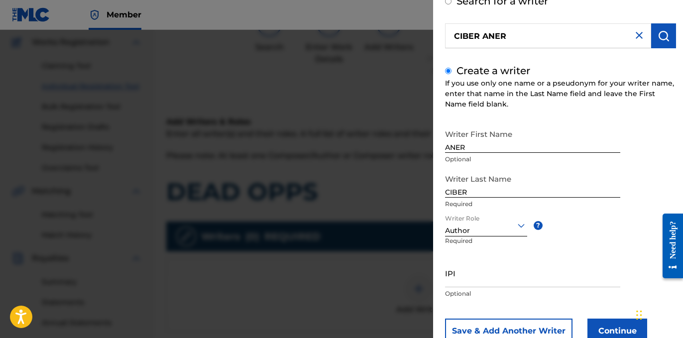
click at [460, 265] on input "IPI" at bounding box center [532, 273] width 175 height 28
paste input "1218296548"
click at [446, 280] on div "Add Writer Search for a writer CIBER ANER Create a writer If you use only one n…" at bounding box center [560, 154] width 255 height 432
drag, startPoint x: 446, startPoint y: 280, endPoint x: 451, endPoint y: 280, distance: 5.0
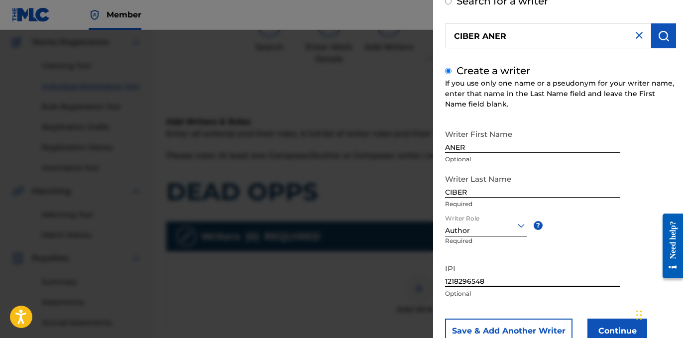
click at [451, 280] on input "1218296548" at bounding box center [532, 273] width 175 height 28
drag, startPoint x: 444, startPoint y: 280, endPoint x: 452, endPoint y: 281, distance: 8.6
click at [452, 281] on div "Add Writer Search for a writer CIBER ANER Create a writer If you use only one n…" at bounding box center [560, 154] width 255 height 432
drag, startPoint x: 445, startPoint y: 279, endPoint x: 407, endPoint y: 267, distance: 39.7
click at [407, 267] on div "Add Writer Search for a writer CIBER ANER Create a writer If you use only one n…" at bounding box center [341, 184] width 683 height 308
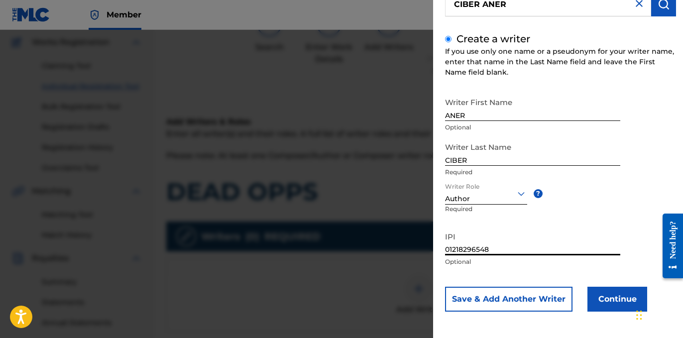
scroll to position [94, 0]
type input "01218296548"
click at [606, 289] on button "Continue" at bounding box center [617, 298] width 60 height 25
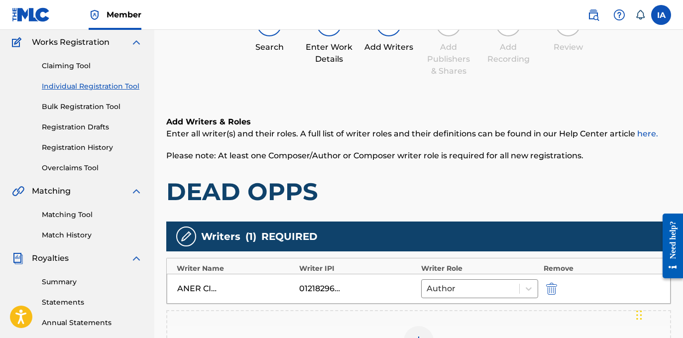
click at [467, 178] on h1 "DEAD OPPS" at bounding box center [418, 192] width 504 height 30
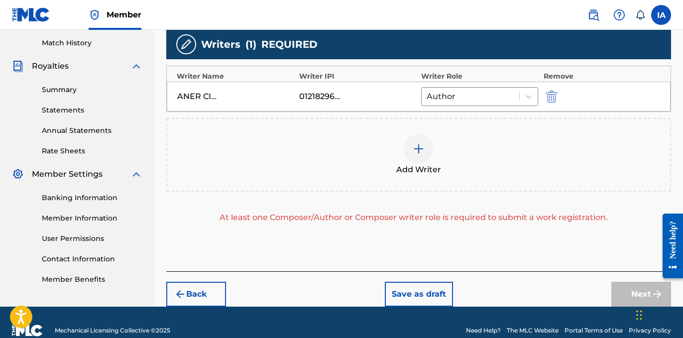
click at [464, 156] on div "Add Writer" at bounding box center [418, 155] width 503 height 42
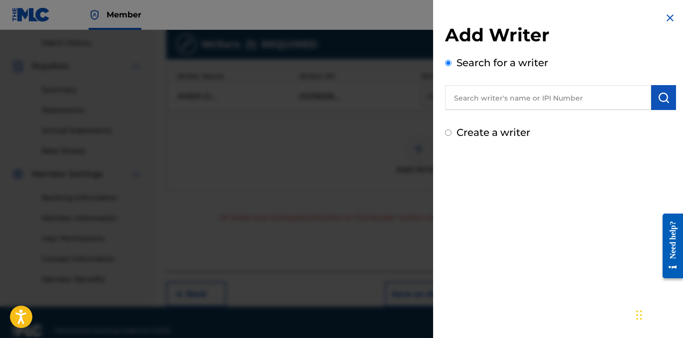
click at [501, 145] on div "Add Writer Search for a writer Create a writer" at bounding box center [560, 76] width 255 height 152
click at [531, 118] on div "Add Writer Search for a writer Create a writer" at bounding box center [560, 82] width 231 height 116
click at [509, 106] on input "text" at bounding box center [548, 97] width 206 height 25
click at [480, 144] on div "Add Writer Search for a writer Create a writer" at bounding box center [560, 76] width 255 height 152
click at [481, 134] on label "Create a writer" at bounding box center [493, 132] width 74 height 12
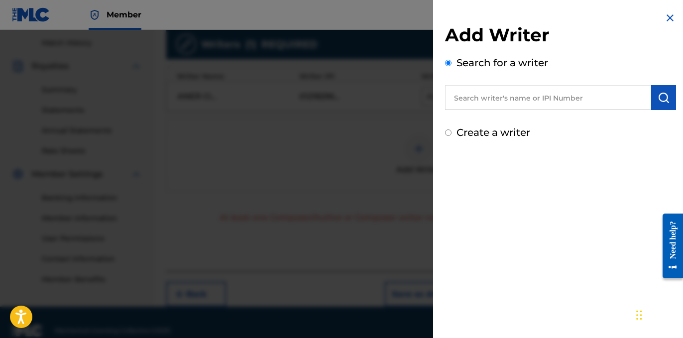
radio input "true"
click at [451, 134] on input "Create a writer" at bounding box center [448, 132] width 6 height 6
radio input "false"
radio input "true"
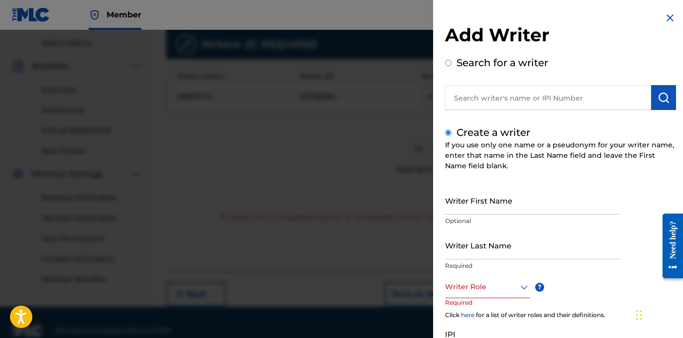
click at [502, 214] on div "Writer First Name Optional" at bounding box center [532, 208] width 175 height 45
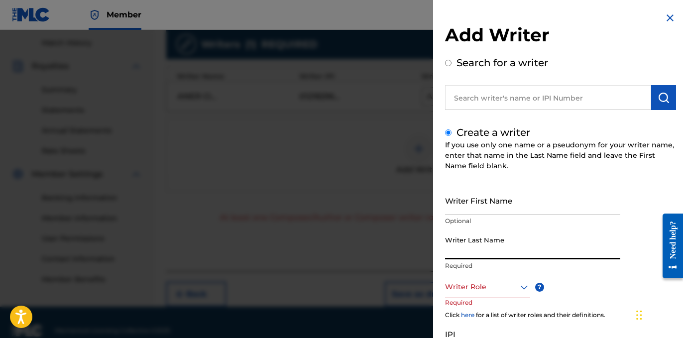
click at [504, 250] on input "Writer Last Name" at bounding box center [532, 245] width 175 height 28
paste input "UNKNOWN WRITER"
click at [503, 255] on input "UNKNOWN WRITER" at bounding box center [532, 245] width 175 height 28
type input "UNKNOWN"
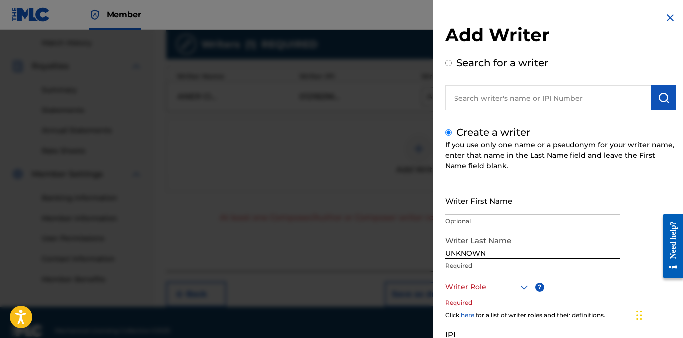
click at [484, 198] on input "Writer First Name" at bounding box center [532, 200] width 175 height 28
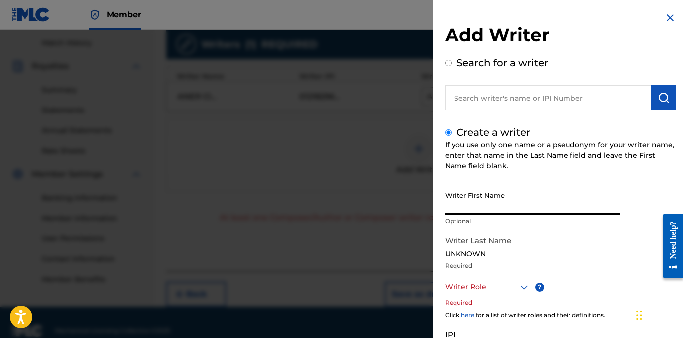
paste input "WRITER"
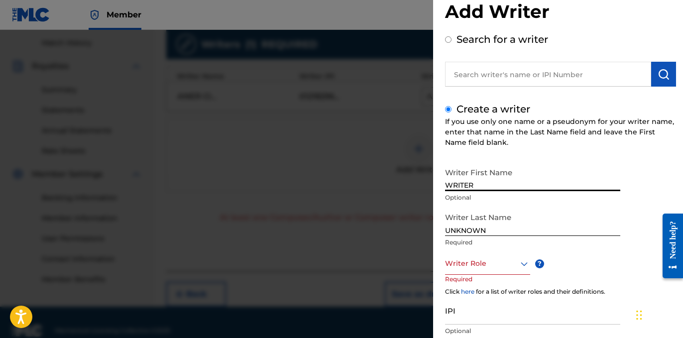
scroll to position [32, 0]
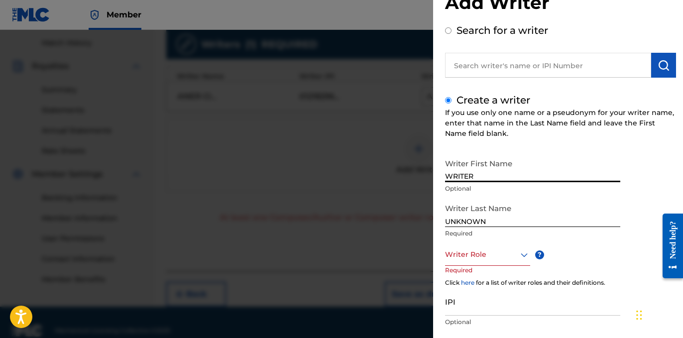
type input "WRITER"
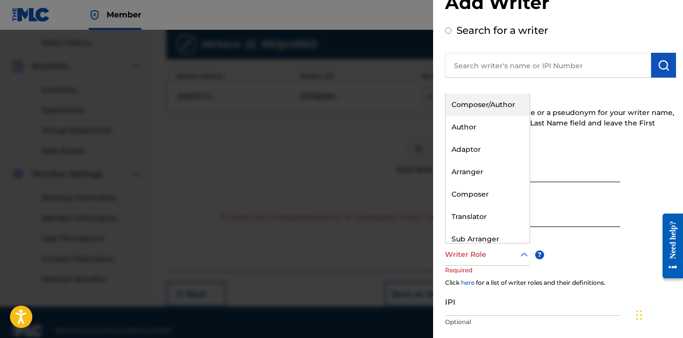
click at [493, 249] on div at bounding box center [487, 254] width 85 height 12
drag, startPoint x: 500, startPoint y: 181, endPoint x: 502, endPoint y: 190, distance: 8.6
click at [503, 190] on div "Composer/Author Author Adaptor Arranger Composer Translator Sub Arranger Sub Au…" at bounding box center [487, 168] width 84 height 149
click at [502, 190] on div "Composer" at bounding box center [487, 194] width 84 height 22
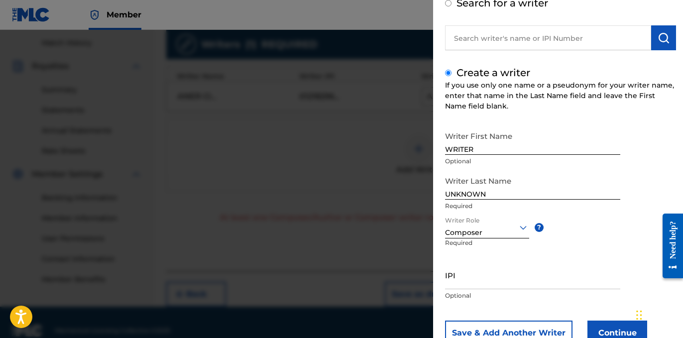
scroll to position [94, 0]
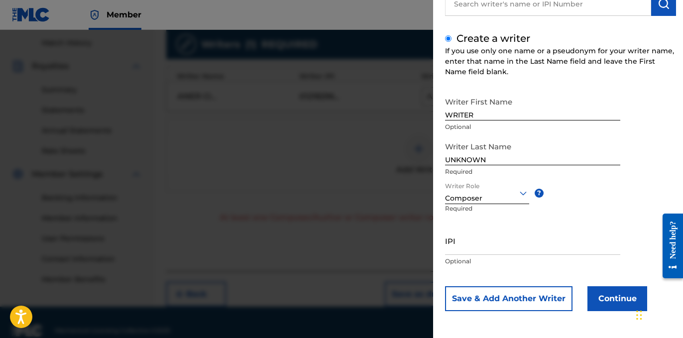
click at [596, 308] on button "Continue" at bounding box center [617, 298] width 60 height 25
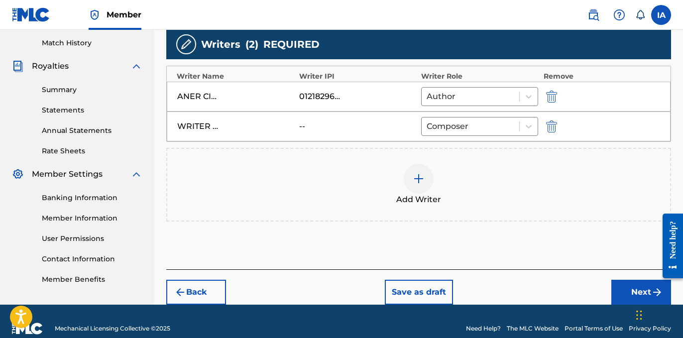
click at [616, 291] on button "Next" at bounding box center [641, 292] width 60 height 25
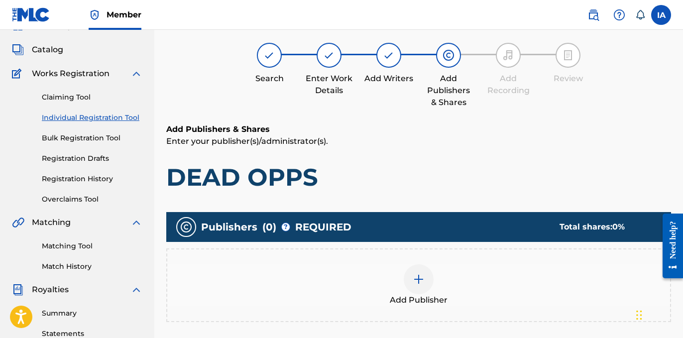
scroll to position [45, 0]
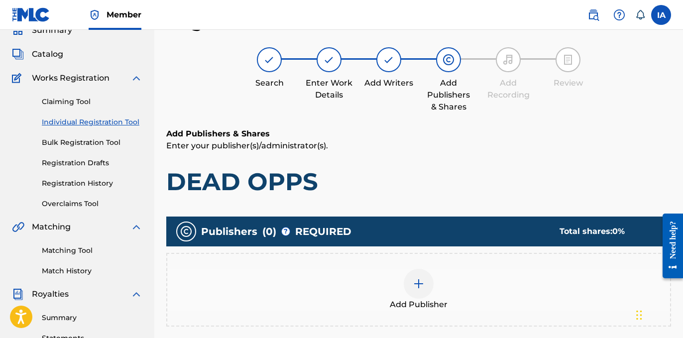
click at [495, 312] on div "Add Publisher" at bounding box center [418, 290] width 504 height 74
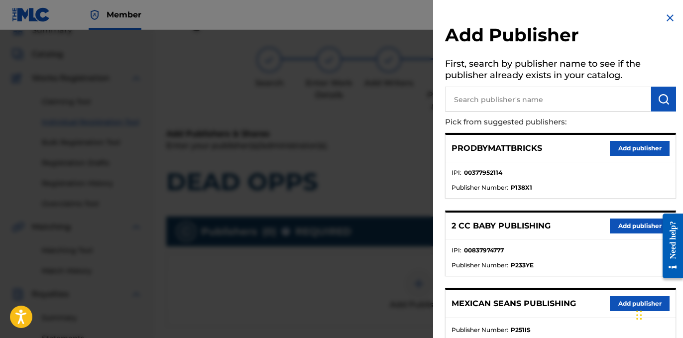
click at [523, 162] on ul "IPI : 00377952114 Publisher Number : P138X1" at bounding box center [560, 180] width 230 height 36
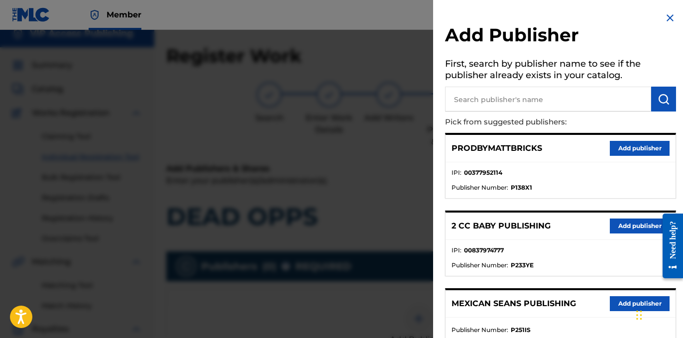
scroll to position [0, 0]
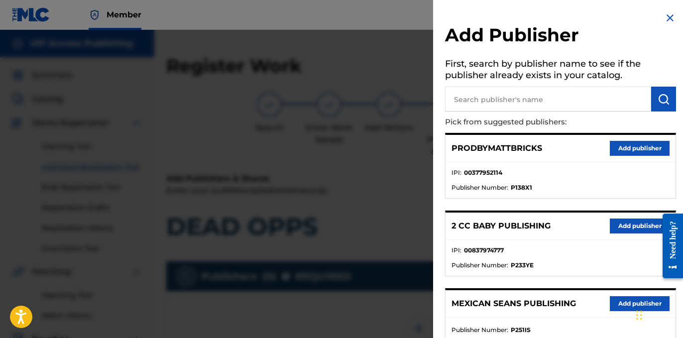
click at [541, 96] on input "text" at bounding box center [548, 99] width 206 height 25
paste input "OTR RECORDS PUBLISHING CATALOG"
type input "OTR RECORDS PUBLISHING CATALOG"
click at [658, 103] on img "submit" at bounding box center [663, 99] width 12 height 12
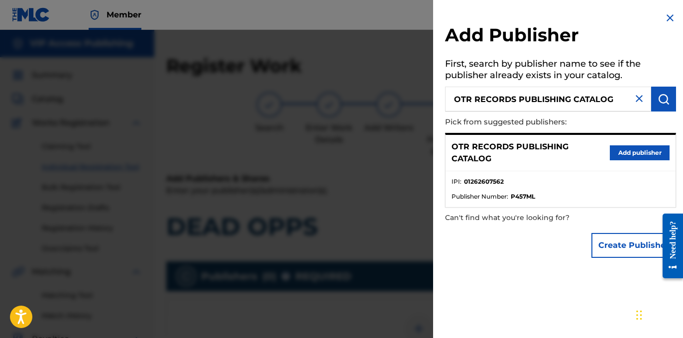
click at [624, 149] on button "Add publisher" at bounding box center [639, 152] width 60 height 15
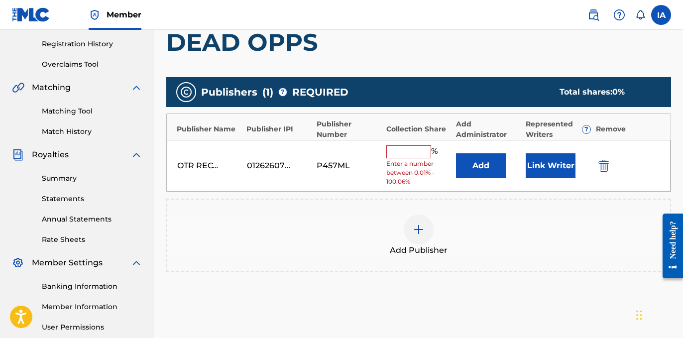
scroll to position [101, 0]
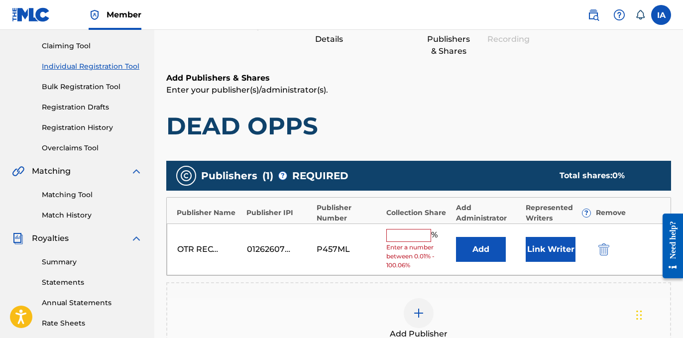
click at [422, 238] on input "text" at bounding box center [408, 235] width 45 height 13
type input "50"
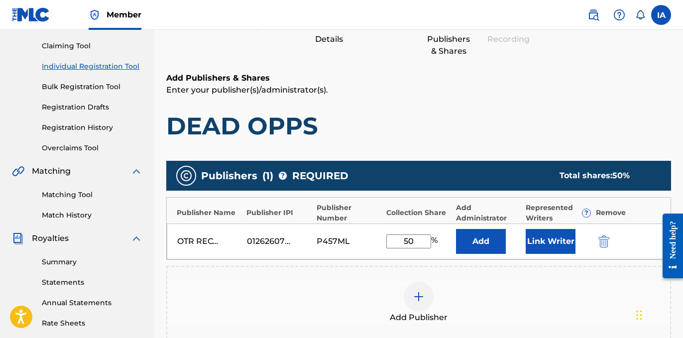
drag, startPoint x: 424, startPoint y: 237, endPoint x: 365, endPoint y: 208, distance: 65.9
click at [369, 212] on div "Publisher Name Publisher IPI Publisher Number Collection Share Add Administrato…" at bounding box center [418, 228] width 504 height 63
click at [482, 236] on button "Add" at bounding box center [481, 241] width 50 height 25
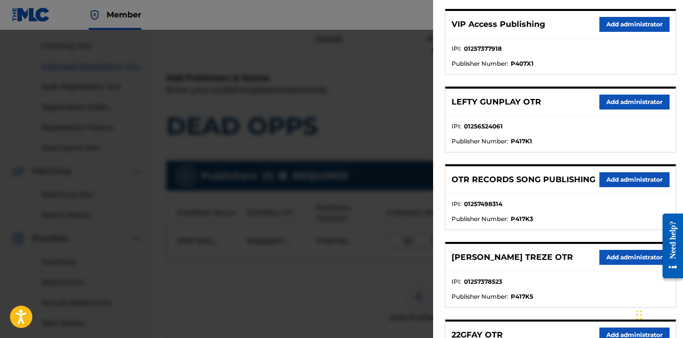
scroll to position [344, 0]
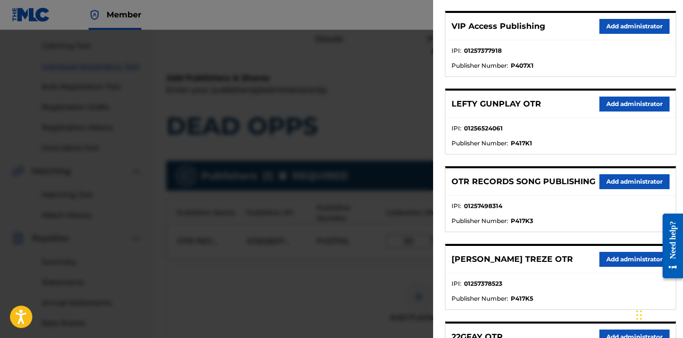
click at [609, 25] on button "Add administrator" at bounding box center [634, 26] width 70 height 15
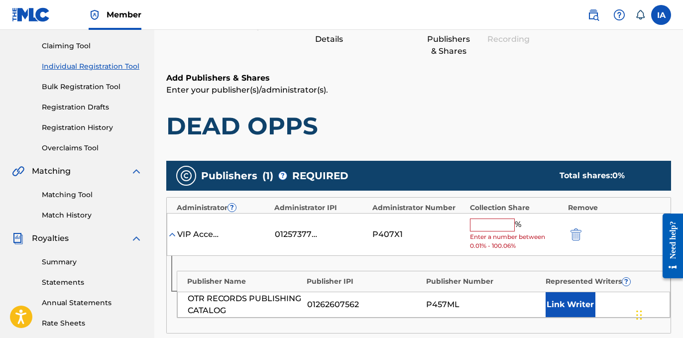
drag, startPoint x: 499, startPoint y: 225, endPoint x: 511, endPoint y: 230, distance: 13.2
click at [499, 224] on input "text" at bounding box center [492, 224] width 45 height 13
paste input "50"
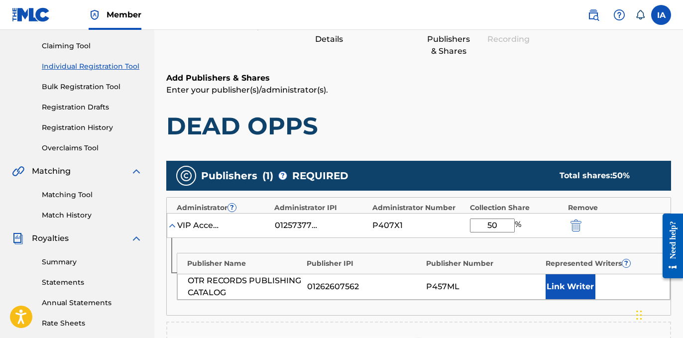
type input "50"
click at [579, 295] on button "Link Writer" at bounding box center [570, 286] width 50 height 25
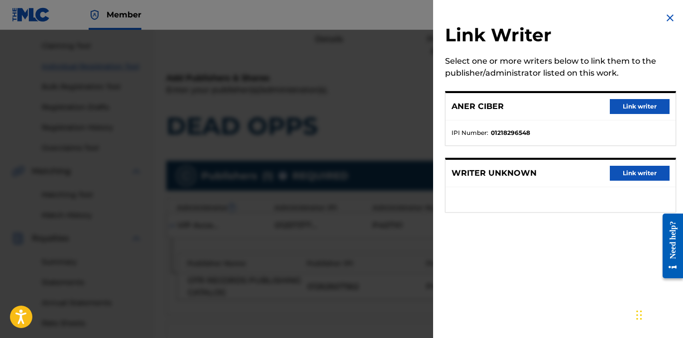
click at [633, 110] on button "Link writer" at bounding box center [639, 106] width 60 height 15
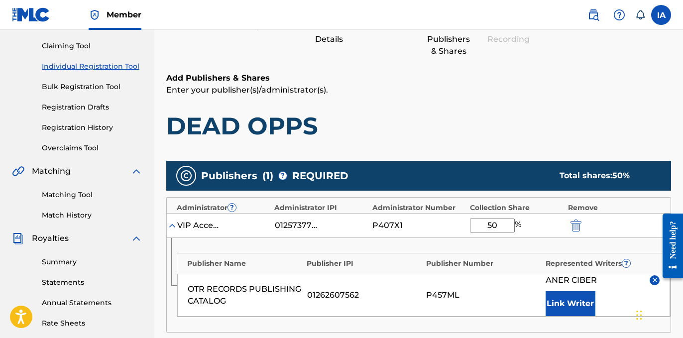
scroll to position [316, 0]
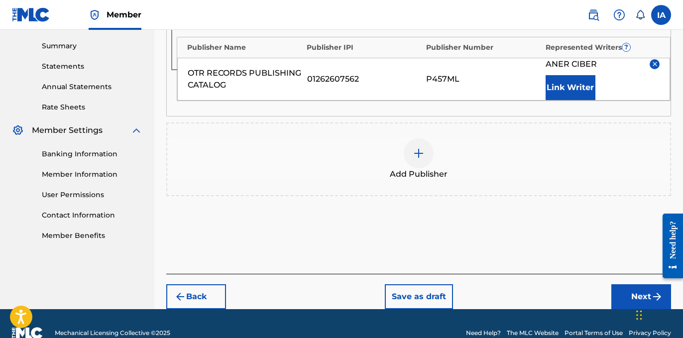
click at [622, 284] on button "Next" at bounding box center [641, 296] width 60 height 25
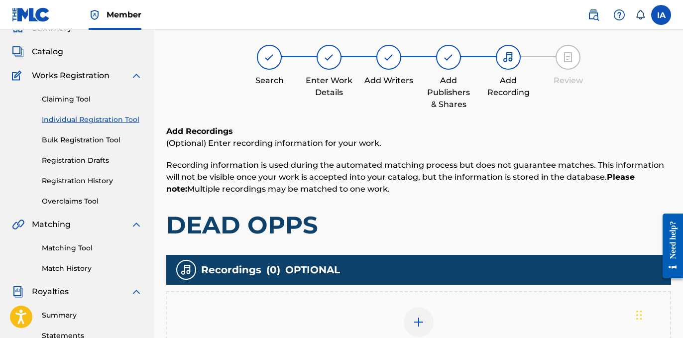
scroll to position [45, 0]
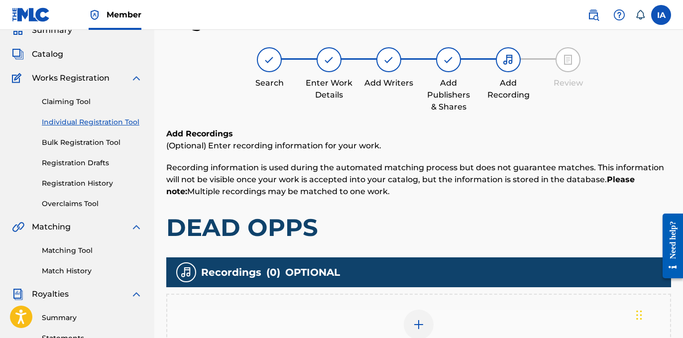
click at [463, 171] on span "Recording information is used during the automated matching process but does no…" at bounding box center [415, 179] width 498 height 33
click at [431, 134] on h6 "Add Recordings" at bounding box center [418, 134] width 504 height 12
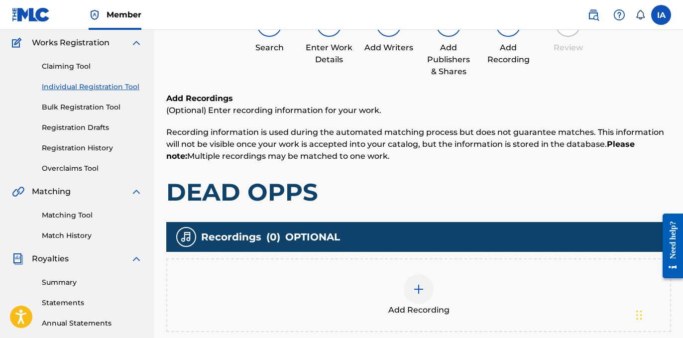
click at [493, 162] on div "Add Recordings (Optional) Enter recording information for your work. Recording …" at bounding box center [418, 150] width 504 height 114
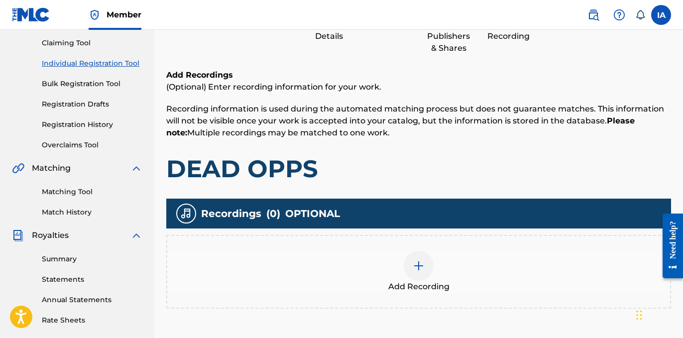
scroll to position [262, 0]
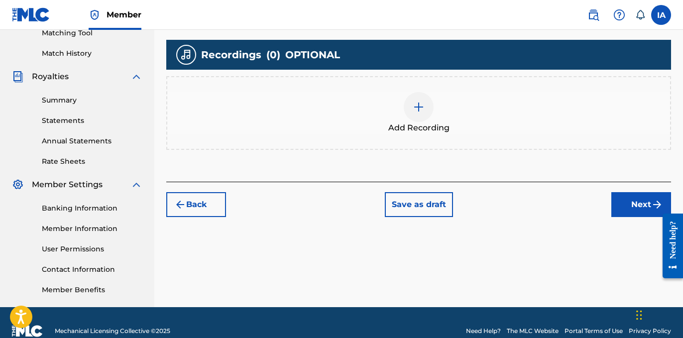
click at [527, 149] on div "Add Recording" at bounding box center [418, 113] width 504 height 74
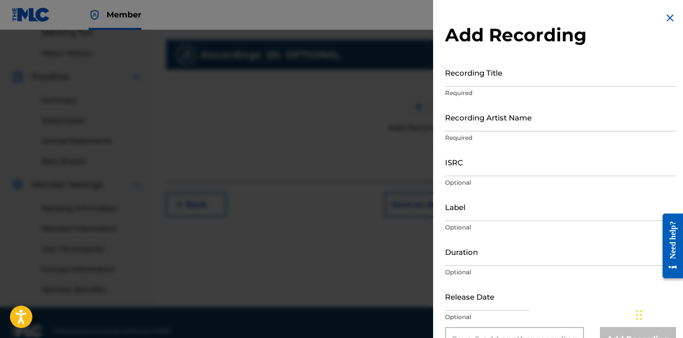
click at [485, 81] on input "Recording Title" at bounding box center [560, 72] width 231 height 28
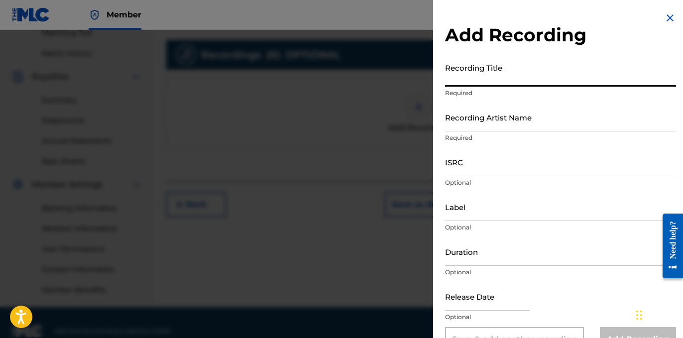
paste input "Dead Opps"
type input "DEAD OPPS"
click at [537, 118] on input "Recording Artist Name" at bounding box center [560, 117] width 231 height 28
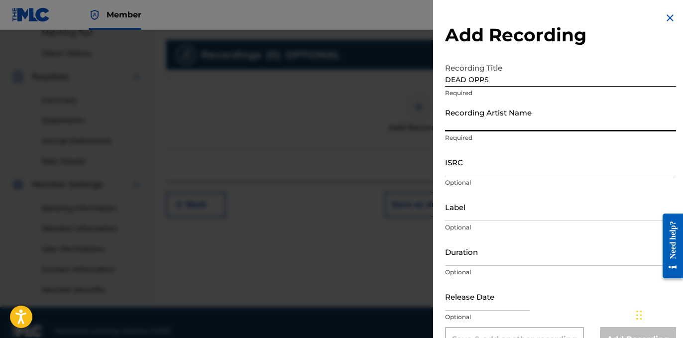
click at [487, 122] on input "Recording Artist Name" at bounding box center [560, 117] width 231 height 28
paste input "Blanco15"
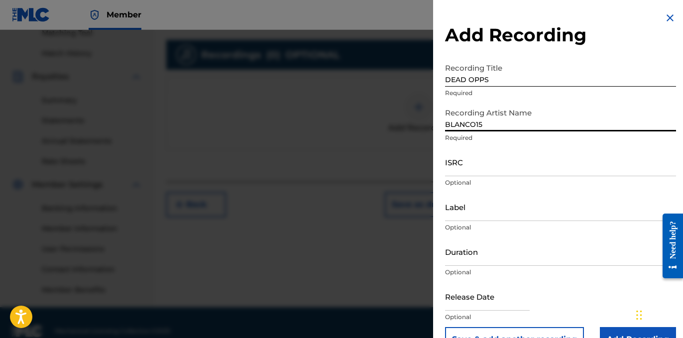
type input "BLANCO15"
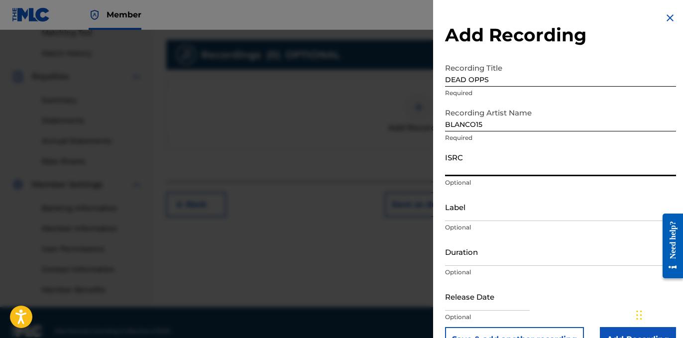
click at [456, 163] on input "ISRC" at bounding box center [560, 162] width 231 height 28
click at [508, 175] on input "ISRC" at bounding box center [560, 162] width 231 height 28
paste input "USLD91763490"
type input "USLD91763490"
click at [489, 213] on input "Label" at bounding box center [560, 207] width 231 height 28
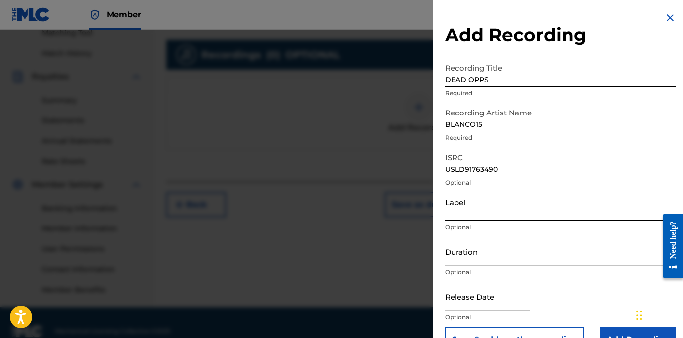
type input "OTR RECORDS"
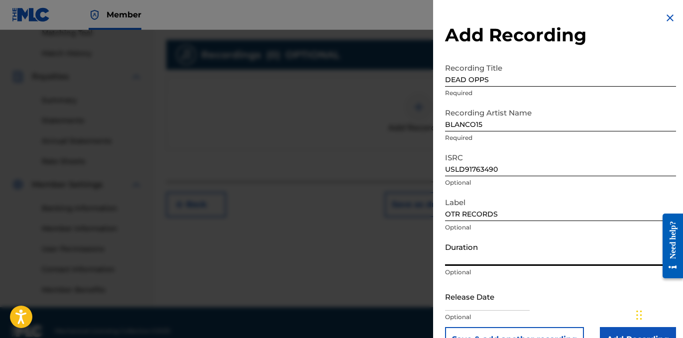
click at [477, 257] on input "Duration" at bounding box center [560, 251] width 231 height 28
click at [476, 259] on input "Duration" at bounding box center [560, 251] width 231 height 28
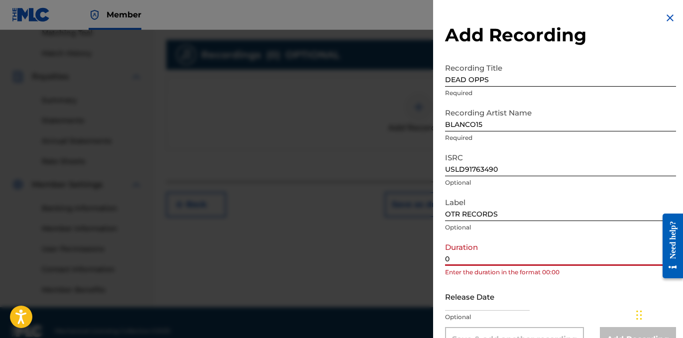
paste input "1:47"
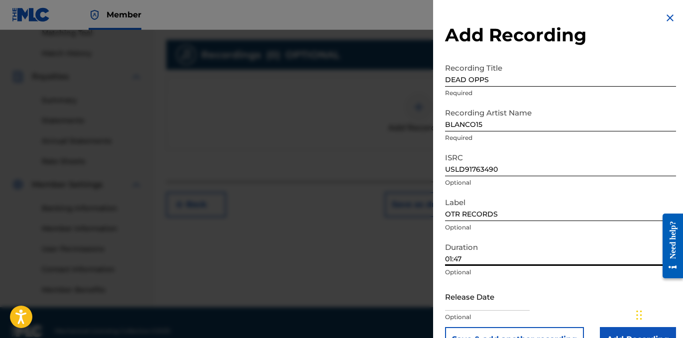
type input "01:47"
click at [515, 279] on div "Duration 01:47 Optional" at bounding box center [560, 259] width 231 height 45
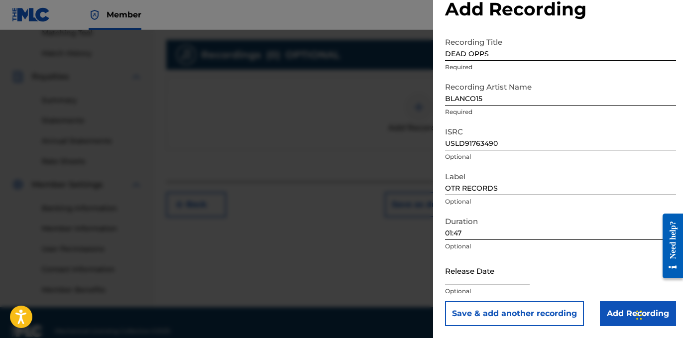
drag, startPoint x: 615, startPoint y: 302, endPoint x: 614, endPoint y: 296, distance: 7.0
click at [614, 299] on form "Recording Title DEAD OPPS Required Recording Artist Name BLANCO15 Required ISRC…" at bounding box center [560, 179] width 231 height 294
click at [614, 314] on input "Add Recording" at bounding box center [638, 313] width 76 height 25
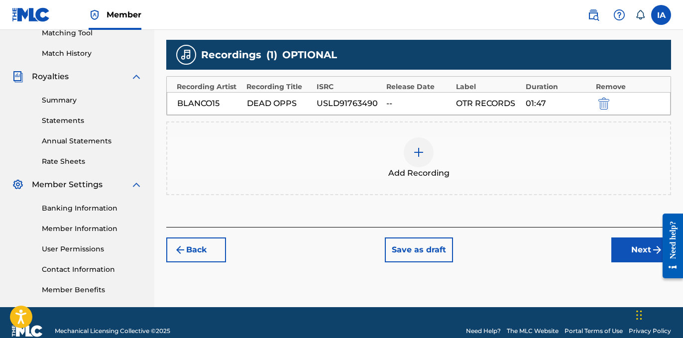
click at [534, 237] on div "Back Save as draft Next" at bounding box center [418, 244] width 504 height 35
click at [619, 255] on button "Next" at bounding box center [641, 249] width 60 height 25
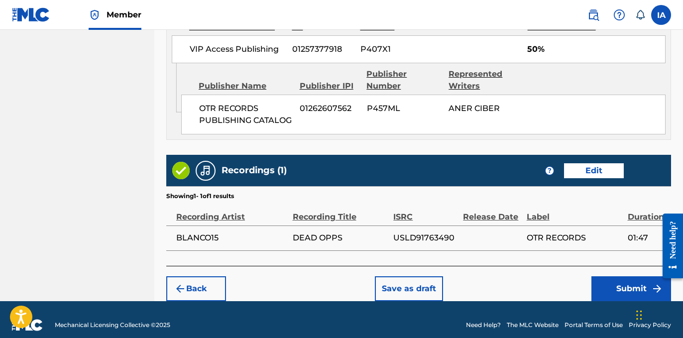
scroll to position [587, 0]
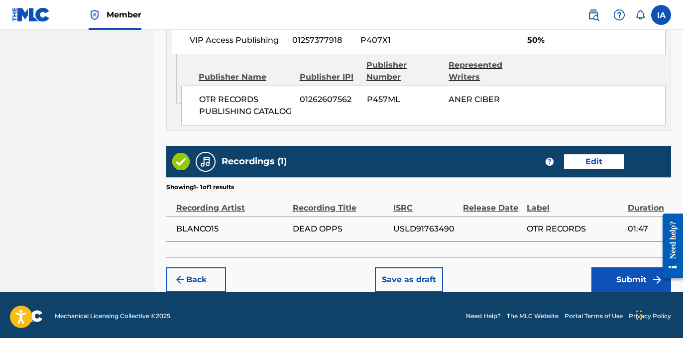
click at [621, 280] on button "Submit" at bounding box center [631, 279] width 80 height 25
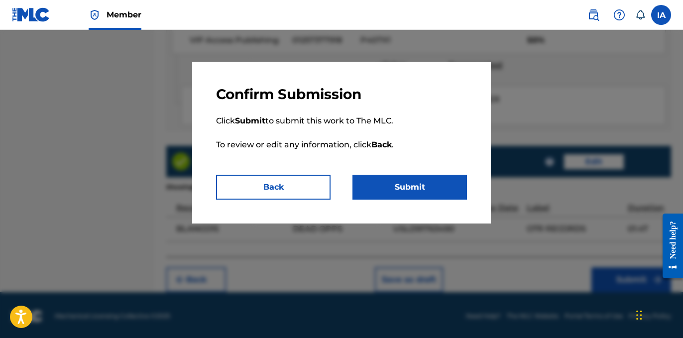
click at [402, 189] on button "Submit" at bounding box center [409, 187] width 114 height 25
